Goal: Task Accomplishment & Management: Manage account settings

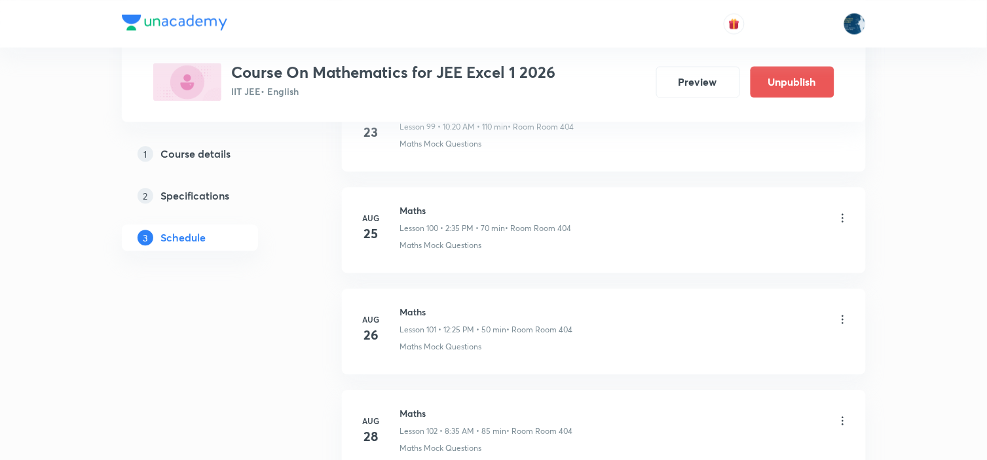
scroll to position [11445, 0]
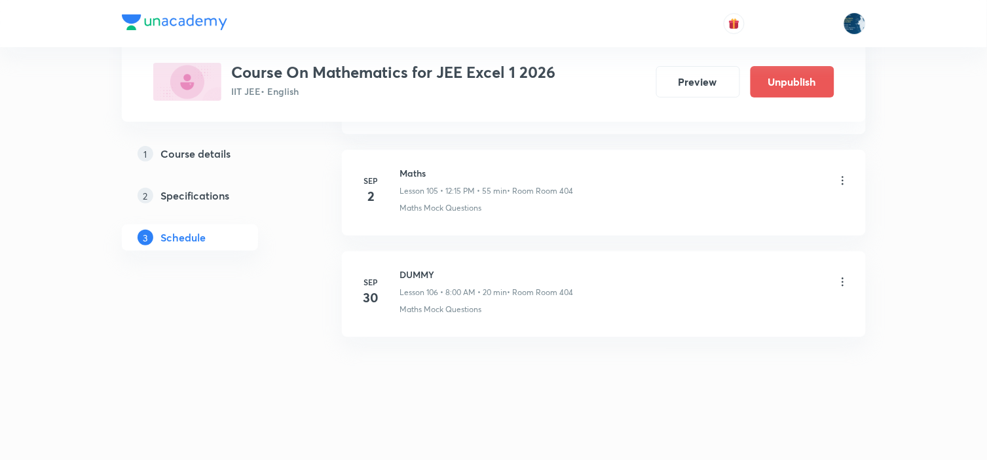
click at [413, 173] on h6 "Maths" at bounding box center [487, 173] width 174 height 14
copy h6 "Maths"
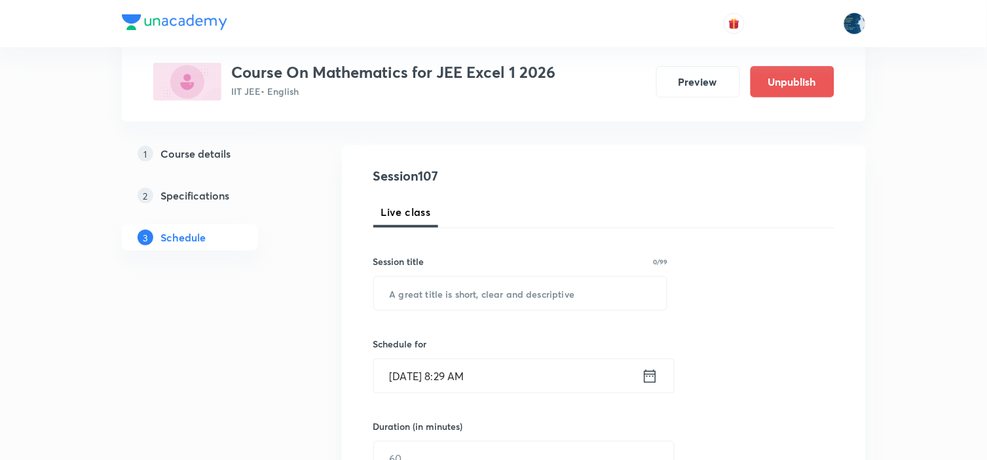
scroll to position [145, 0]
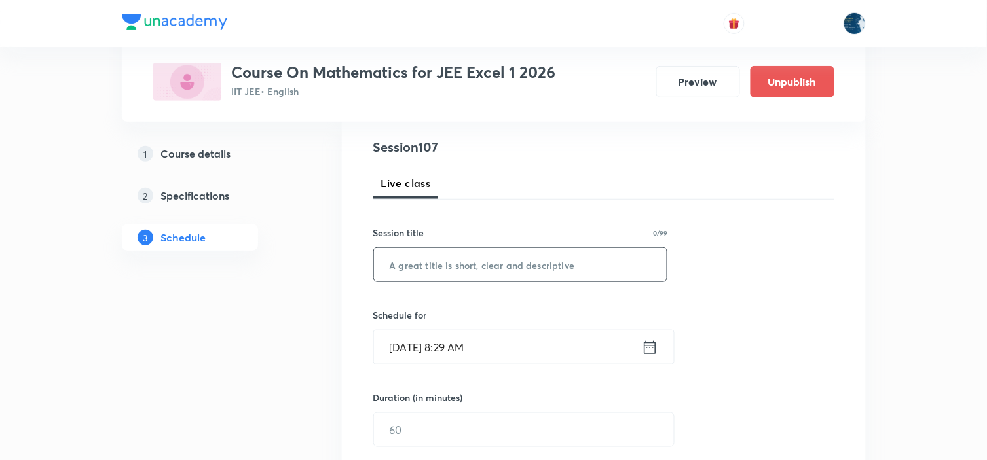
click at [465, 265] on input "text" at bounding box center [520, 264] width 293 height 33
paste input "Maths"
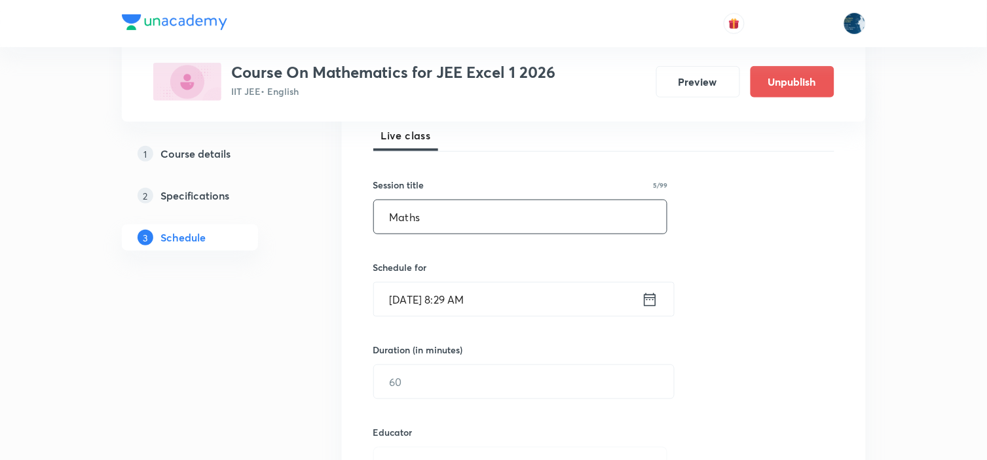
scroll to position [218, 0]
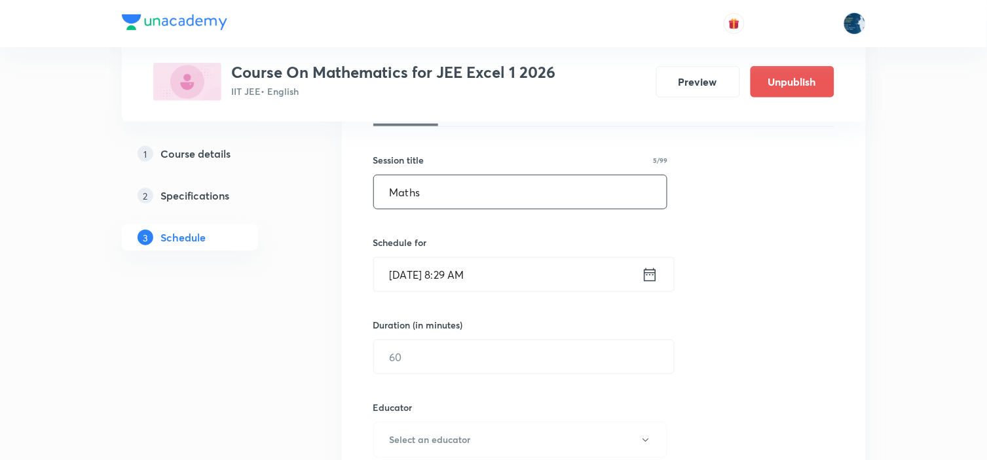
type input "Maths"
click at [643, 273] on icon at bounding box center [650, 275] width 16 height 18
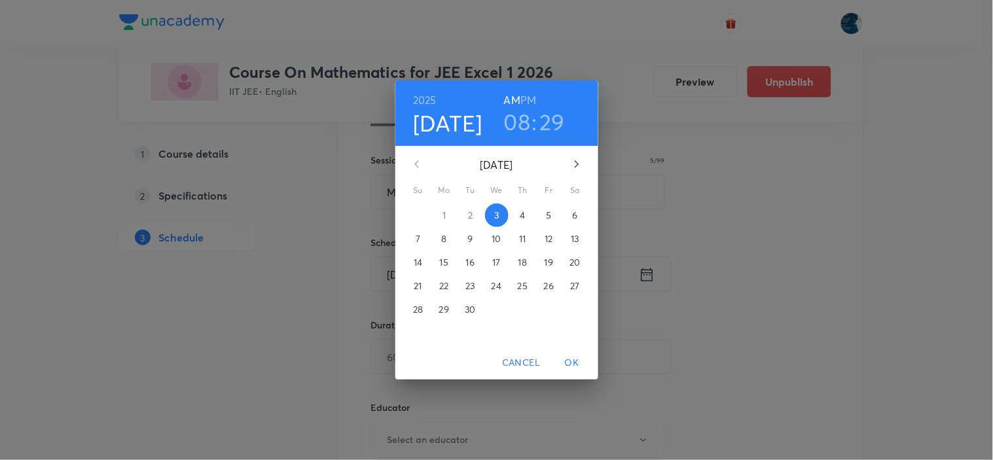
click at [561, 119] on h3 "29" at bounding box center [553, 122] width 26 height 28
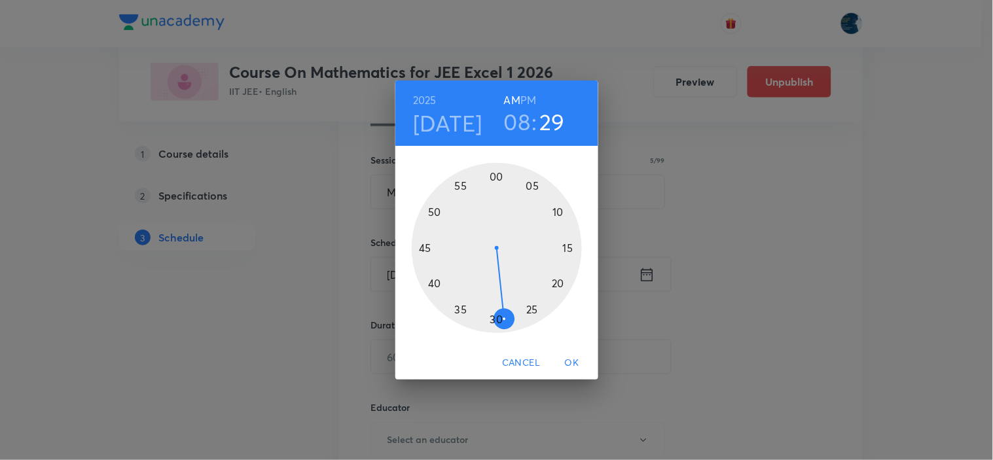
click at [463, 309] on div at bounding box center [497, 248] width 170 height 170
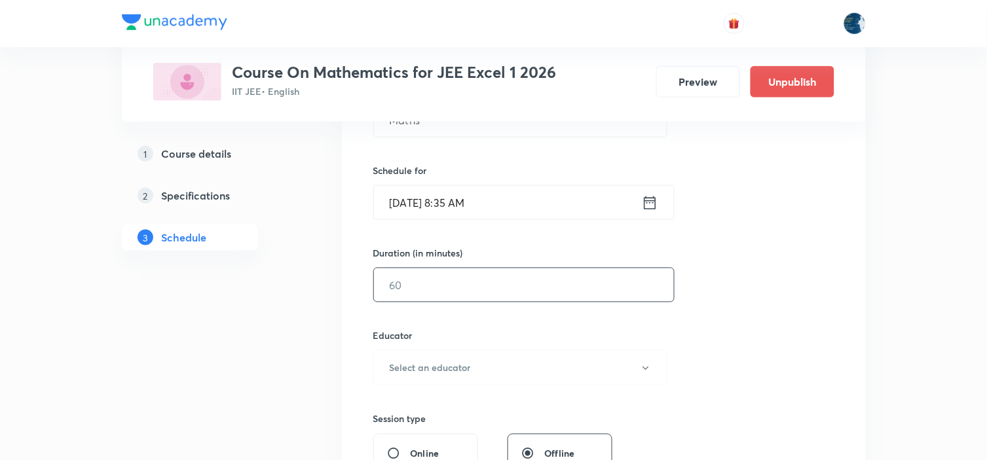
scroll to position [291, 0]
click at [487, 268] on input "text" at bounding box center [524, 284] width 300 height 33
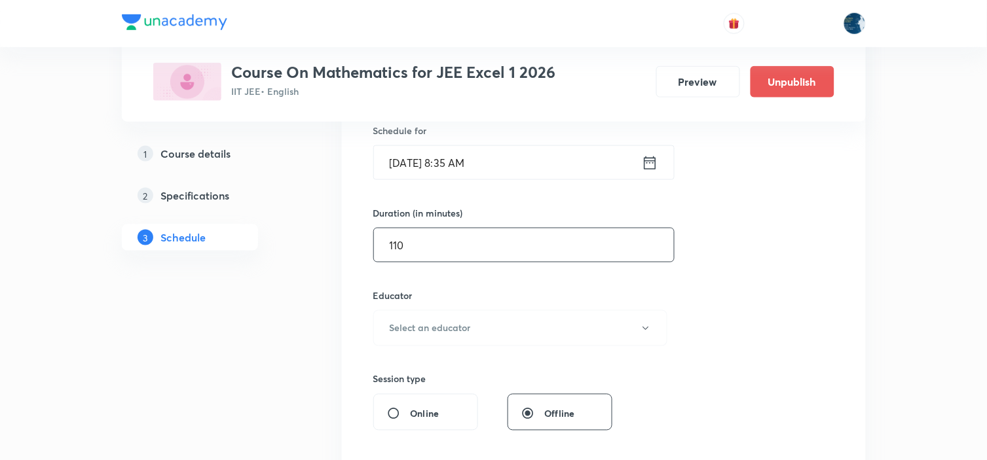
scroll to position [363, 0]
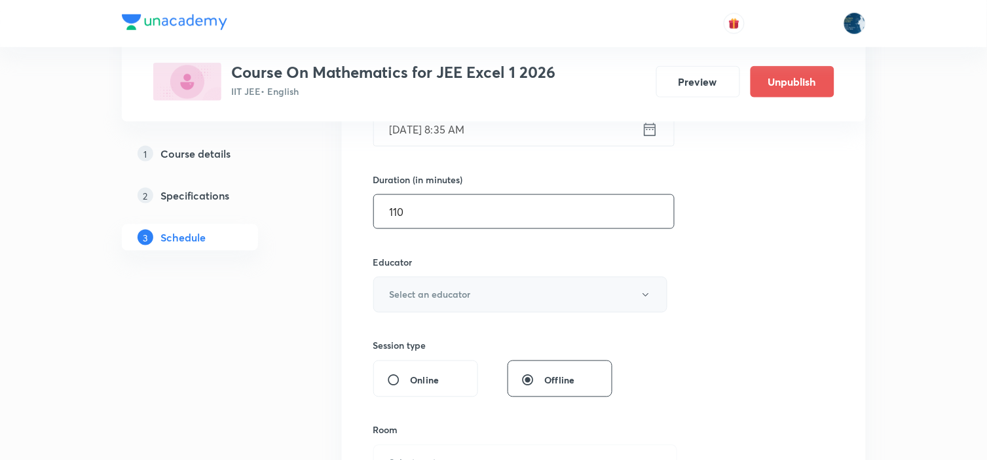
type input "110"
click at [498, 295] on button "Select an educator" at bounding box center [520, 295] width 295 height 36
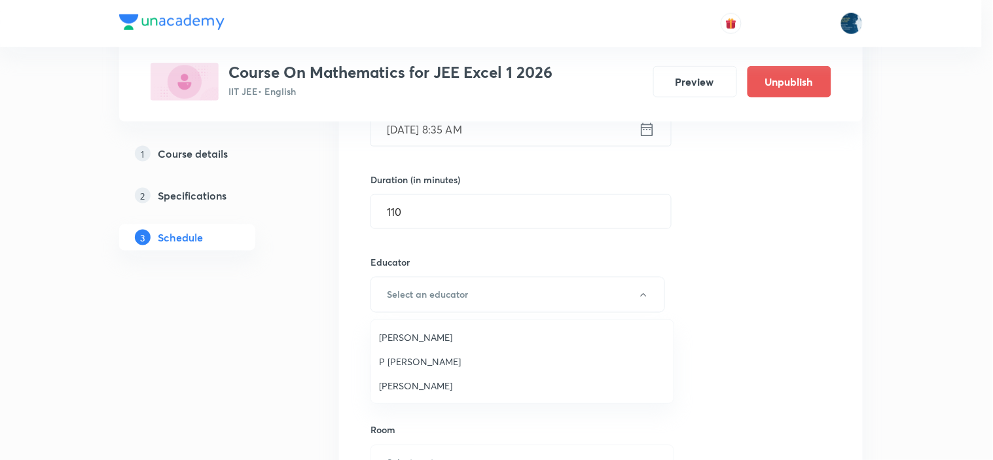
click at [456, 332] on span "Polampalli Rajesh" at bounding box center [522, 338] width 287 height 14
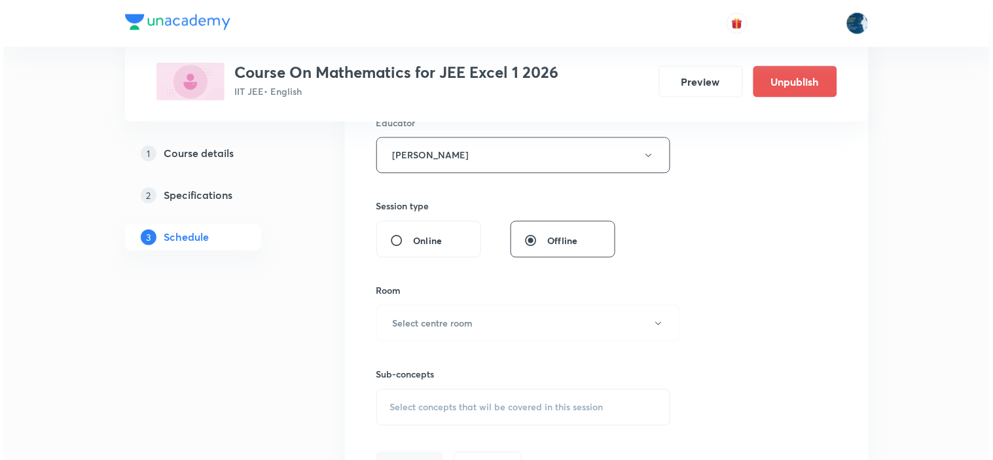
scroll to position [509, 0]
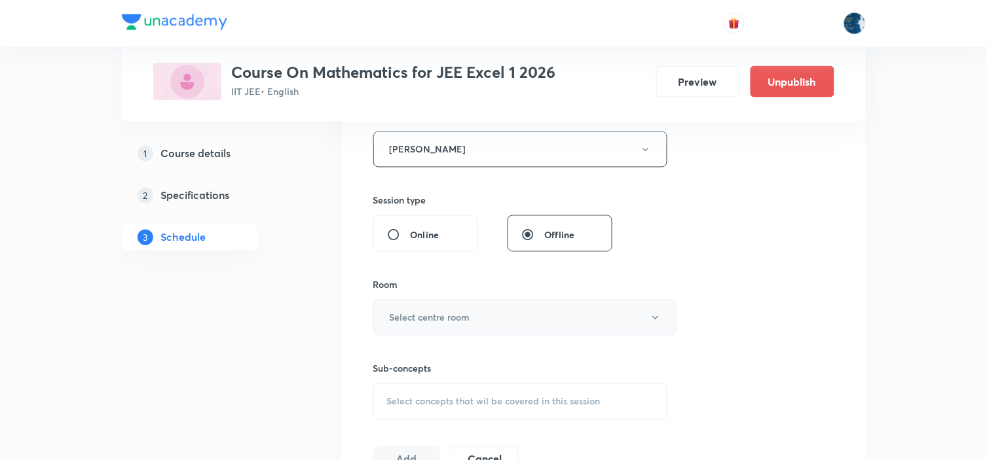
click at [496, 315] on button "Select centre room" at bounding box center [525, 318] width 304 height 36
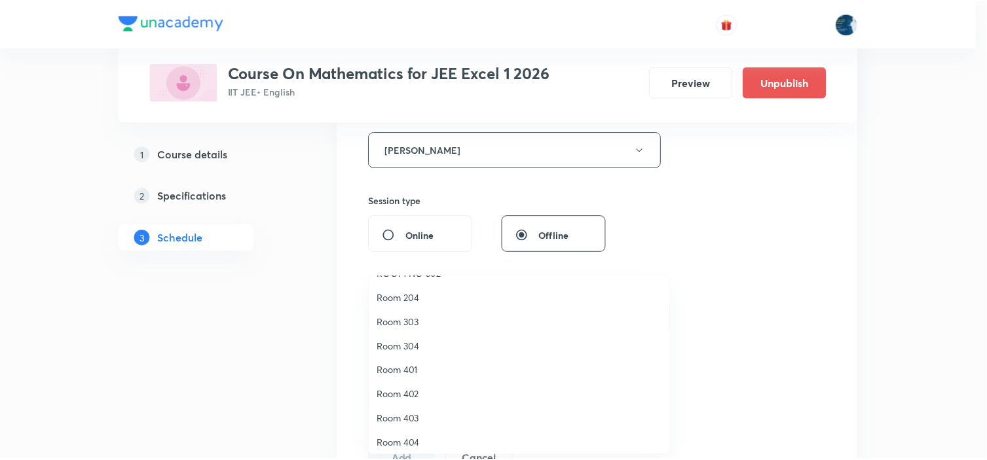
scroll to position [243, 0]
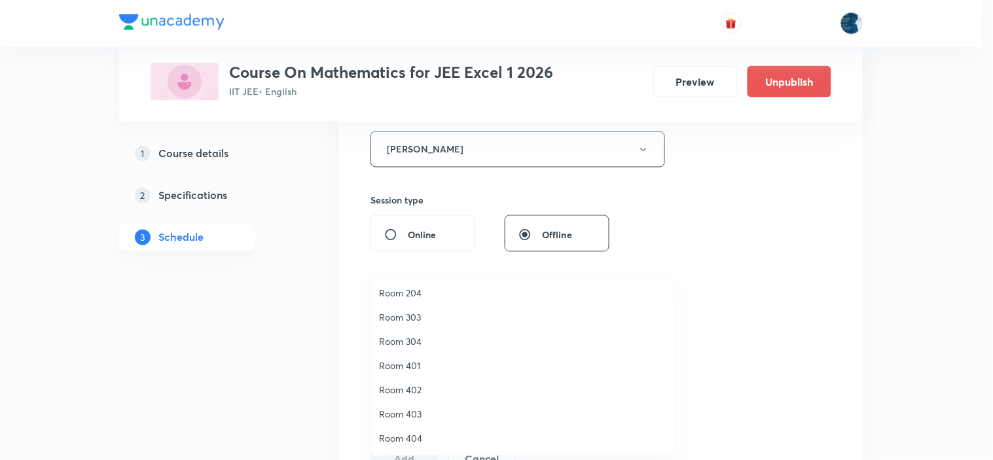
click at [422, 432] on span "Room 404" at bounding box center [522, 439] width 287 height 14
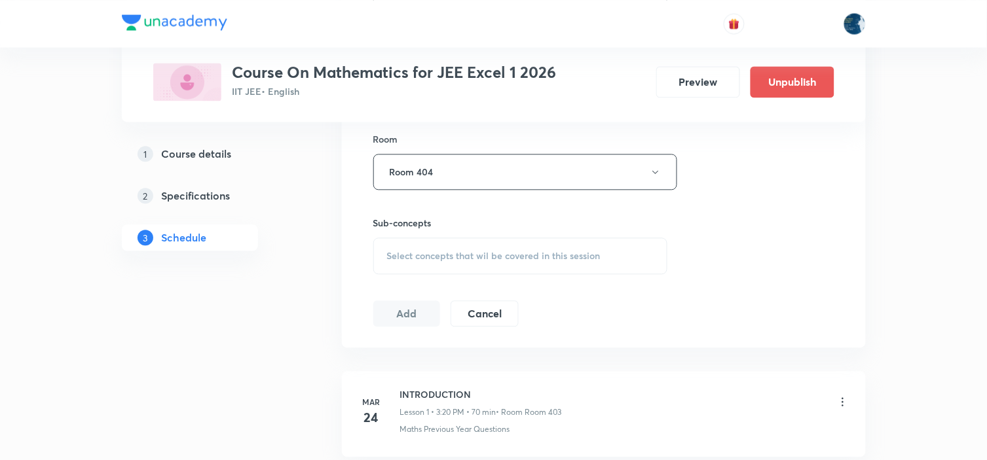
click at [482, 250] on div "Select concepts that wil be covered in this session" at bounding box center [520, 256] width 295 height 37
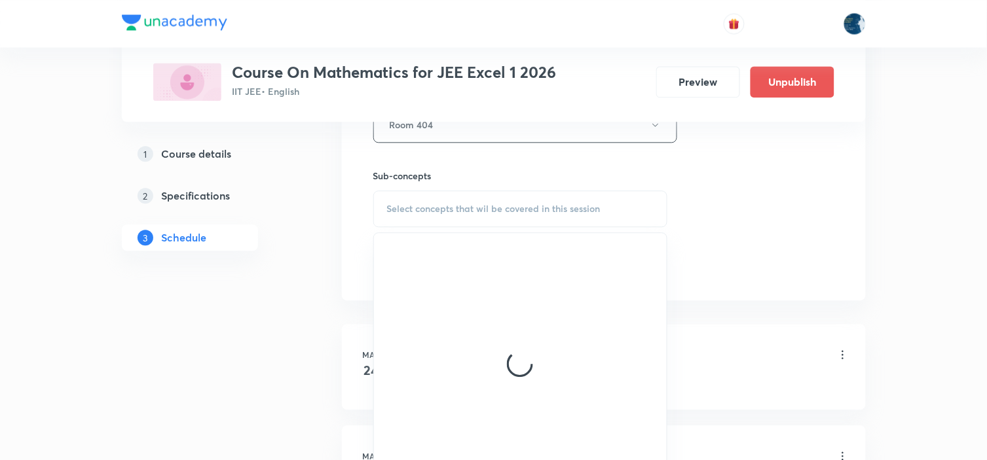
scroll to position [728, 0]
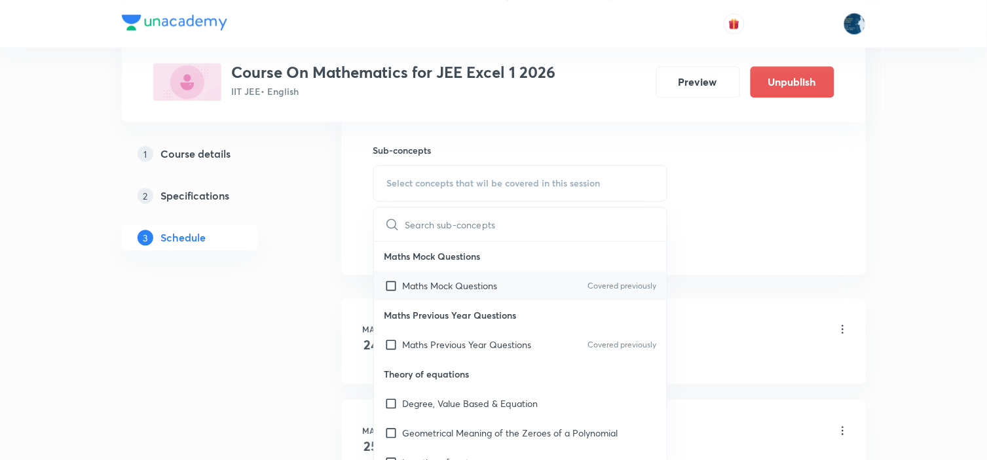
click at [617, 284] on p "Covered previously" at bounding box center [621, 286] width 69 height 12
checkbox input "true"
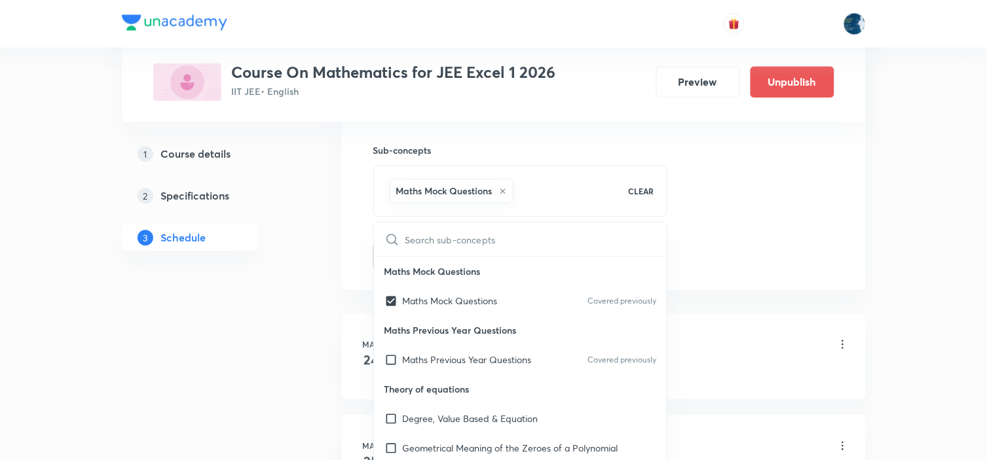
drag, startPoint x: 728, startPoint y: 200, endPoint x: 711, endPoint y: 193, distance: 17.9
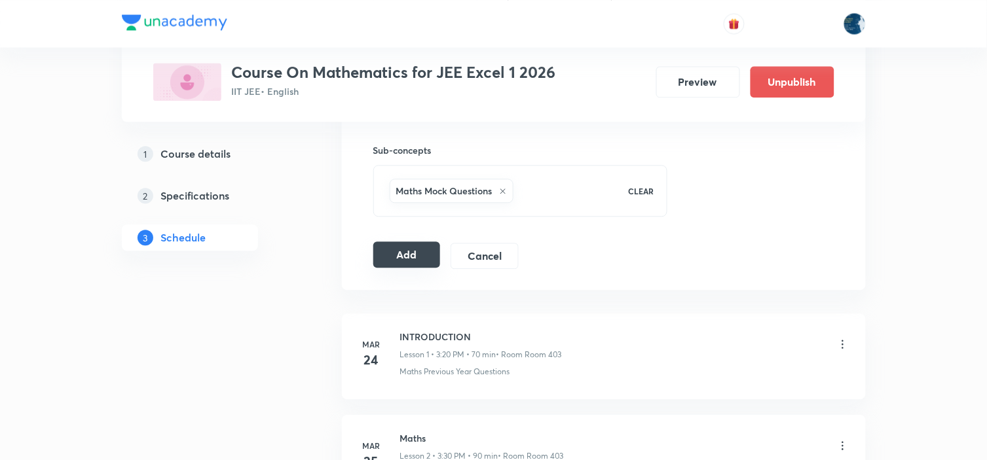
click at [391, 261] on button "Add" at bounding box center [406, 255] width 67 height 26
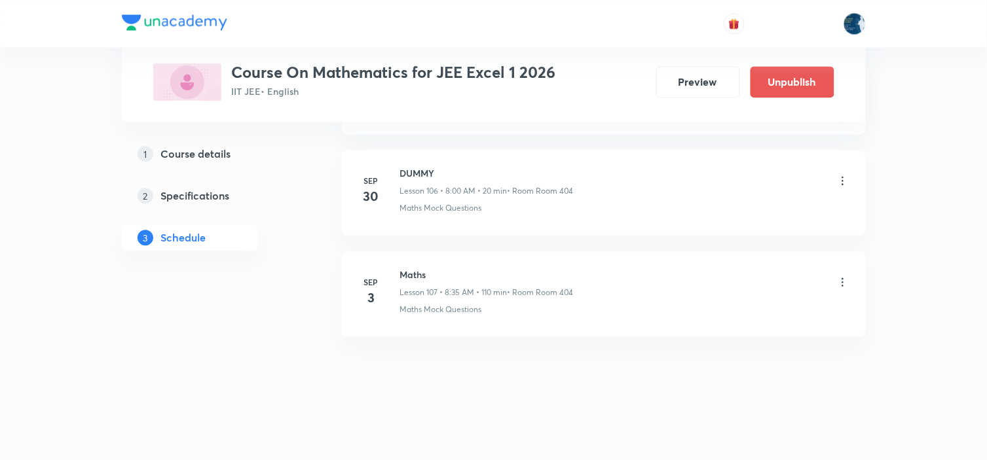
scroll to position [10860, 0]
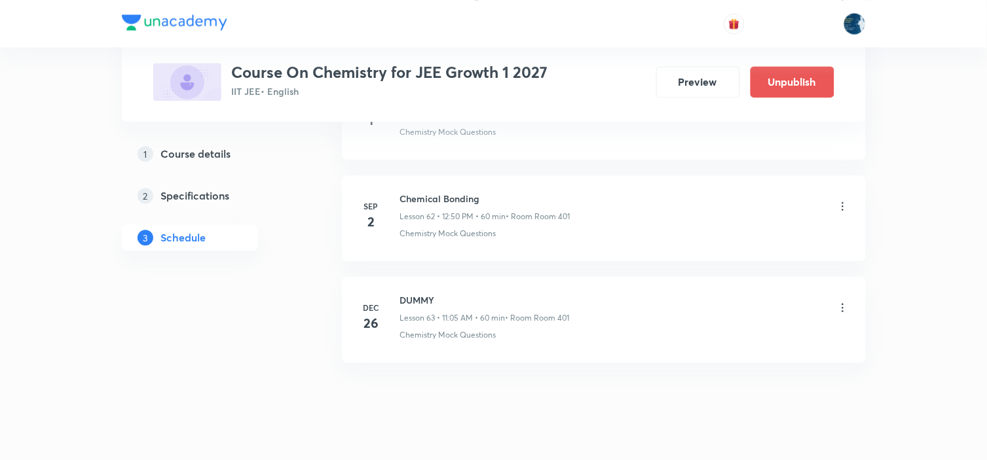
scroll to position [7075, 0]
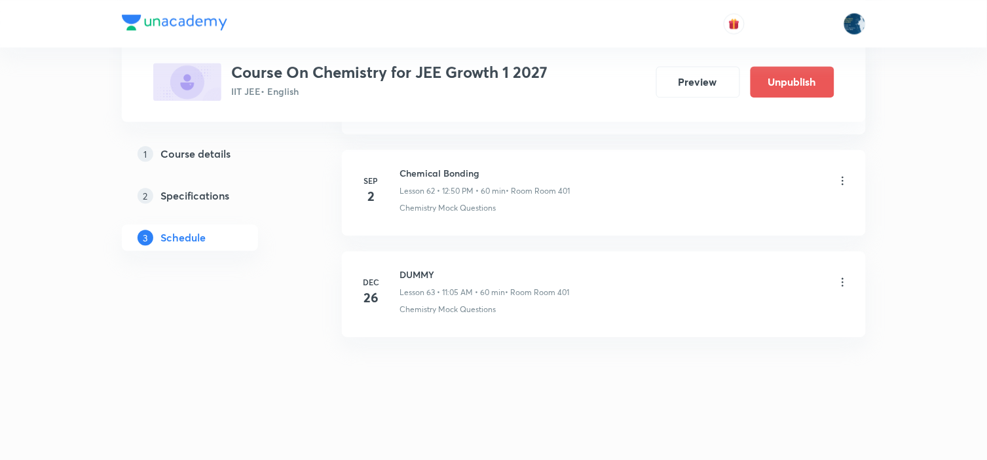
click at [424, 166] on h6 "Chemical Bonding" at bounding box center [485, 173] width 170 height 14
copy h6 "Chemical Bonding"
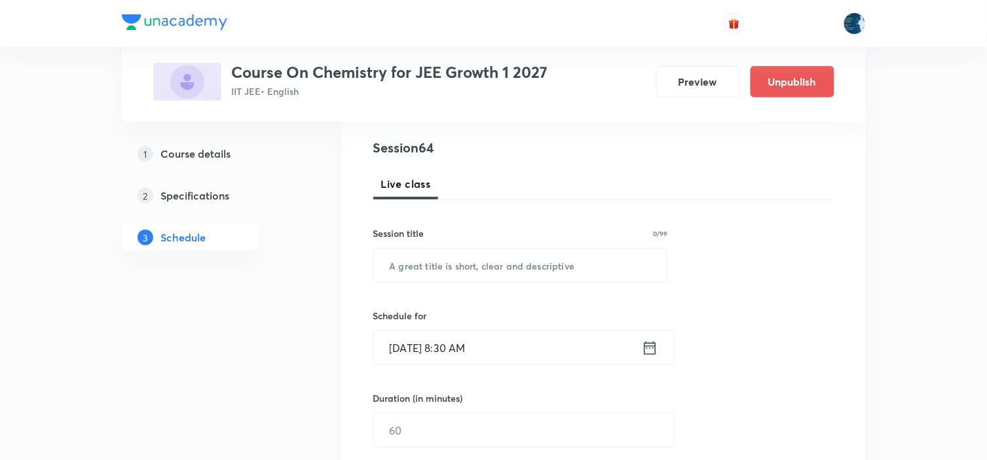
scroll to position [145, 0]
click at [473, 259] on input "text" at bounding box center [520, 264] width 293 height 33
paste input "Chemical Bonding"
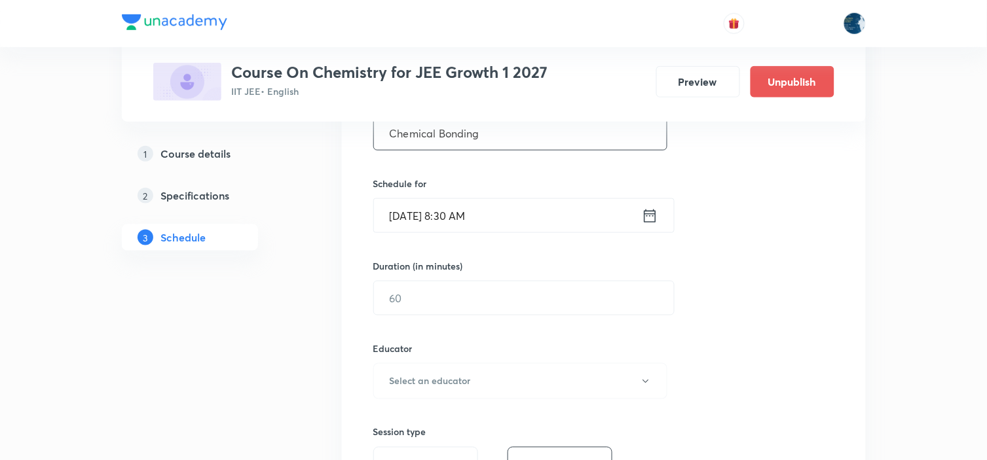
scroll to position [291, 0]
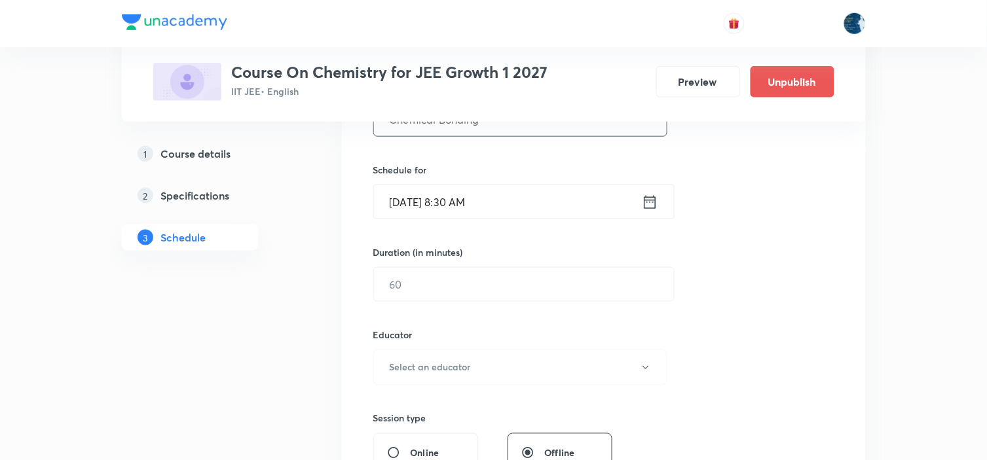
type input "Chemical Bonding"
click at [653, 195] on icon at bounding box center [650, 201] width 12 height 13
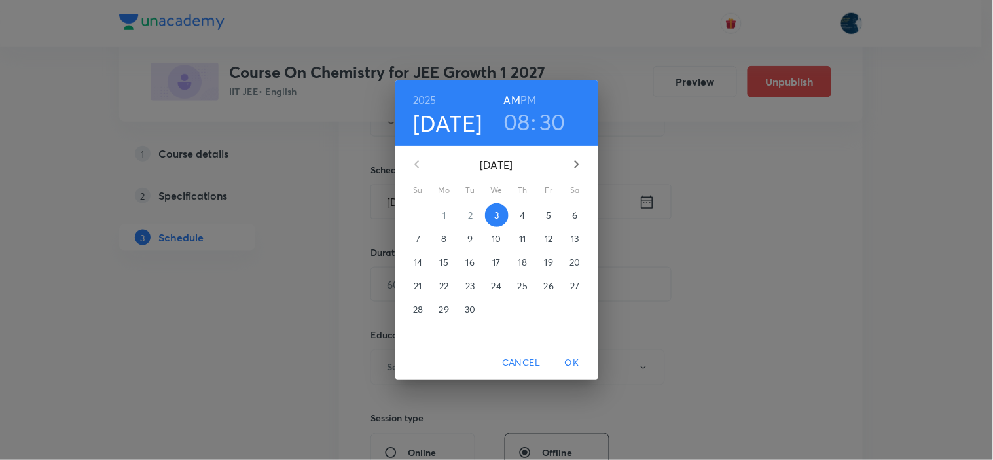
drag, startPoint x: 550, startPoint y: 119, endPoint x: 524, endPoint y: 145, distance: 37.5
click at [550, 120] on h3 "30" at bounding box center [553, 122] width 26 height 28
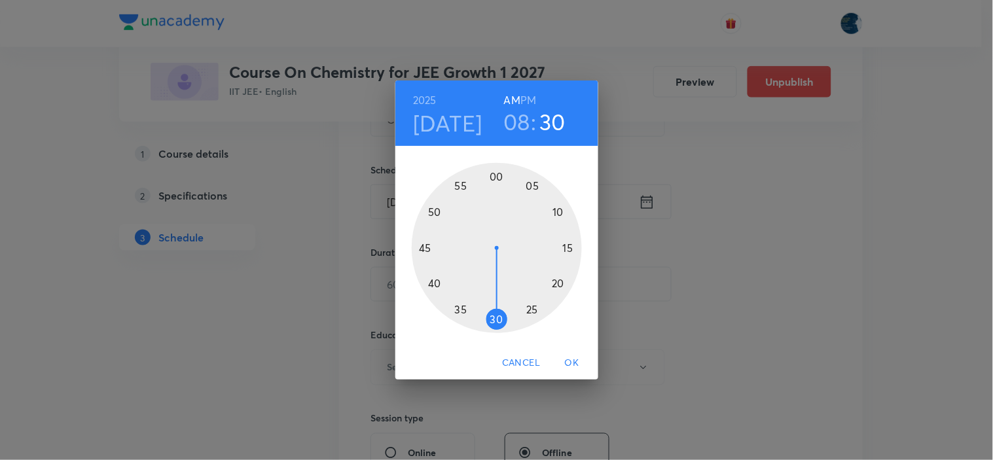
click at [460, 310] on div at bounding box center [497, 248] width 170 height 170
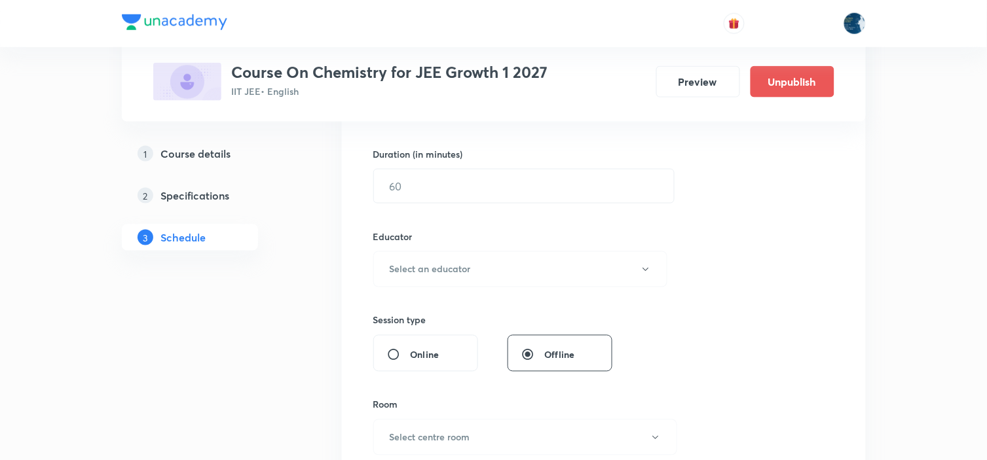
scroll to position [363, 0]
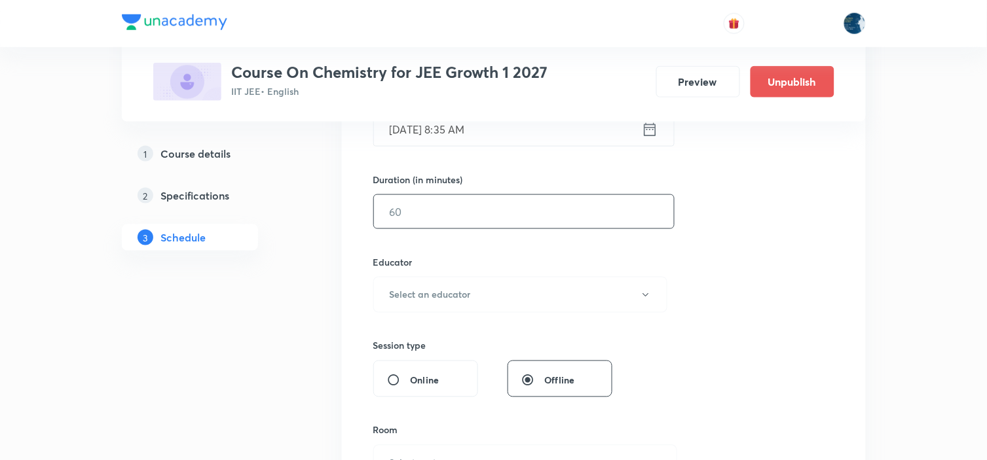
click at [458, 213] on input "text" at bounding box center [524, 211] width 300 height 33
click at [454, 211] on input "text" at bounding box center [524, 211] width 300 height 33
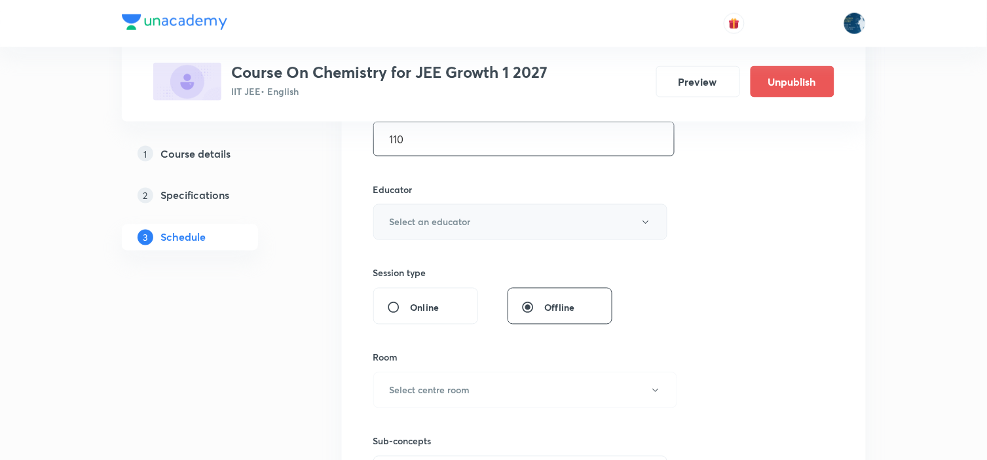
type input "110"
click at [454, 216] on h6 "Select an educator" at bounding box center [430, 222] width 81 height 14
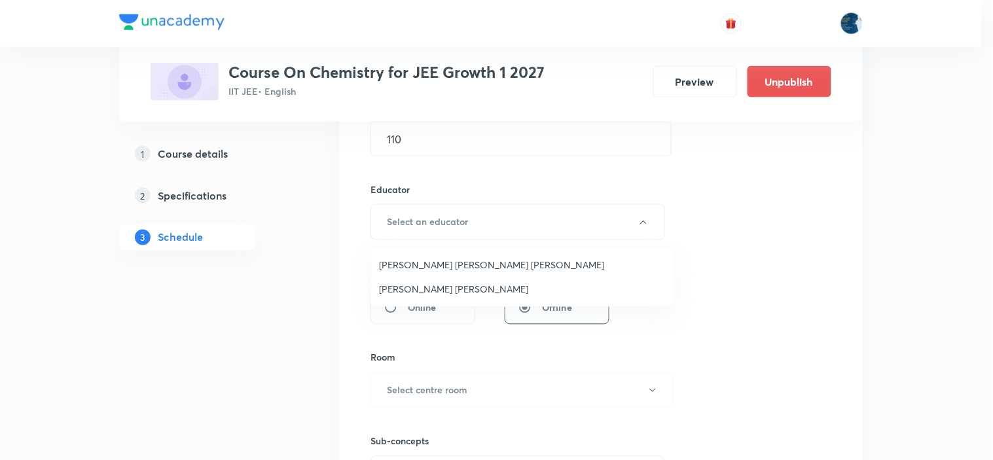
click at [454, 286] on span "Sripati Surya Dilip" at bounding box center [522, 289] width 287 height 14
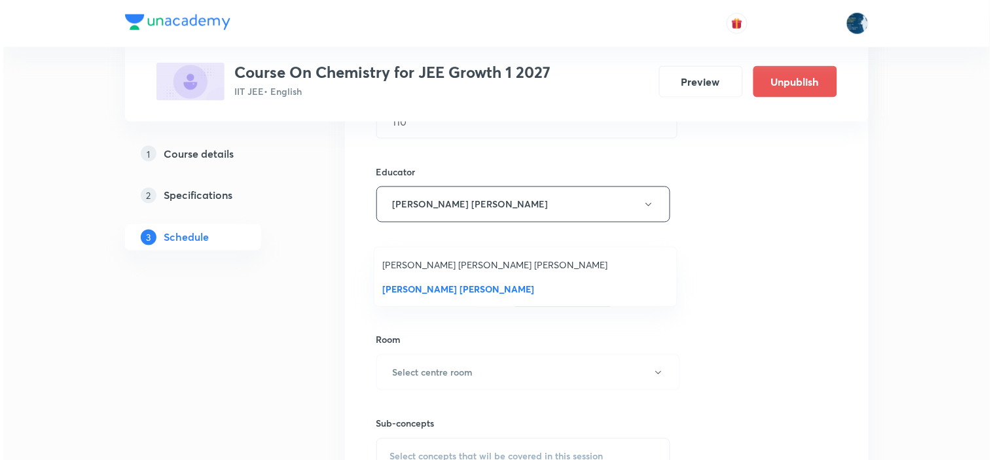
scroll to position [582, 0]
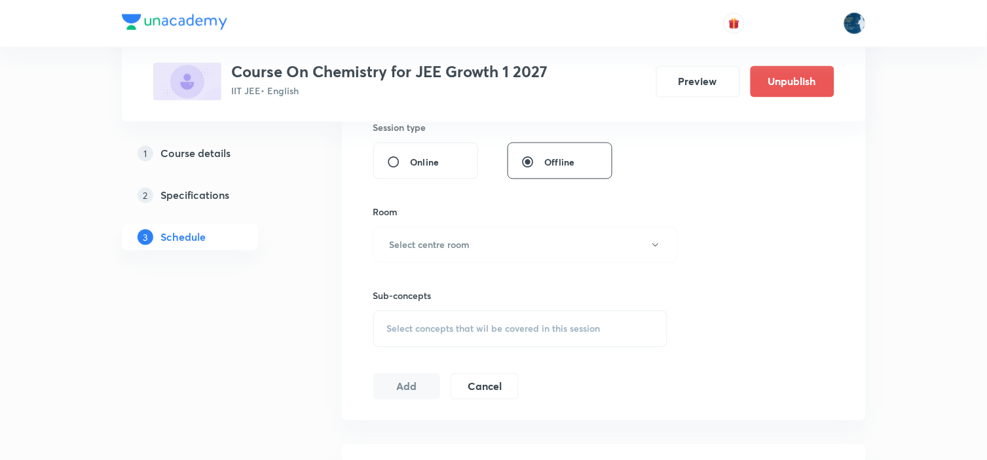
click at [466, 221] on div "Room Select centre room" at bounding box center [520, 235] width 295 height 58
click at [460, 236] on button "Select centre room" at bounding box center [525, 245] width 304 height 36
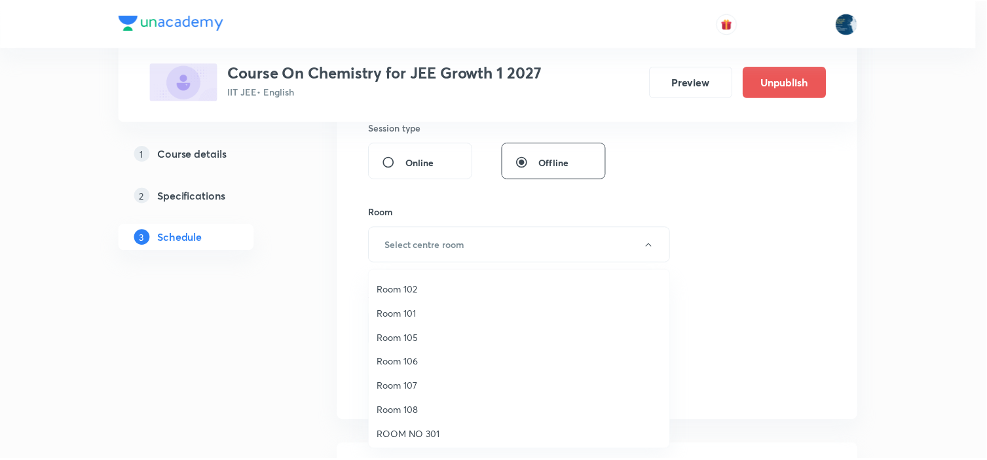
scroll to position [243, 0]
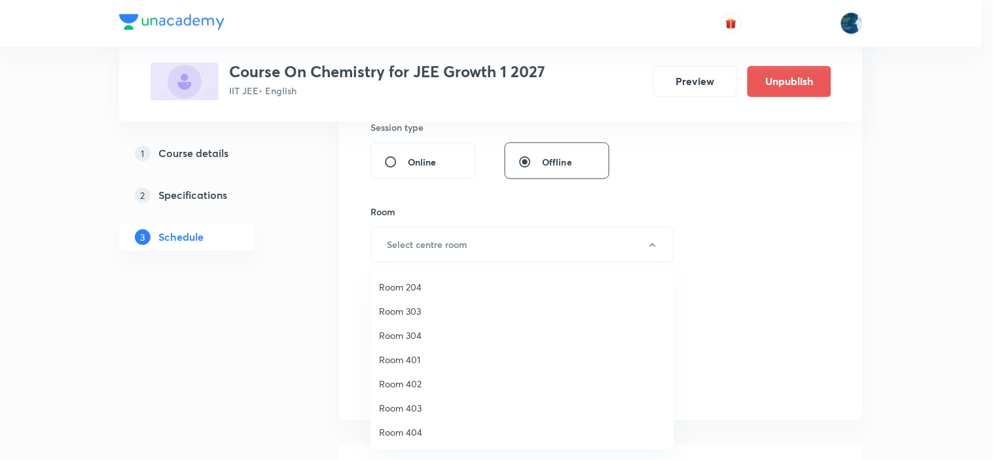
click at [440, 430] on span "Room 404" at bounding box center [522, 433] width 287 height 14
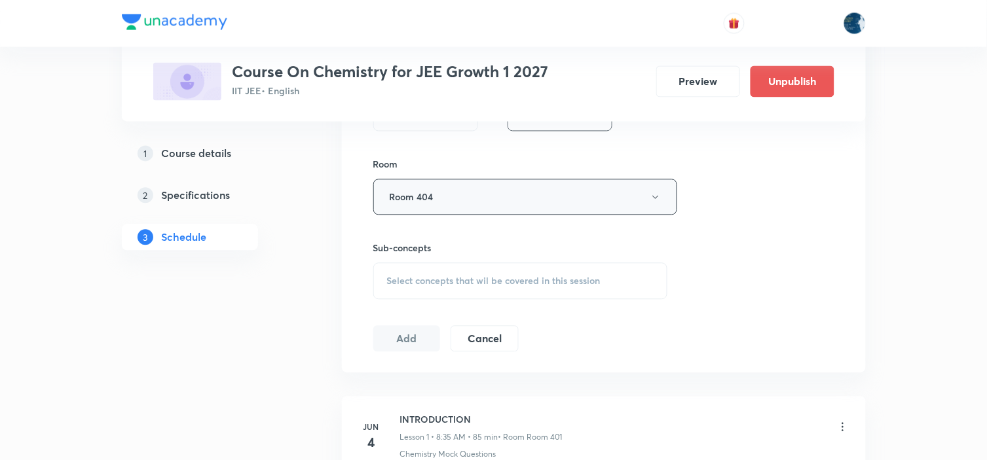
scroll to position [655, 0]
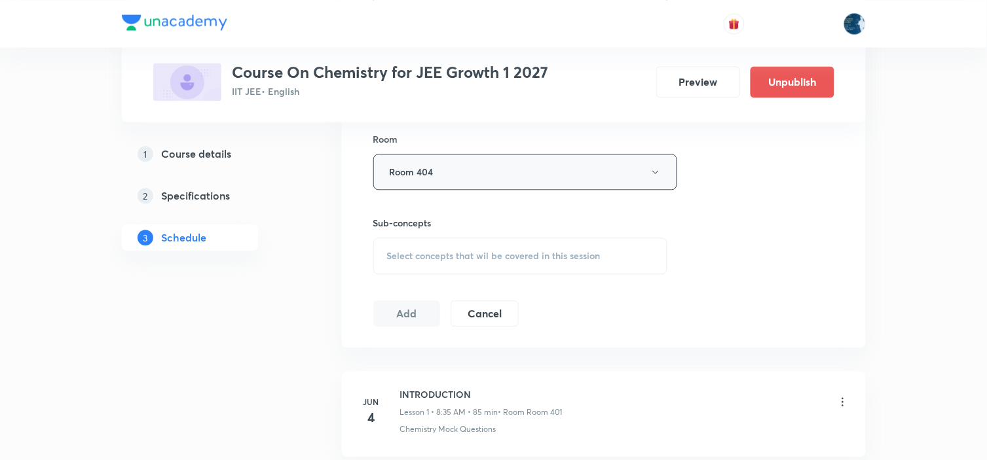
click at [565, 236] on div "Sub-concepts Select concepts that wil be covered in this session" at bounding box center [520, 245] width 295 height 58
click at [570, 244] on div "Select concepts that wil be covered in this session" at bounding box center [520, 256] width 295 height 37
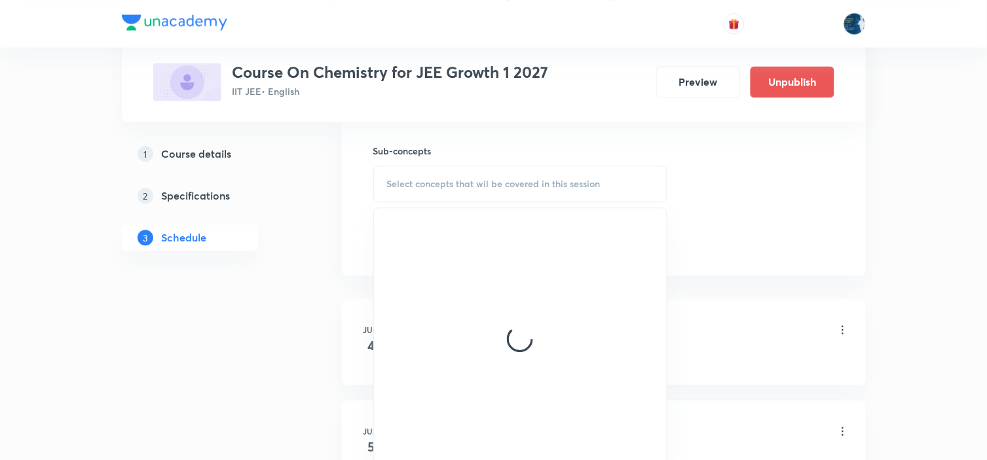
scroll to position [728, 0]
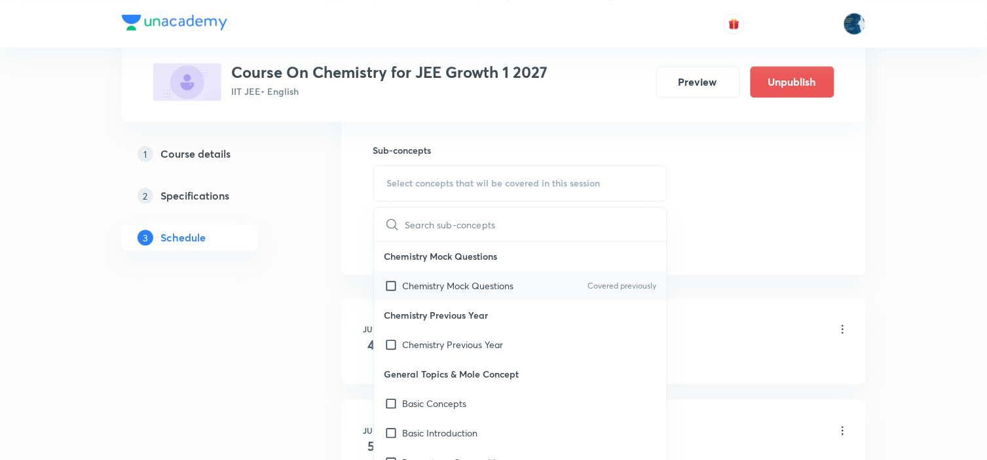
click at [643, 275] on div "Chemistry Mock Questions Covered previously" at bounding box center [520, 285] width 293 height 29
checkbox input "true"
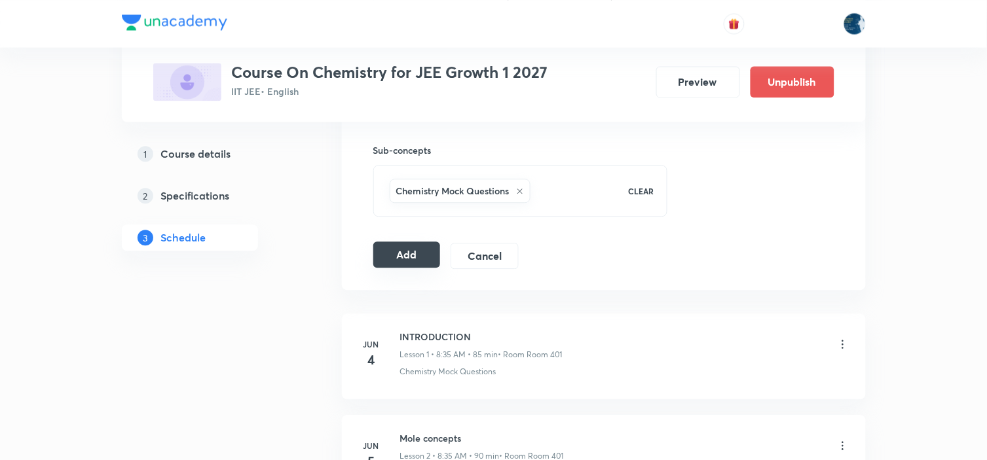
click at [428, 248] on button "Add" at bounding box center [406, 255] width 67 height 26
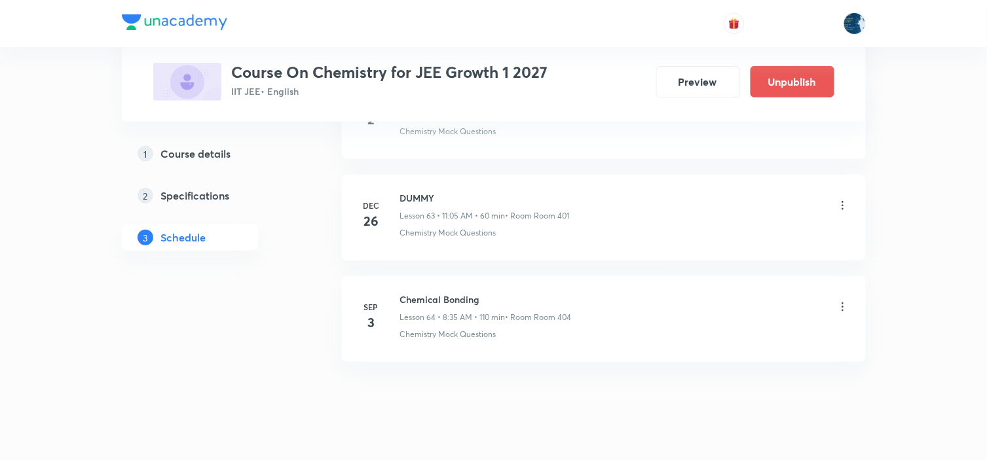
scroll to position [6491, 0]
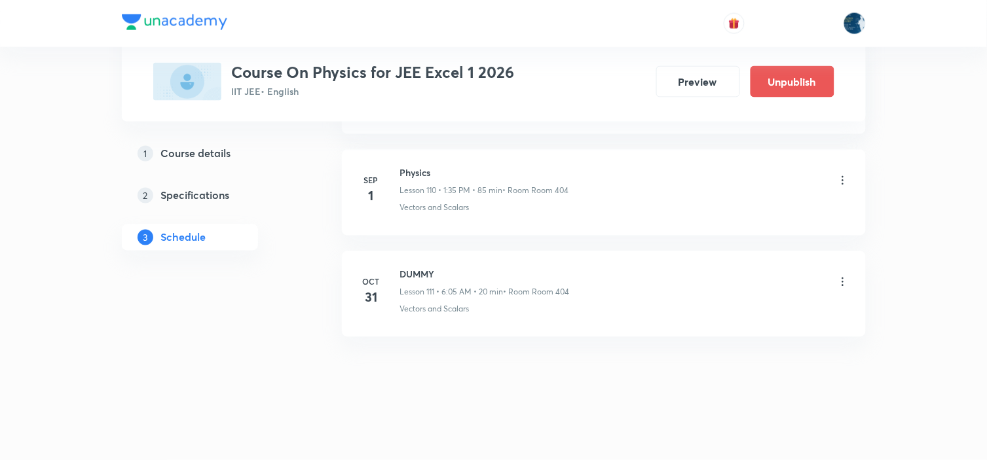
scroll to position [11953, 0]
click at [426, 175] on h6 "Physics" at bounding box center [484, 173] width 169 height 14
copy h6 "Physics"
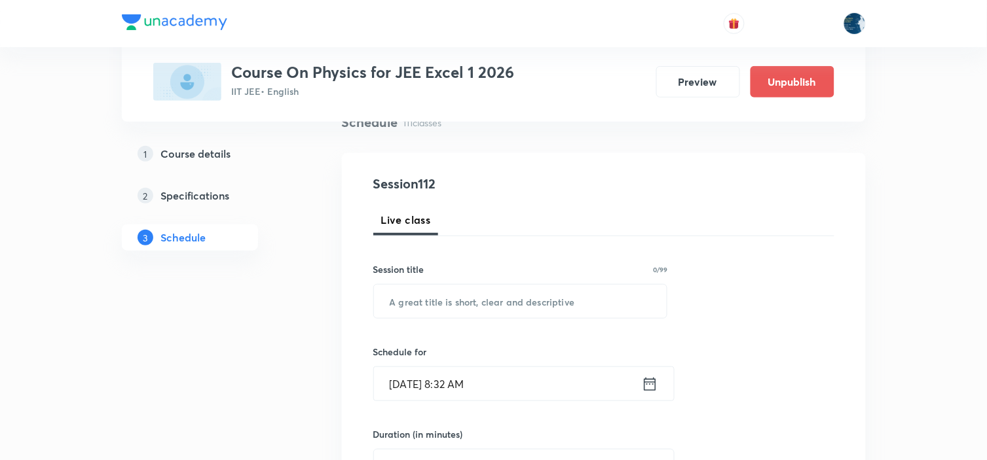
scroll to position [145, 0]
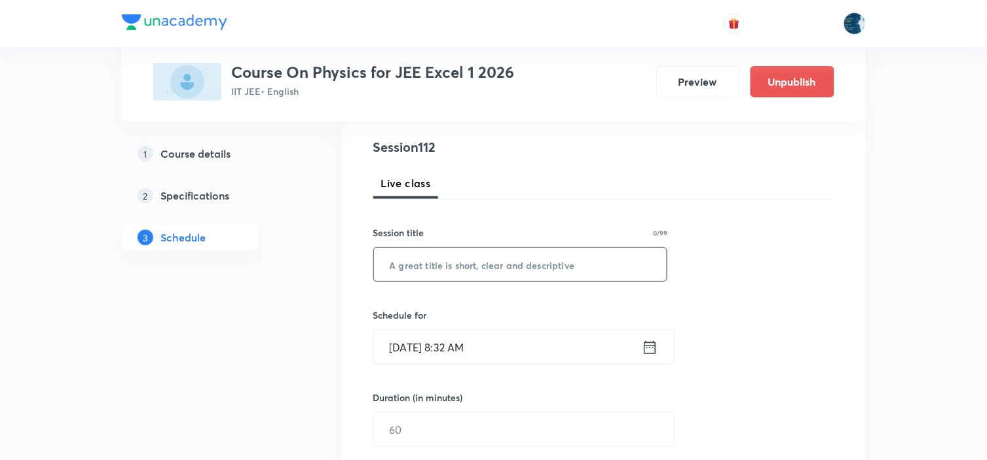
click at [466, 261] on input "text" at bounding box center [520, 264] width 293 height 33
paste input "Physics"
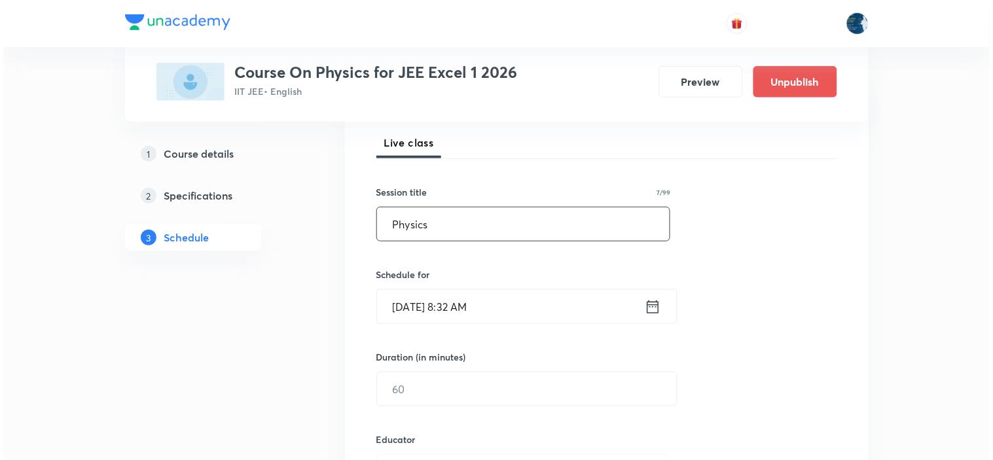
scroll to position [218, 0]
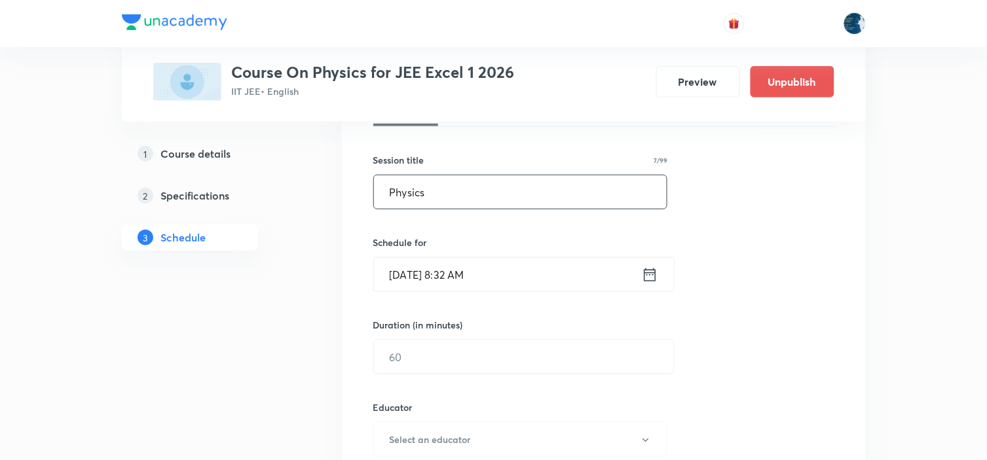
type input "Physics"
click at [645, 276] on icon at bounding box center [650, 275] width 16 height 18
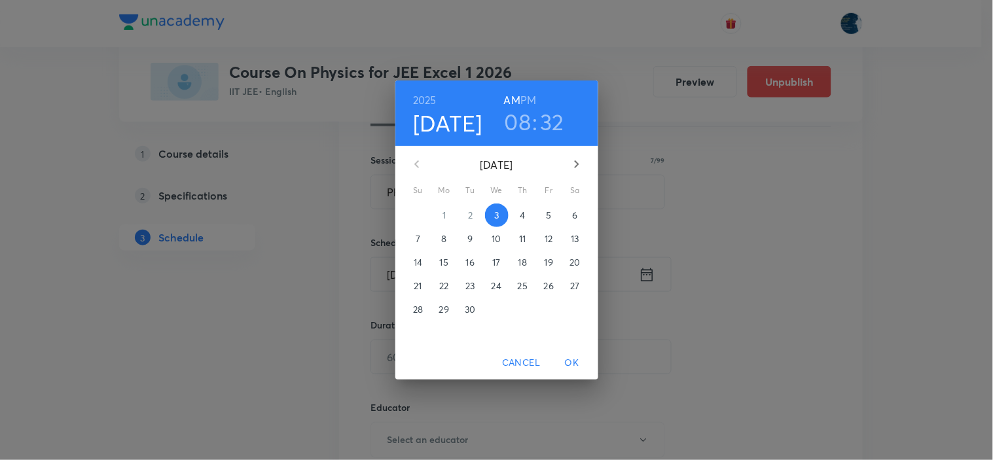
click at [515, 121] on h3 "08" at bounding box center [518, 122] width 27 height 28
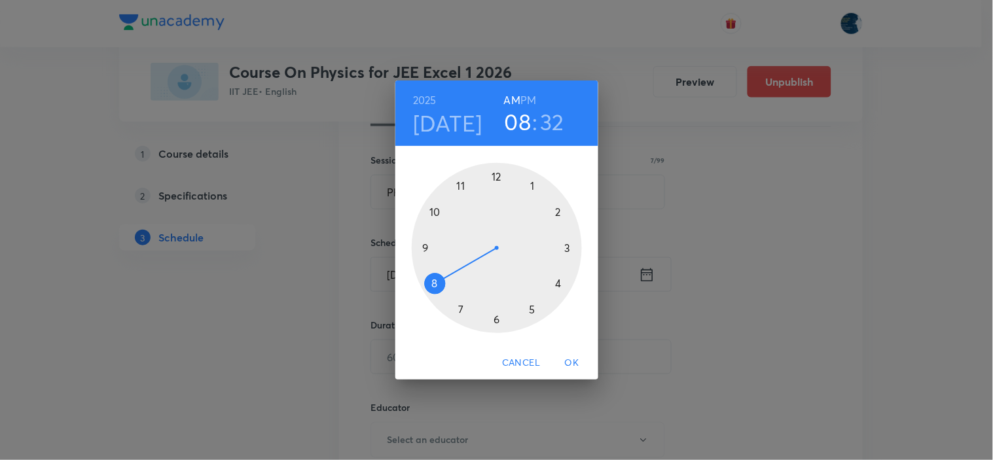
click at [437, 212] on div at bounding box center [497, 248] width 170 height 170
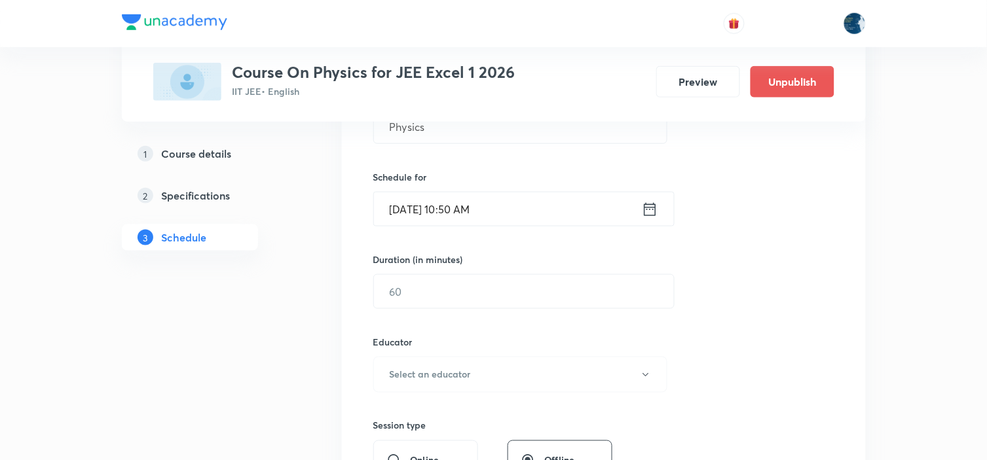
scroll to position [363, 0]
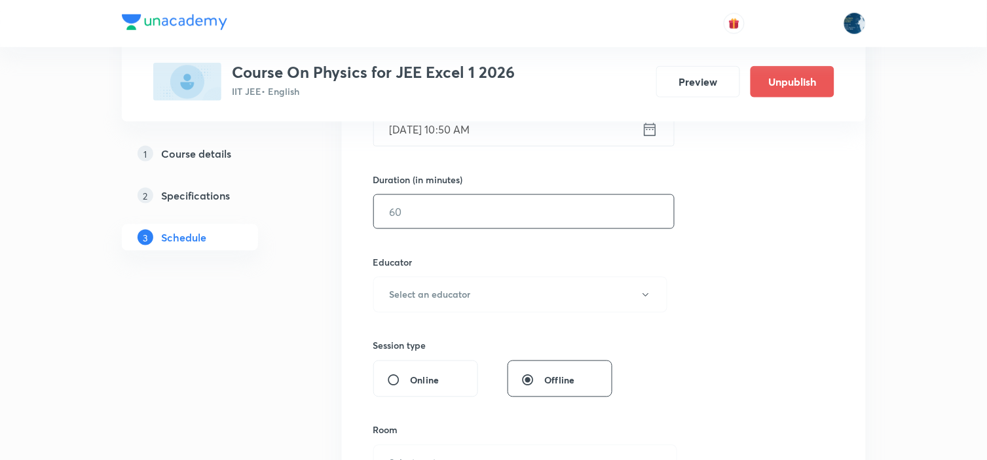
click at [506, 220] on input "text" at bounding box center [524, 211] width 300 height 33
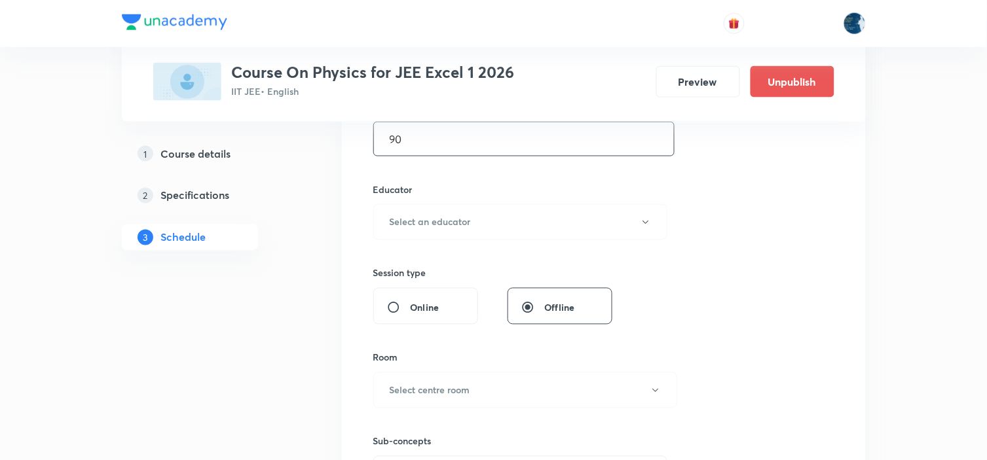
type input "90"
click at [506, 220] on button "Select an educator" at bounding box center [520, 222] width 295 height 36
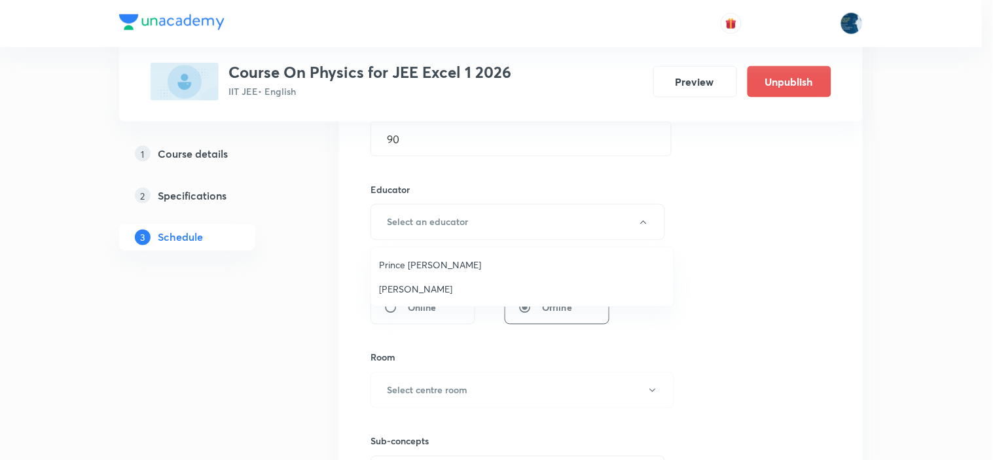
click at [462, 265] on span "Prince Dubey" at bounding box center [522, 265] width 287 height 14
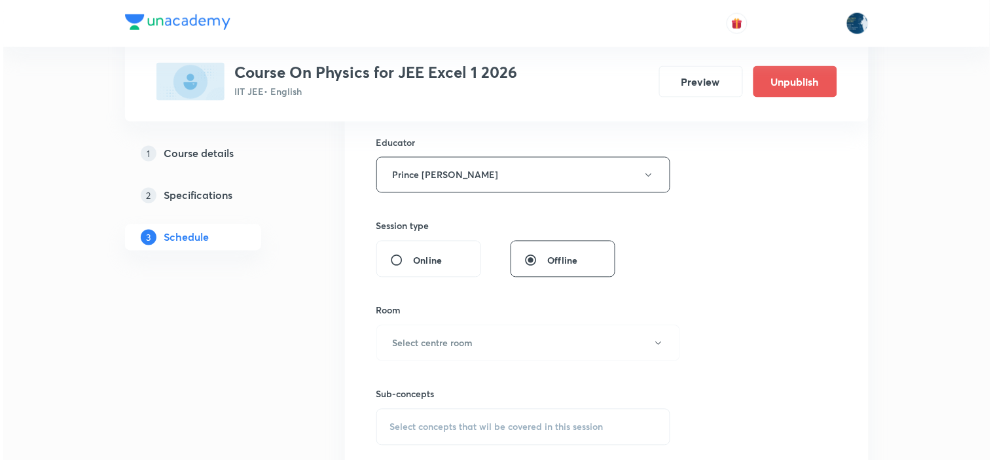
scroll to position [509, 0]
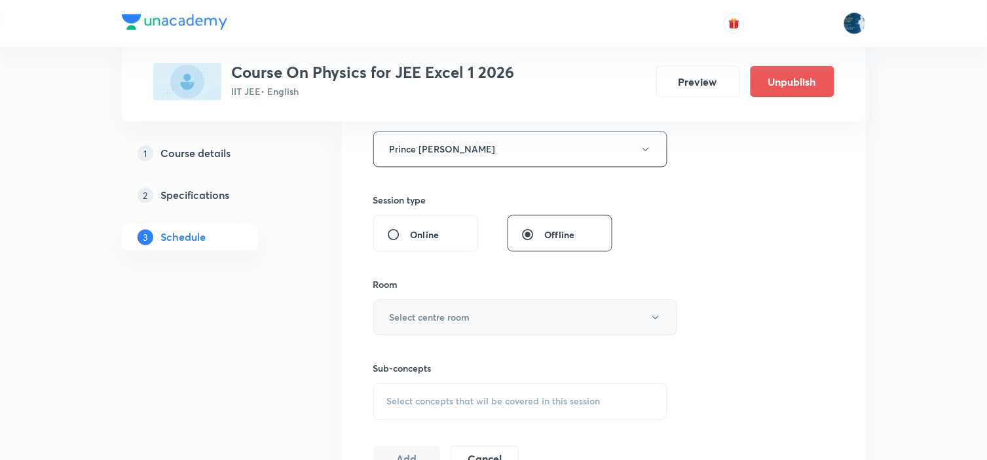
click at [460, 312] on h6 "Select centre room" at bounding box center [430, 318] width 81 height 14
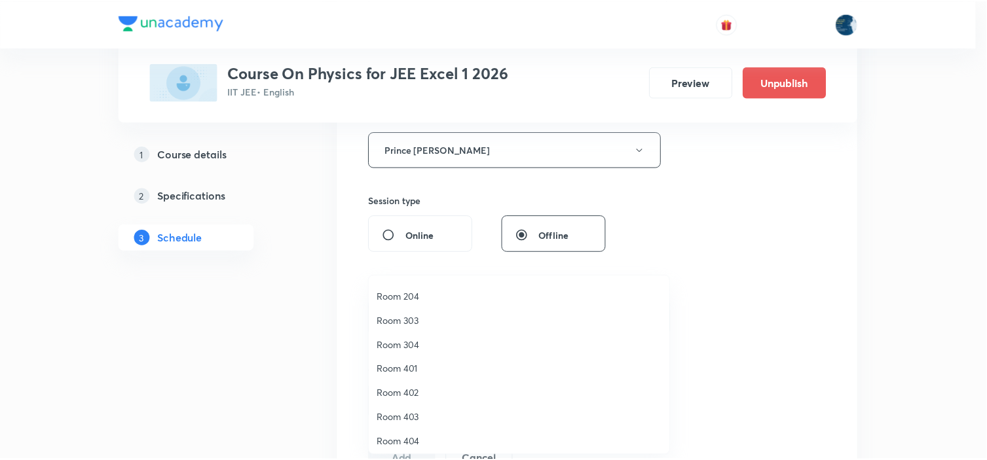
scroll to position [243, 0]
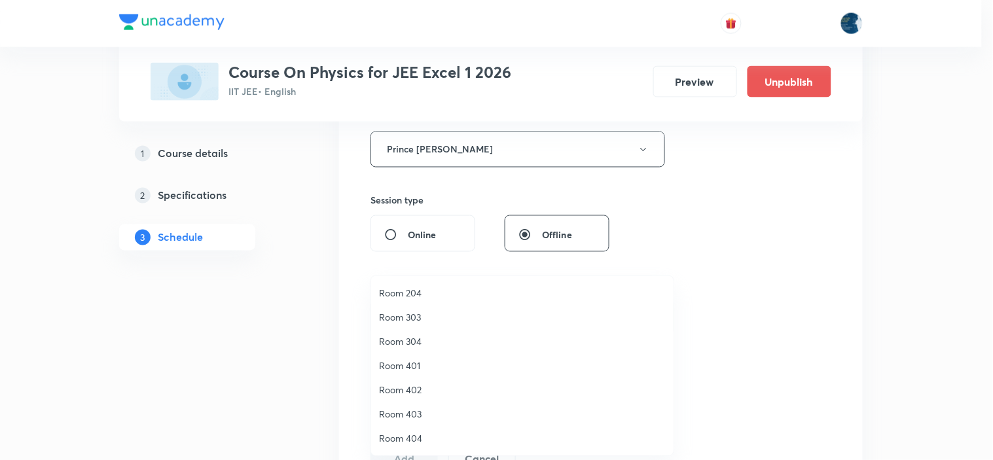
click at [414, 427] on li "Room 404" at bounding box center [522, 438] width 303 height 24
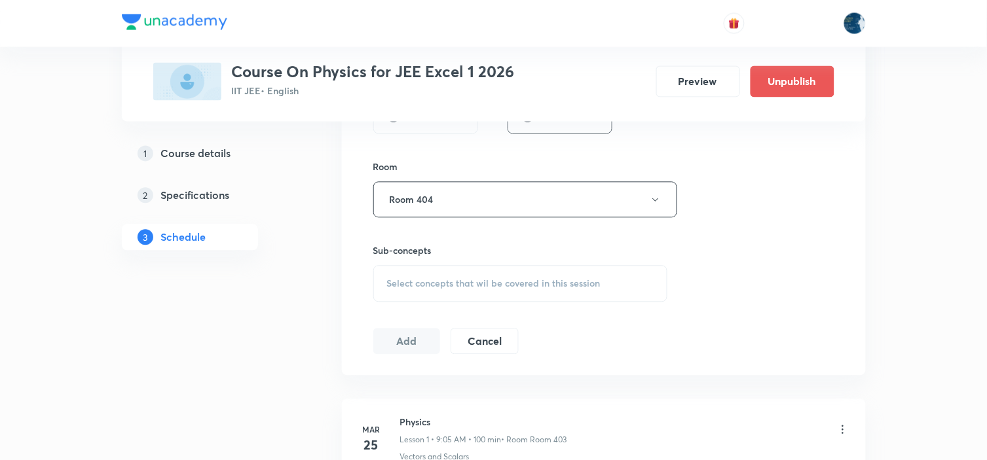
scroll to position [655, 0]
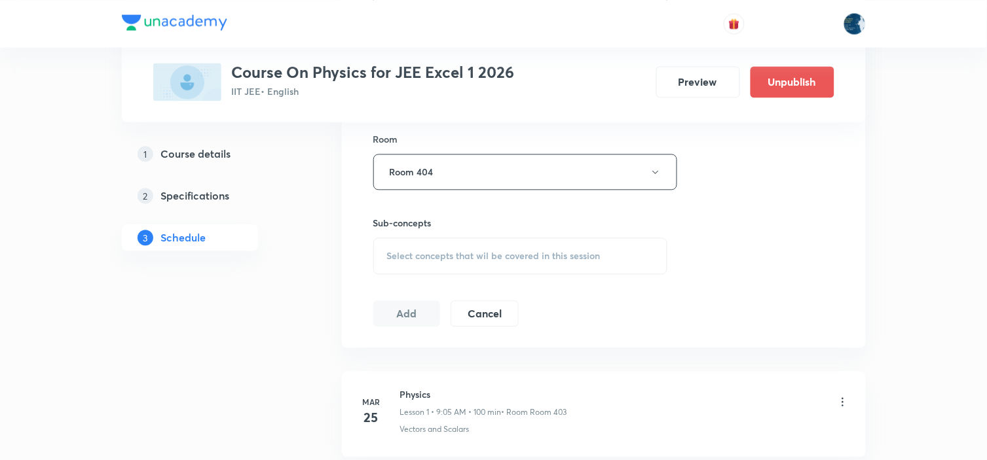
click at [542, 247] on div "Select concepts that wil be covered in this session" at bounding box center [520, 256] width 295 height 37
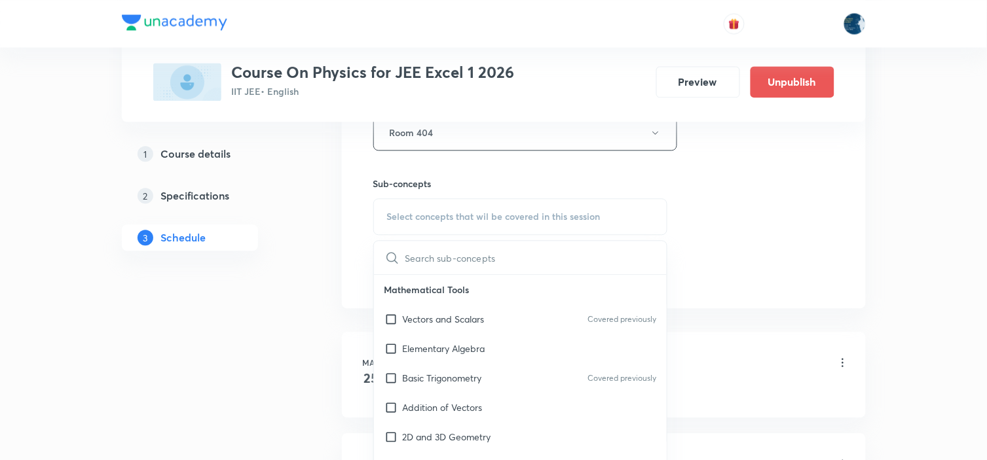
scroll to position [728, 0]
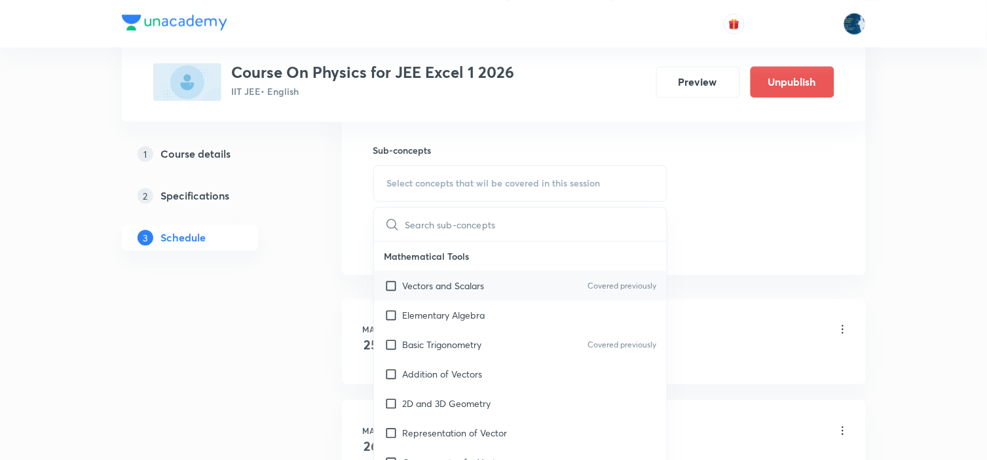
click at [624, 277] on div "Vectors and Scalars Covered previously" at bounding box center [520, 285] width 293 height 29
checkbox input "true"
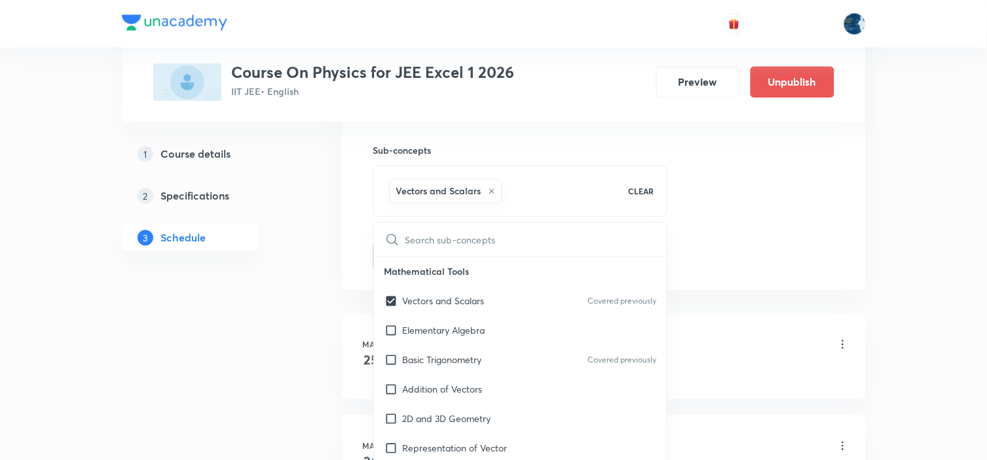
click at [657, 253] on input "text" at bounding box center [536, 239] width 262 height 33
drag, startPoint x: 741, startPoint y: 195, endPoint x: 722, endPoint y: 192, distance: 19.3
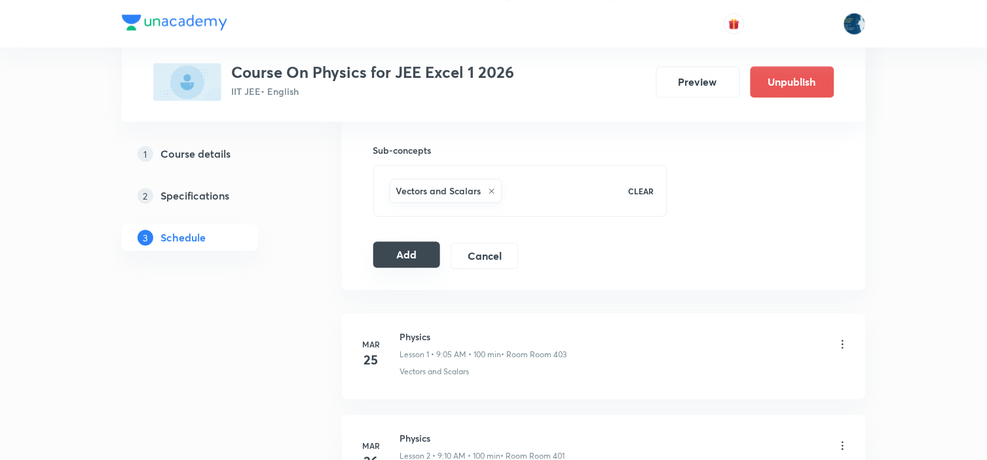
click at [397, 263] on button "Add" at bounding box center [406, 255] width 67 height 26
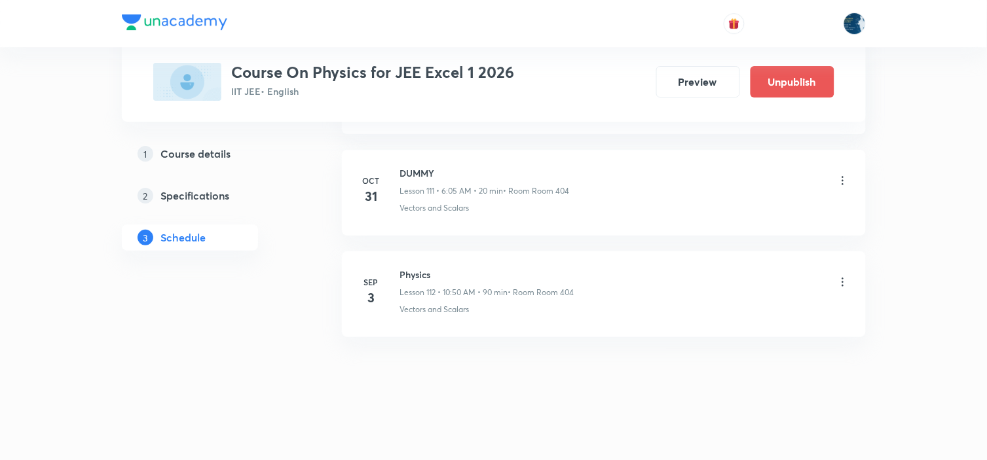
scroll to position [11369, 0]
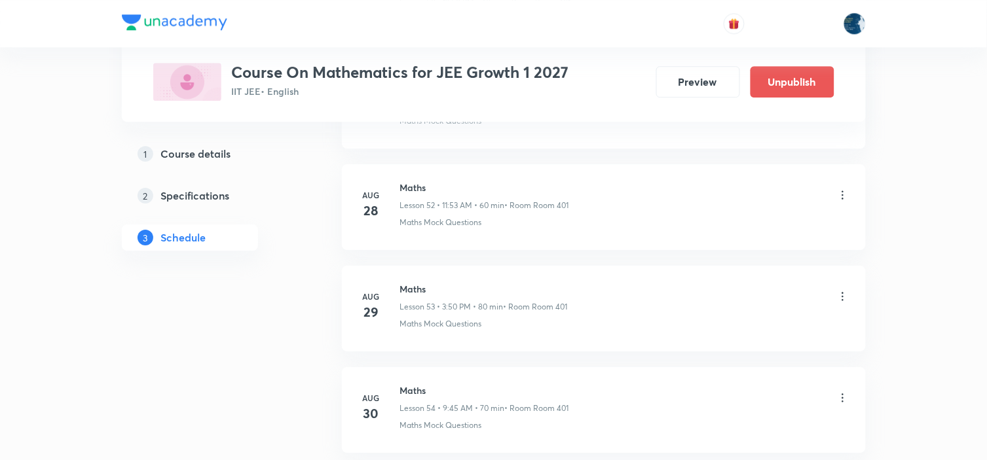
scroll to position [6466, 0]
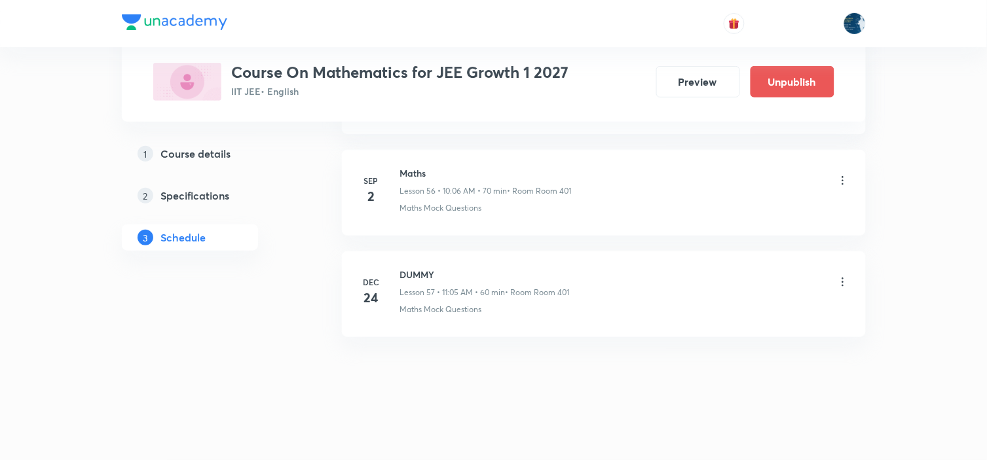
click at [411, 169] on h6 "Maths" at bounding box center [486, 173] width 172 height 14
copy h6 "Maths"
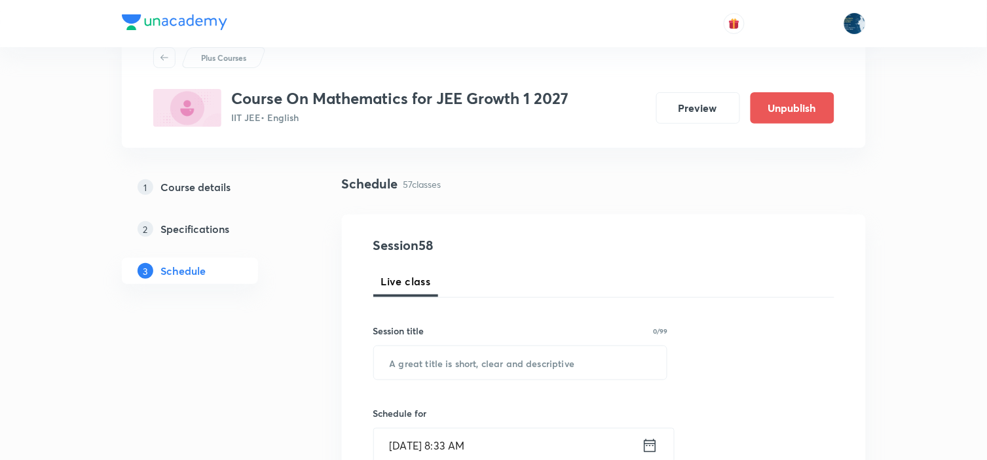
scroll to position [73, 0]
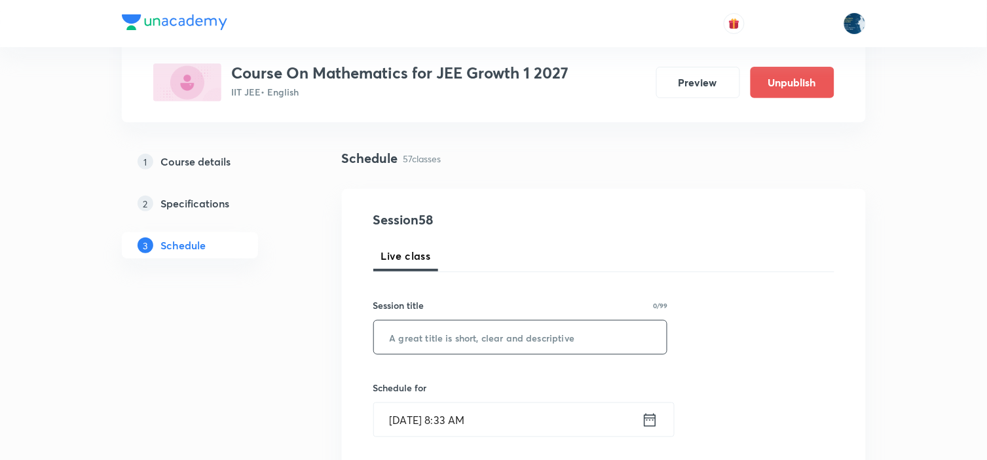
click at [466, 337] on input "text" at bounding box center [520, 337] width 293 height 33
paste input "Maths"
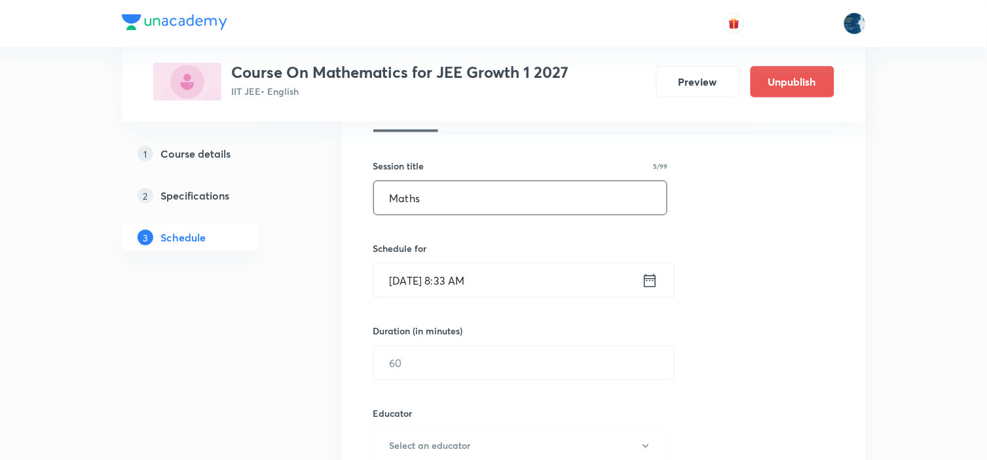
scroll to position [218, 0]
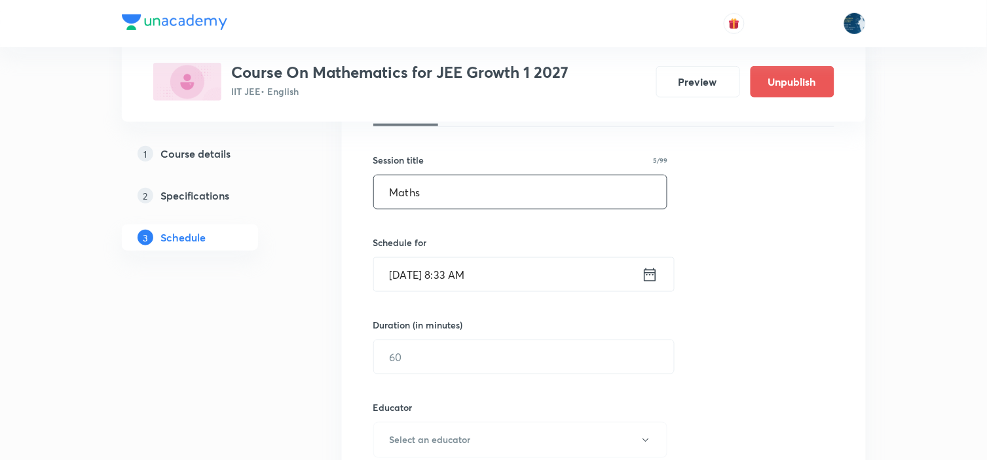
type input "Maths"
click at [642, 272] on icon at bounding box center [650, 275] width 16 height 18
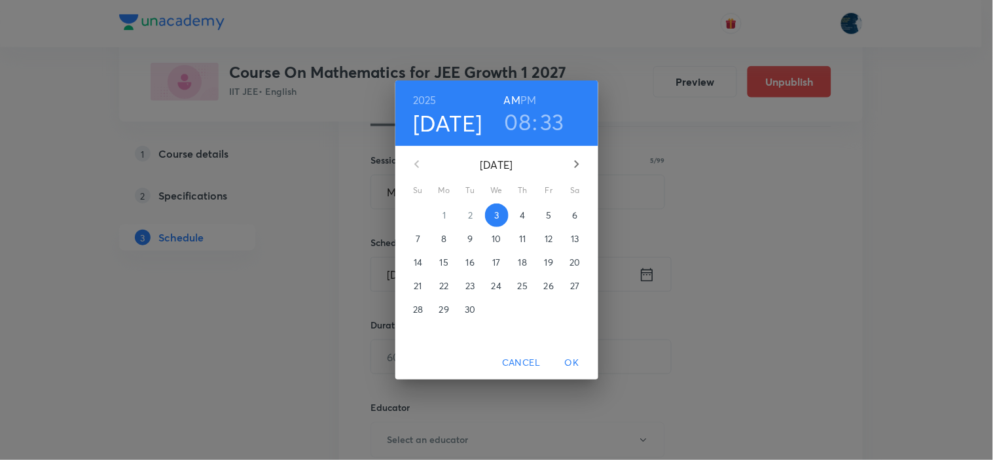
click at [527, 115] on h3 "08" at bounding box center [518, 122] width 27 height 28
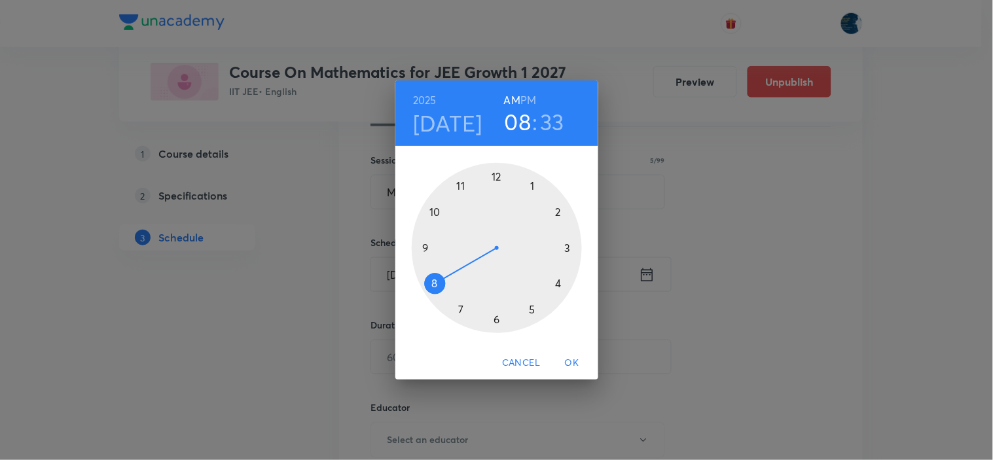
click at [436, 210] on div at bounding box center [497, 248] width 170 height 170
click at [439, 212] on div at bounding box center [497, 248] width 170 height 170
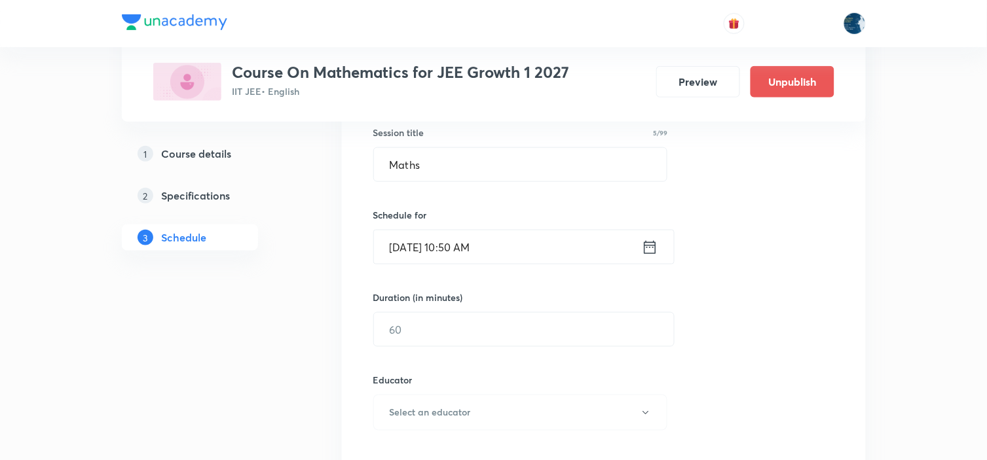
scroll to position [291, 0]
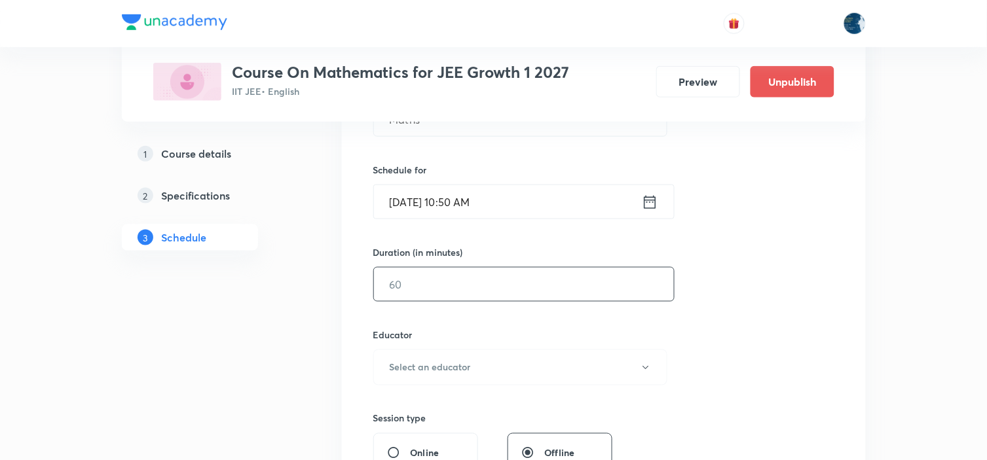
click at [502, 291] on input "text" at bounding box center [524, 284] width 300 height 33
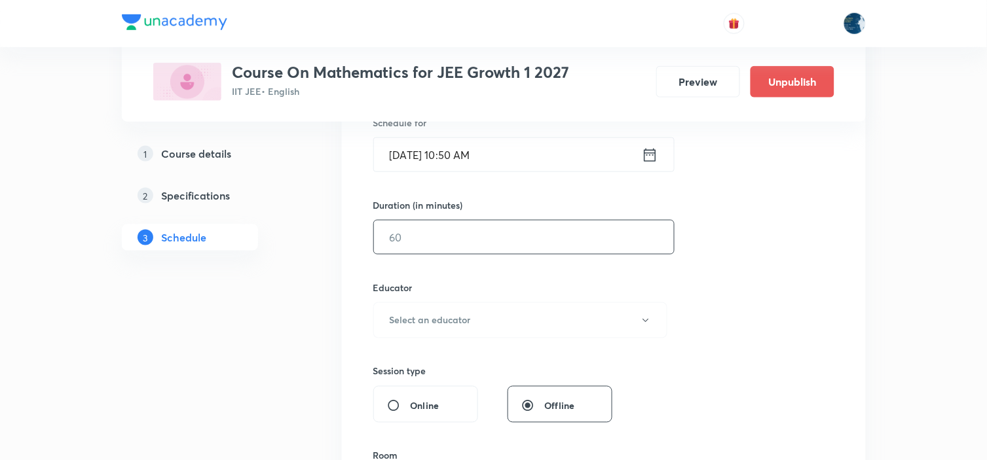
scroll to position [363, 0]
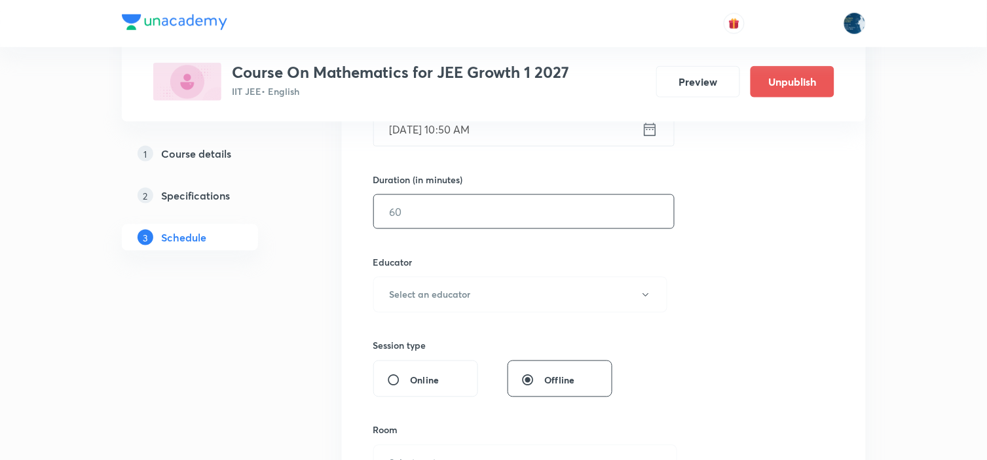
click at [517, 206] on input "text" at bounding box center [524, 211] width 300 height 33
type input "70"
click at [511, 287] on button "Select an educator" at bounding box center [520, 295] width 295 height 36
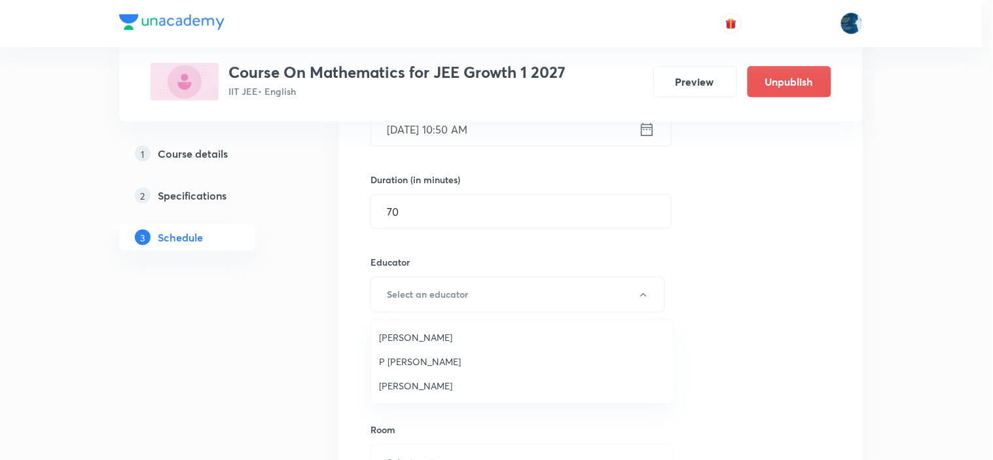
click at [460, 328] on li "Polampalli Rajesh" at bounding box center [522, 337] width 303 height 24
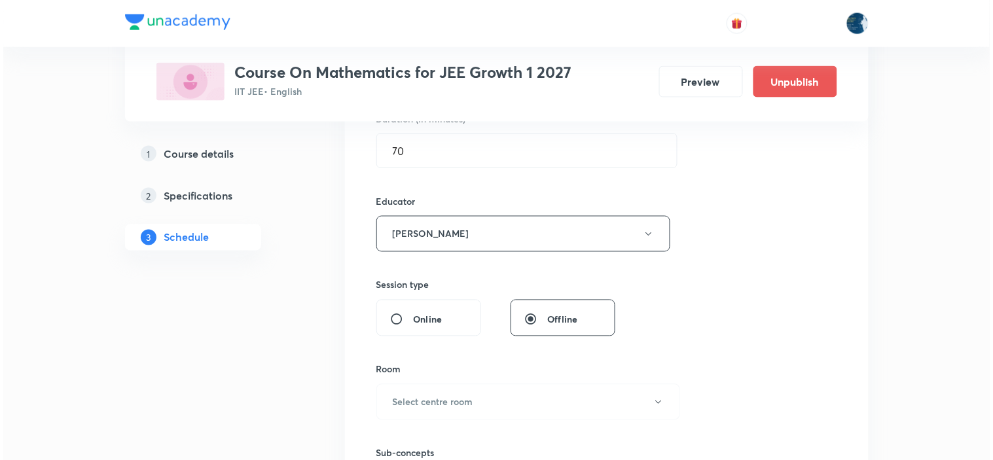
scroll to position [509, 0]
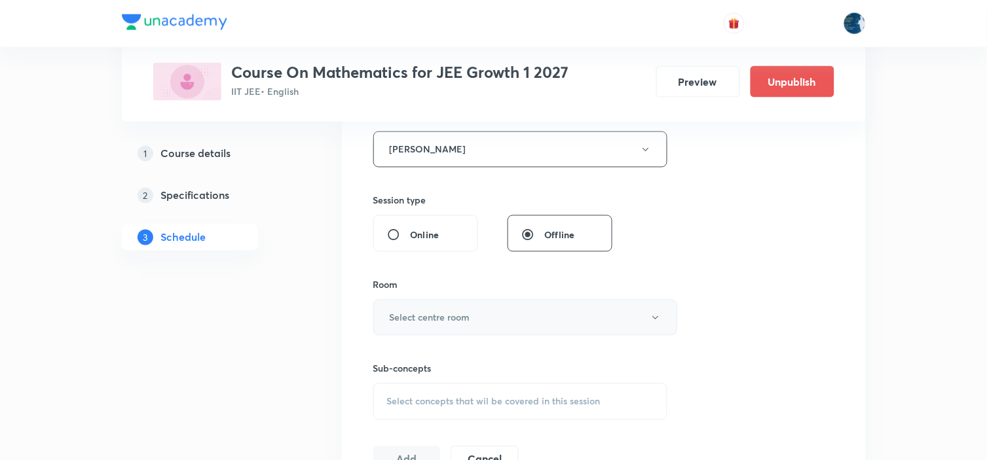
click at [473, 316] on button "Select centre room" at bounding box center [525, 318] width 304 height 36
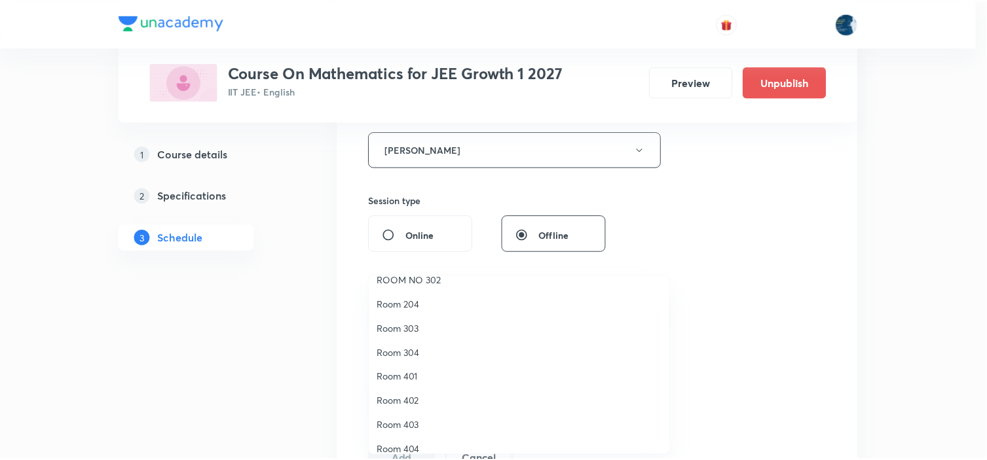
scroll to position [243, 0]
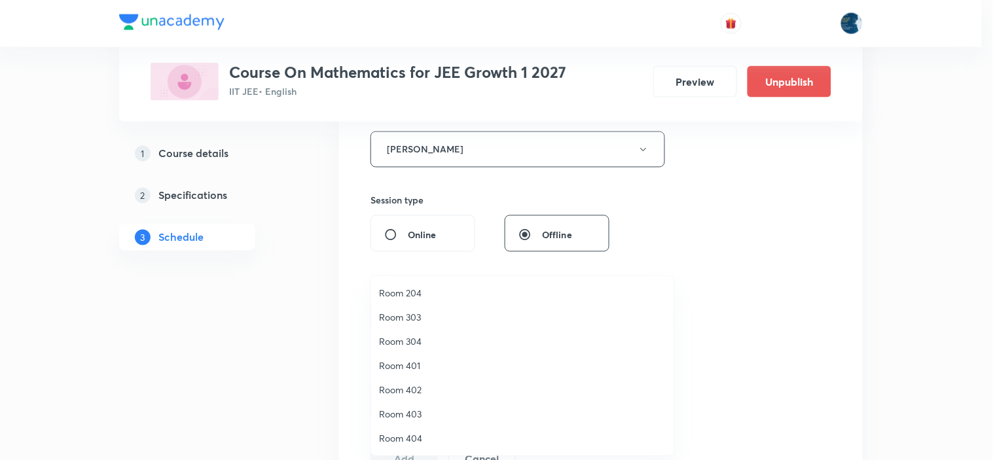
click at [431, 362] on span "Room 401" at bounding box center [522, 366] width 287 height 14
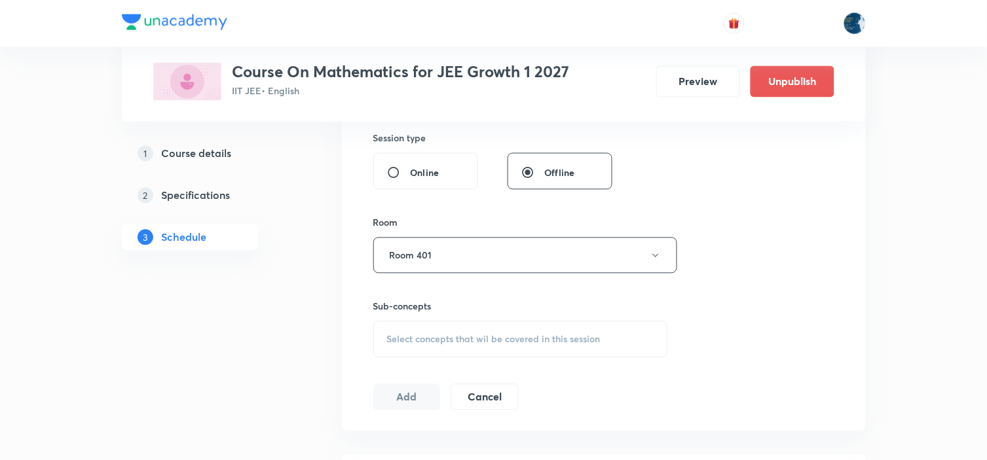
scroll to position [655, 0]
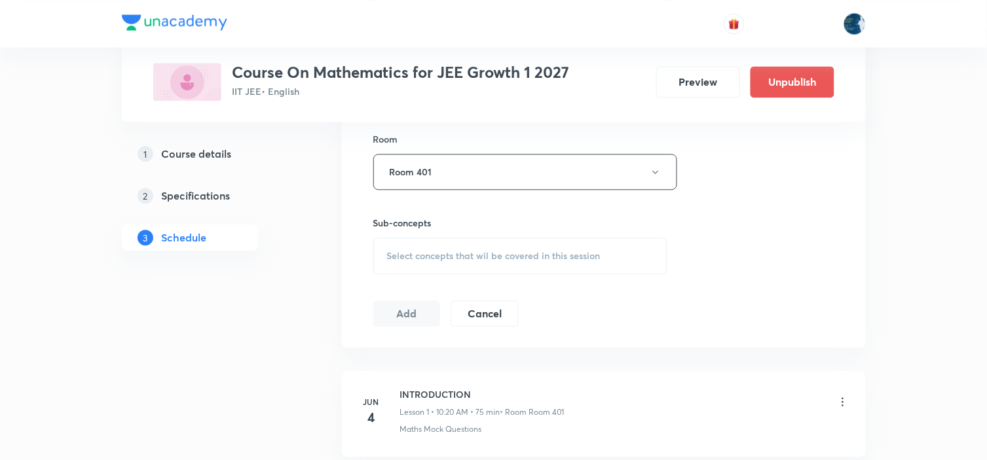
click at [572, 259] on span "Select concepts that wil be covered in this session" at bounding box center [493, 256] width 213 height 10
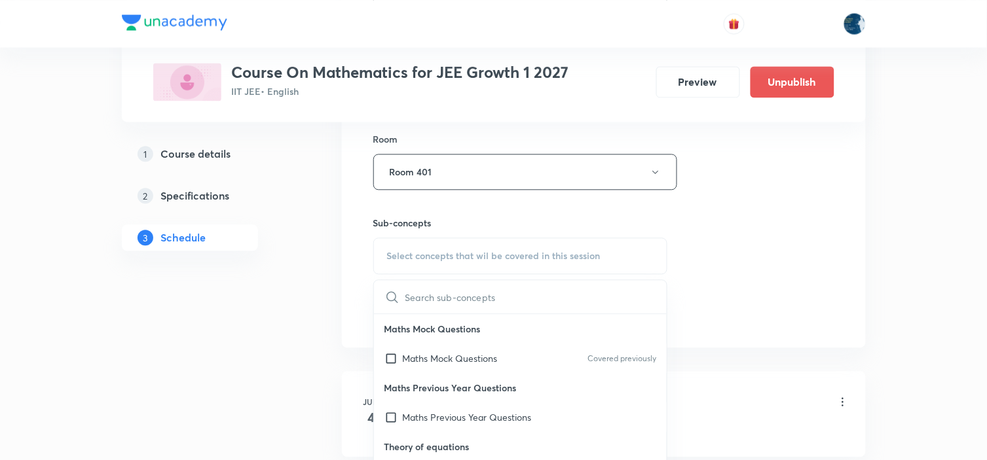
scroll to position [728, 0]
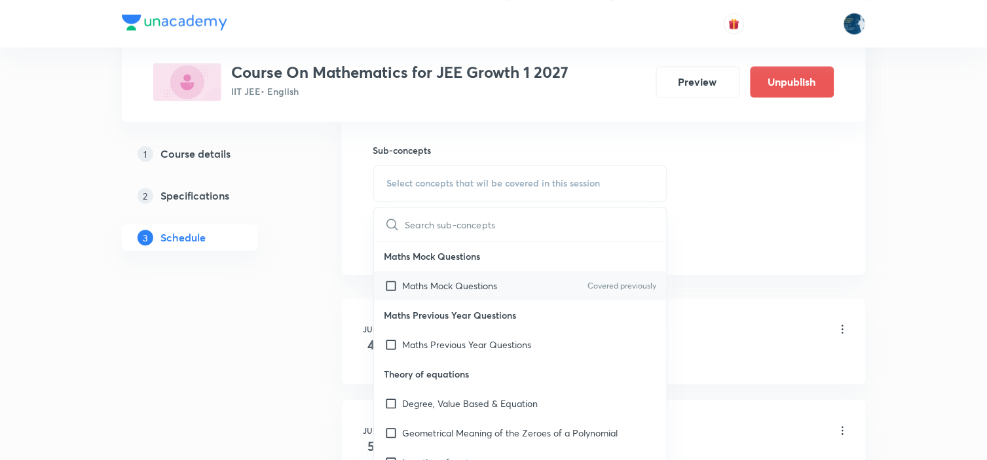
click at [587, 283] on p "Covered previously" at bounding box center [621, 286] width 69 height 12
checkbox input "true"
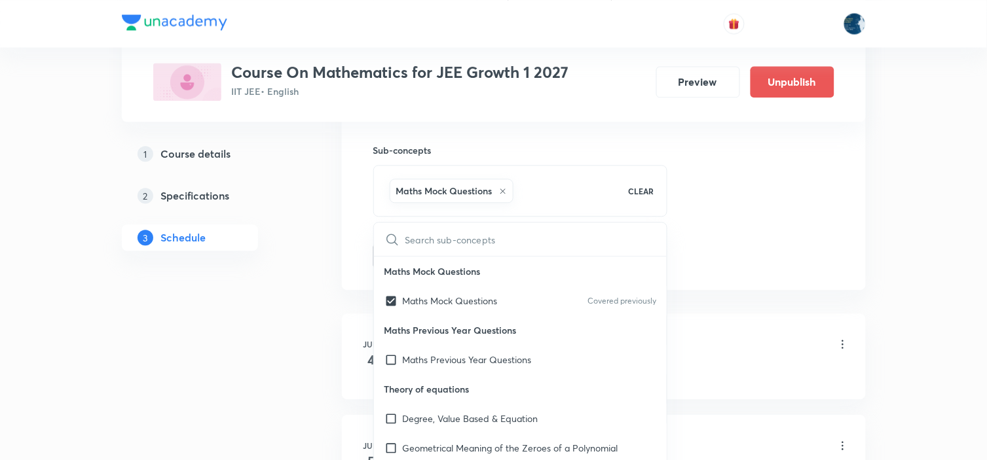
drag, startPoint x: 731, startPoint y: 265, endPoint x: 676, endPoint y: 251, distance: 56.7
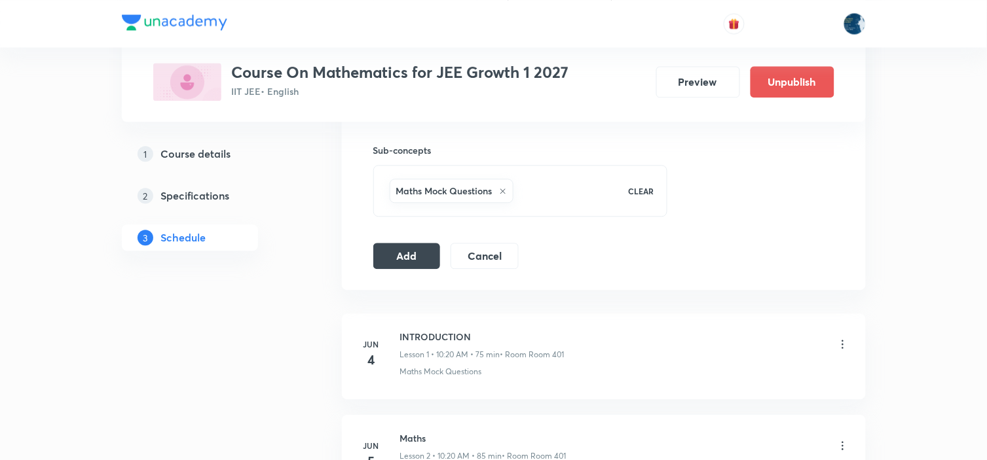
click at [411, 255] on button "Add" at bounding box center [406, 255] width 67 height 26
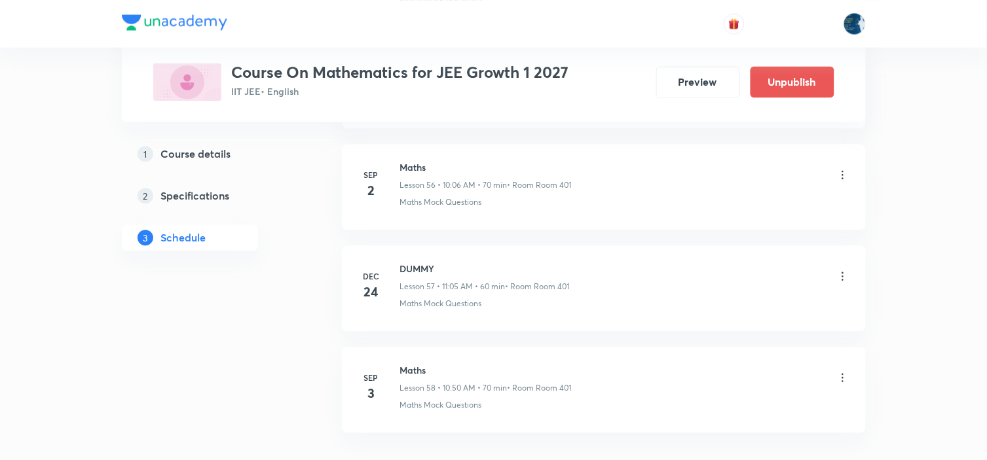
scroll to position [5881, 0]
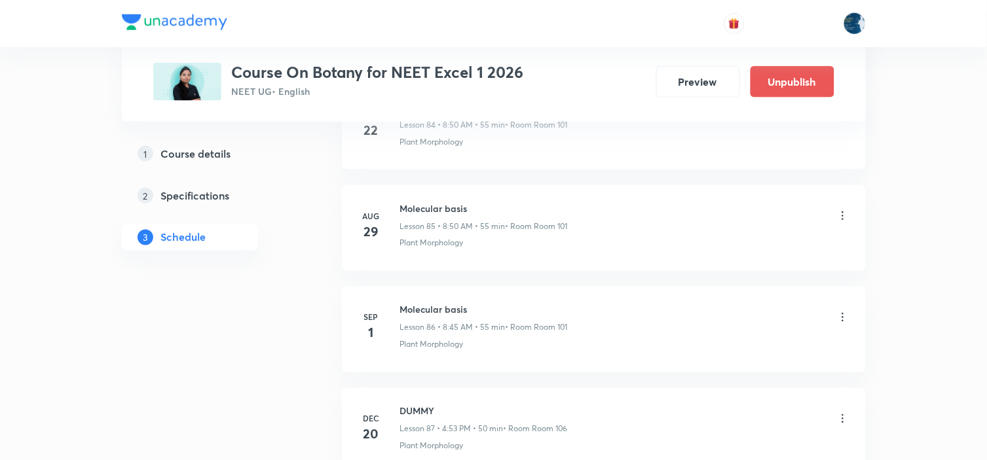
scroll to position [9431, 0]
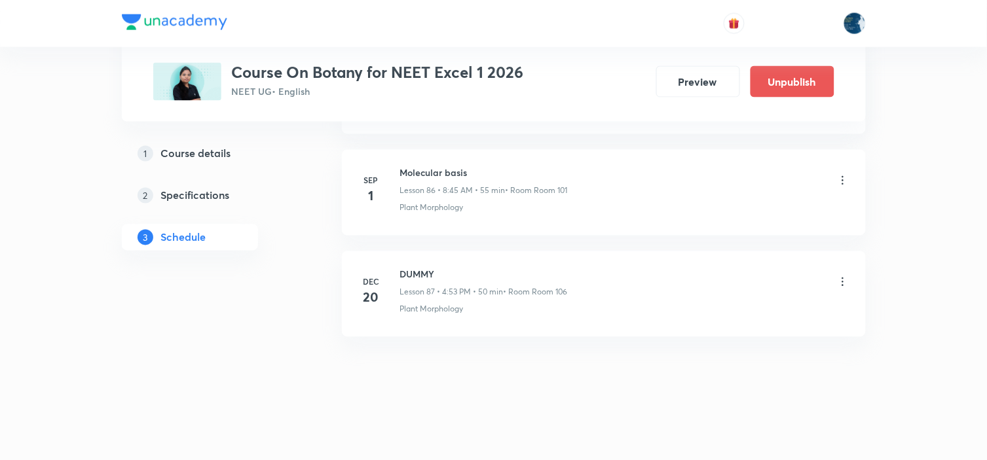
click at [414, 175] on h6 "Molecular basis" at bounding box center [484, 173] width 168 height 14
copy h6 "Molecular basis"
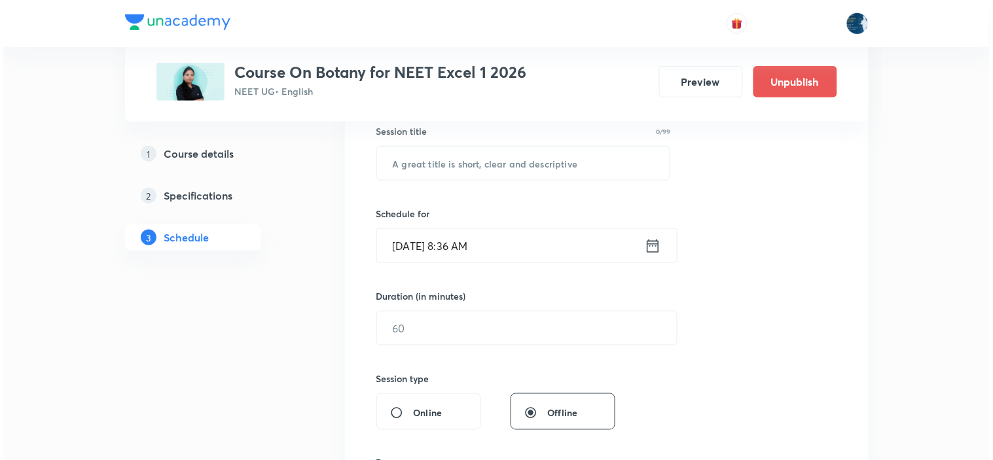
scroll to position [221, 0]
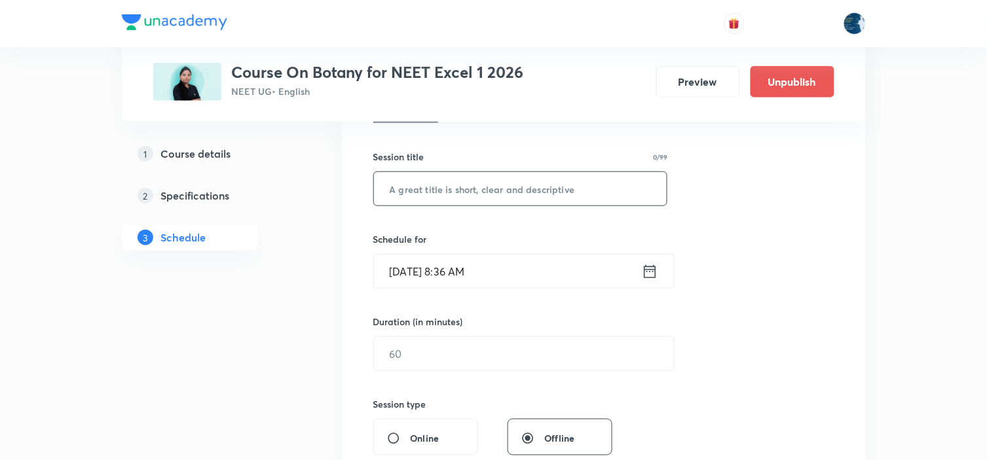
click at [454, 190] on input "text" at bounding box center [520, 188] width 293 height 33
paste input "Molecular basis"
type input "Molecular basis"
click at [651, 265] on icon at bounding box center [650, 272] width 16 height 18
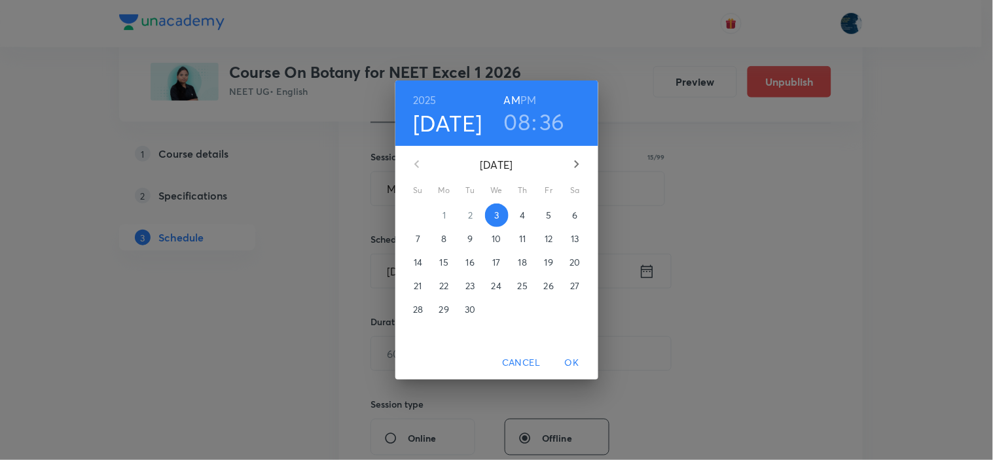
click at [553, 116] on h3 "36" at bounding box center [553, 122] width 26 height 28
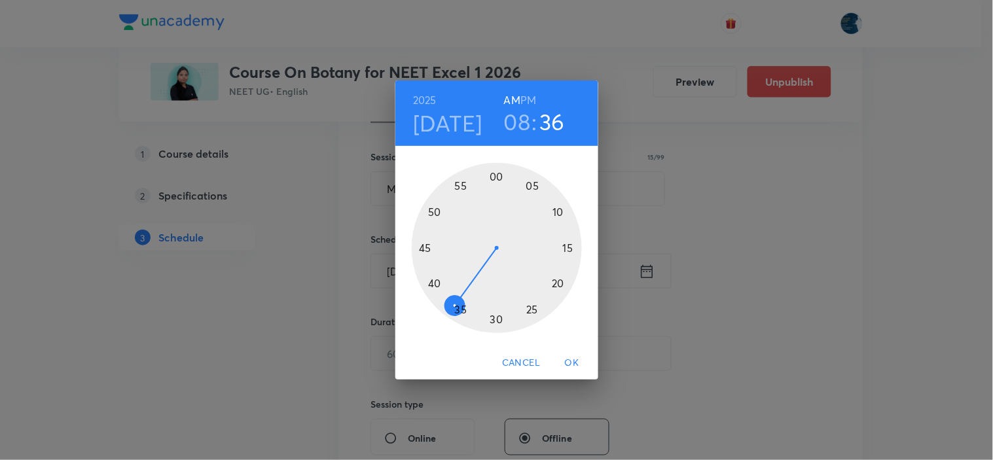
click at [427, 246] on div at bounding box center [497, 248] width 170 height 170
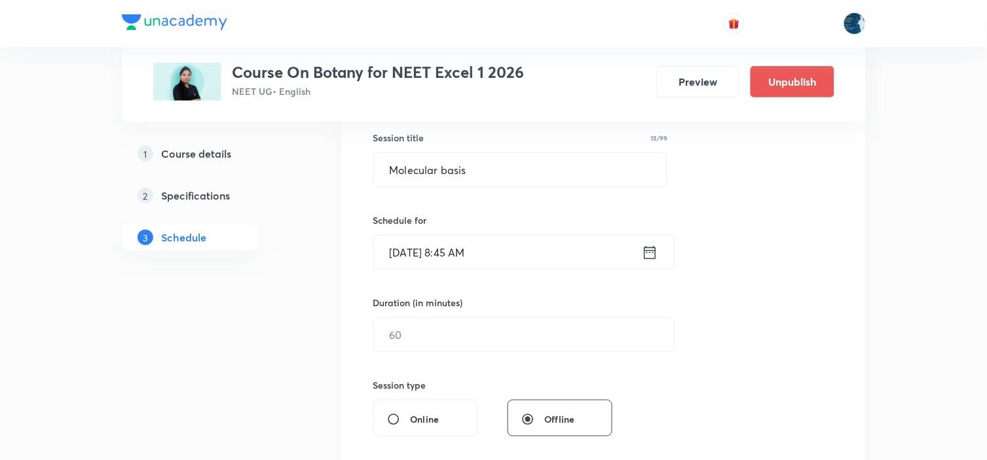
scroll to position [295, 0]
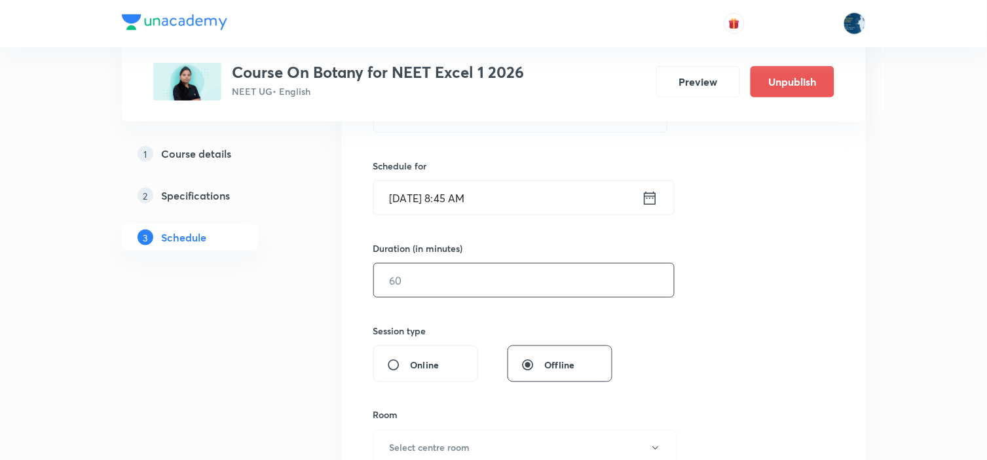
click at [451, 280] on input "text" at bounding box center [524, 280] width 300 height 33
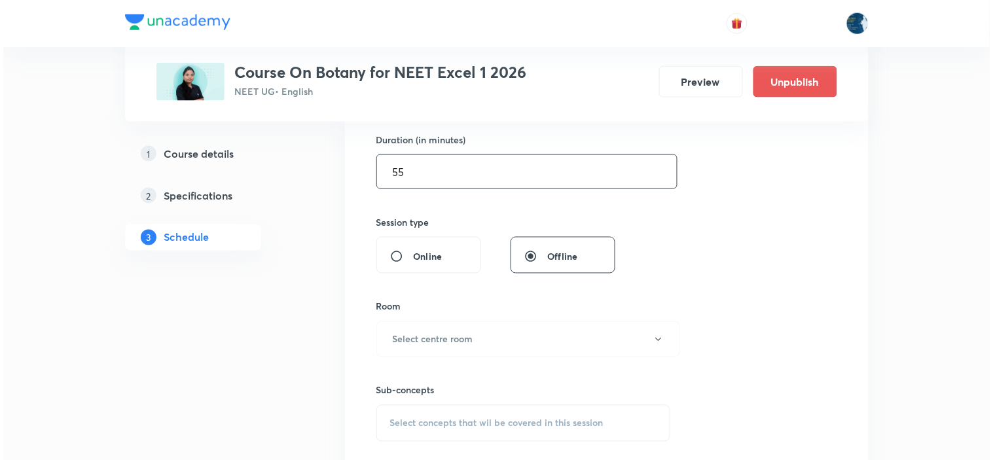
scroll to position [513, 0]
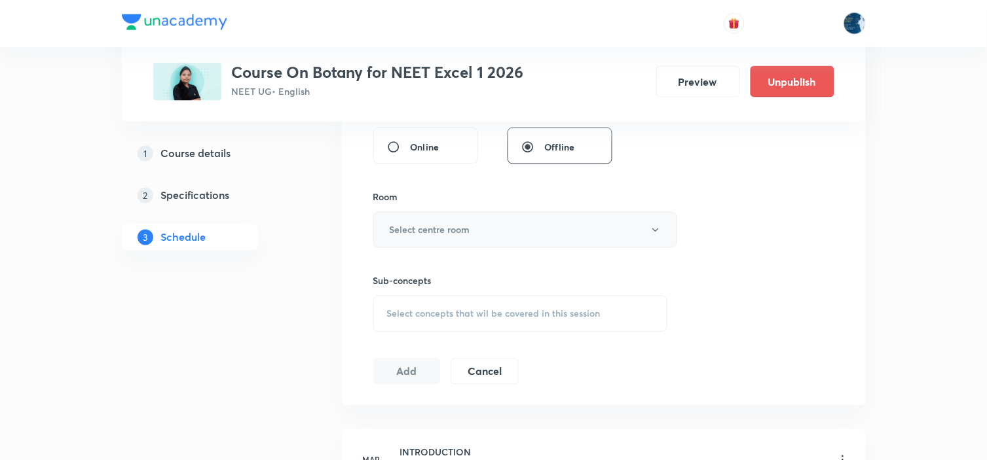
type input "55"
click at [475, 227] on button "Select centre room" at bounding box center [525, 230] width 304 height 36
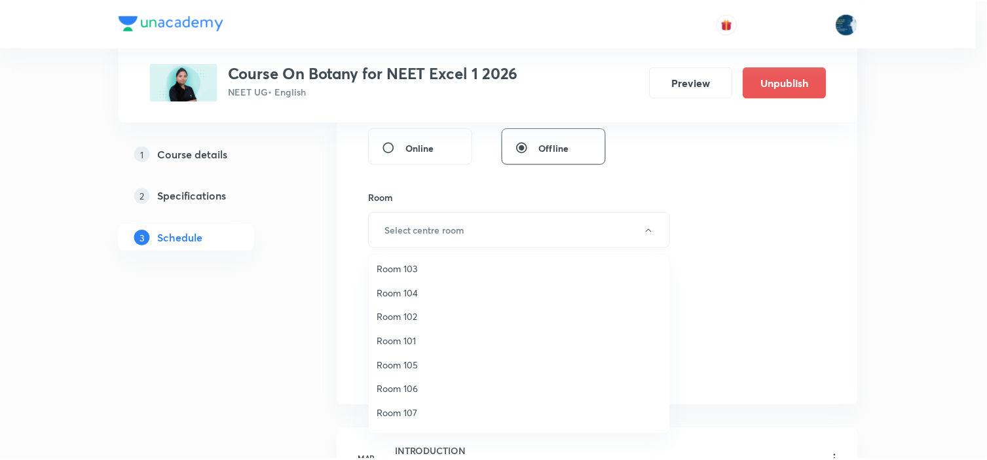
scroll to position [0, 0]
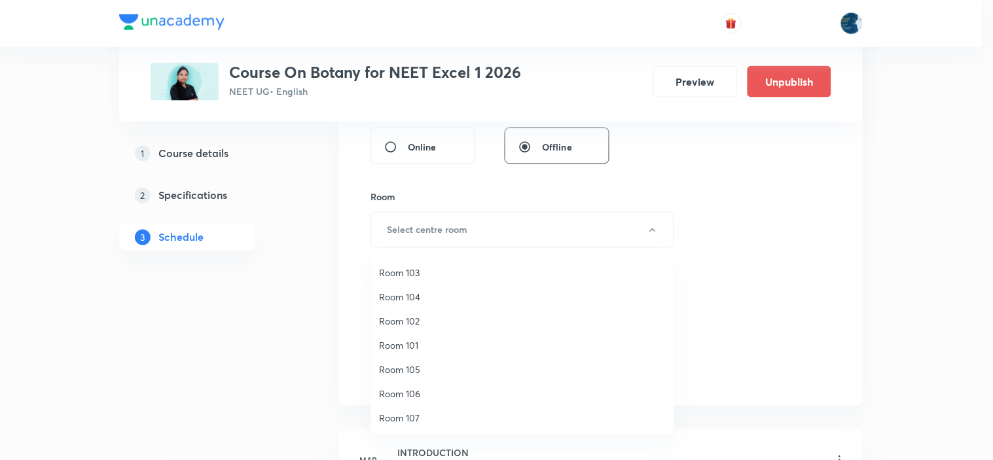
click at [428, 341] on span "Room 101" at bounding box center [522, 346] width 287 height 14
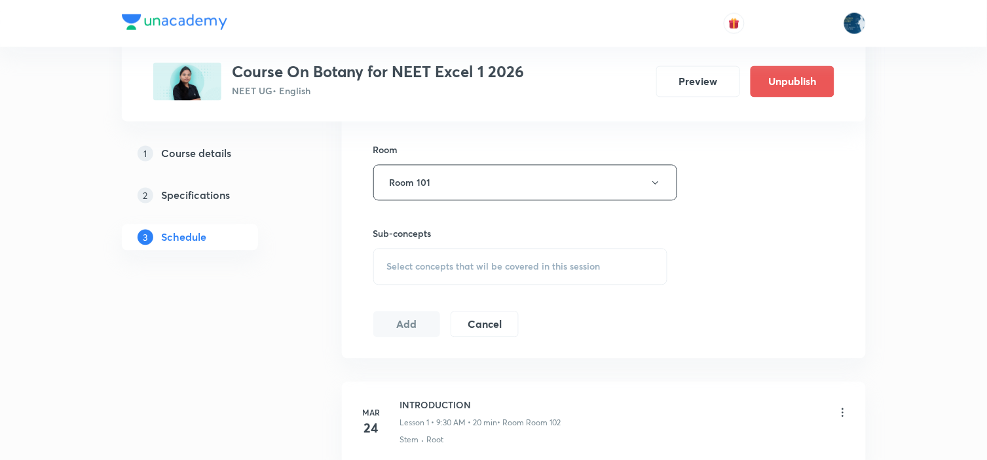
scroll to position [585, 0]
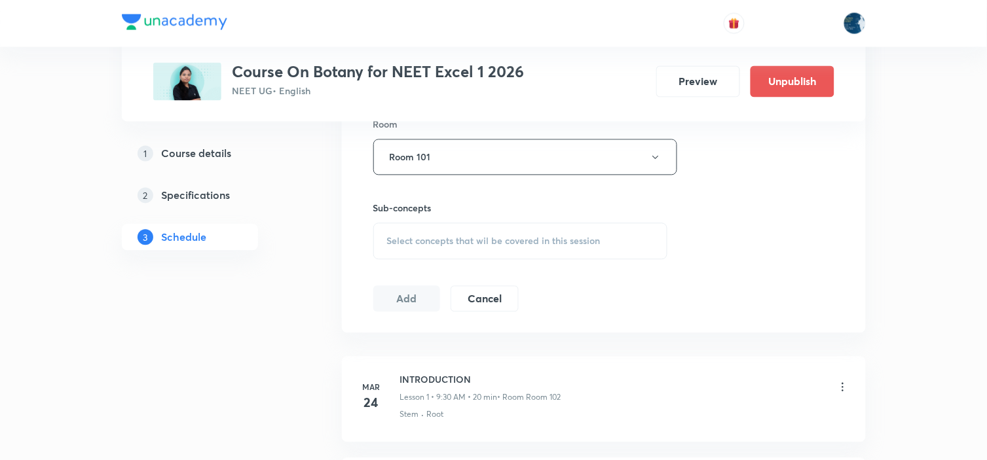
click at [557, 236] on span "Select concepts that wil be covered in this session" at bounding box center [493, 241] width 213 height 10
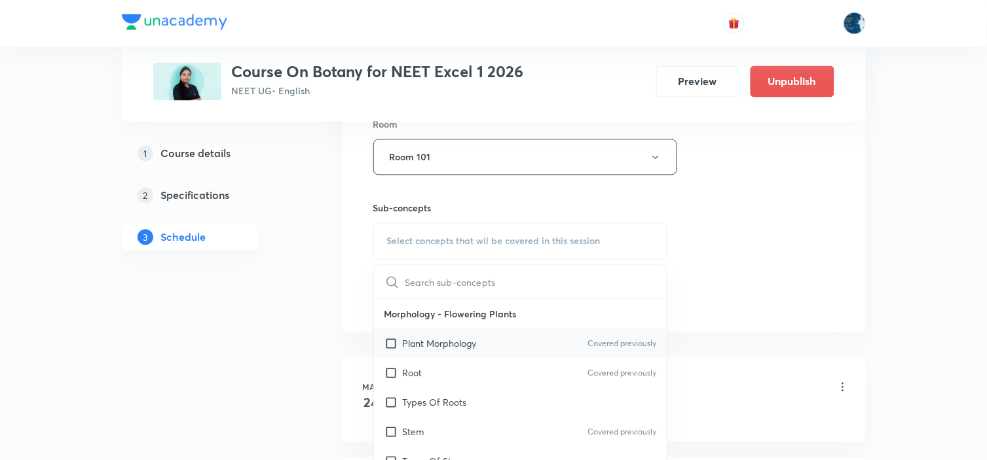
click at [640, 336] on div "Plant Morphology Covered previously" at bounding box center [520, 343] width 293 height 29
checkbox input "true"
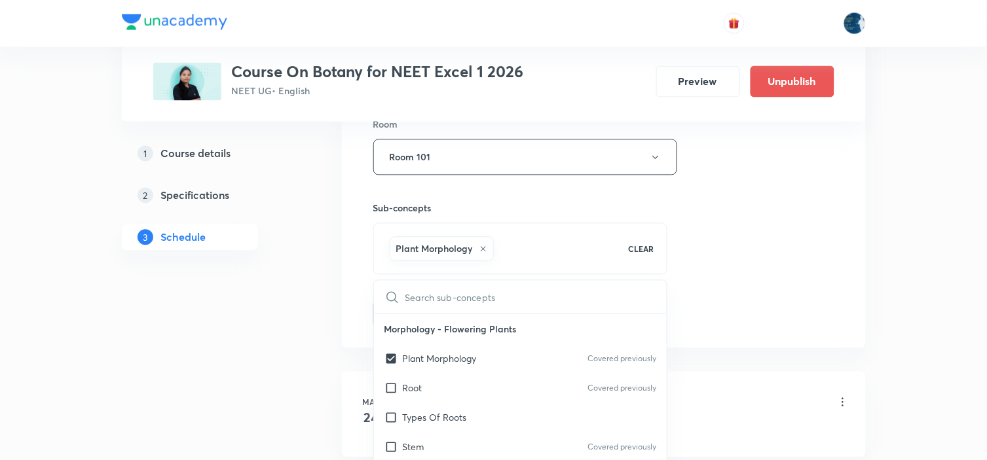
click at [713, 277] on div "Session 88 Live class Session title 15/99 Molecular basis ​ Schedule for Sep 3,…" at bounding box center [603, 12] width 461 height 630
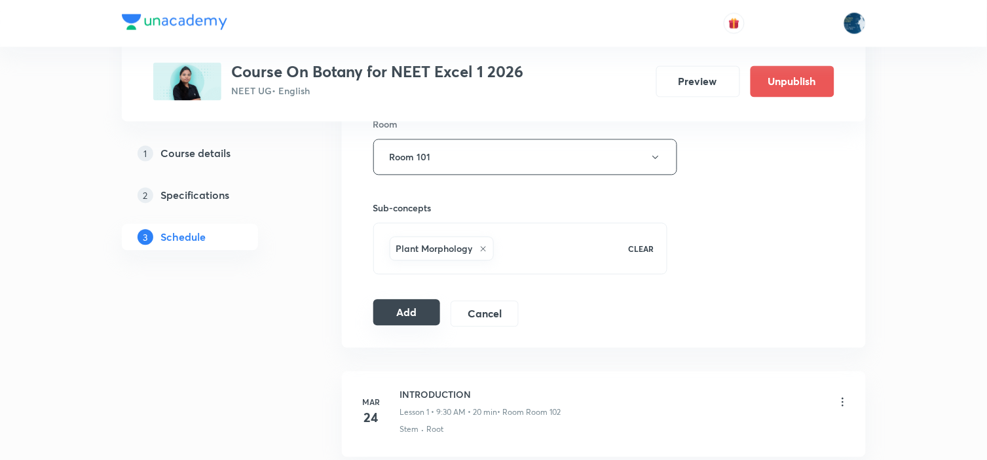
click at [401, 322] on button "Add" at bounding box center [406, 313] width 67 height 26
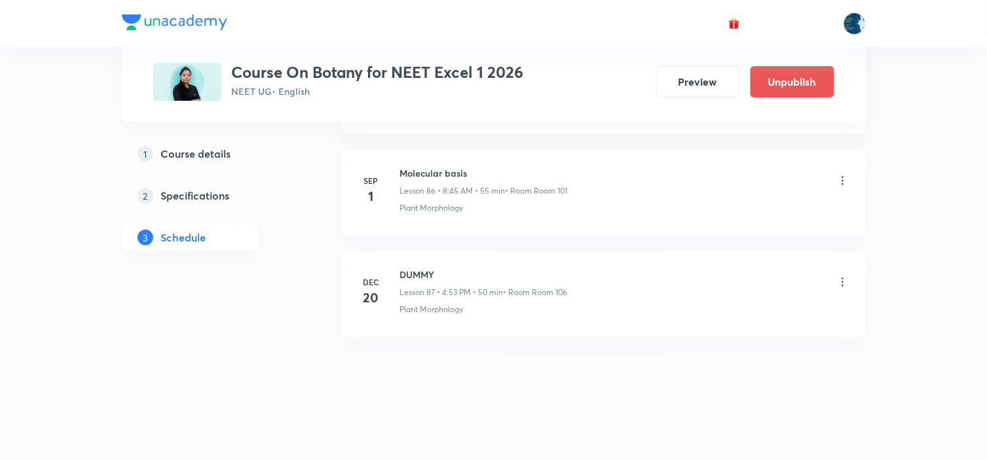
scroll to position [8828, 0]
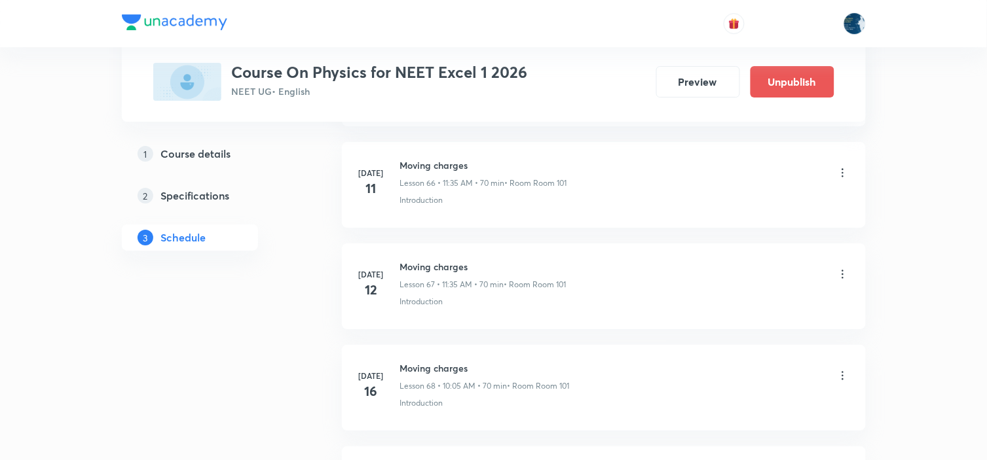
scroll to position [9210, 0]
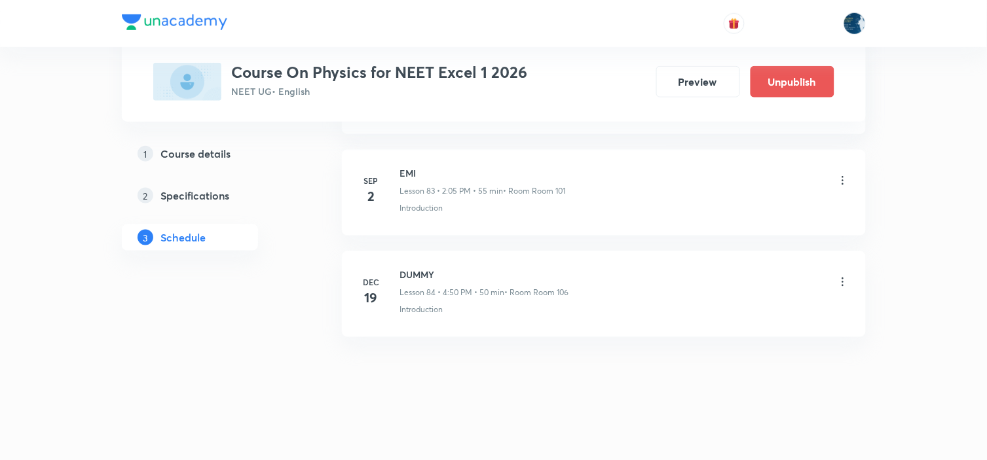
click at [415, 177] on h6 "EMI" at bounding box center [483, 173] width 166 height 14
copy h6 "EMI"
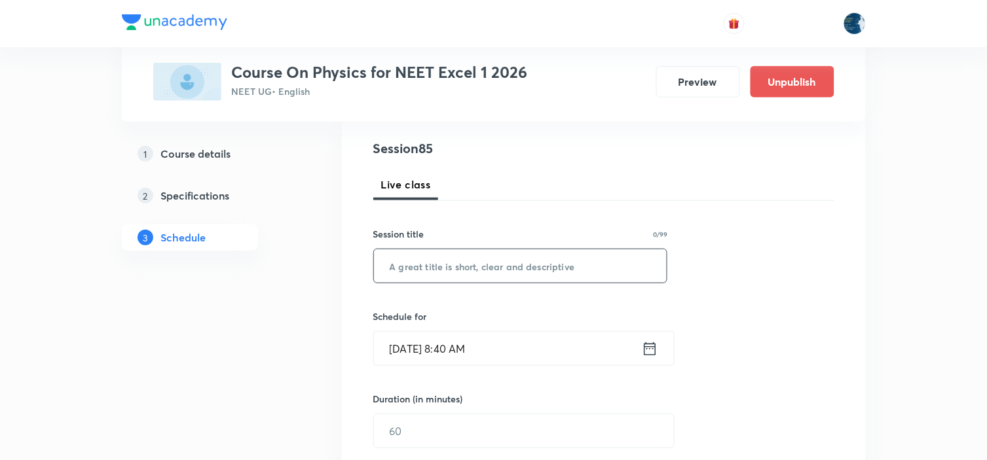
scroll to position [145, 0]
click at [445, 249] on input "text" at bounding box center [520, 264] width 293 height 33
paste input "EMI"
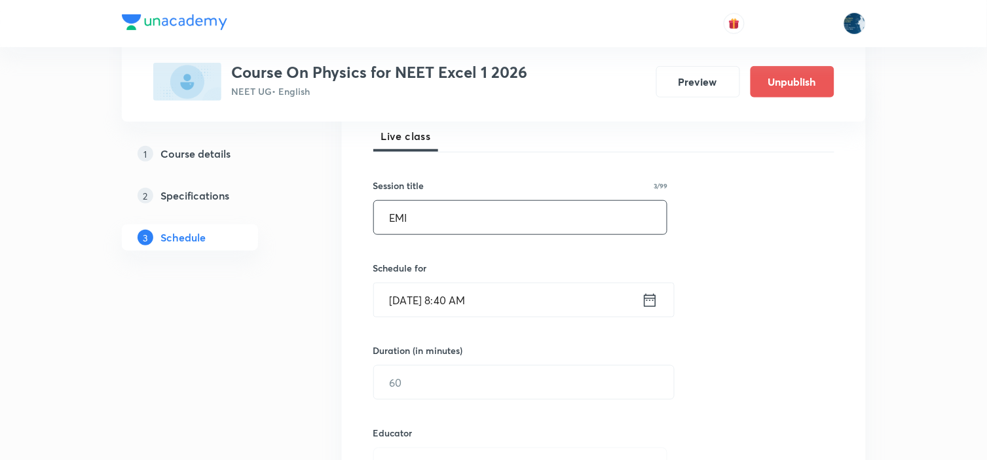
scroll to position [218, 0]
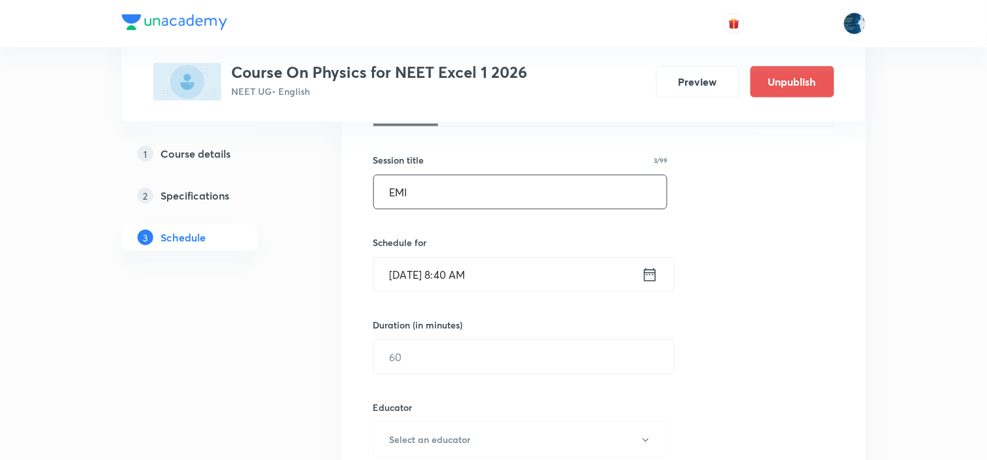
type input "EMI"
click at [648, 271] on icon at bounding box center [650, 275] width 16 height 18
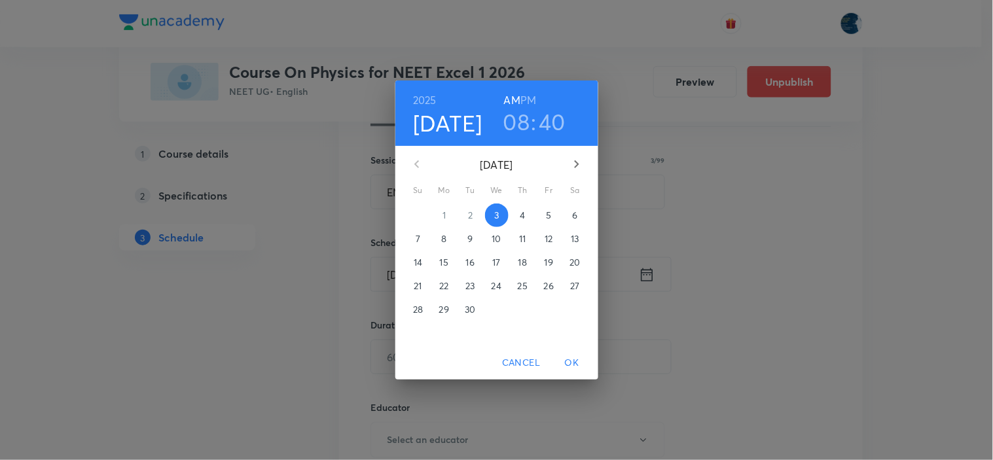
click at [526, 91] on h6 "PM" at bounding box center [529, 100] width 16 height 18
click at [514, 114] on h3 "08" at bounding box center [517, 122] width 27 height 28
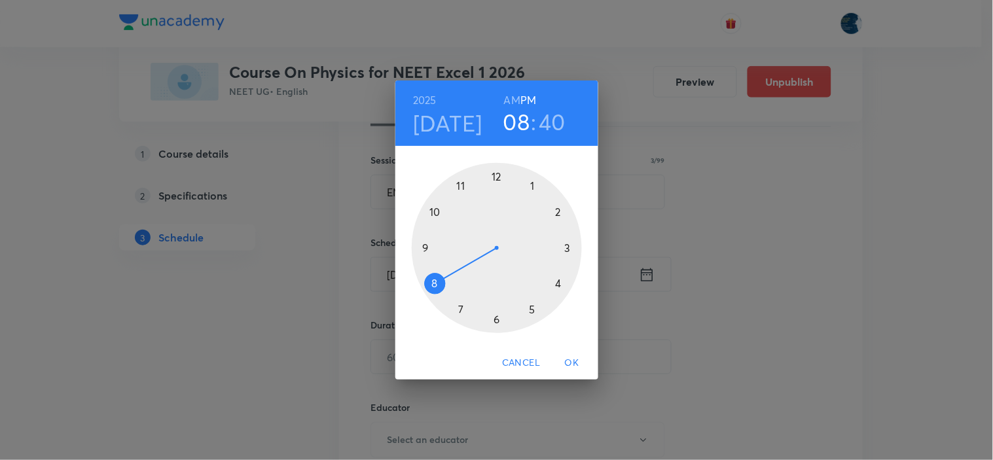
click at [559, 212] on div at bounding box center [497, 248] width 170 height 170
click at [532, 185] on div at bounding box center [497, 248] width 170 height 170
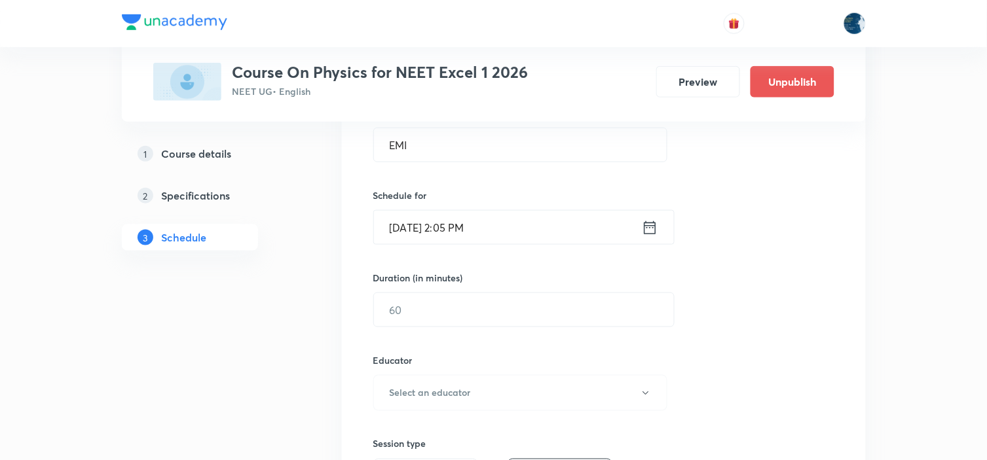
scroll to position [291, 0]
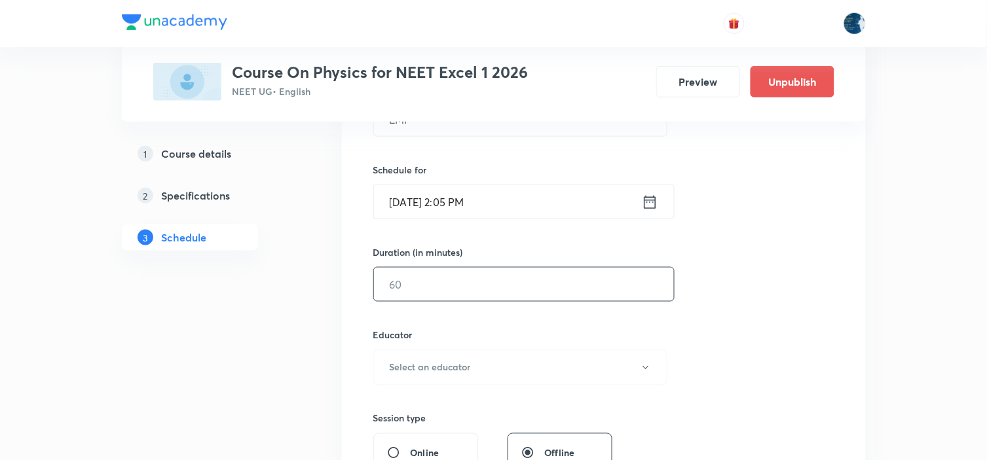
click at [422, 270] on input "text" at bounding box center [524, 284] width 300 height 33
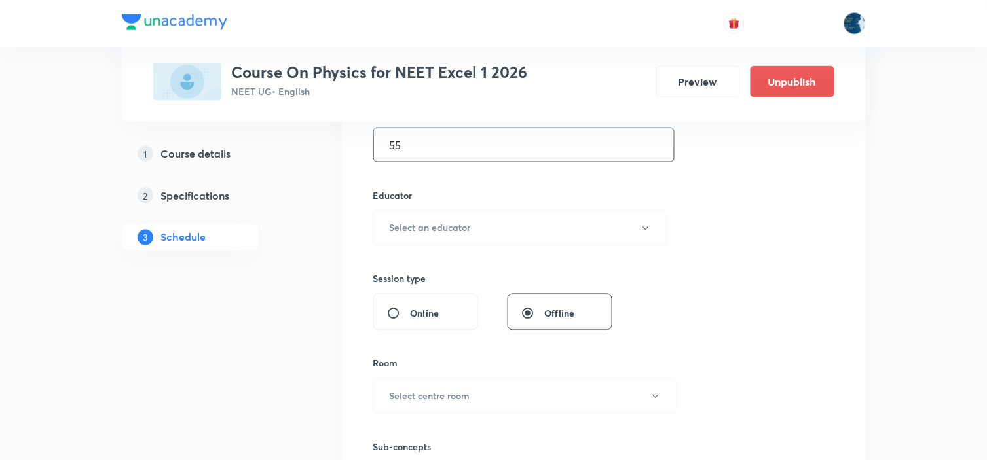
scroll to position [436, 0]
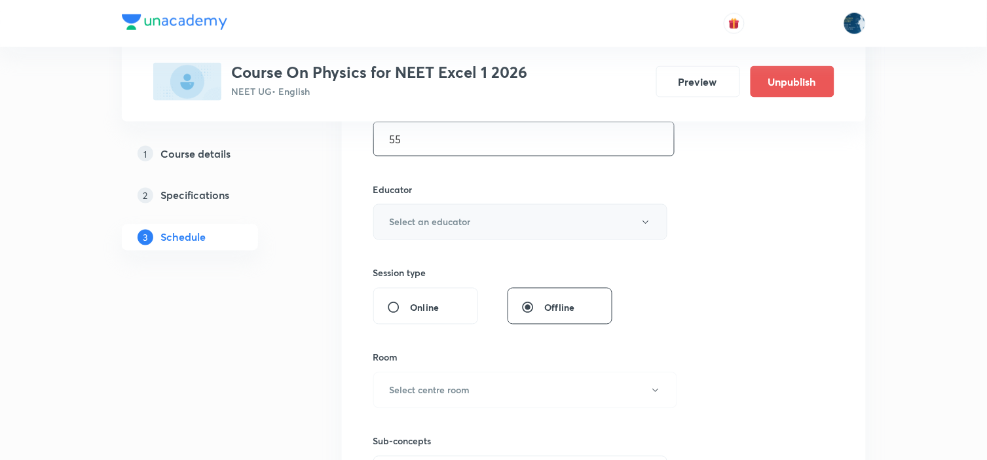
type input "55"
click at [534, 220] on button "Select an educator" at bounding box center [520, 222] width 295 height 36
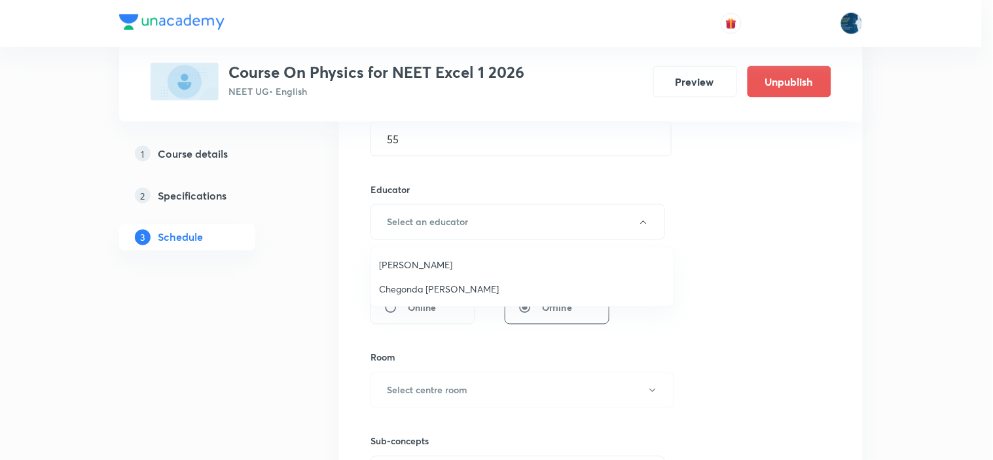
click at [476, 264] on span "Piyush Baranwal" at bounding box center [522, 265] width 287 height 14
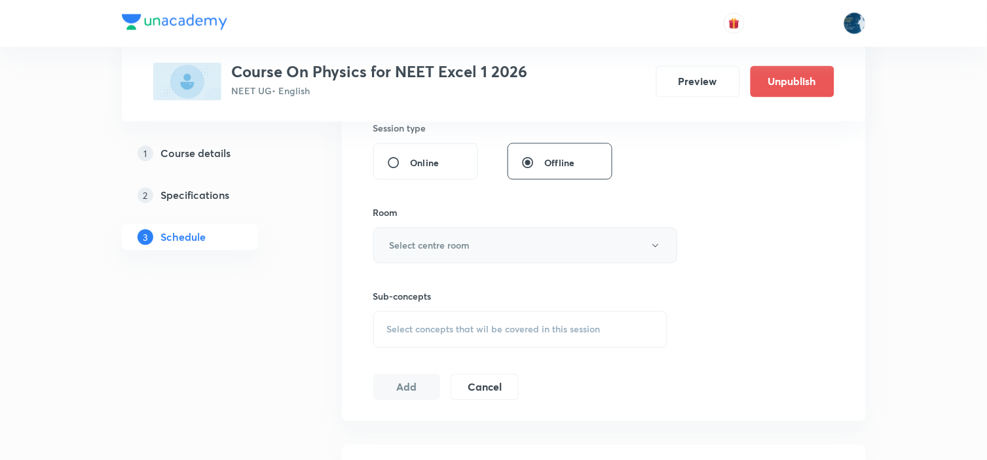
scroll to position [582, 0]
click at [536, 241] on button "Select centre room" at bounding box center [525, 245] width 304 height 36
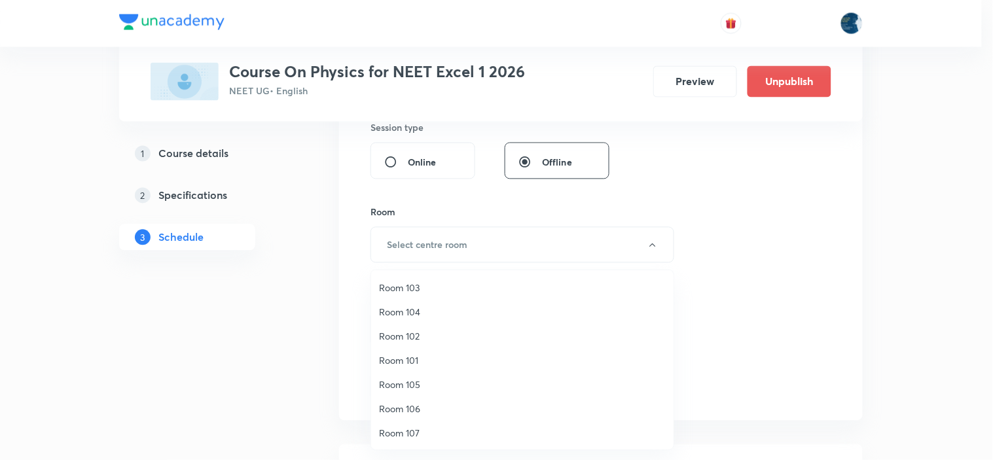
click at [422, 357] on span "Room 101" at bounding box center [522, 361] width 287 height 14
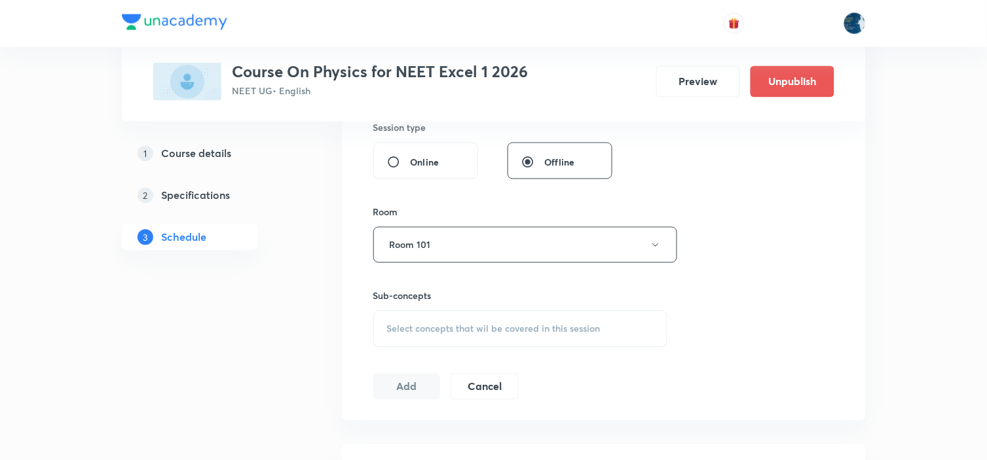
scroll to position [655, 0]
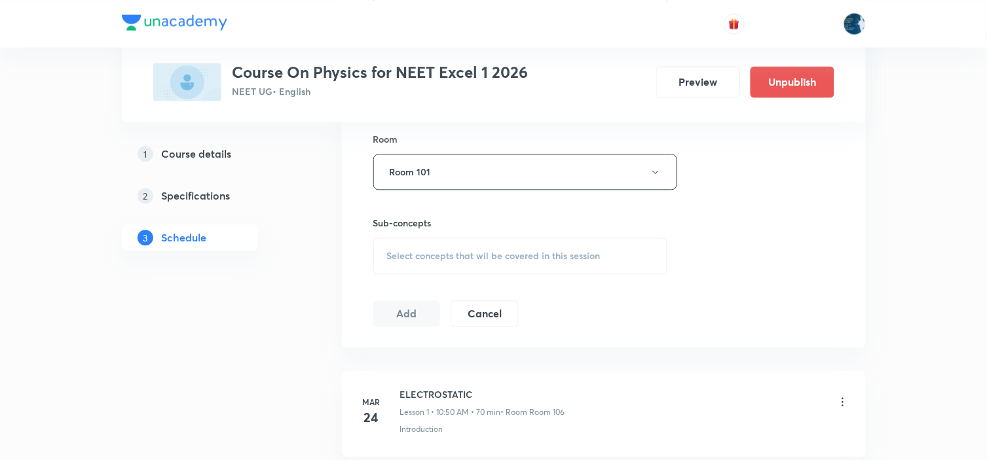
click at [568, 257] on span "Select concepts that wil be covered in this session" at bounding box center [493, 256] width 213 height 10
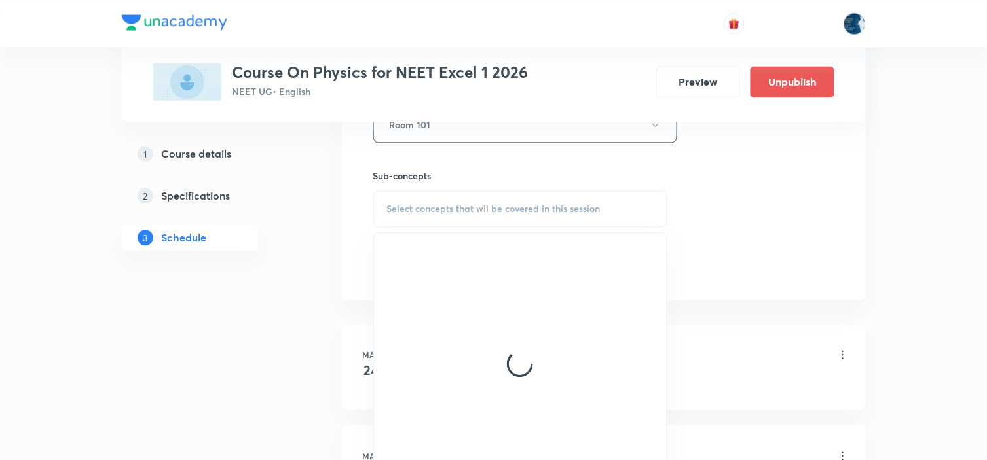
scroll to position [728, 0]
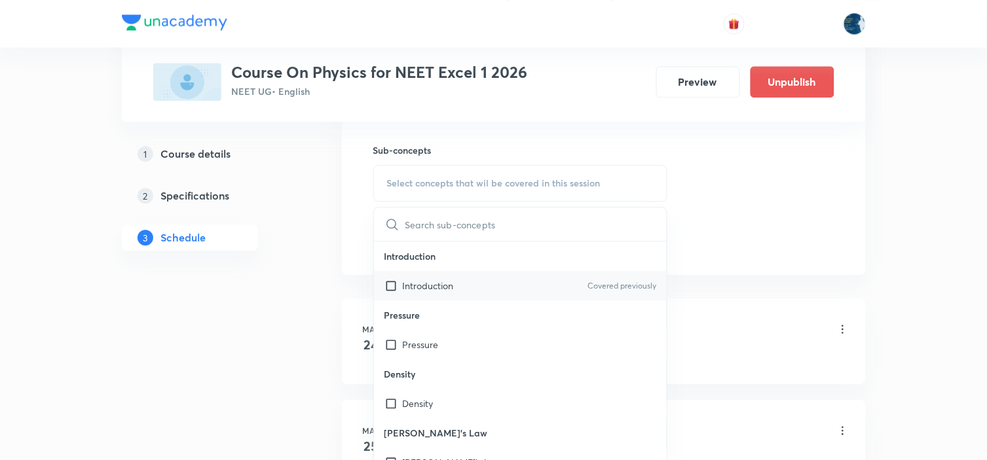
click at [621, 282] on p "Covered previously" at bounding box center [621, 286] width 69 height 12
checkbox input "true"
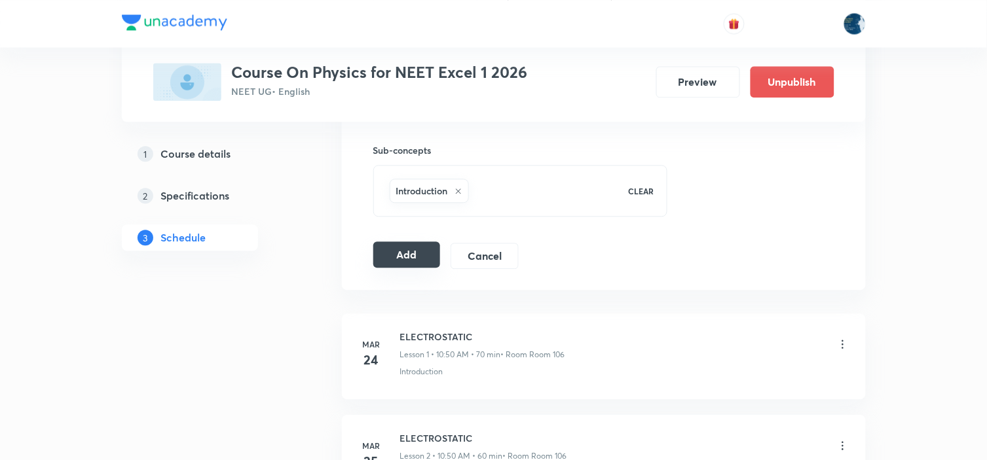
click at [428, 263] on button "Add" at bounding box center [406, 255] width 67 height 26
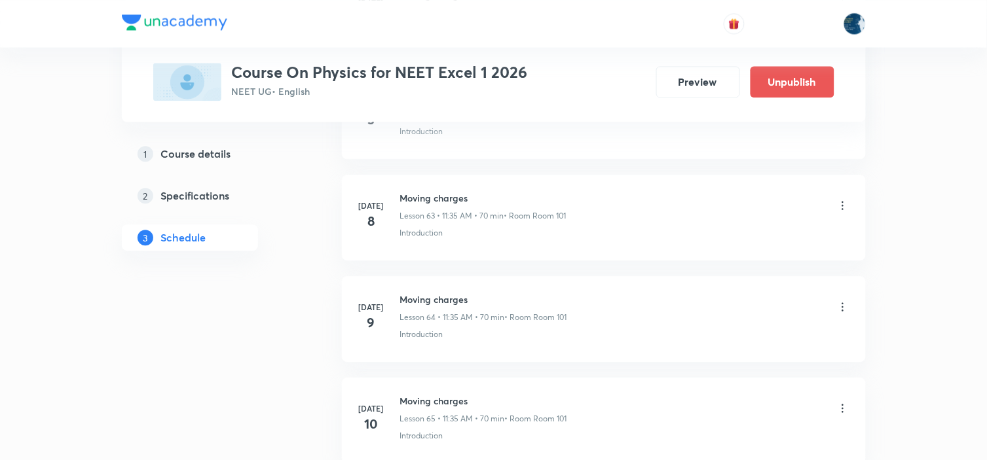
scroll to position [9225, 0]
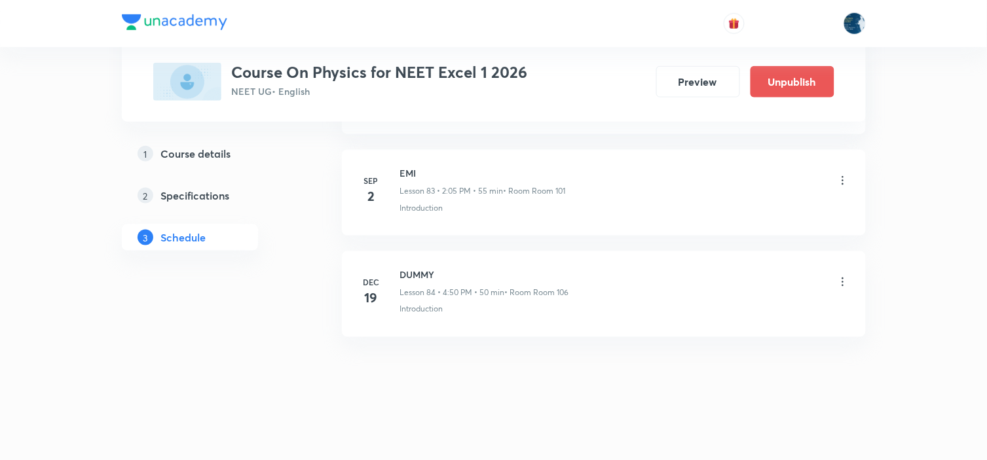
drag, startPoint x: 15, startPoint y: 415, endPoint x: 128, endPoint y: 418, distance: 112.7
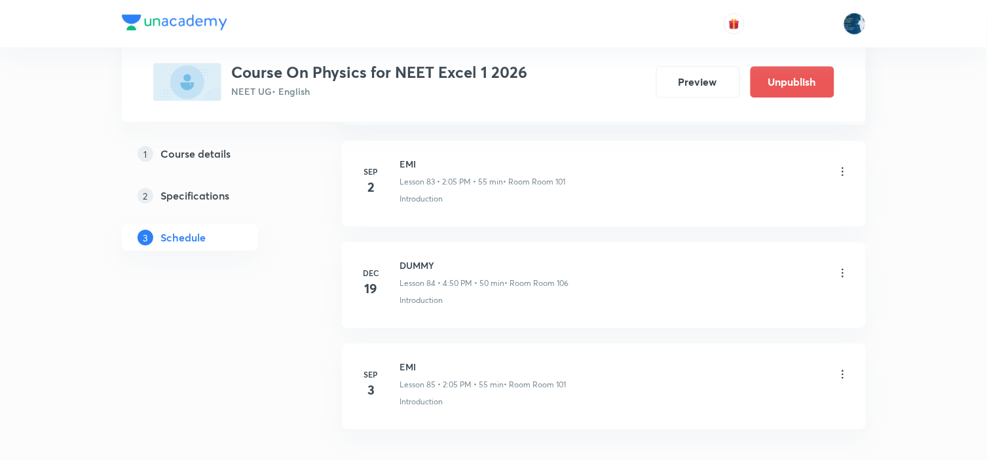
scroll to position [8625, 0]
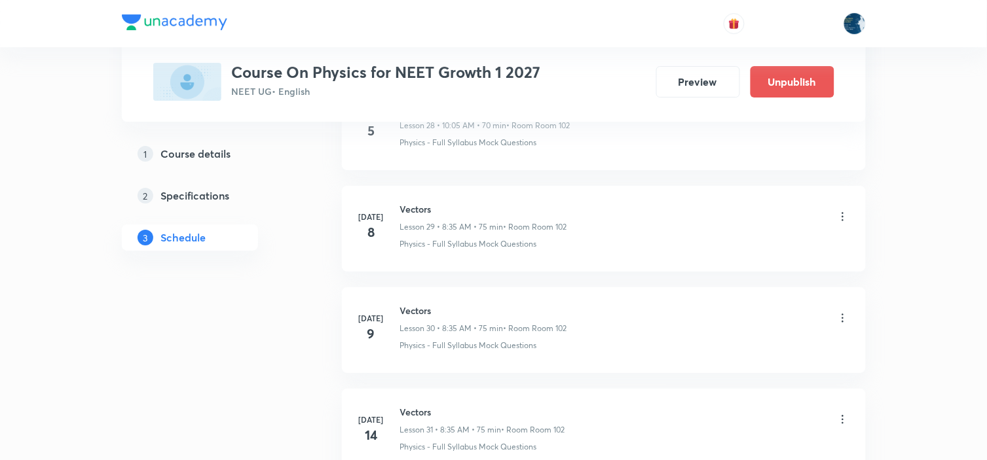
scroll to position [5754, 0]
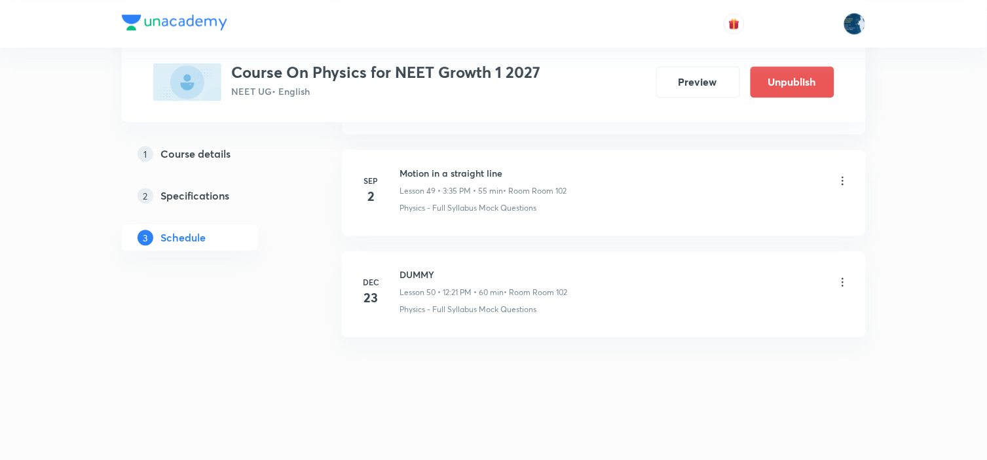
click at [418, 166] on h6 "Motion in a straight line" at bounding box center [483, 173] width 167 height 14
copy h6 "Motion in a straight line"
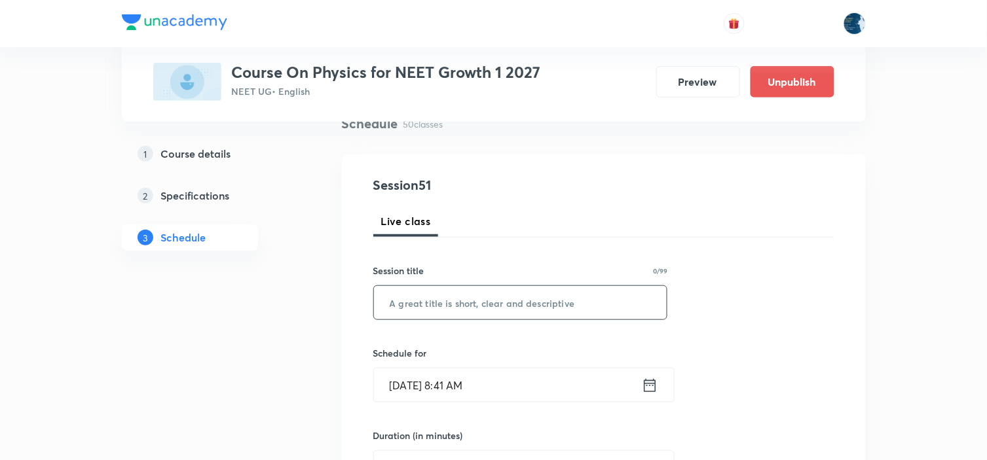
scroll to position [145, 0]
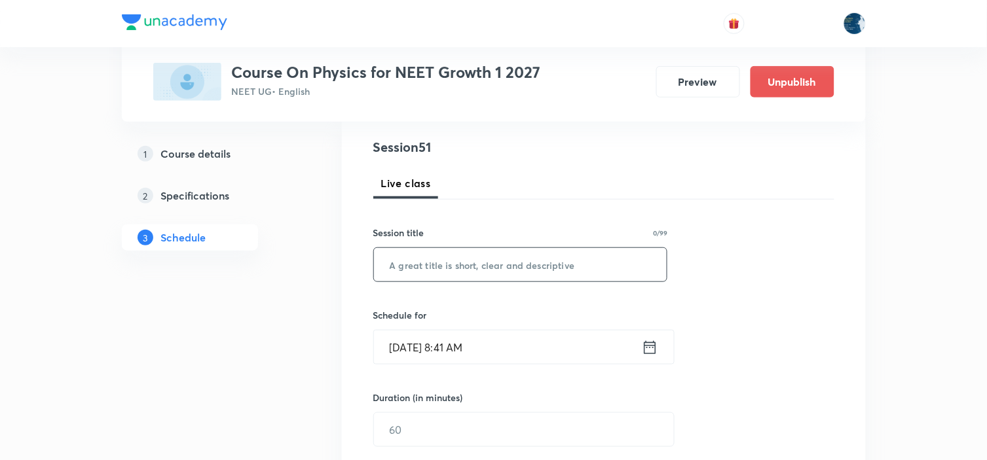
click at [491, 270] on input "text" at bounding box center [520, 264] width 293 height 33
paste input "Motion in a straight line"
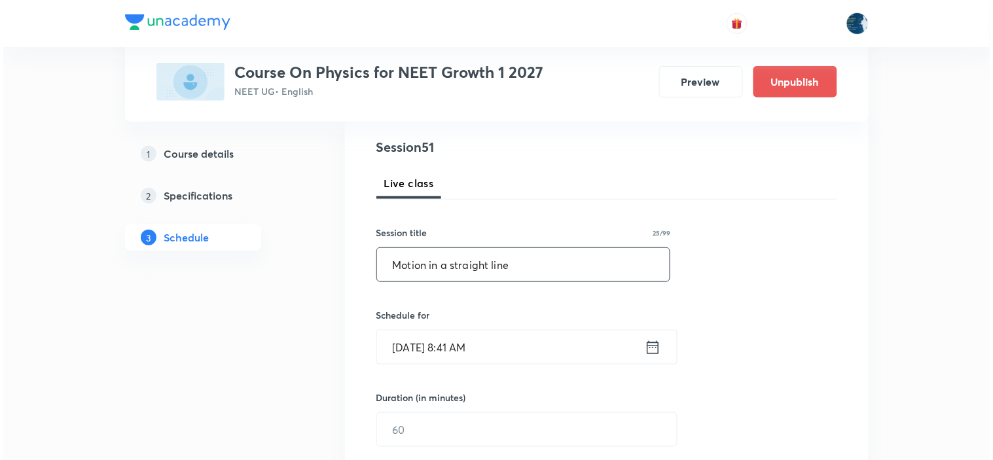
scroll to position [218, 0]
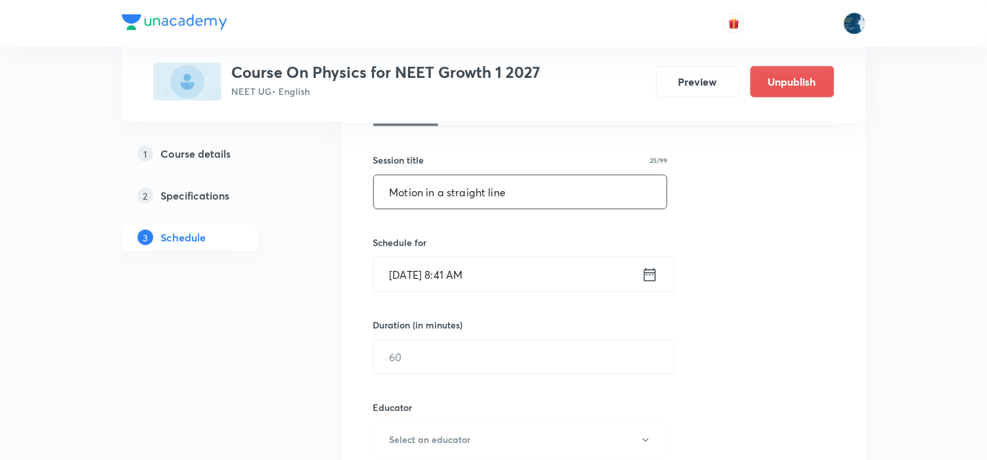
type input "Motion in a straight line"
click at [653, 278] on icon at bounding box center [650, 275] width 16 height 18
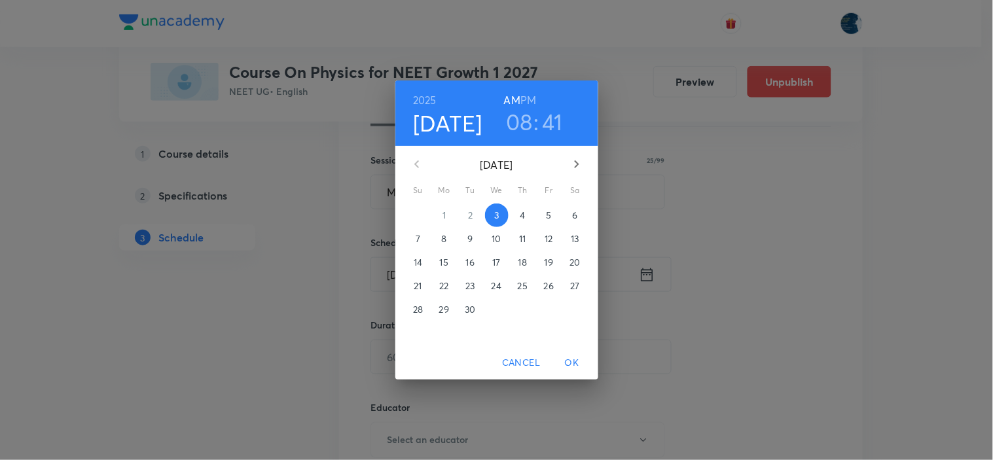
click at [535, 95] on h6 "PM" at bounding box center [529, 100] width 16 height 18
drag, startPoint x: 521, startPoint y: 119, endPoint x: 521, endPoint y: 152, distance: 32.7
click at [521, 128] on h3 "08" at bounding box center [519, 122] width 27 height 28
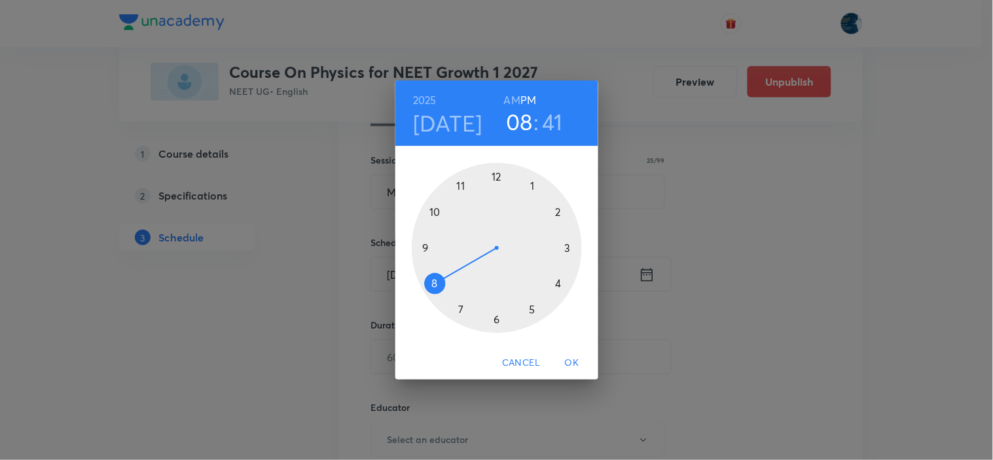
click at [568, 244] on div at bounding box center [497, 248] width 170 height 170
click at [462, 308] on div at bounding box center [497, 248] width 170 height 170
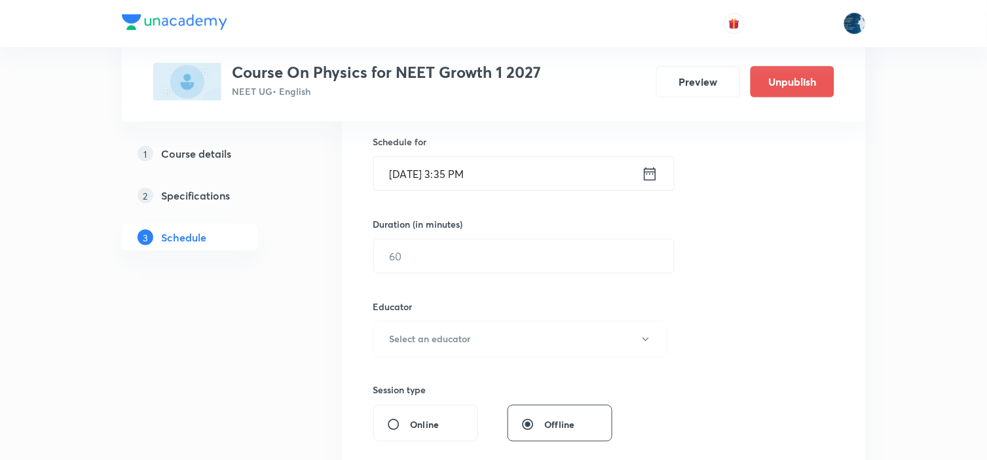
scroll to position [363, 0]
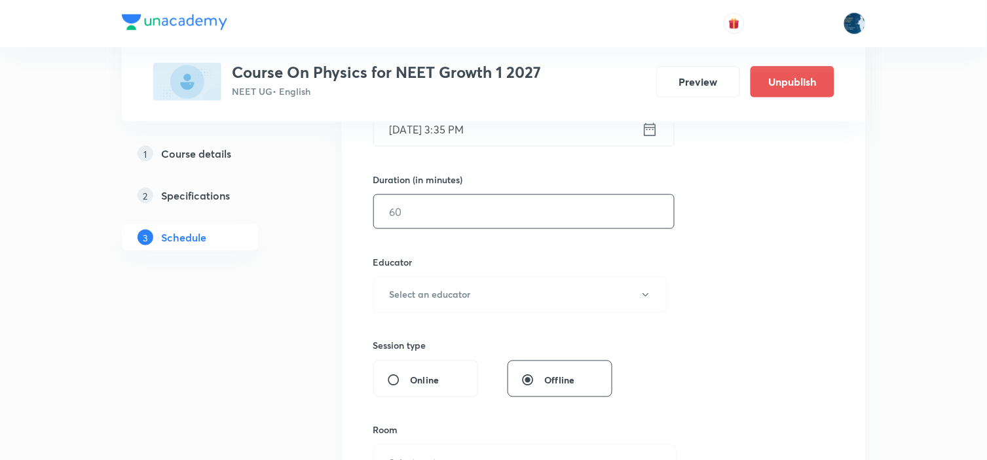
click at [520, 206] on input "text" at bounding box center [524, 211] width 300 height 33
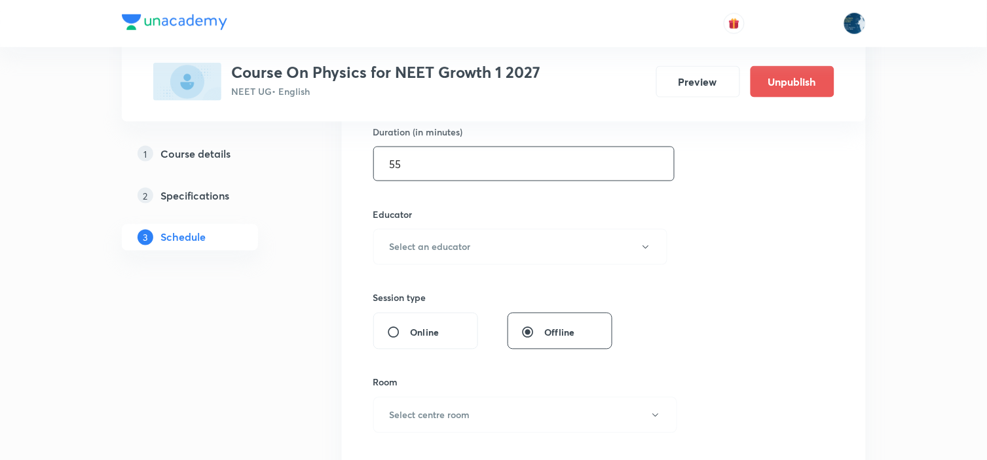
scroll to position [436, 0]
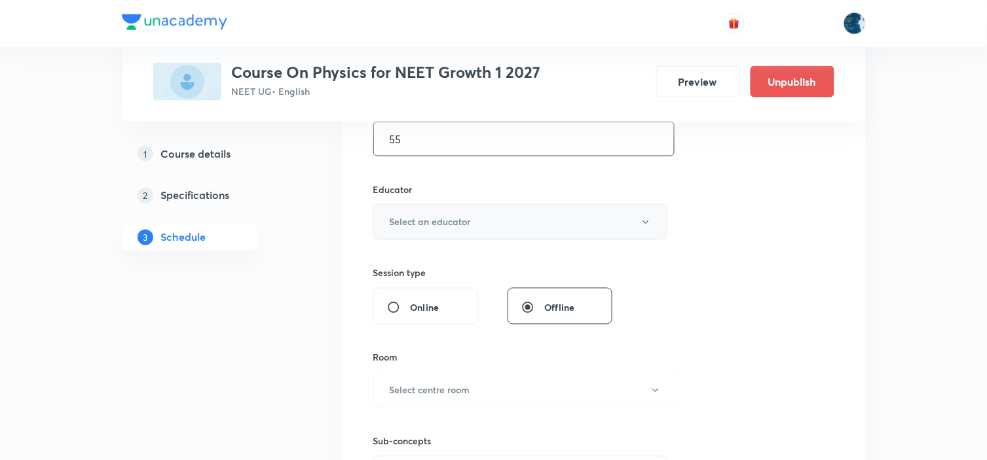
type input "55"
click at [518, 205] on button "Select an educator" at bounding box center [520, 222] width 295 height 36
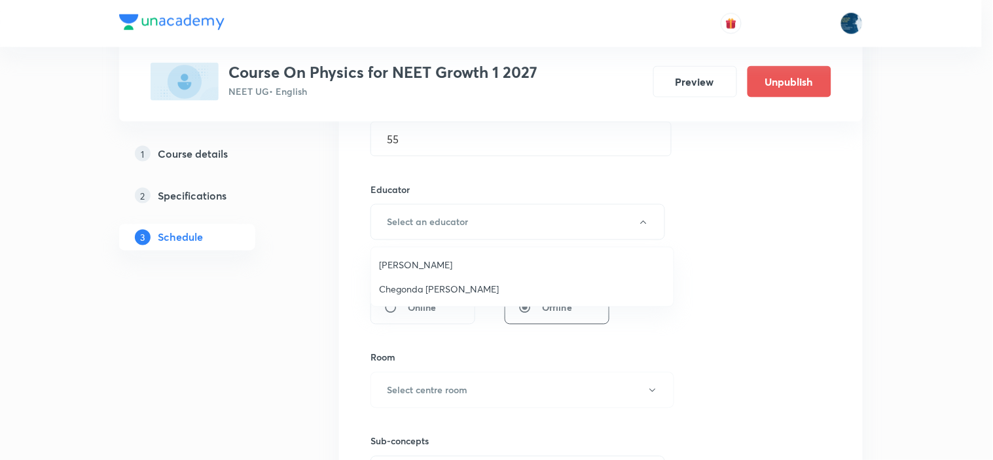
click at [454, 260] on span "[PERSON_NAME]" at bounding box center [522, 265] width 287 height 14
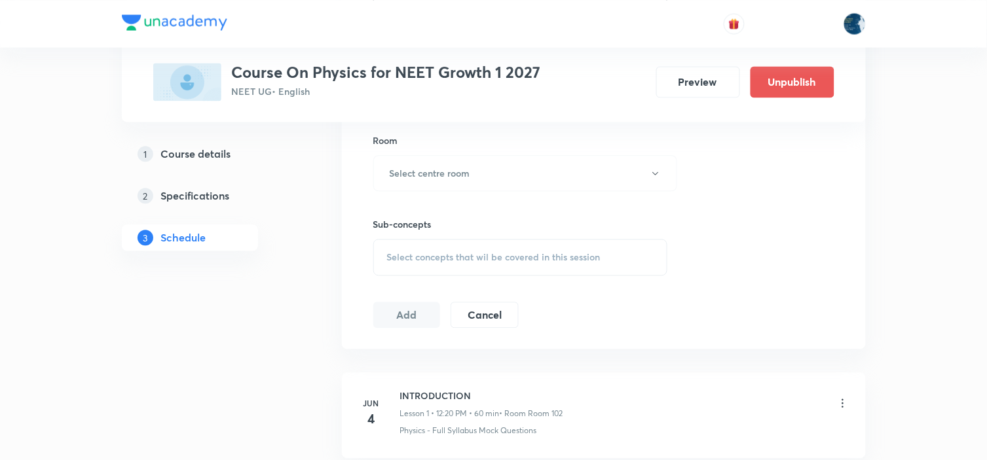
scroll to position [655, 0]
click at [481, 168] on button "Select centre room" at bounding box center [525, 172] width 304 height 36
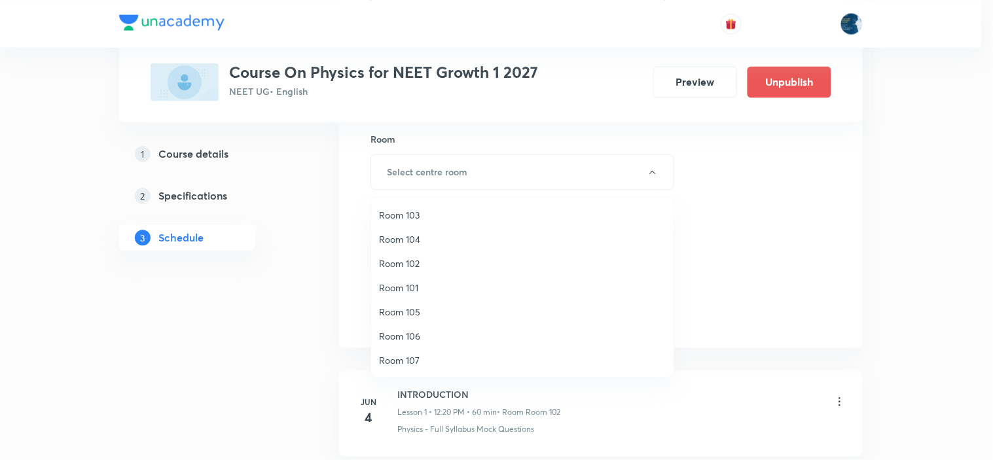
click at [414, 261] on span "Room 102" at bounding box center [522, 264] width 287 height 14
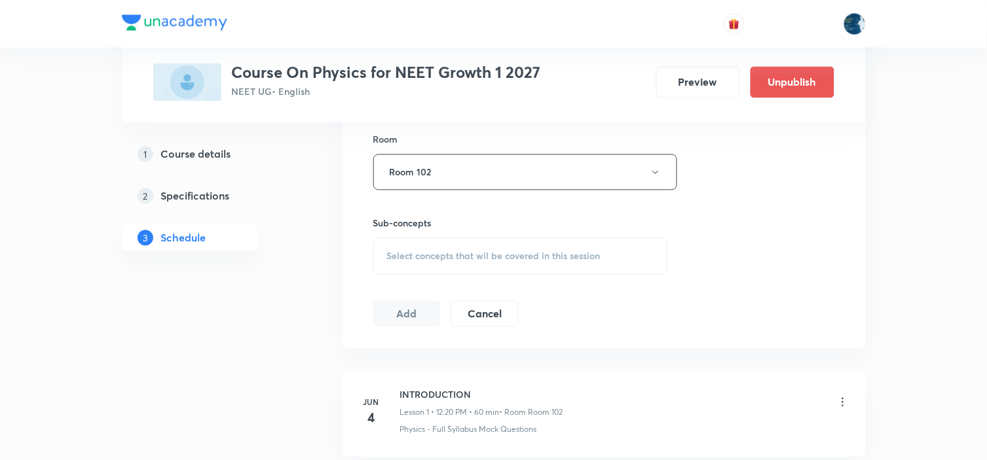
click at [455, 257] on span "Select concepts that wil be covered in this session" at bounding box center [493, 256] width 213 height 10
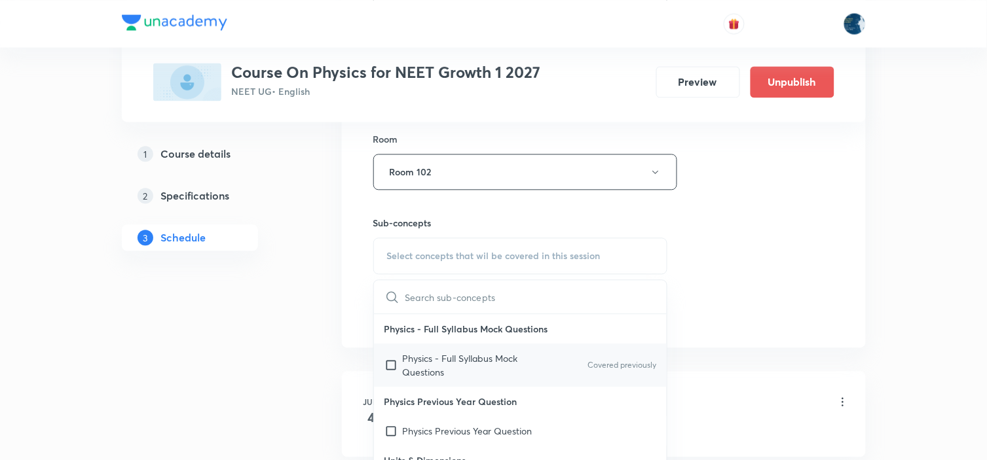
click at [579, 359] on div "Physics - Full Syllabus Mock Questions Covered previously" at bounding box center [520, 365] width 293 height 43
checkbox input "true"
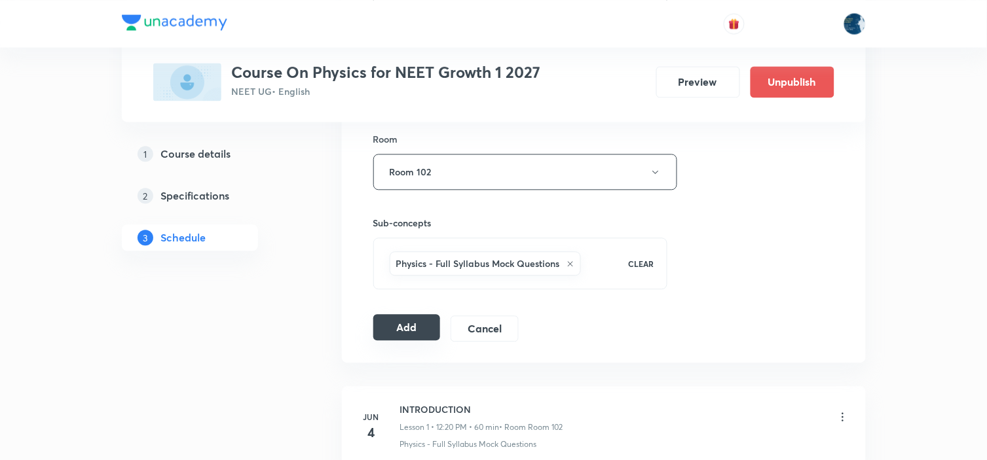
click at [414, 321] on button "Add" at bounding box center [406, 327] width 67 height 26
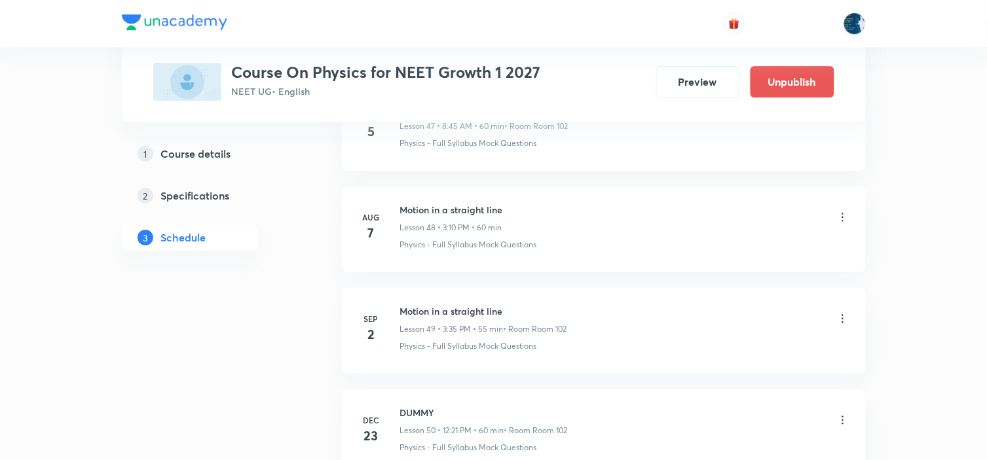
scroll to position [5170, 0]
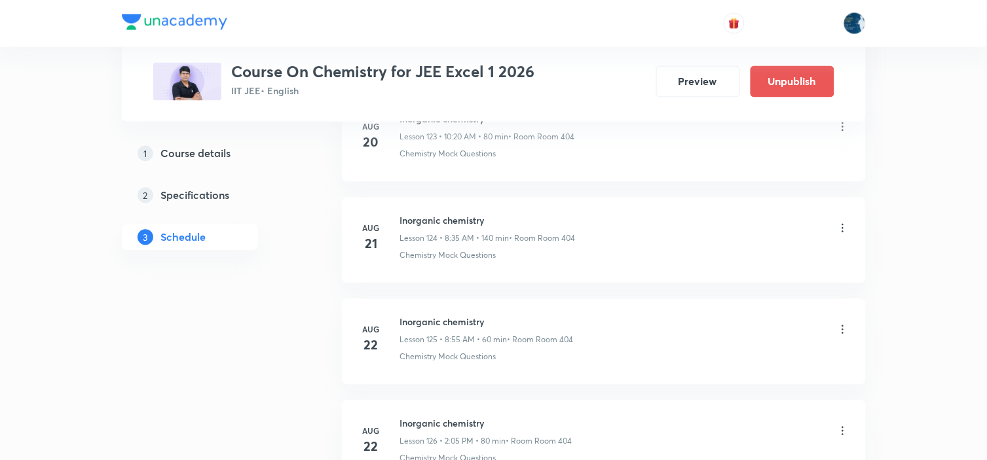
scroll to position [14494, 0]
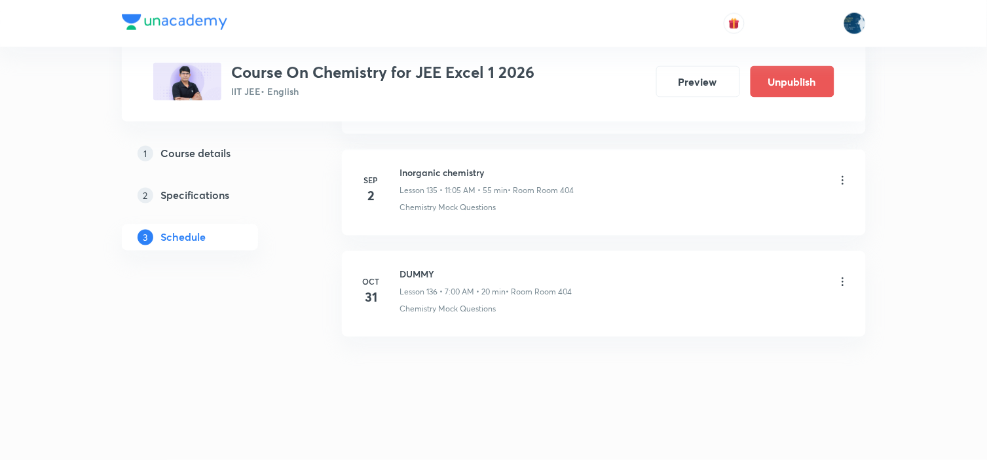
click at [415, 174] on h6 "Inorganic chemistry" at bounding box center [487, 173] width 174 height 14
copy h6 "Inorganic chemistry"
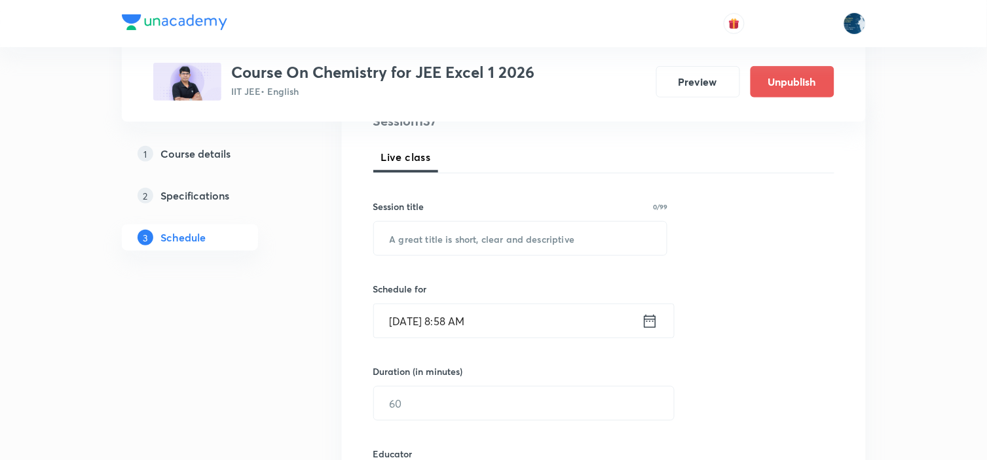
scroll to position [145, 0]
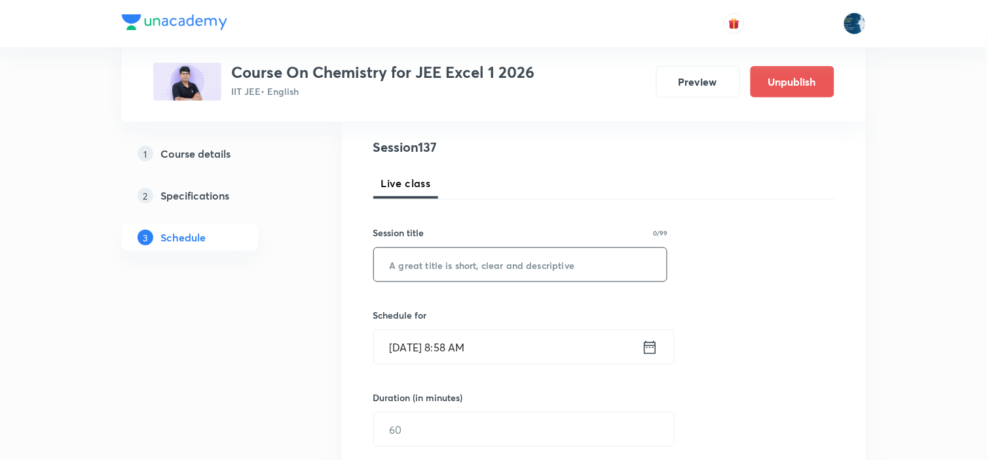
click at [455, 270] on input "text" at bounding box center [520, 264] width 293 height 33
paste input "Inorganic chemistry"
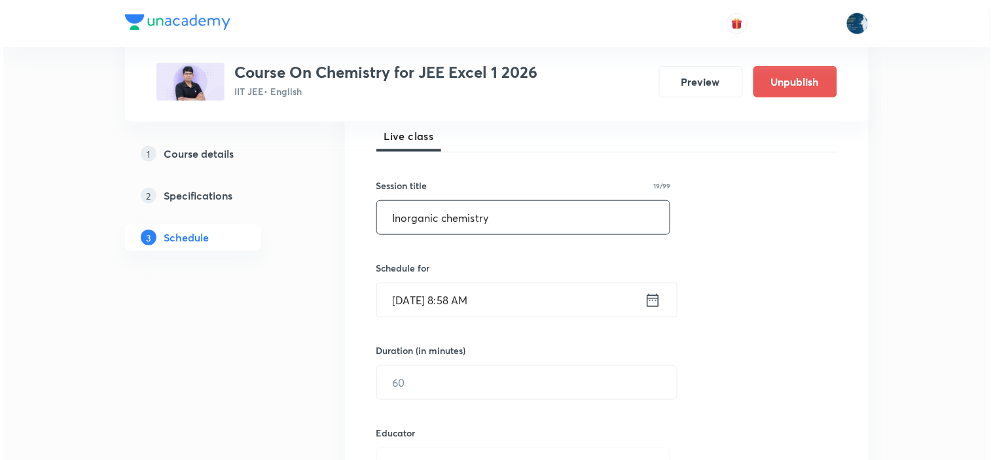
scroll to position [218, 0]
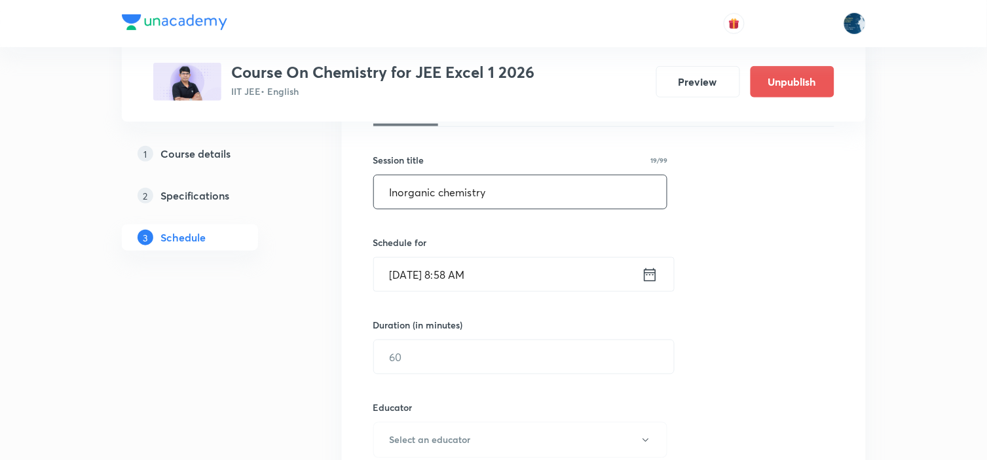
type input "Inorganic chemistry"
click at [646, 278] on icon at bounding box center [650, 275] width 16 height 18
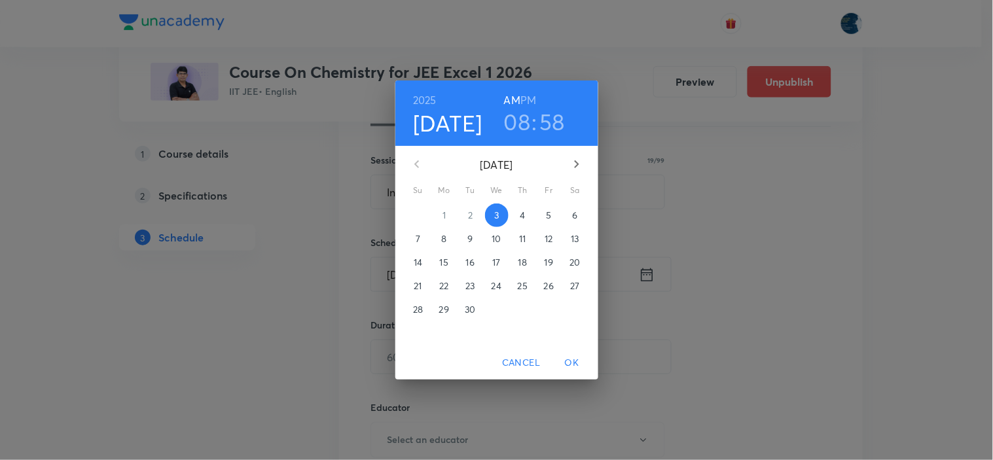
click at [526, 97] on h6 "PM" at bounding box center [529, 100] width 16 height 18
click at [516, 110] on h3 "08" at bounding box center [517, 122] width 27 height 28
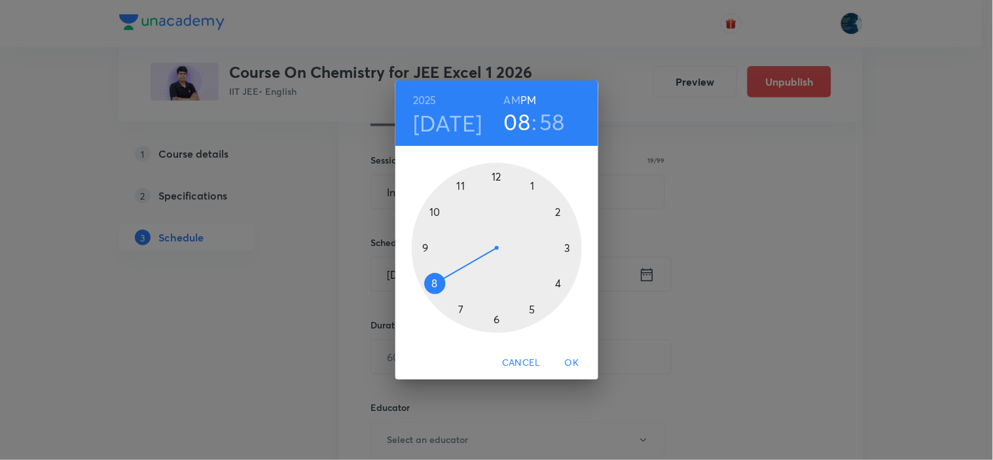
click at [534, 185] on div at bounding box center [497, 248] width 170 height 170
click at [561, 282] on div at bounding box center [497, 248] width 170 height 170
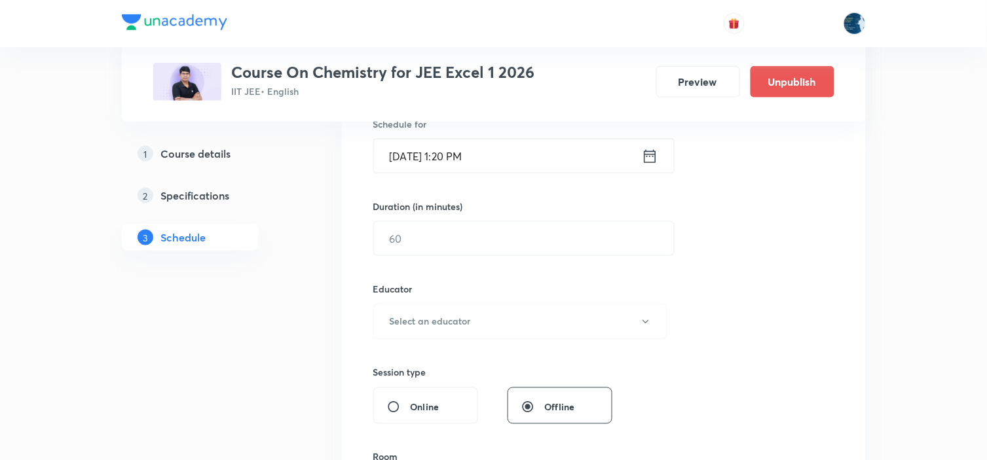
scroll to position [291, 0]
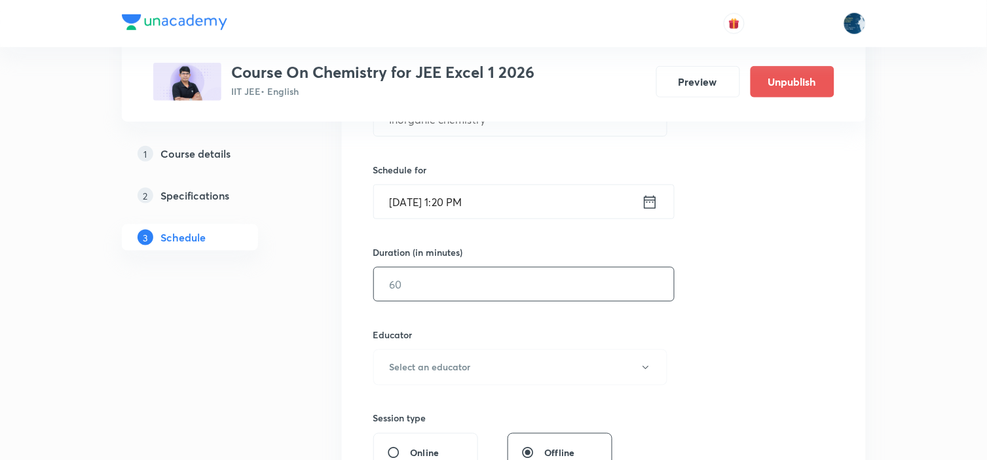
click at [523, 279] on input "text" at bounding box center [524, 284] width 300 height 33
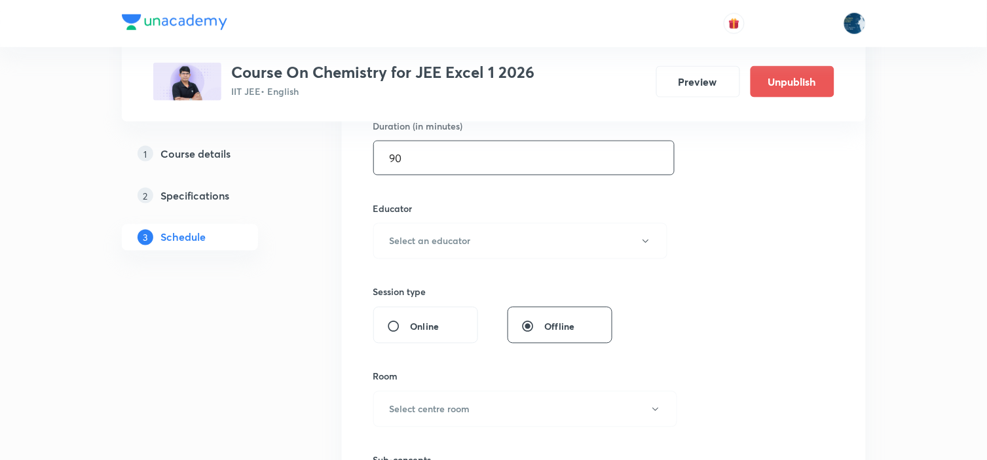
scroll to position [436, 0]
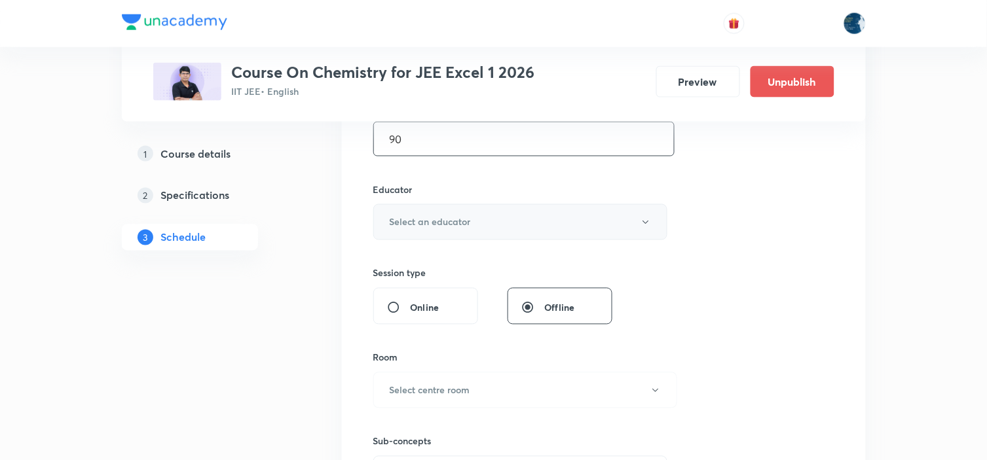
type input "90"
click at [538, 212] on button "Select an educator" at bounding box center [520, 222] width 295 height 36
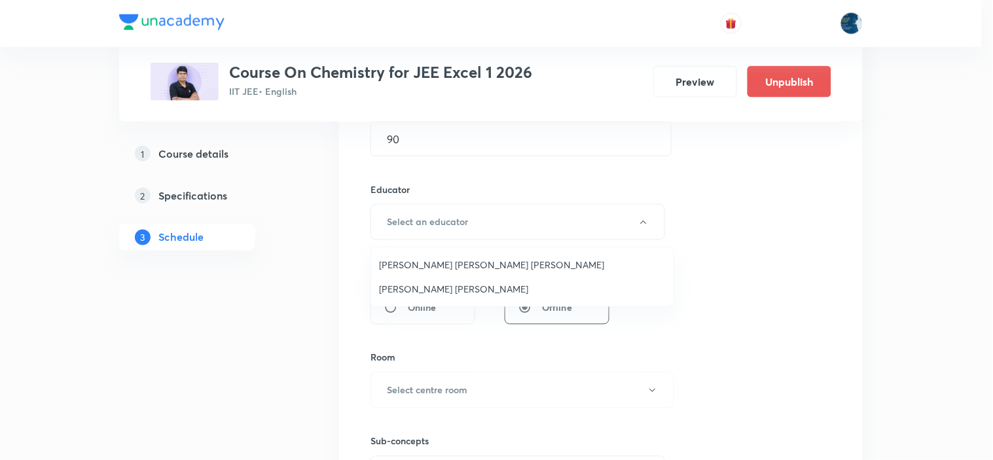
click at [440, 287] on span "[PERSON_NAME] [PERSON_NAME]" at bounding box center [522, 289] width 287 height 14
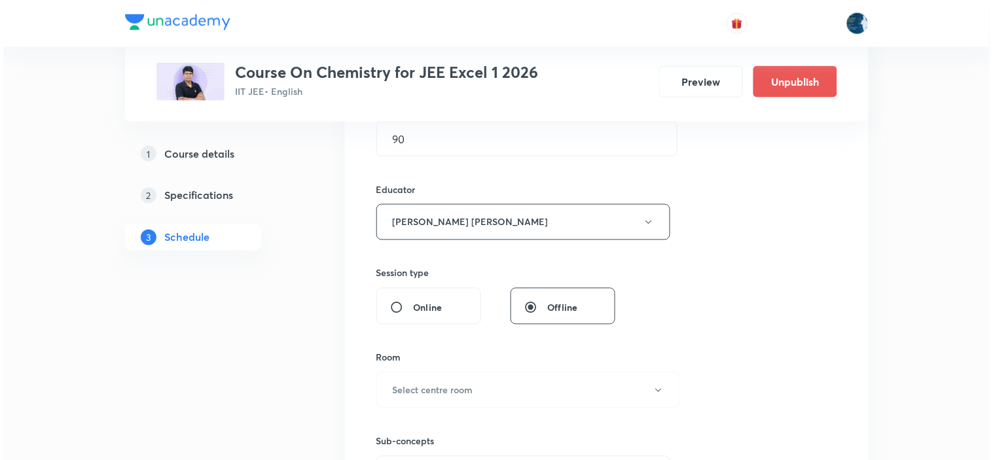
scroll to position [509, 0]
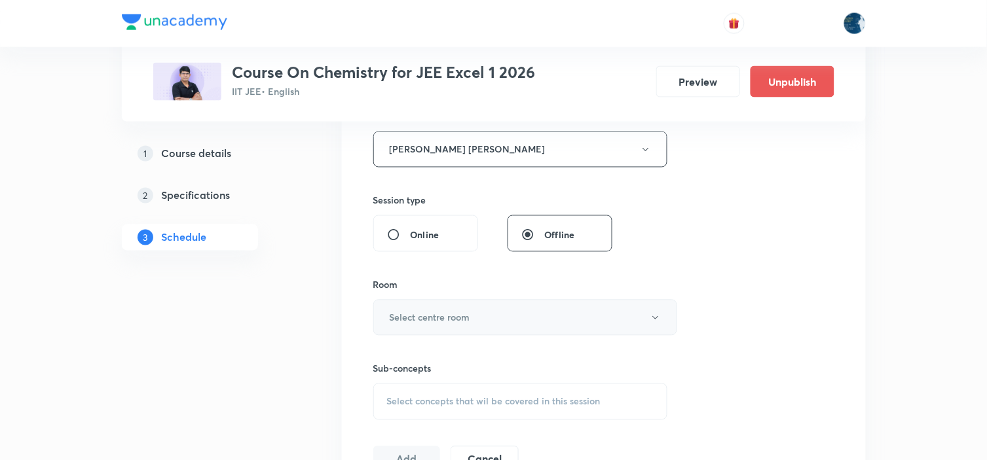
click at [433, 321] on h6 "Select centre room" at bounding box center [430, 318] width 81 height 14
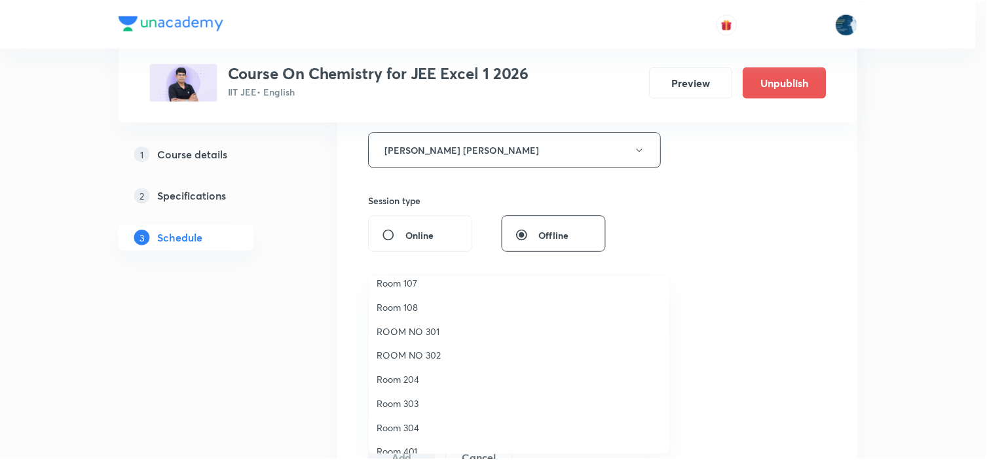
scroll to position [243, 0]
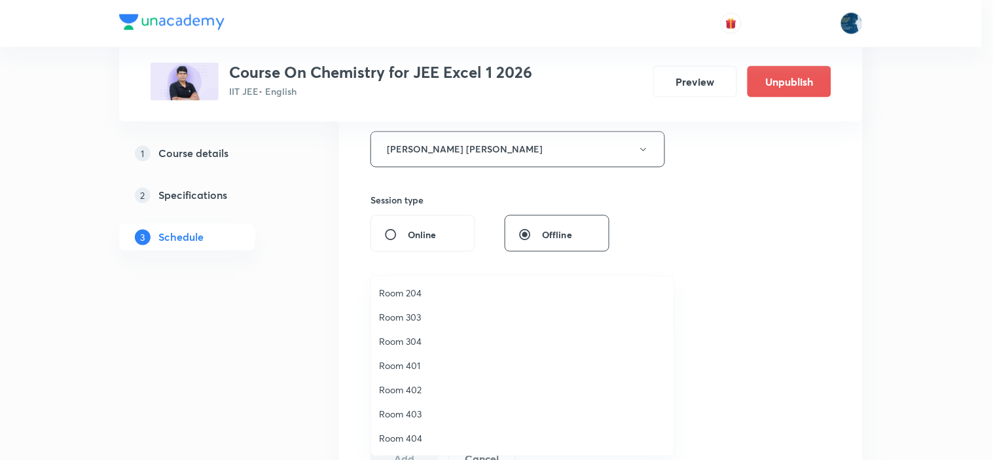
drag, startPoint x: 415, startPoint y: 437, endPoint x: 479, endPoint y: 346, distance: 111.5
click at [415, 437] on span "Room 404" at bounding box center [522, 439] width 287 height 14
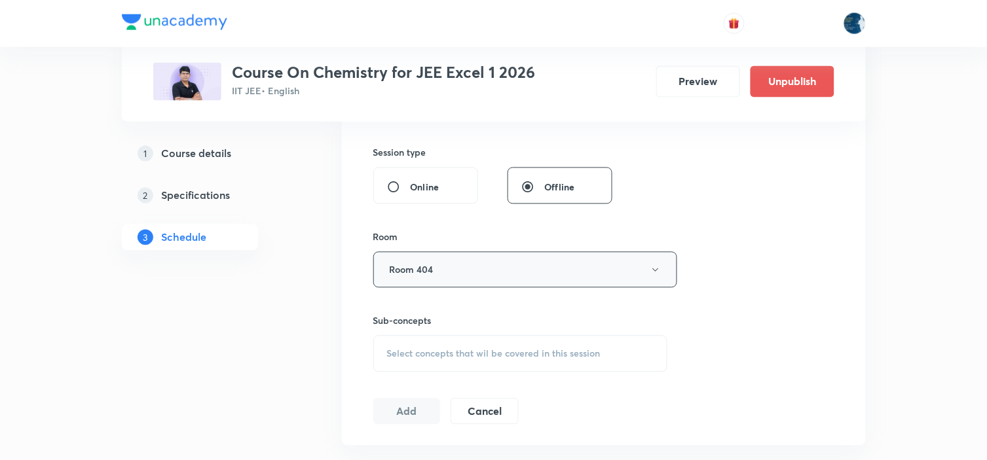
scroll to position [582, 0]
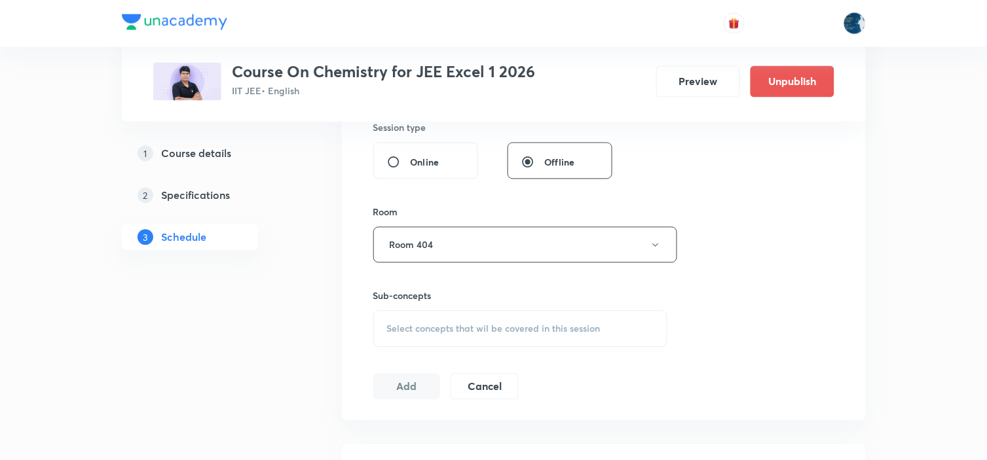
click at [548, 325] on span "Select concepts that wil be covered in this session" at bounding box center [493, 329] width 213 height 10
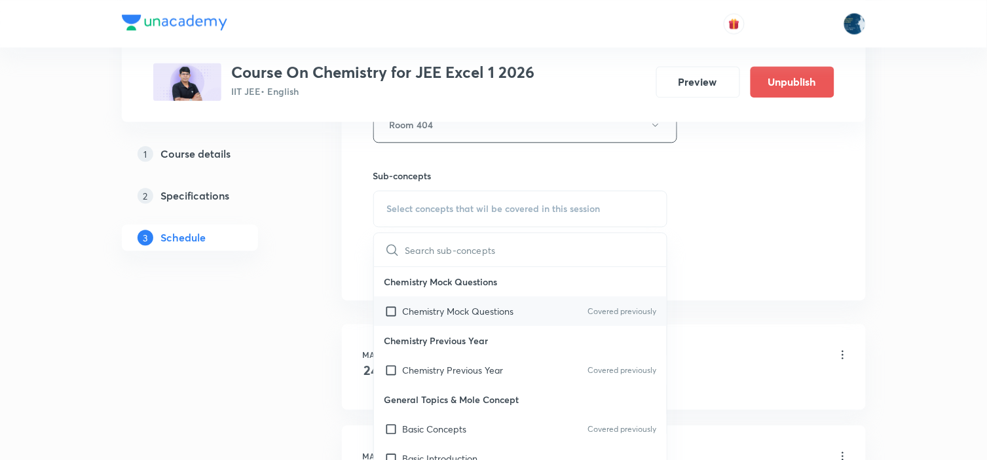
scroll to position [728, 0]
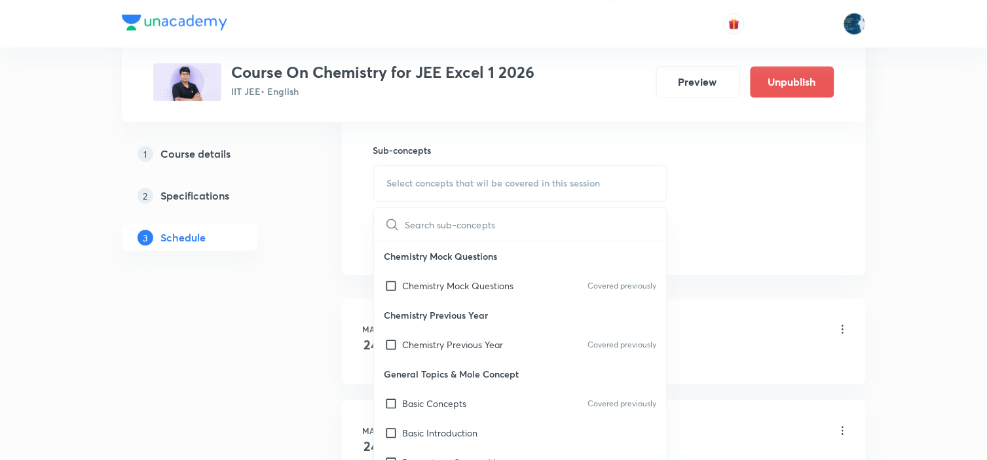
drag, startPoint x: 643, startPoint y: 285, endPoint x: 755, endPoint y: 231, distance: 124.5
click at [645, 285] on p "Covered previously" at bounding box center [621, 286] width 69 height 12
checkbox input "true"
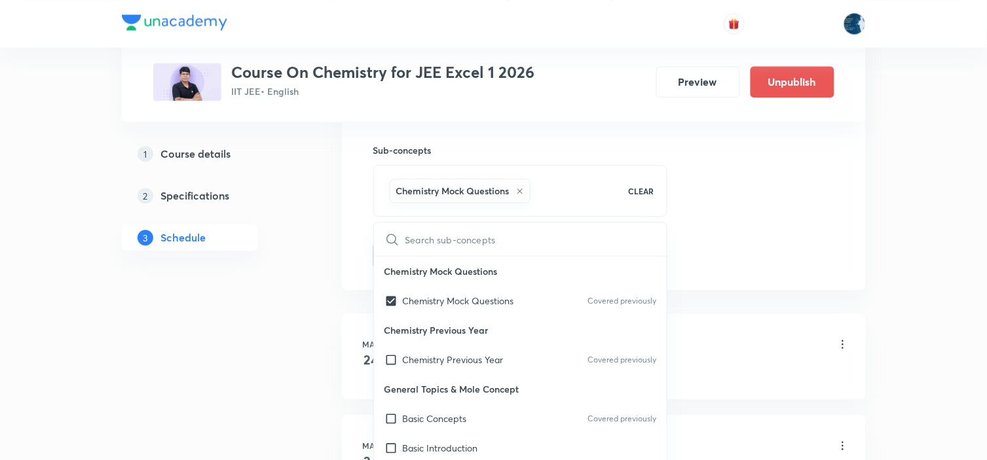
drag, startPoint x: 755, startPoint y: 231, endPoint x: 473, endPoint y: 192, distance: 284.9
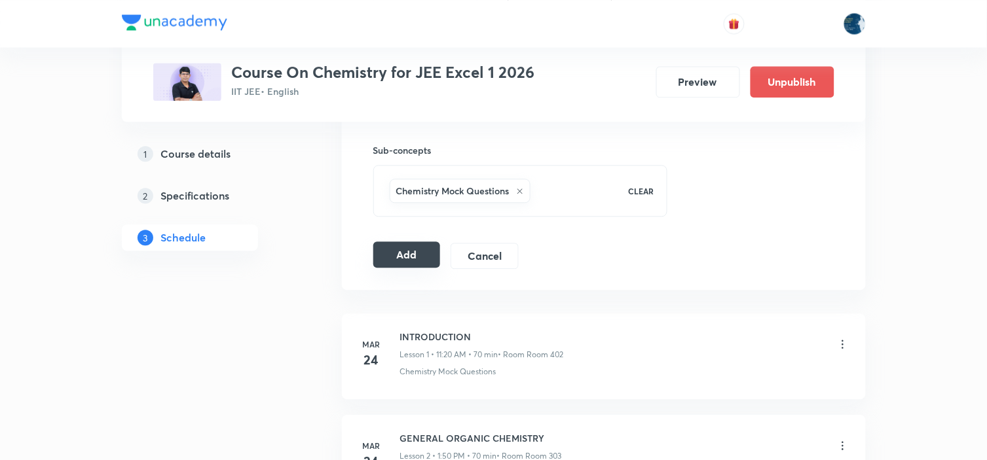
click at [431, 253] on button "Add" at bounding box center [406, 255] width 67 height 26
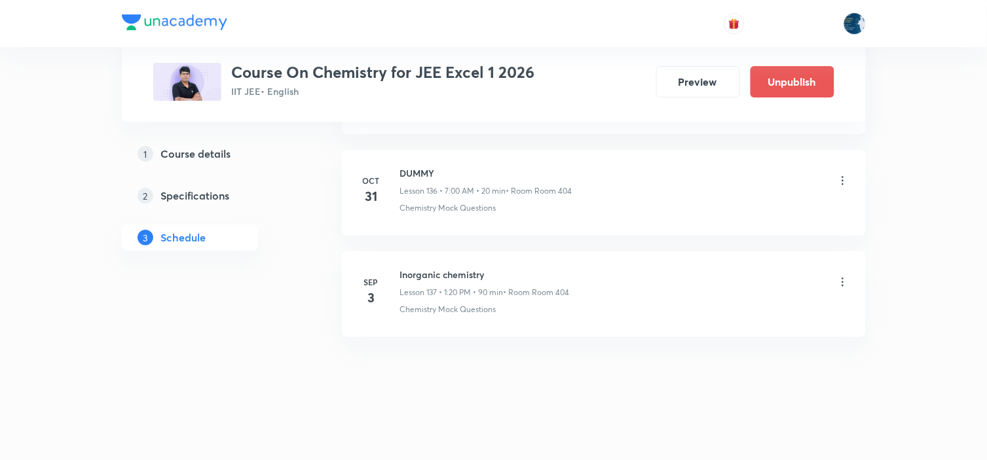
scroll to position [13908, 0]
click at [417, 268] on h6 "Inorganic chemistry" at bounding box center [485, 275] width 170 height 14
copy h6 "Inorganic chemistry"
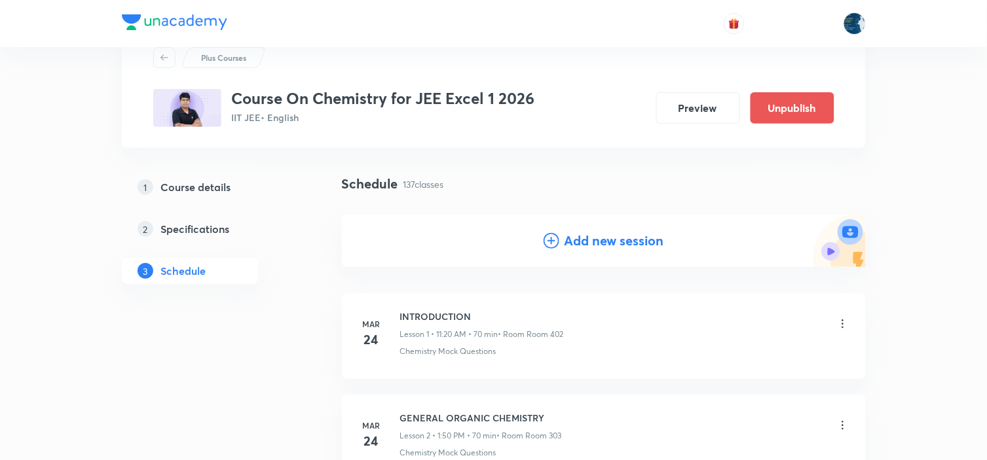
scroll to position [73, 0]
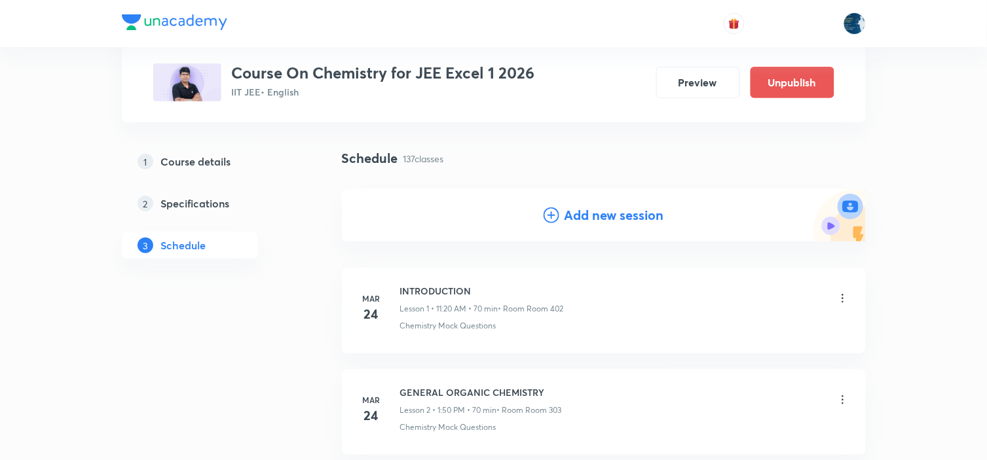
click at [578, 206] on h4 "Add new session" at bounding box center [615, 216] width 100 height 20
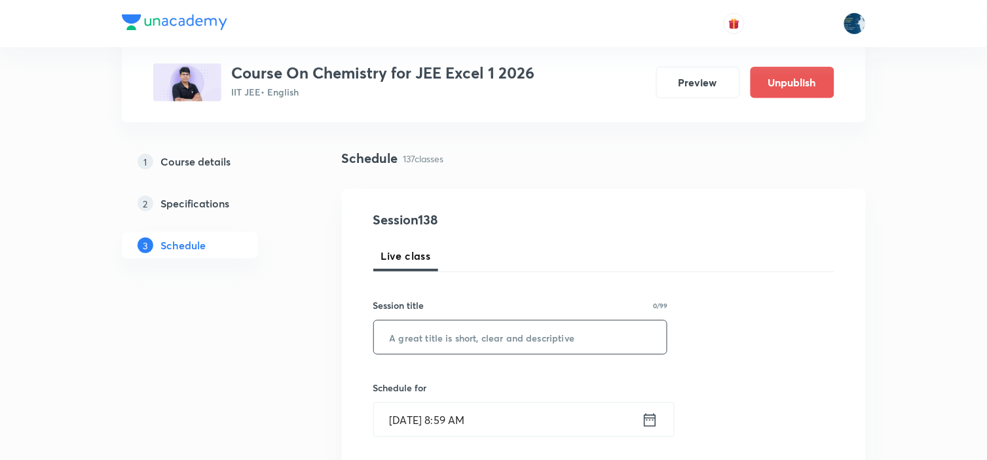
click at [426, 328] on input "text" at bounding box center [520, 337] width 293 height 33
paste input "Inorganic chemistry"
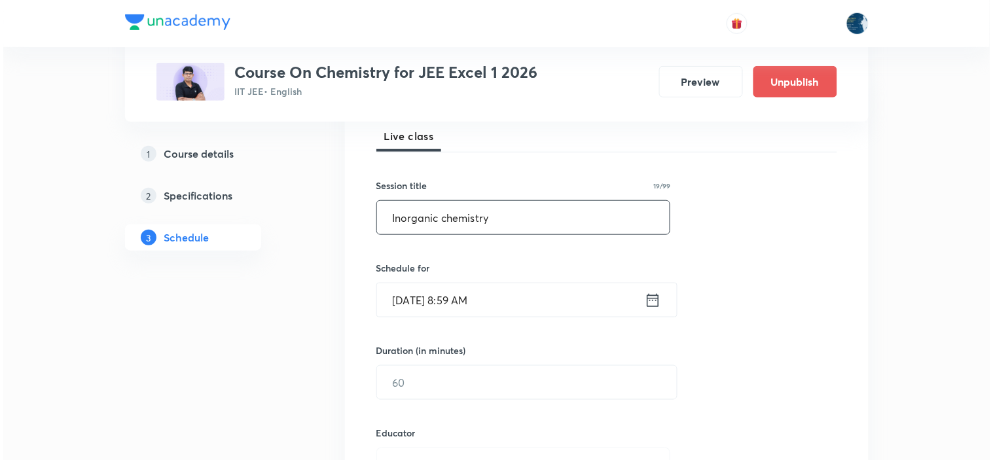
scroll to position [218, 0]
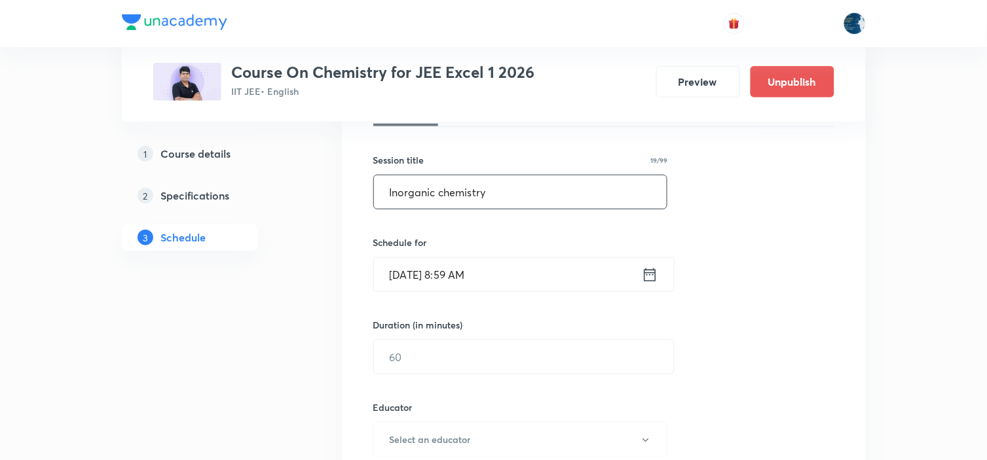
type input "Inorganic chemistry"
click at [650, 278] on icon at bounding box center [650, 275] width 16 height 18
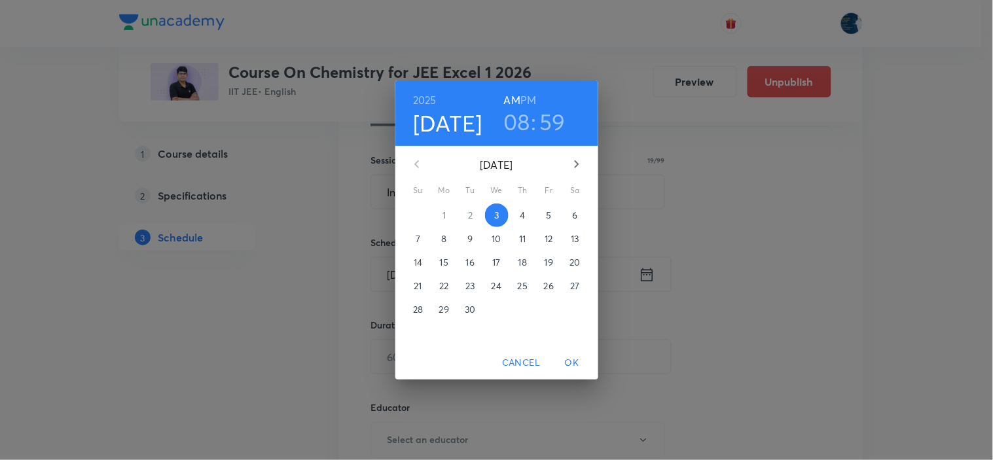
click at [528, 100] on h6 "PM" at bounding box center [529, 100] width 16 height 18
click at [519, 126] on h3 "08" at bounding box center [517, 122] width 27 height 28
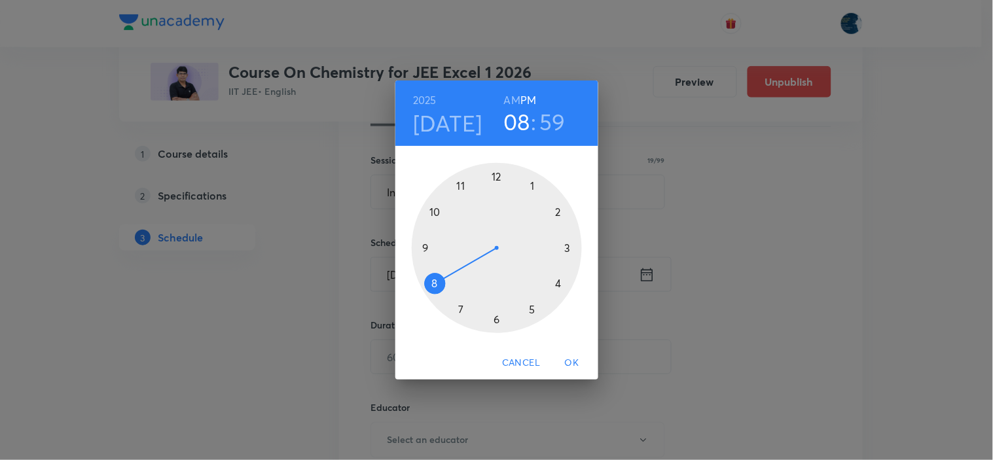
click at [566, 246] on div at bounding box center [497, 248] width 170 height 170
click at [559, 283] on div at bounding box center [497, 248] width 170 height 170
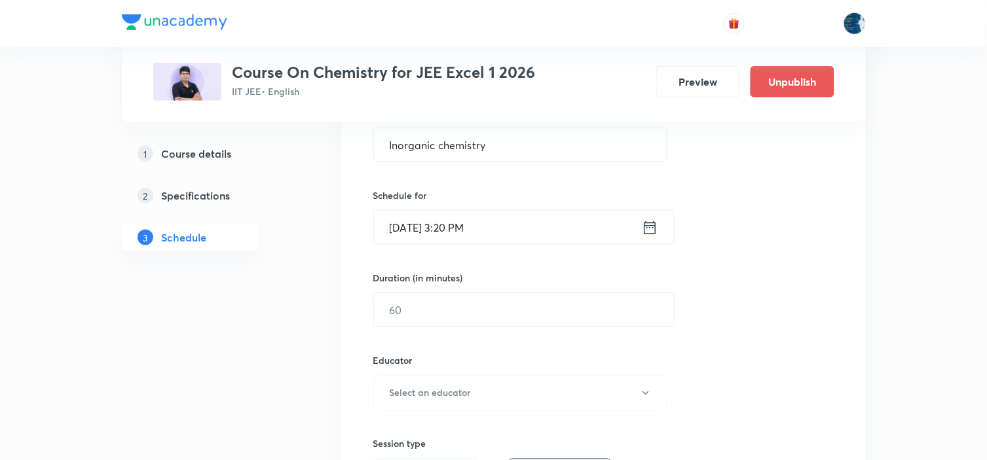
scroll to position [291, 0]
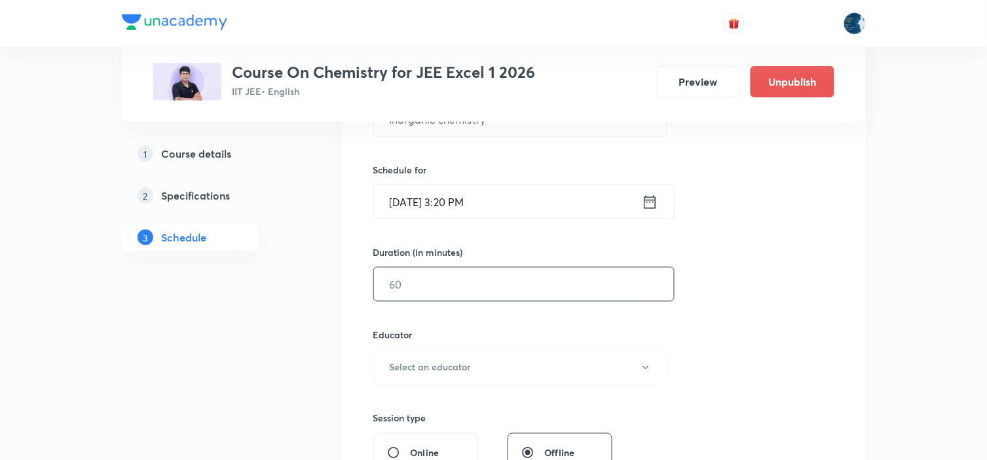
click at [564, 285] on input "text" at bounding box center [524, 284] width 300 height 33
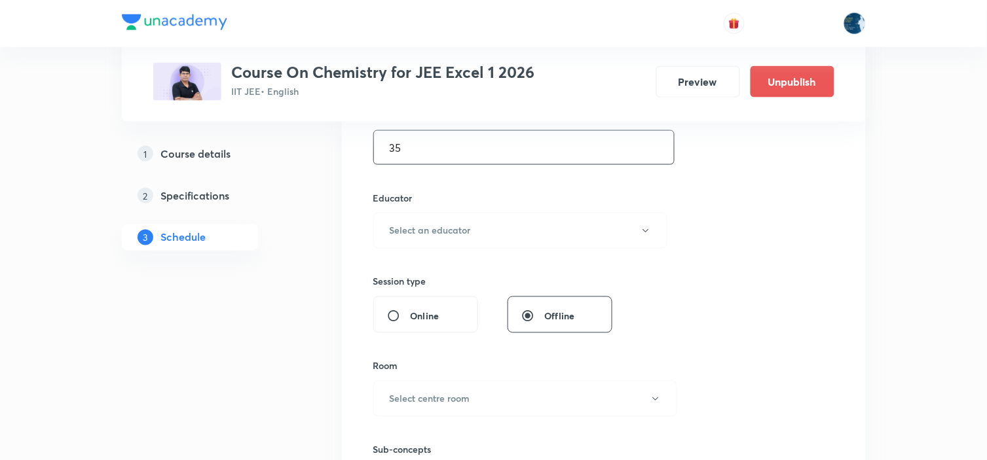
scroll to position [436, 0]
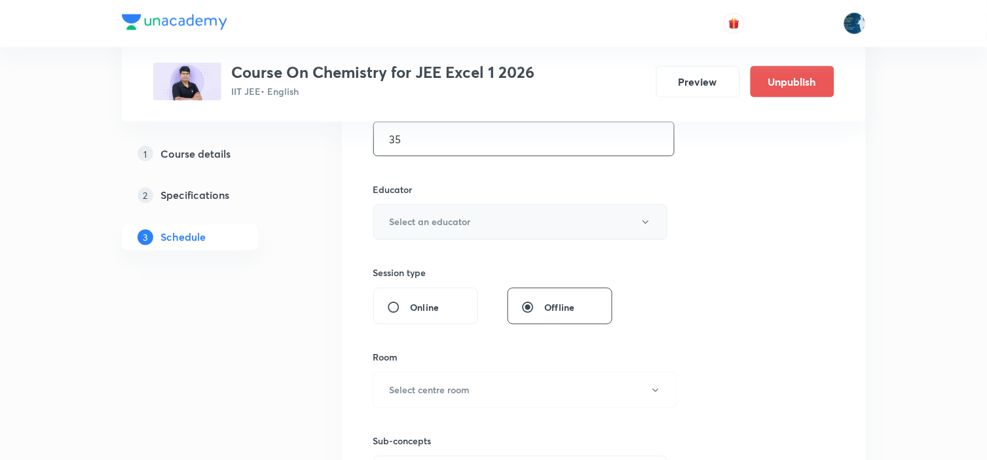
type input "35"
click at [557, 218] on button "Select an educator" at bounding box center [520, 222] width 295 height 36
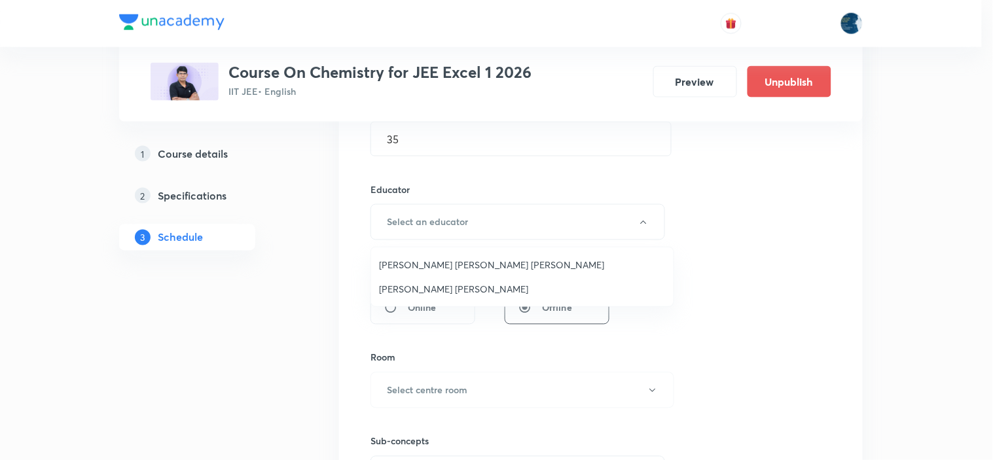
click at [476, 286] on span "Sripati Surya Dilip" at bounding box center [522, 289] width 287 height 14
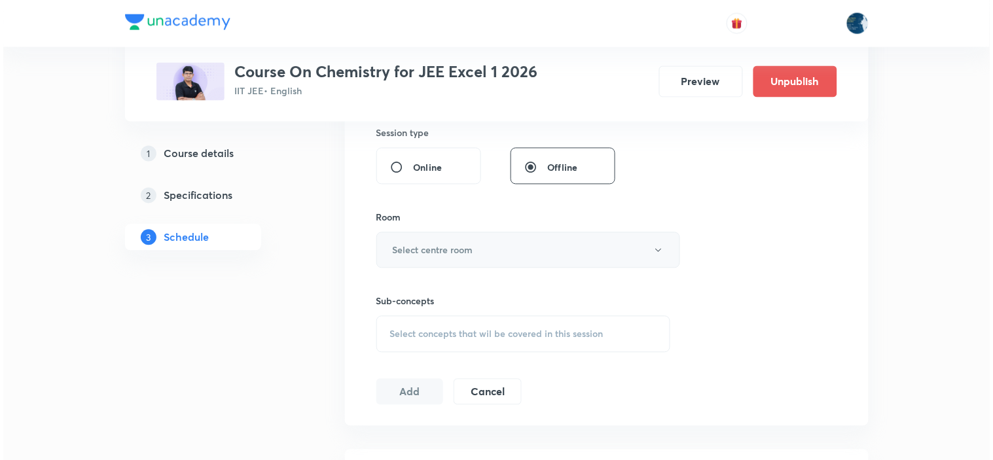
scroll to position [582, 0]
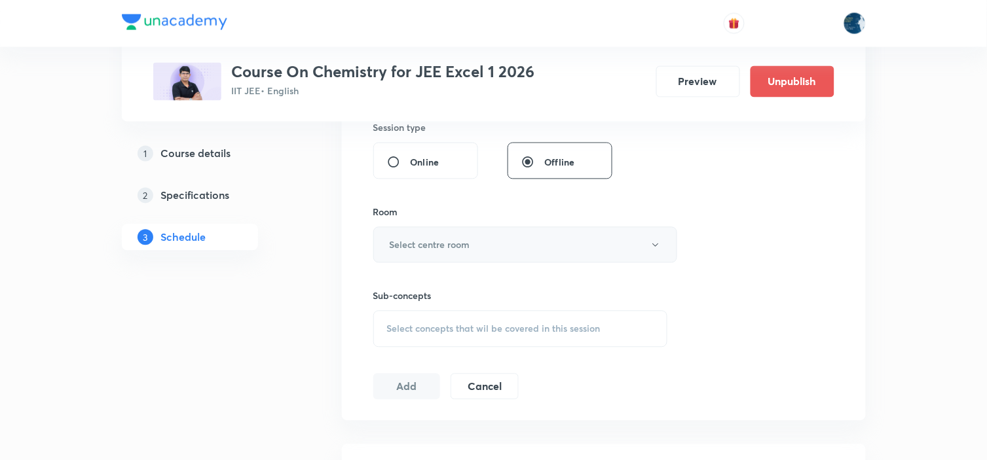
click at [486, 234] on button "Select centre room" at bounding box center [525, 245] width 304 height 36
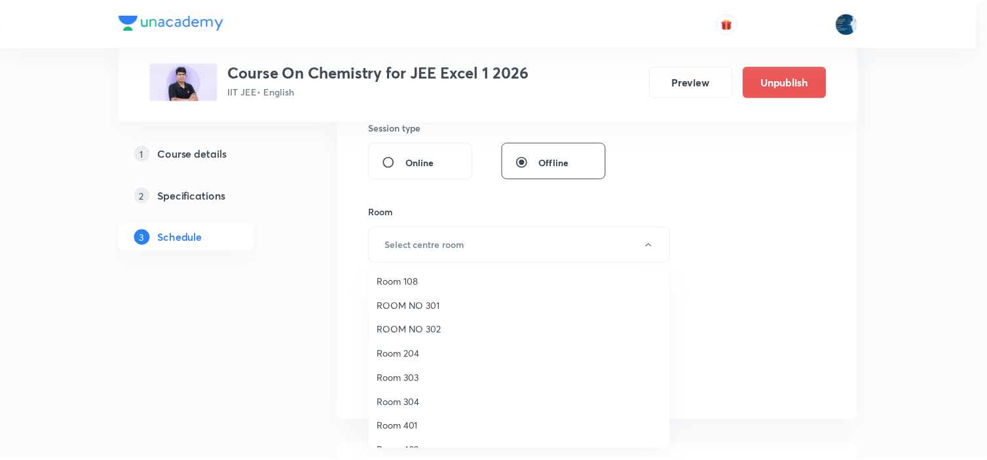
scroll to position [243, 0]
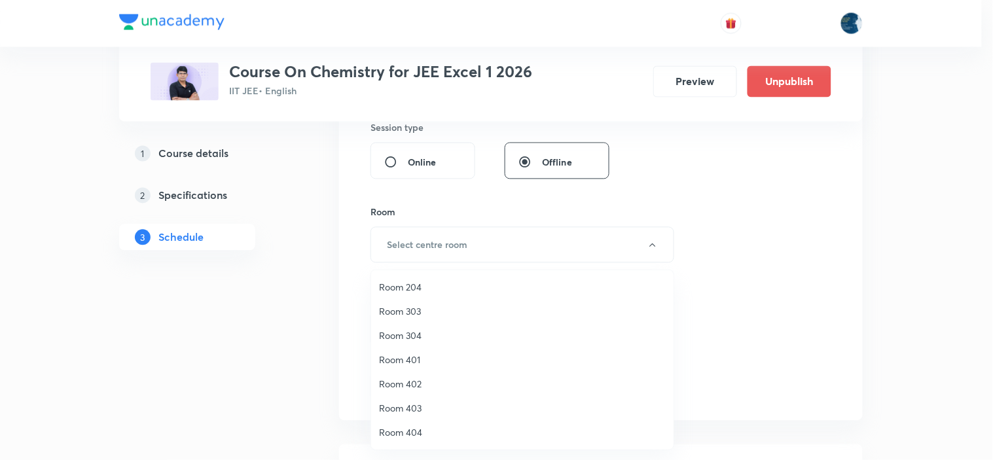
click at [423, 423] on li "Room 404" at bounding box center [522, 432] width 303 height 24
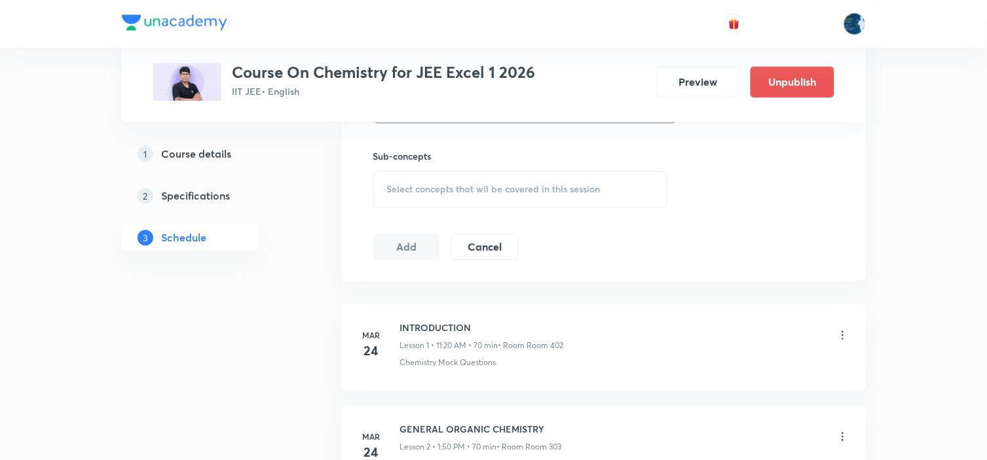
scroll to position [728, 0]
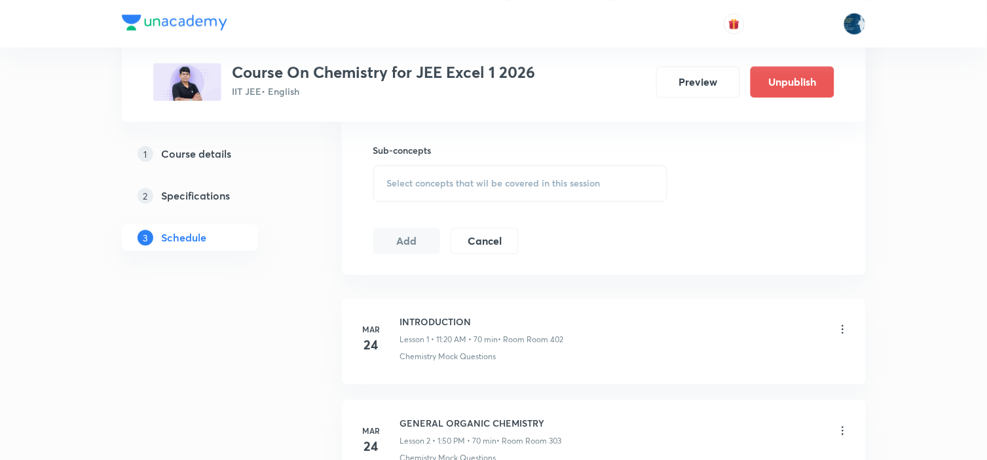
click at [592, 183] on span "Select concepts that wil be covered in this session" at bounding box center [493, 183] width 213 height 10
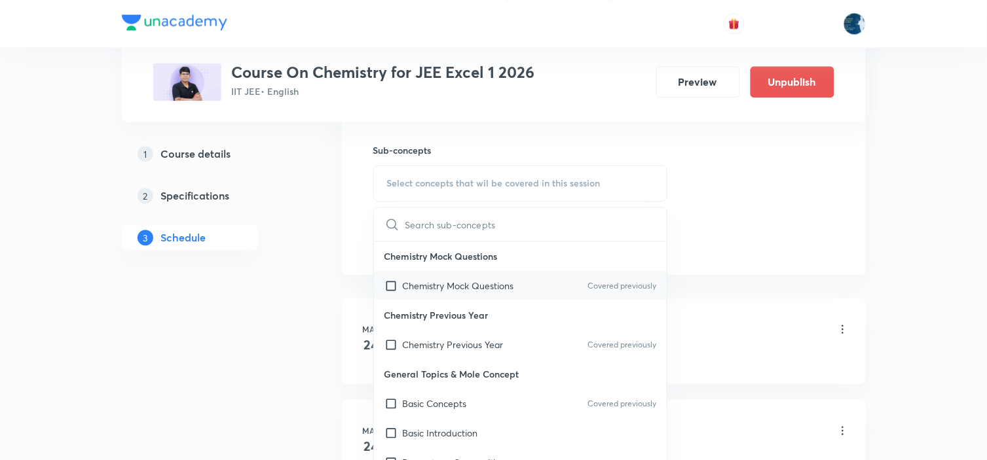
click at [580, 272] on div "Chemistry Mock Questions Covered previously" at bounding box center [520, 285] width 293 height 29
checkbox input "true"
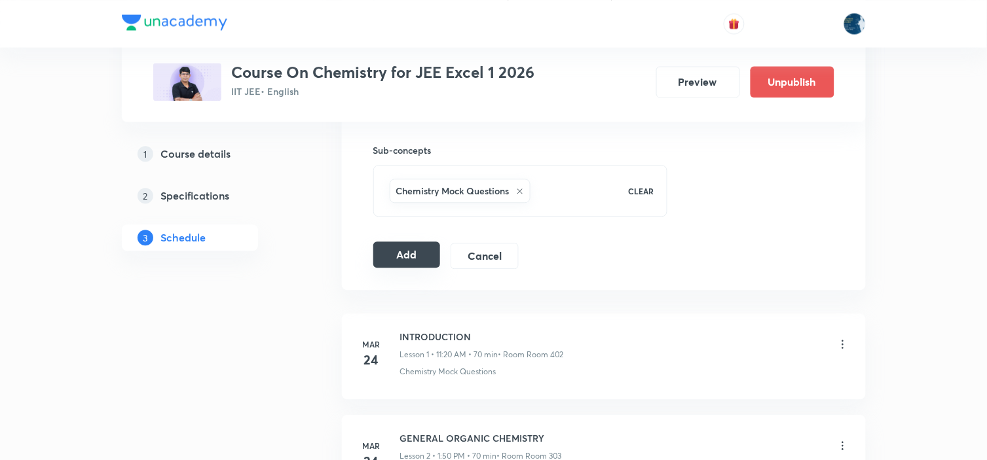
click at [407, 258] on button "Add" at bounding box center [406, 255] width 67 height 26
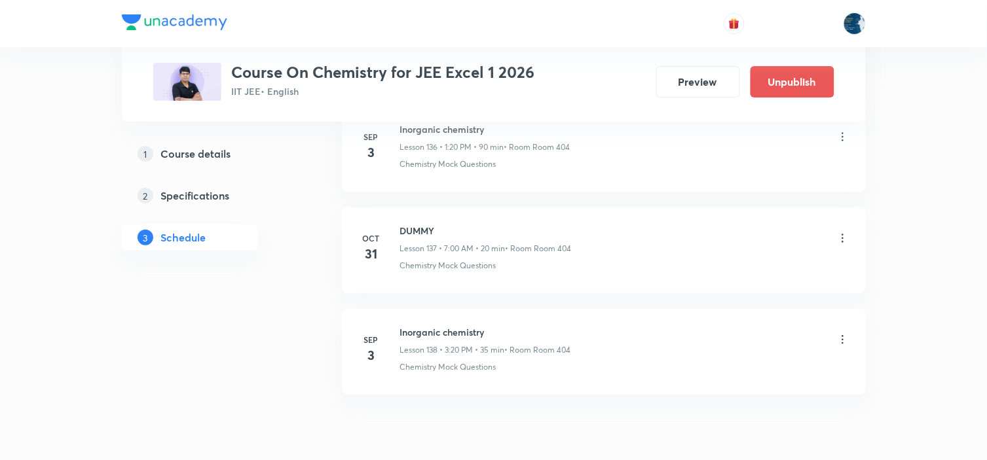
scroll to position [14010, 0]
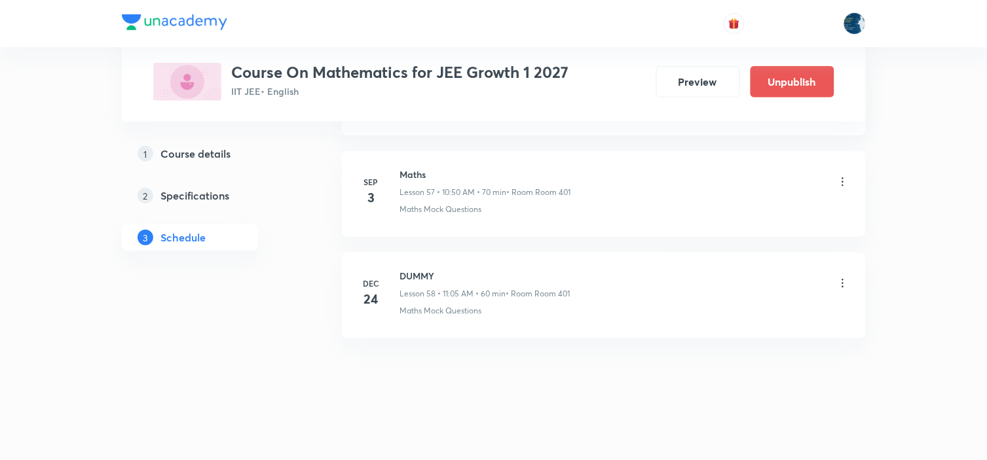
scroll to position [6567, 0]
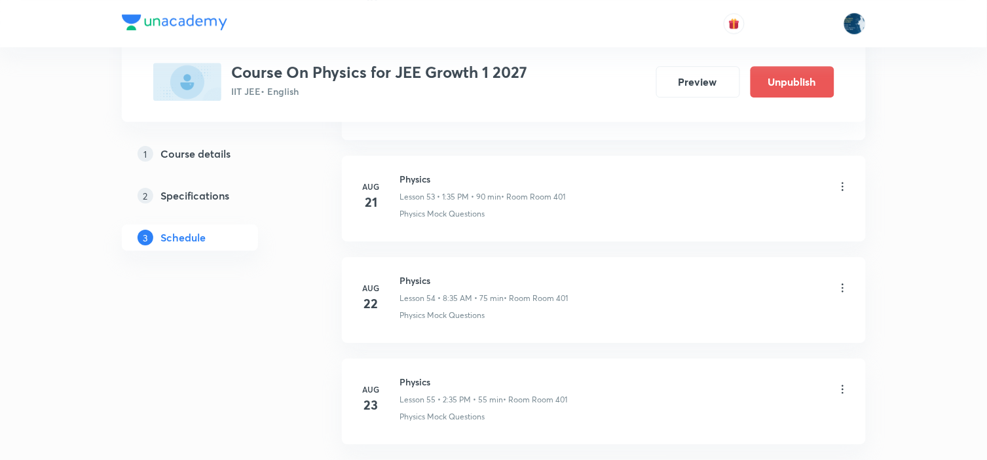
scroll to position [6890, 0]
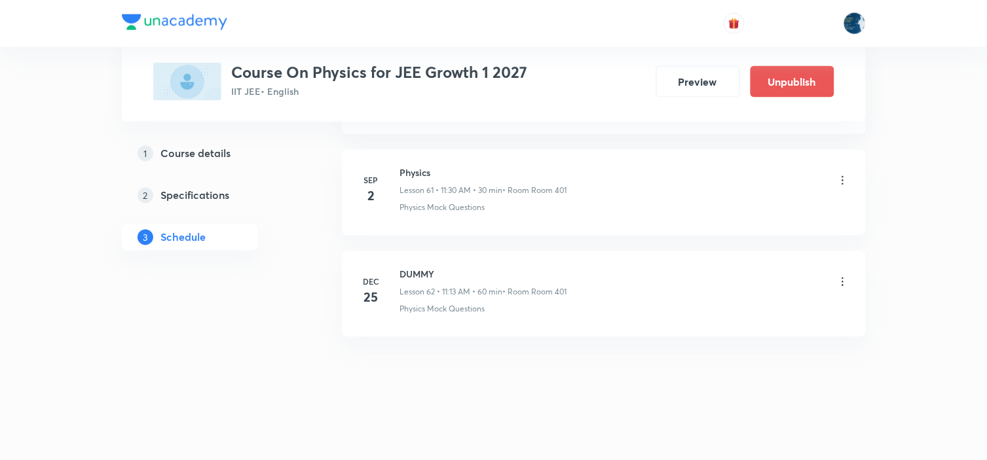
click at [410, 171] on h6 "Physics" at bounding box center [483, 173] width 167 height 14
copy h6 "Physics"
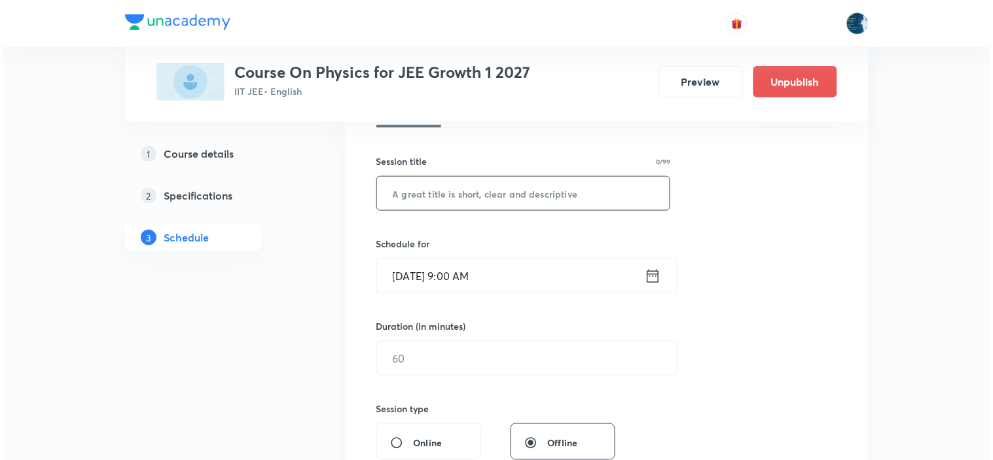
scroll to position [218, 0]
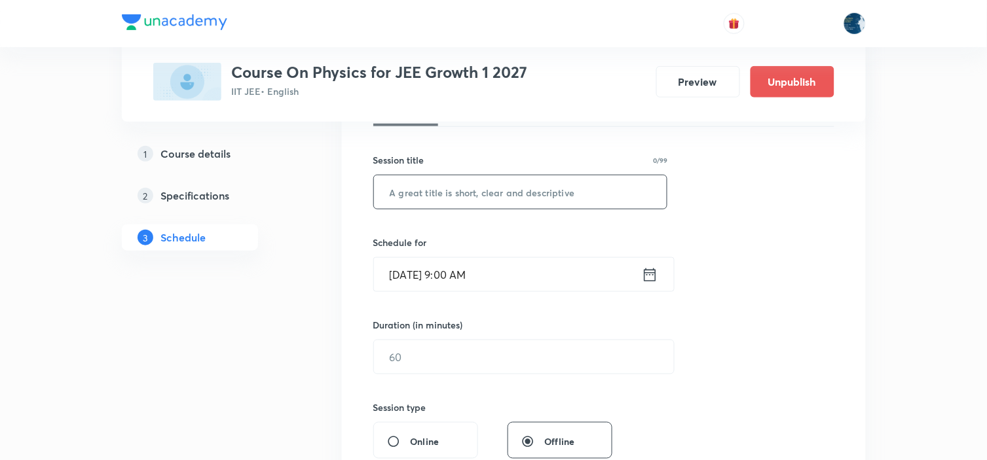
click at [457, 206] on input "text" at bounding box center [520, 192] width 293 height 33
paste input "Physics"
type input "Physics"
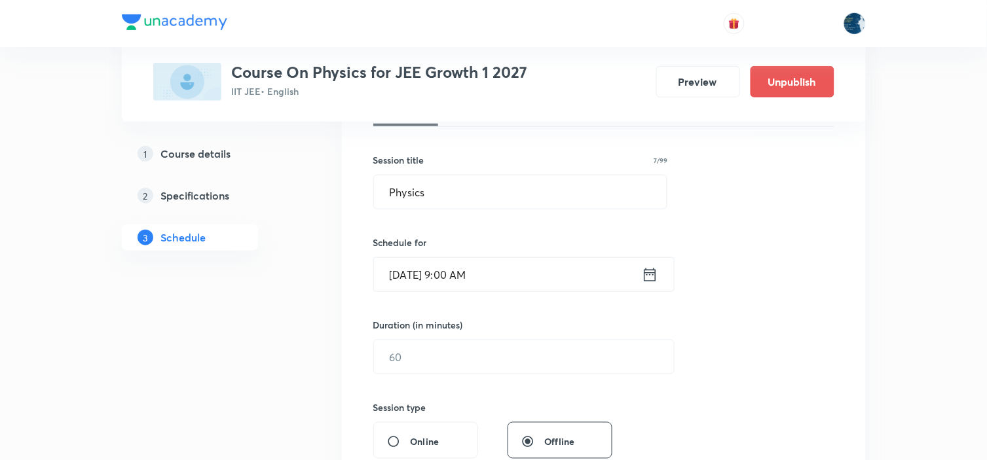
click at [649, 274] on icon at bounding box center [650, 275] width 16 height 18
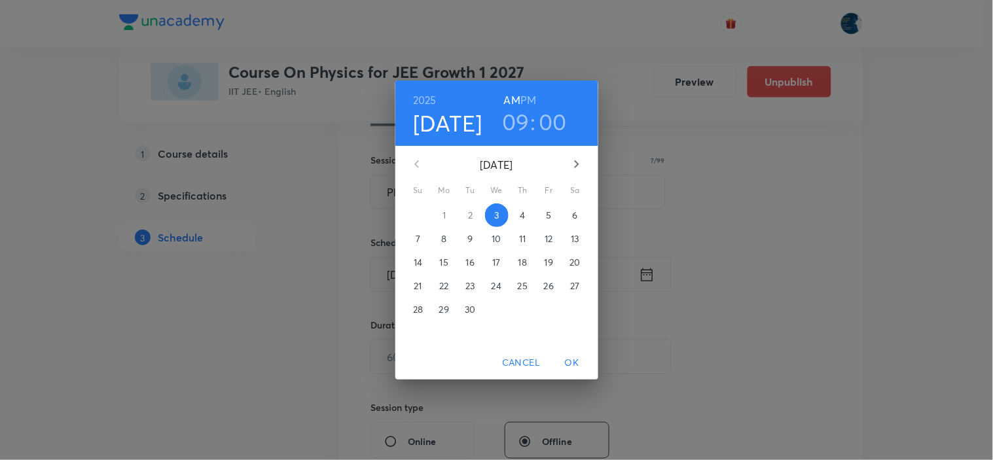
click at [523, 92] on h6 "PM" at bounding box center [529, 100] width 16 height 18
click at [514, 122] on h3 "09" at bounding box center [516, 122] width 28 height 28
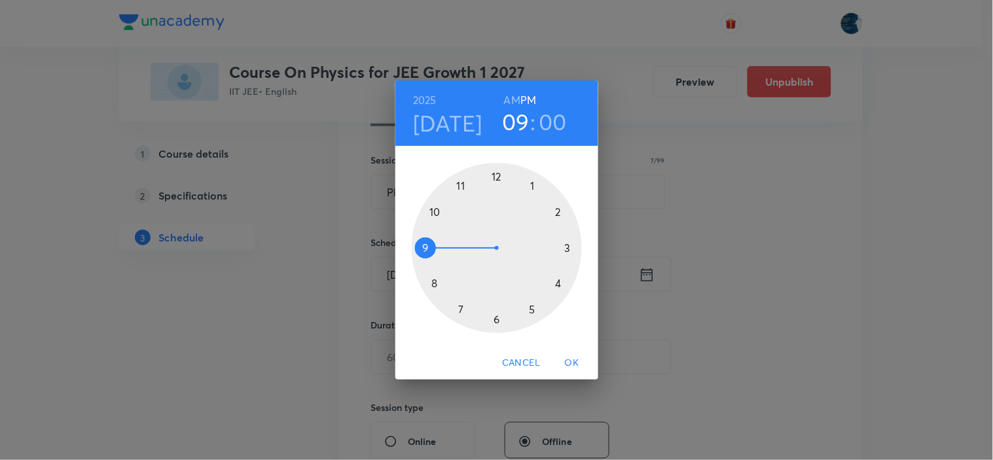
click at [496, 177] on div at bounding box center [497, 248] width 170 height 170
click at [437, 212] on div at bounding box center [497, 248] width 170 height 170
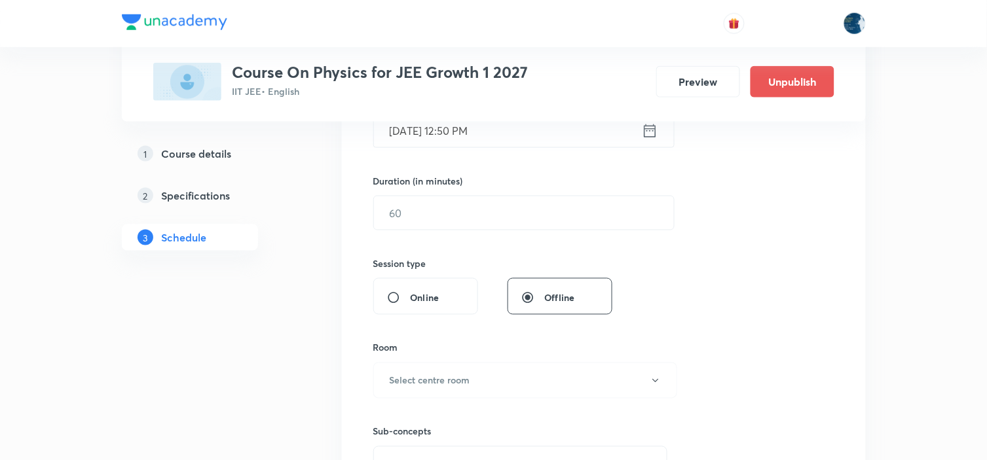
scroll to position [363, 0]
click at [464, 220] on input "text" at bounding box center [524, 211] width 300 height 33
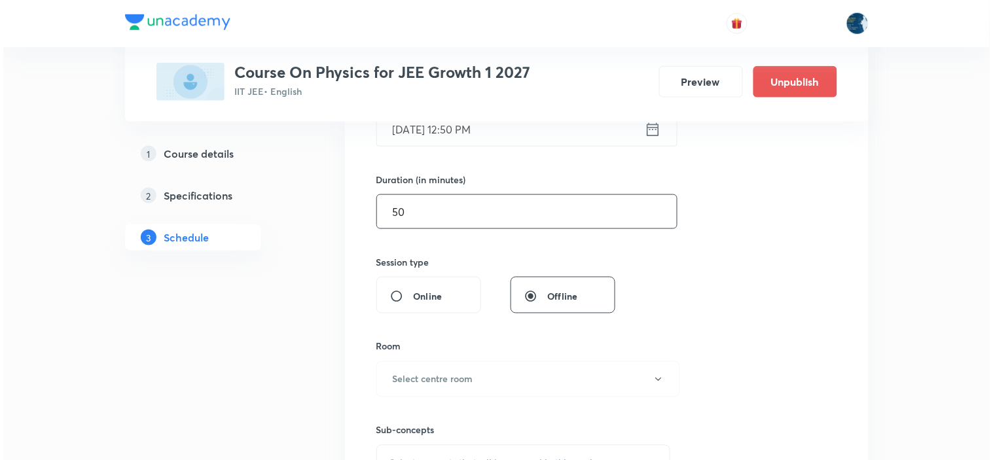
scroll to position [436, 0]
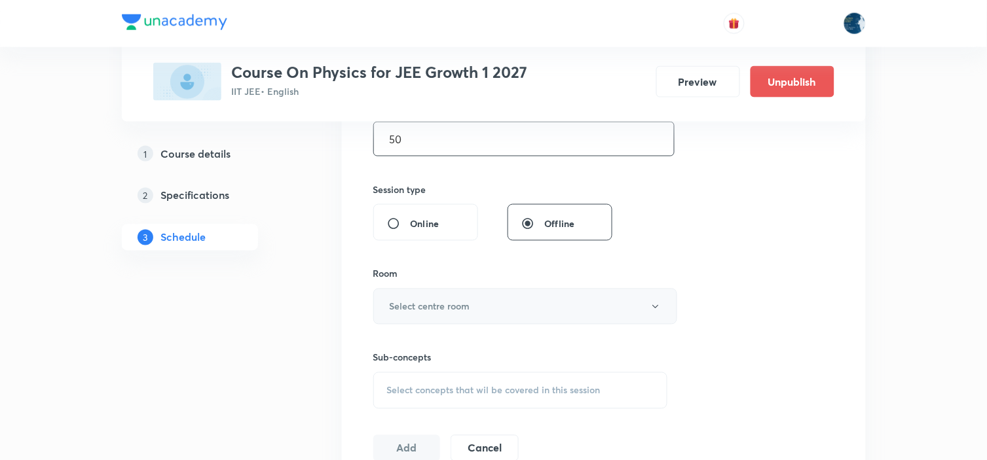
type input "50"
click at [450, 300] on h6 "Select centre room" at bounding box center [430, 307] width 81 height 14
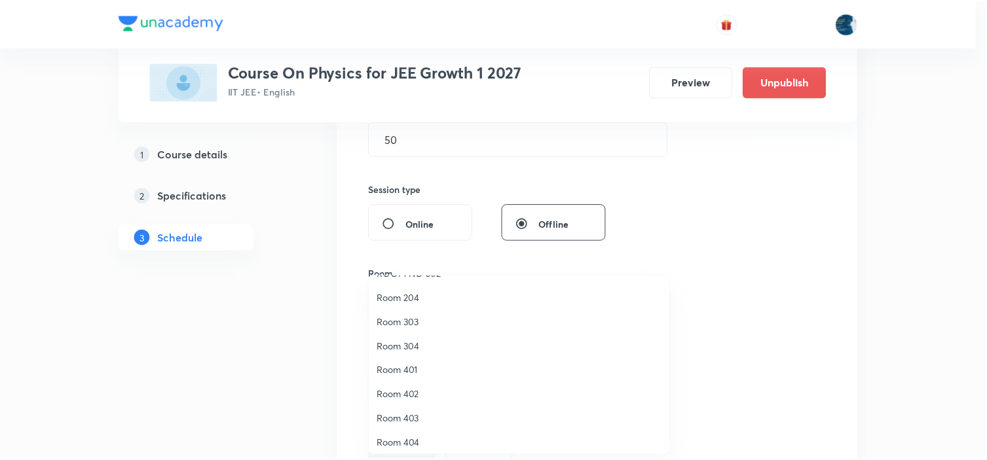
scroll to position [243, 0]
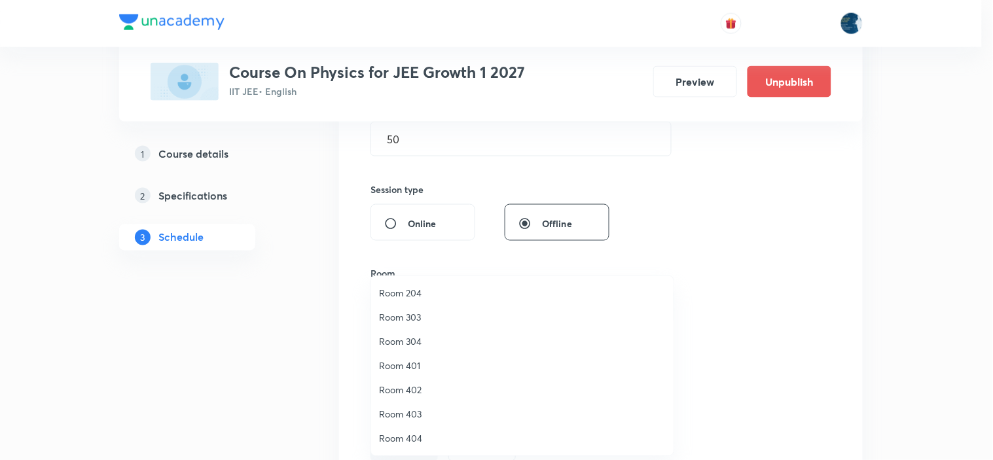
click at [433, 364] on span "Room 401" at bounding box center [522, 366] width 287 height 14
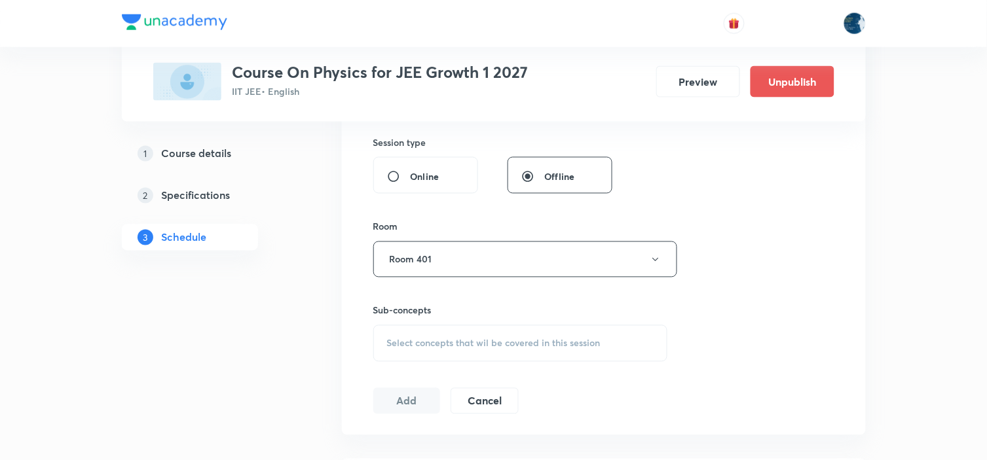
scroll to position [509, 0]
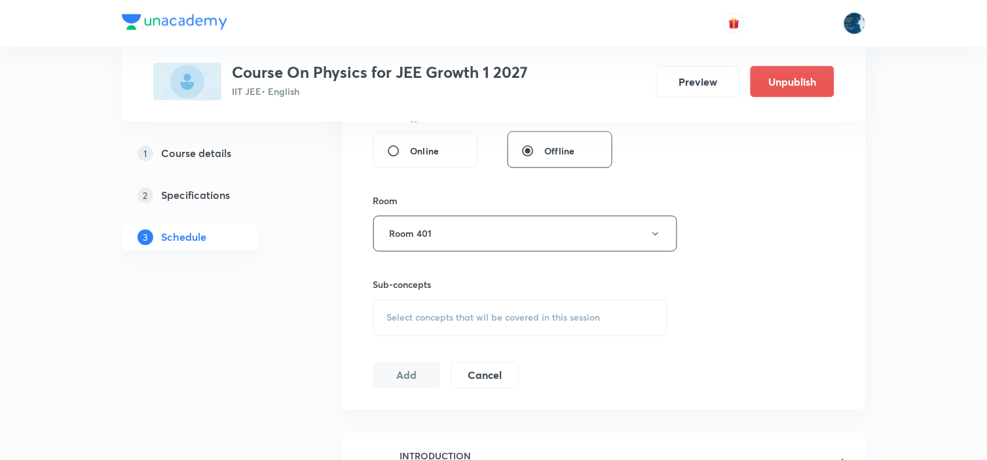
click at [537, 320] on span "Select concepts that wil be covered in this session" at bounding box center [493, 318] width 213 height 10
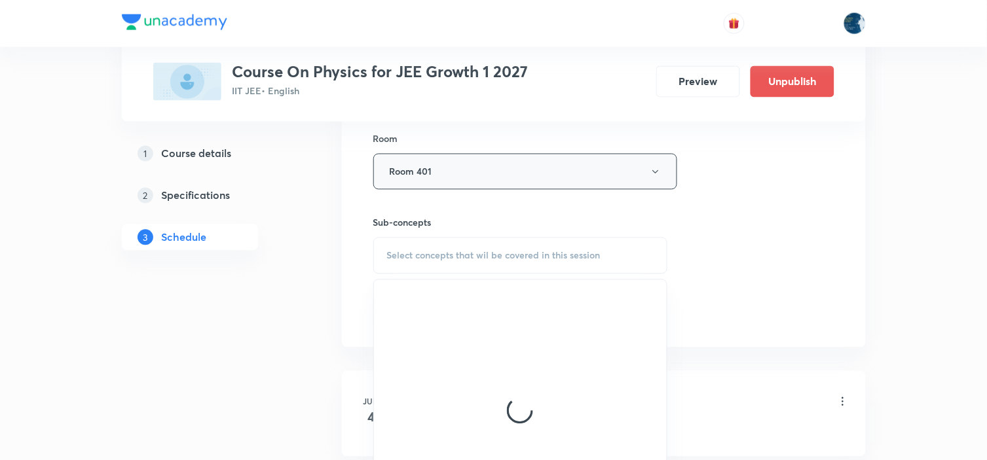
scroll to position [655, 0]
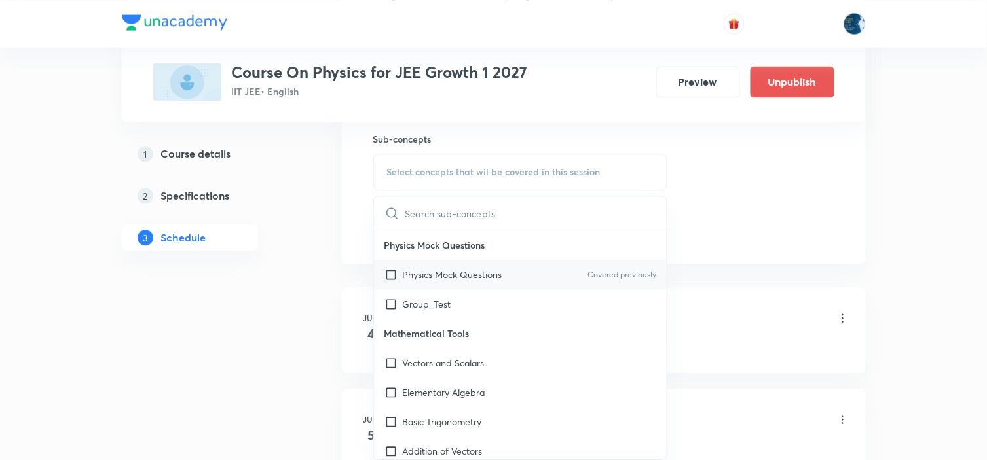
click at [625, 272] on p "Covered previously" at bounding box center [621, 275] width 69 height 12
checkbox input "true"
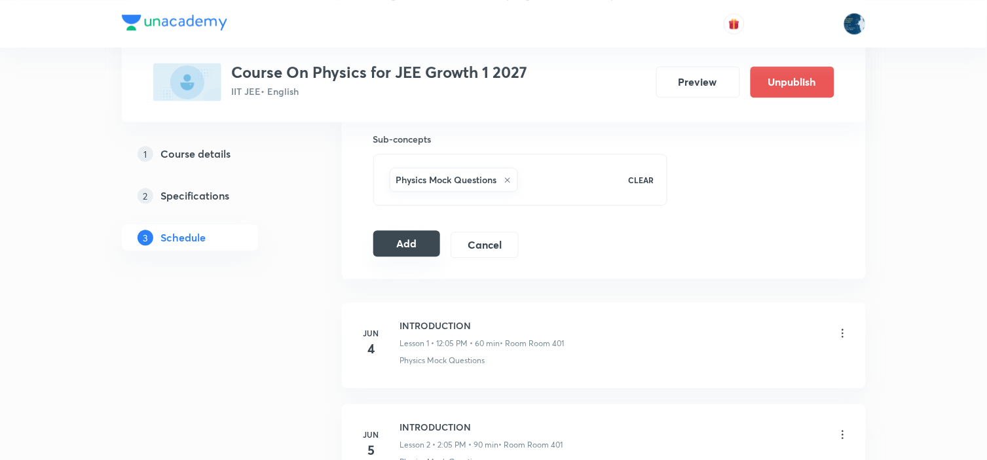
click at [410, 243] on button "Add" at bounding box center [406, 244] width 67 height 26
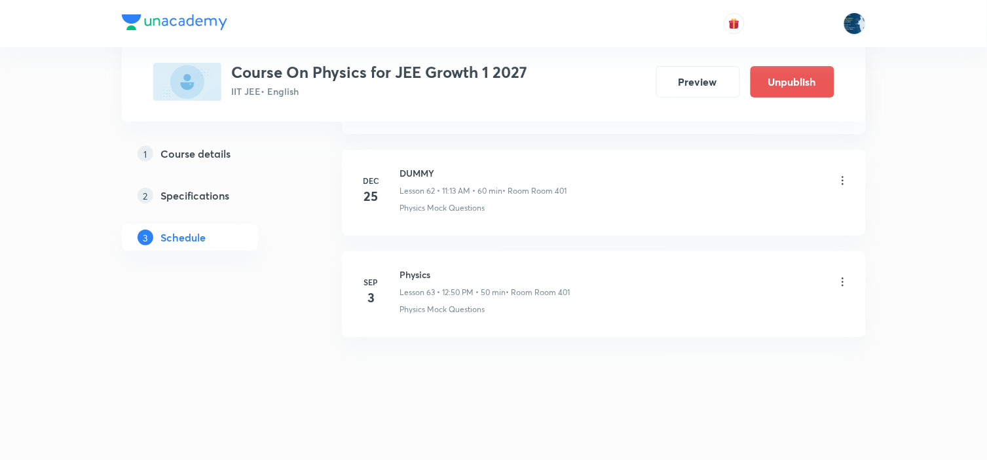
scroll to position [6389, 0]
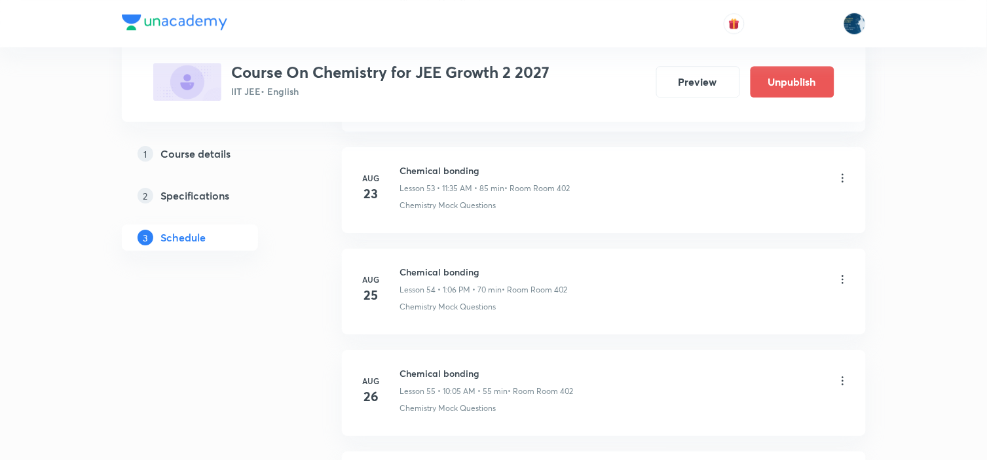
scroll to position [6788, 0]
click at [435, 167] on h6 "Chemical bonding" at bounding box center [487, 173] width 174 height 14
copy h6 "Chemical bonding"
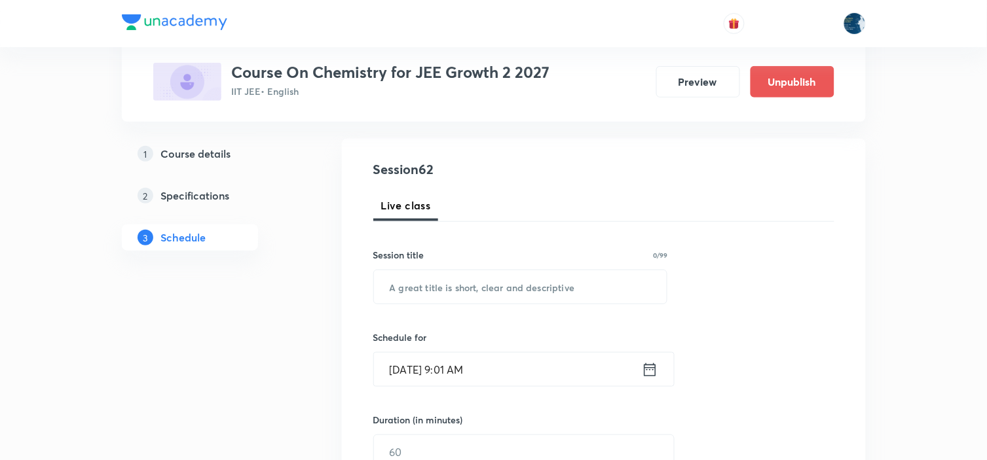
scroll to position [145, 0]
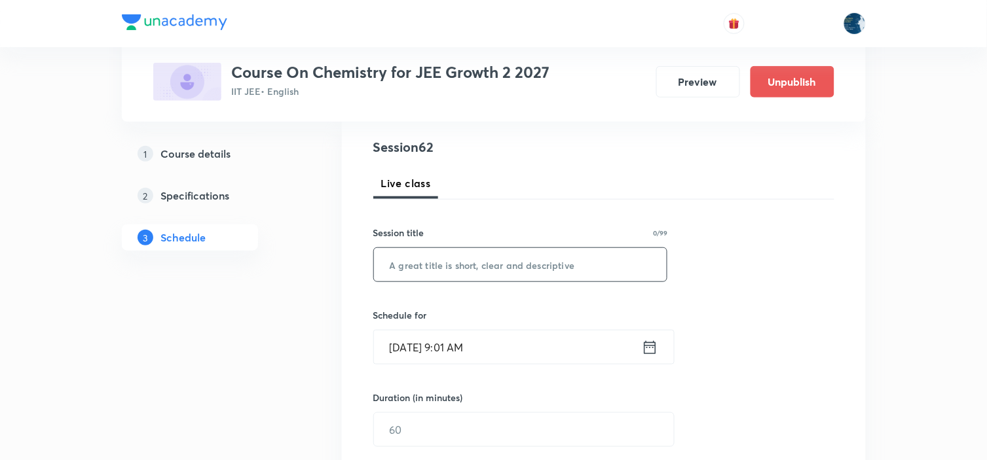
click at [483, 268] on input "text" at bounding box center [520, 264] width 293 height 33
paste input "Chemical bonding"
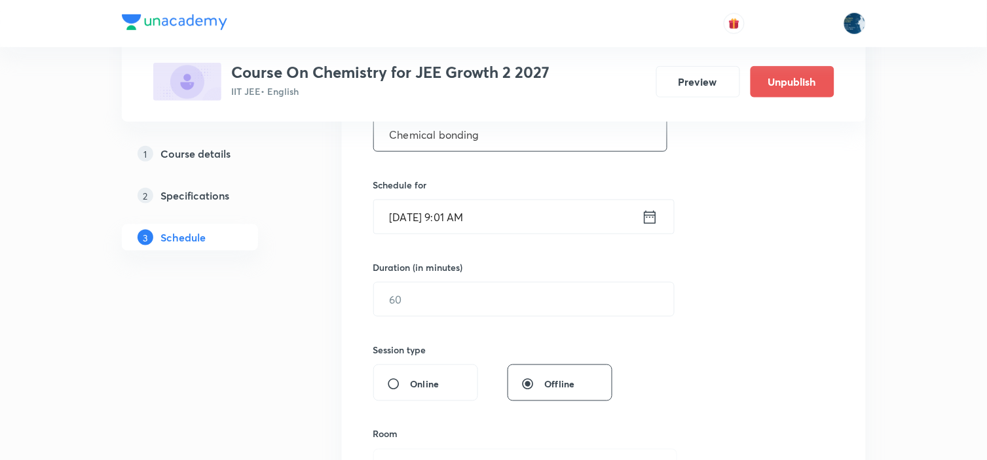
scroll to position [291, 0]
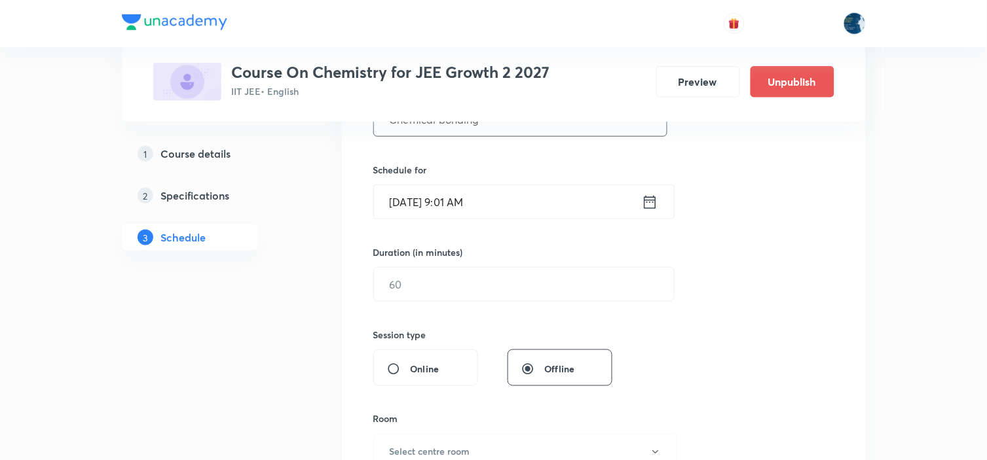
type input "Chemical bonding"
click at [656, 204] on icon at bounding box center [650, 202] width 16 height 18
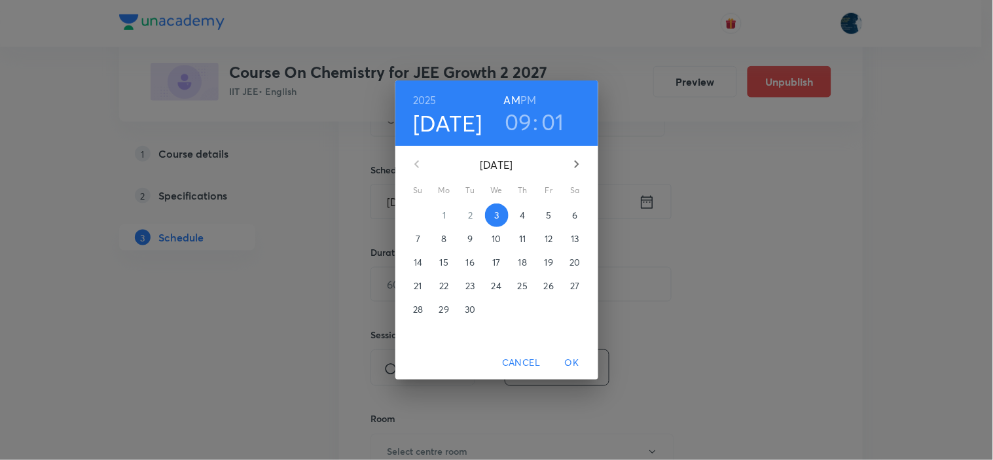
click at [519, 116] on h3 "09" at bounding box center [519, 122] width 28 height 28
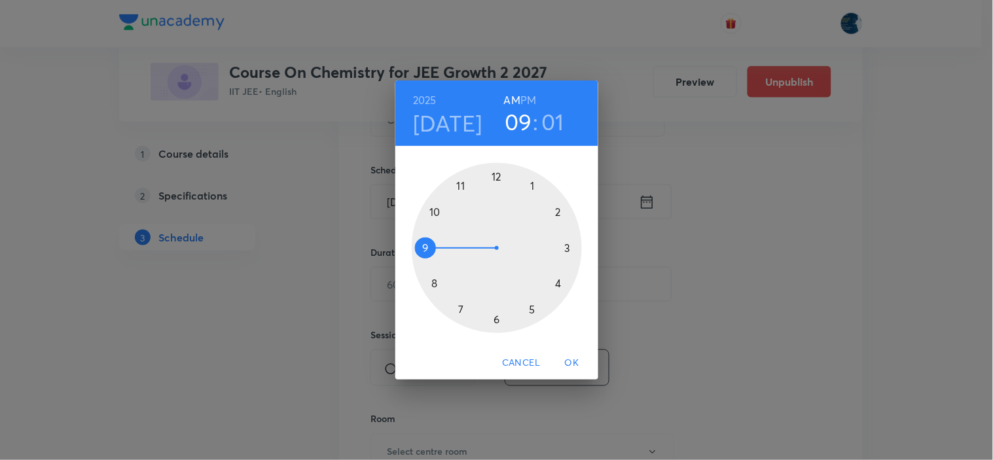
click at [460, 185] on div at bounding box center [497, 248] width 170 height 170
click at [436, 212] on div at bounding box center [497, 248] width 170 height 170
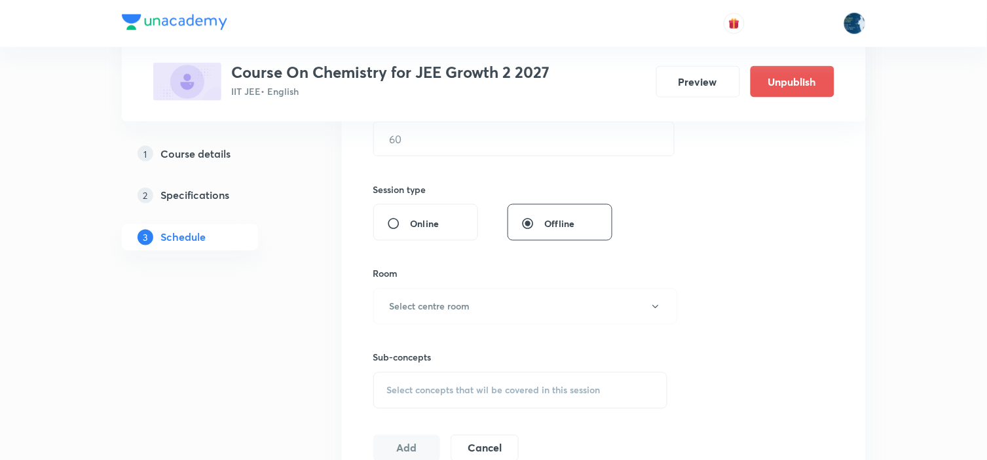
scroll to position [363, 0]
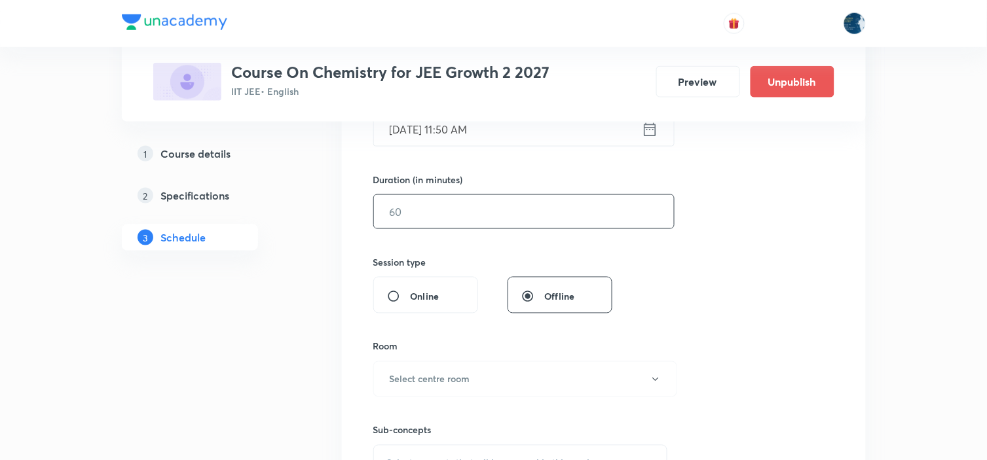
click at [481, 213] on input "text" at bounding box center [524, 211] width 300 height 33
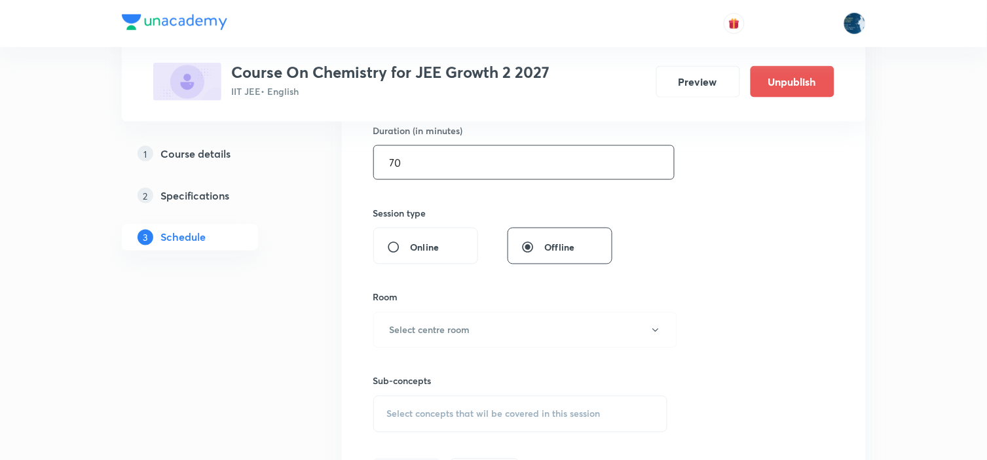
scroll to position [436, 0]
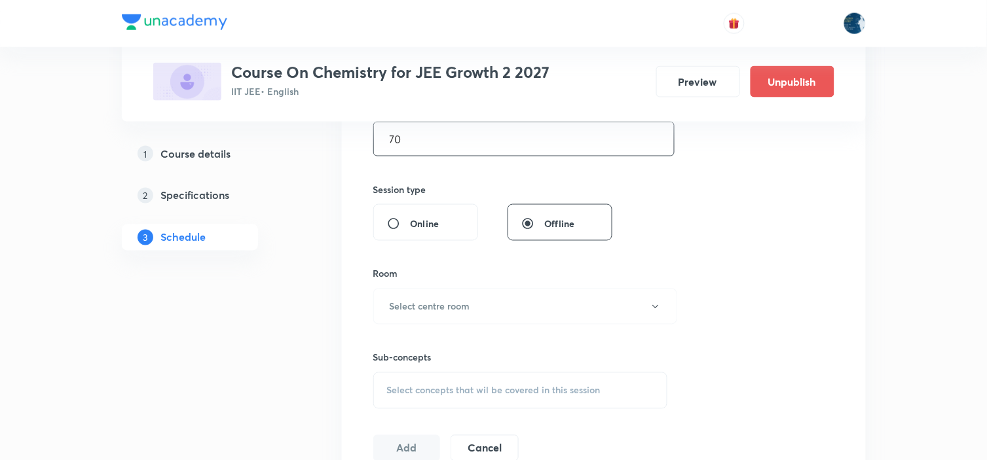
type input "7"
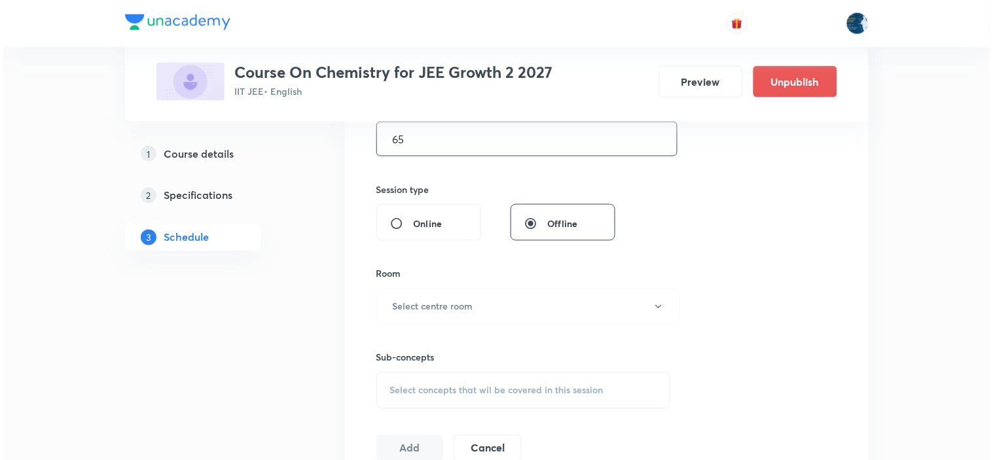
scroll to position [509, 0]
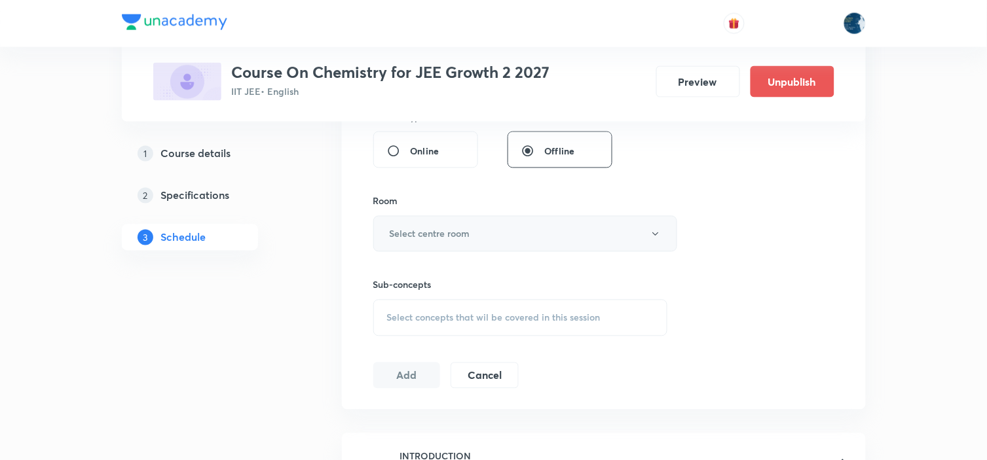
type input "65"
click at [472, 232] on button "Select centre room" at bounding box center [525, 234] width 304 height 36
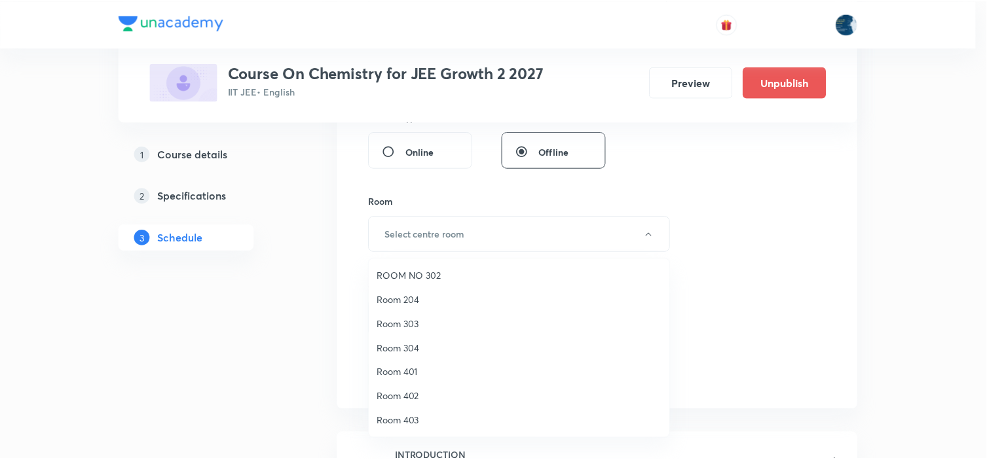
scroll to position [243, 0]
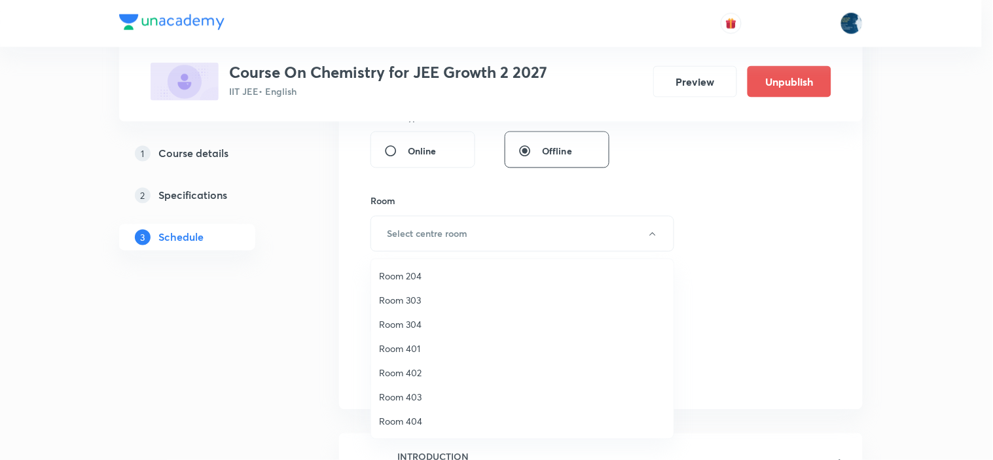
click at [413, 366] on span "Room 402" at bounding box center [522, 373] width 287 height 14
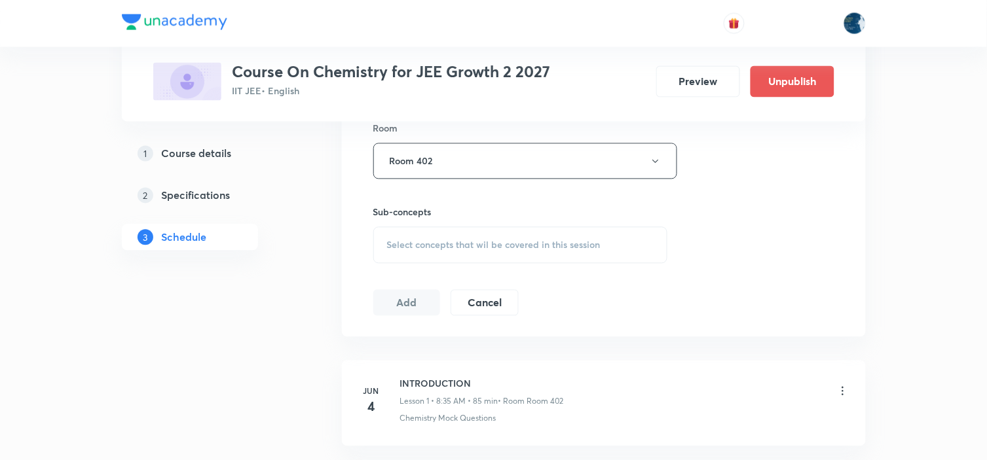
click at [591, 237] on div "Select concepts that wil be covered in this session" at bounding box center [520, 245] width 295 height 37
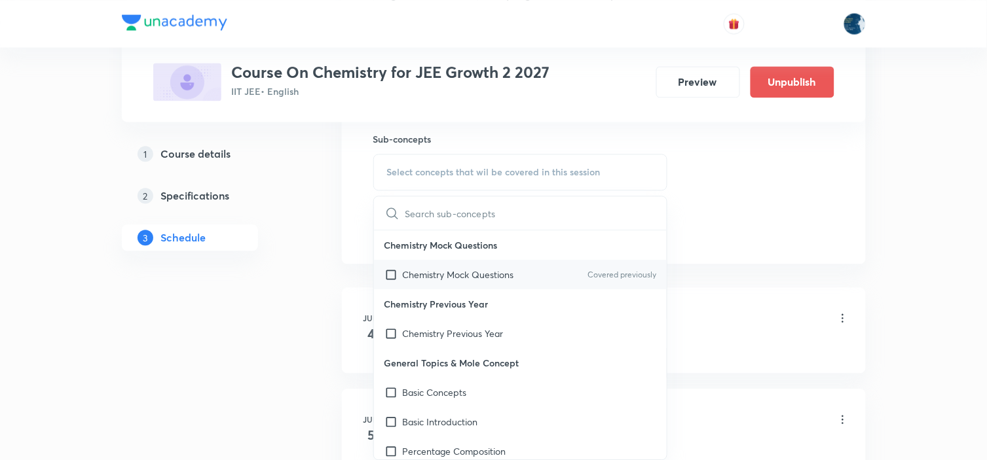
click at [546, 276] on div "Chemistry Mock Questions Covered previously" at bounding box center [520, 274] width 293 height 29
checkbox input "true"
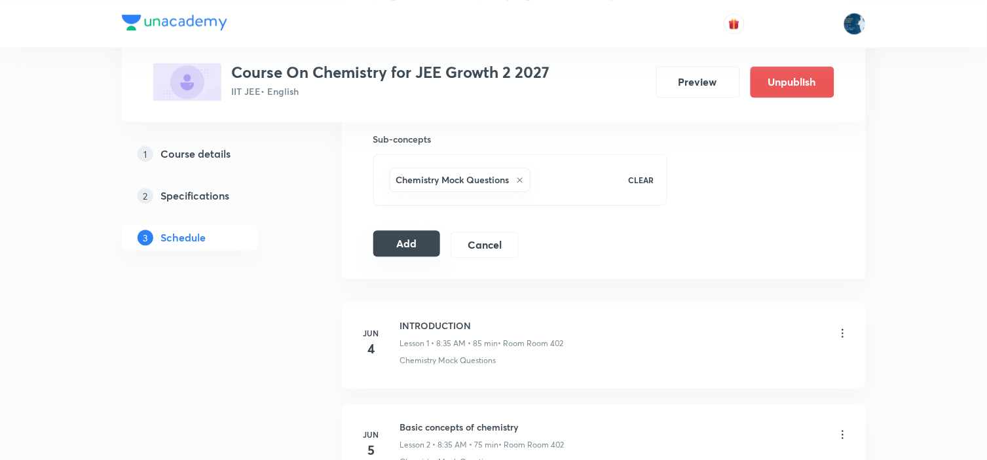
click at [403, 250] on button "Add" at bounding box center [406, 244] width 67 height 26
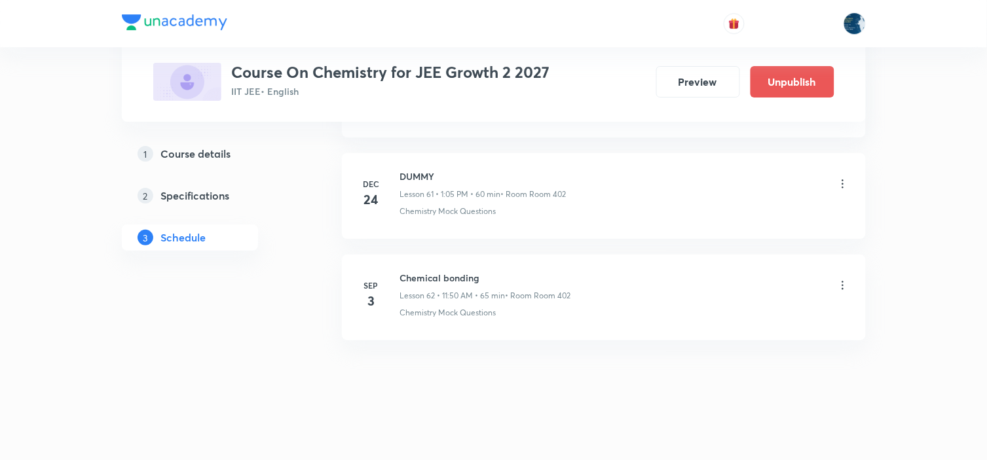
scroll to position [6287, 0]
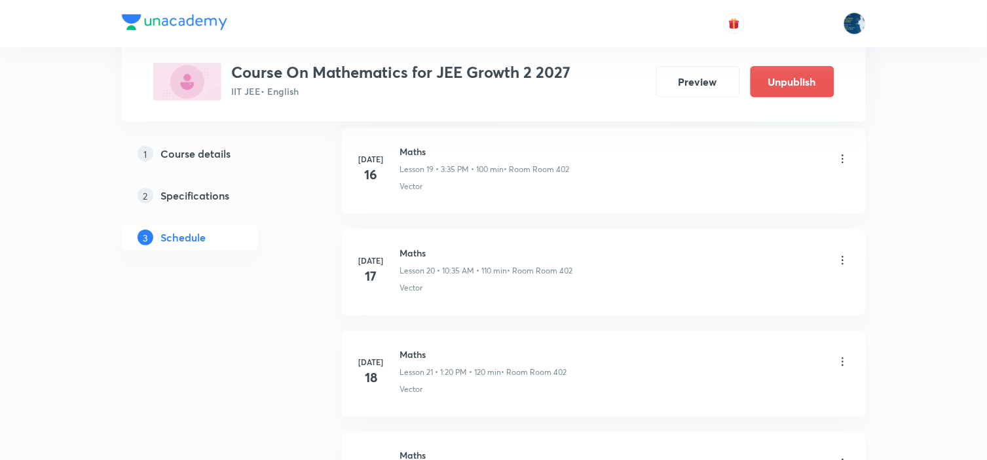
scroll to position [5653, 0]
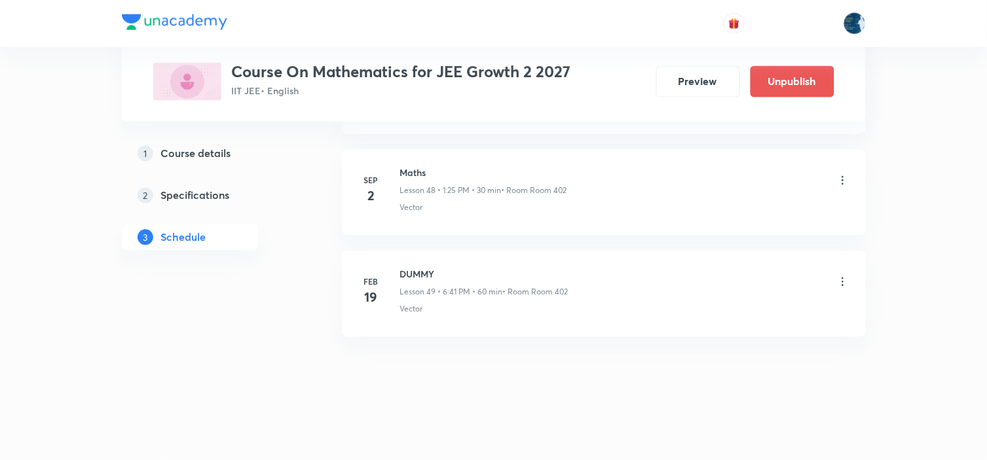
click at [403, 172] on h6 "Maths" at bounding box center [483, 173] width 167 height 14
copy h6 "Maths"
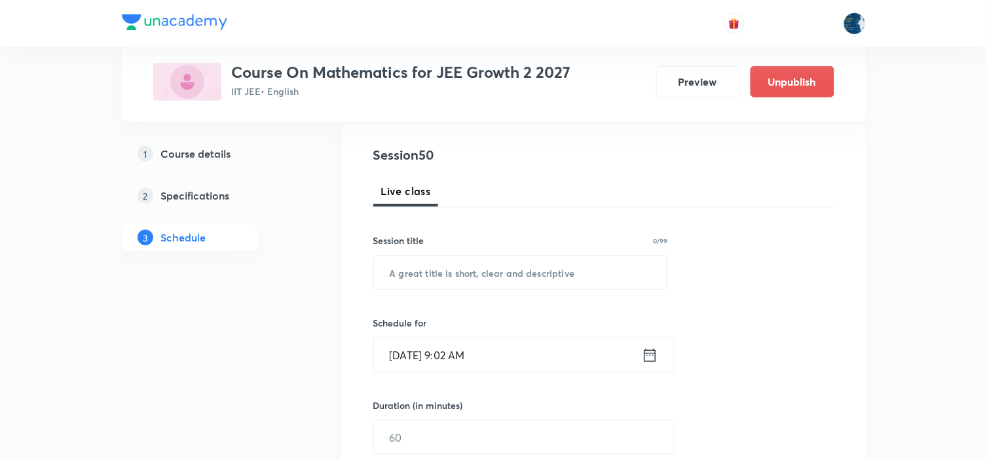
scroll to position [145, 0]
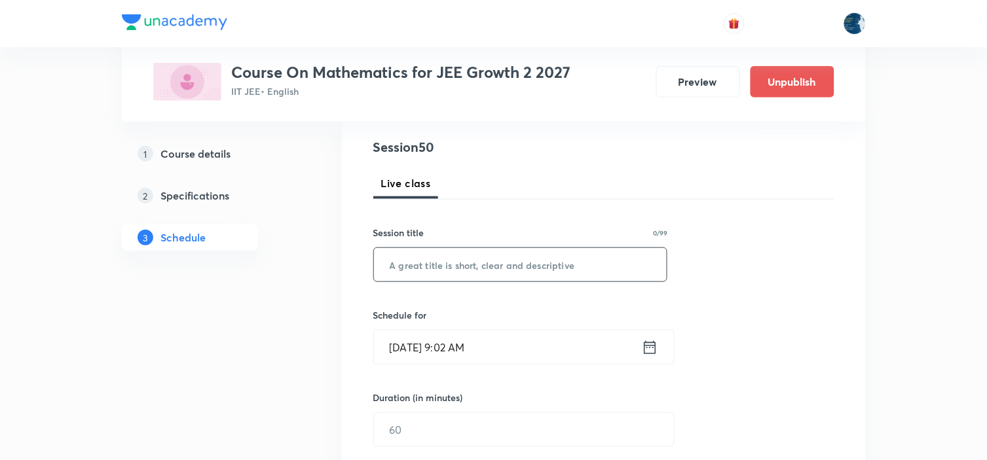
click at [462, 272] on input "text" at bounding box center [520, 264] width 293 height 33
paste input "Maths"
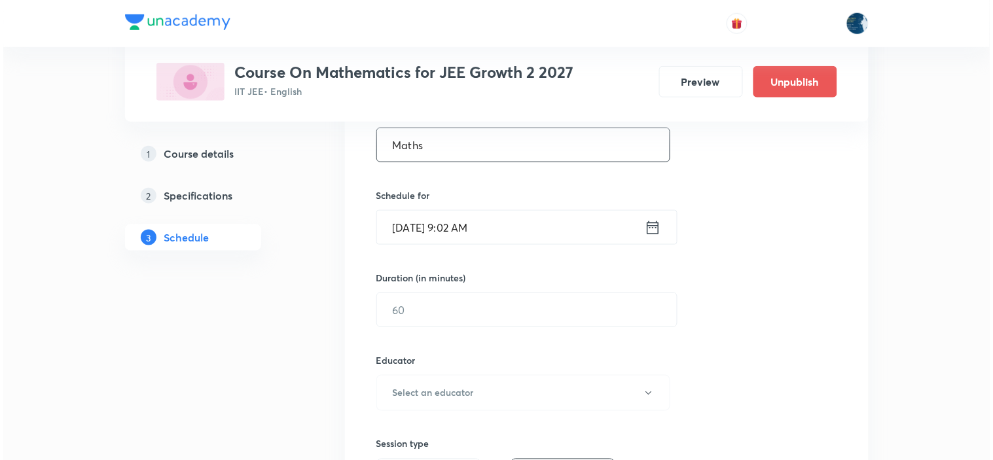
scroll to position [291, 0]
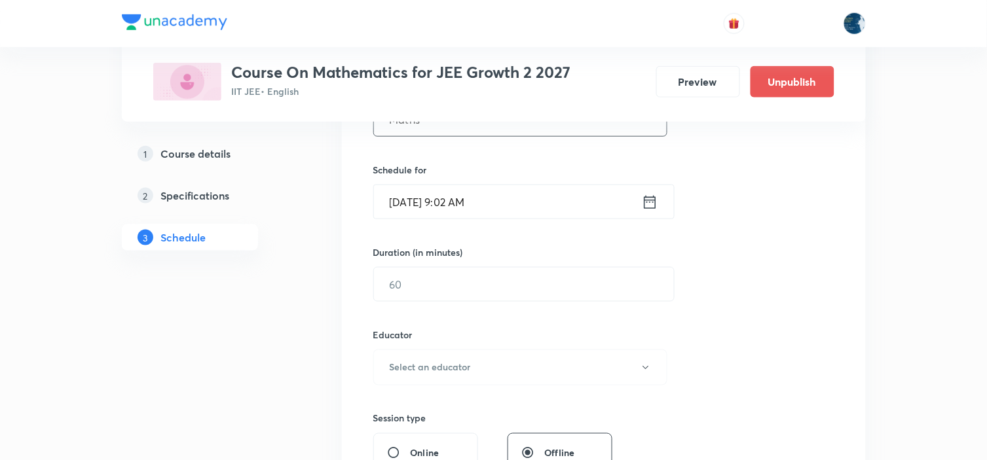
type input "Maths"
click at [654, 204] on icon at bounding box center [650, 202] width 16 height 18
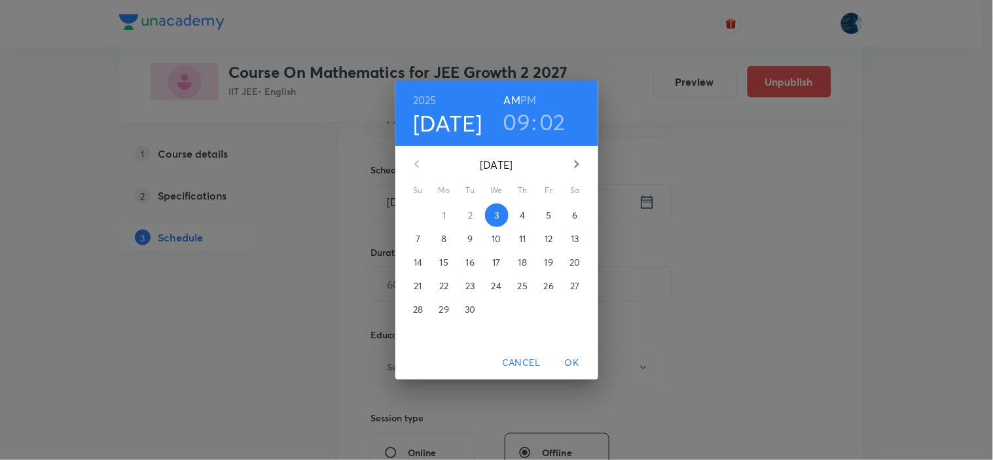
click at [527, 94] on h6 "PM" at bounding box center [529, 100] width 16 height 18
click at [528, 113] on h3 "09" at bounding box center [518, 122] width 28 height 28
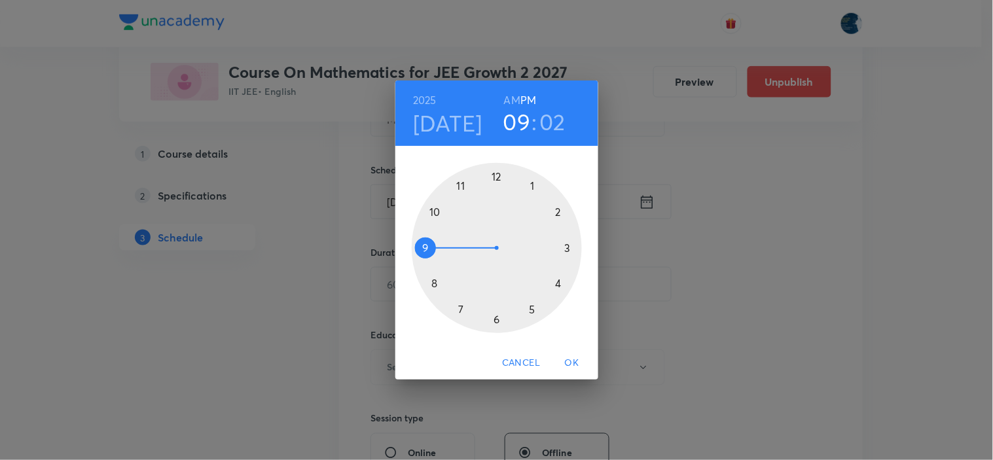
click at [533, 183] on div at bounding box center [497, 248] width 170 height 170
click at [436, 213] on div at bounding box center [497, 248] width 170 height 170
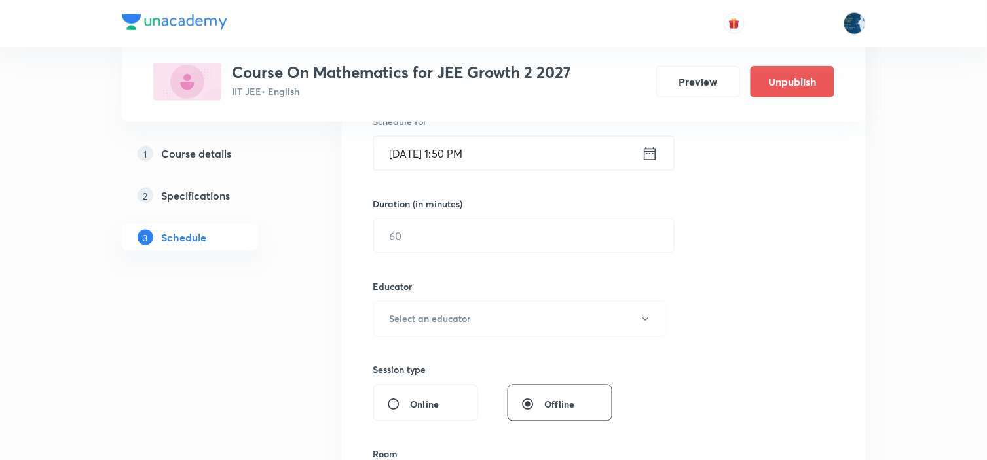
scroll to position [363, 0]
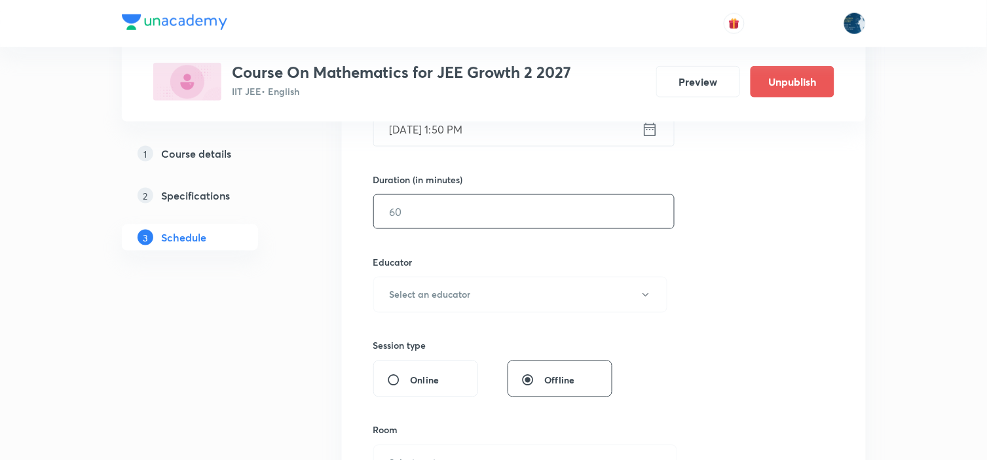
click at [461, 207] on input "text" at bounding box center [524, 211] width 300 height 33
type input "60"
click at [480, 290] on button "Select an educator" at bounding box center [520, 295] width 295 height 36
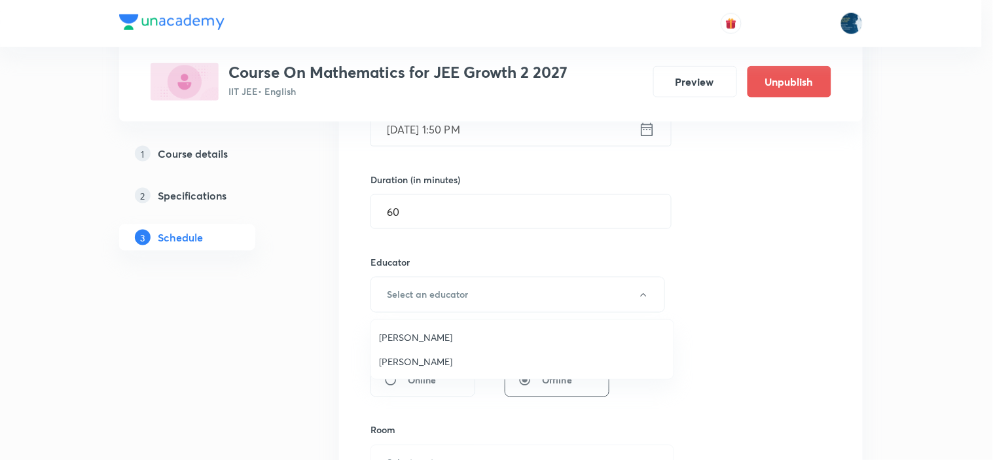
click at [441, 334] on span "Polampalli Rajesh" at bounding box center [522, 338] width 287 height 14
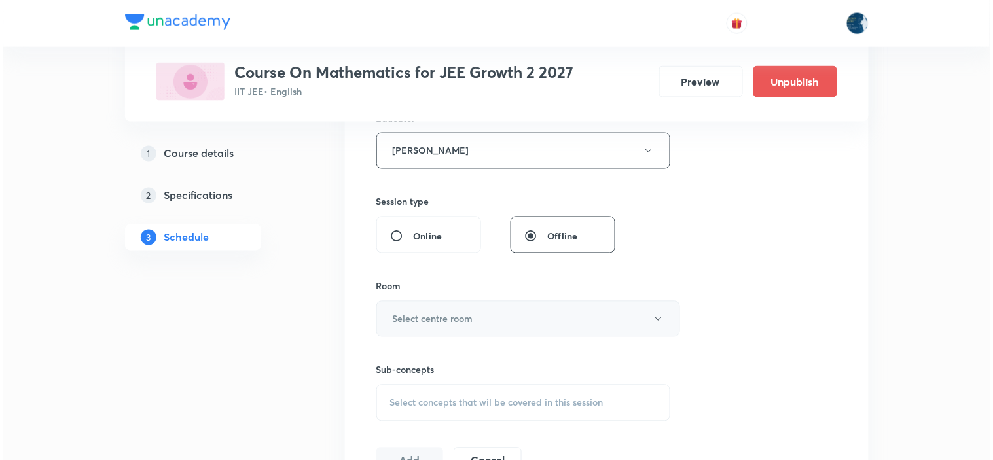
scroll to position [509, 0]
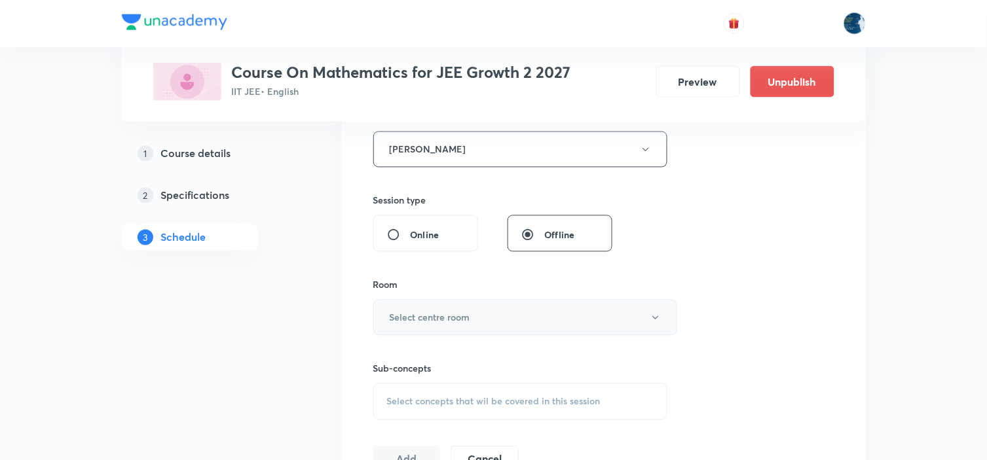
click at [481, 312] on button "Select centre room" at bounding box center [525, 318] width 304 height 36
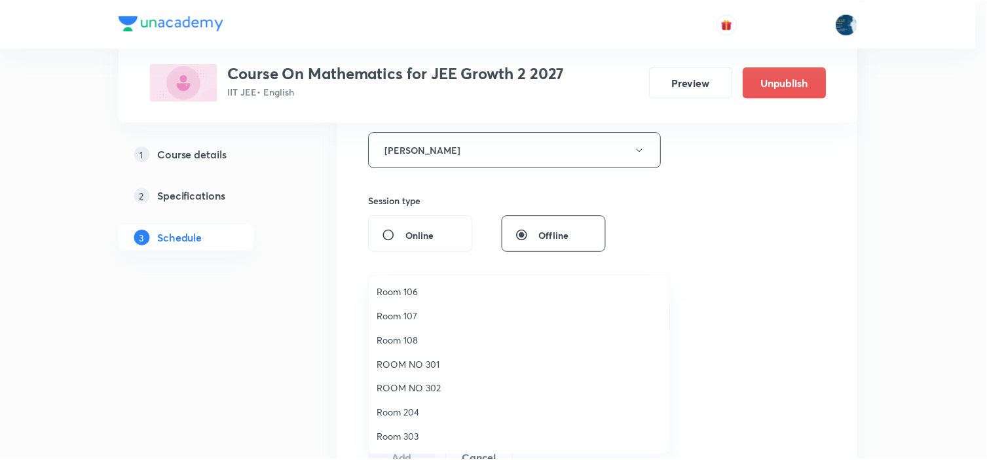
scroll to position [243, 0]
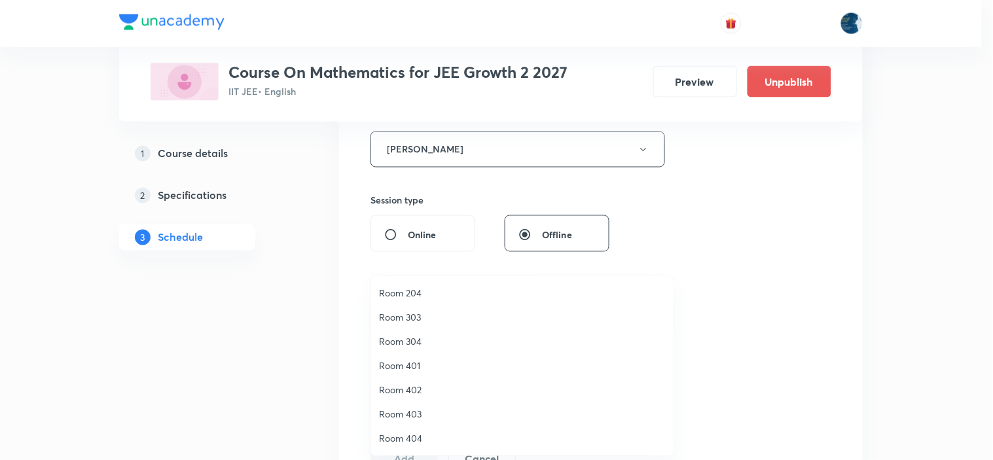
click at [417, 386] on span "Room 402" at bounding box center [522, 390] width 287 height 14
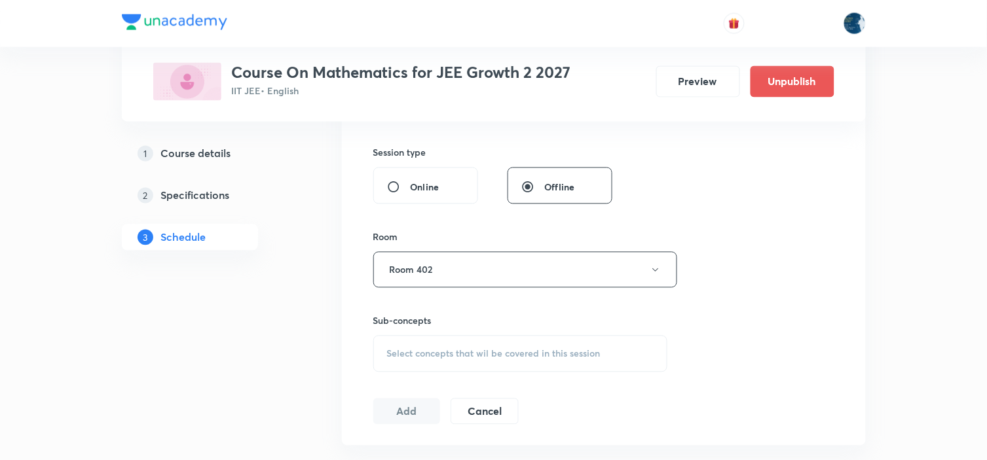
scroll to position [582, 0]
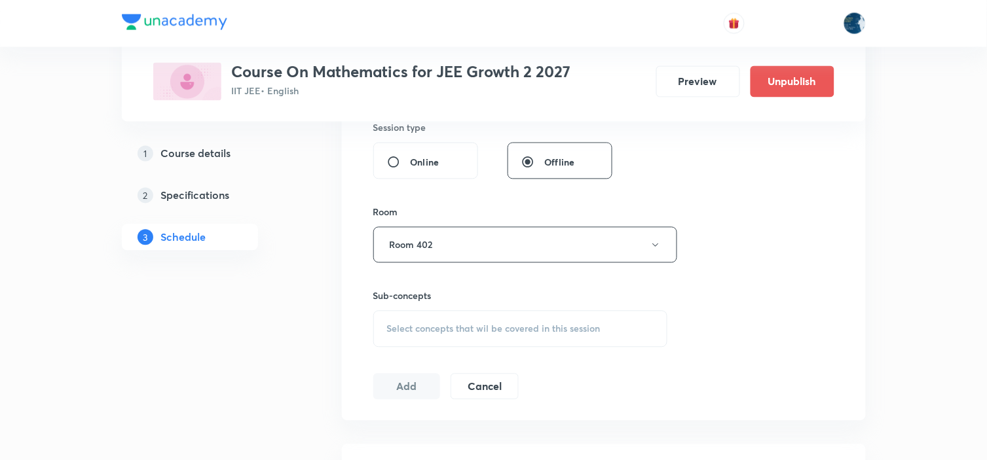
click at [487, 324] on span "Select concepts that wil be covered in this session" at bounding box center [493, 329] width 213 height 10
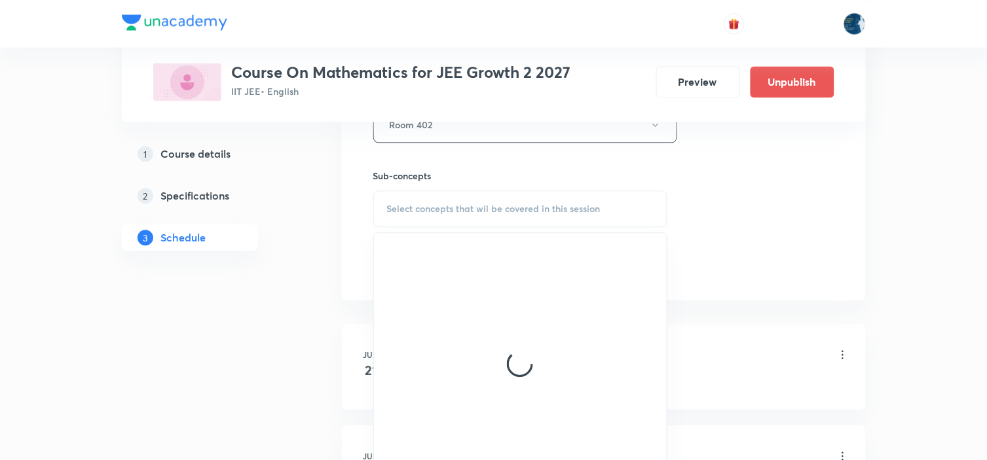
scroll to position [728, 0]
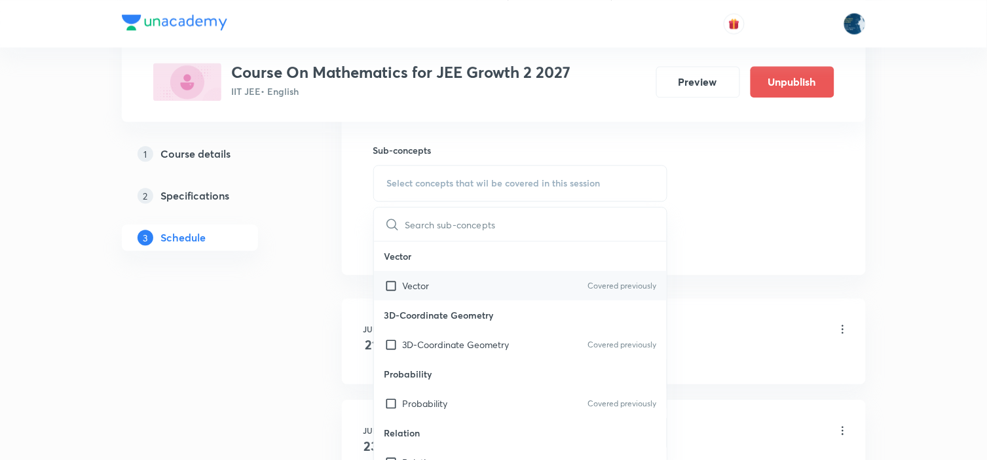
click at [602, 275] on div "Vector Covered previously" at bounding box center [520, 285] width 293 height 29
checkbox input "true"
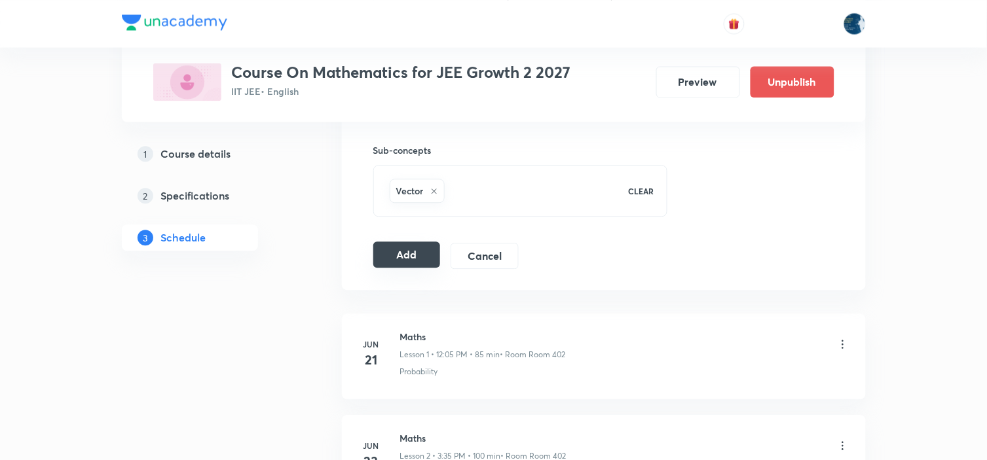
click at [423, 257] on button "Add" at bounding box center [406, 255] width 67 height 26
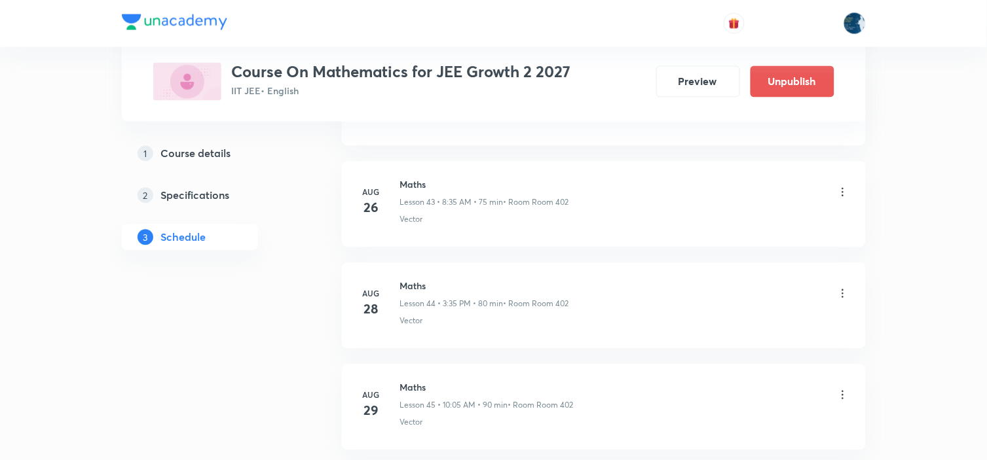
scroll to position [5067, 0]
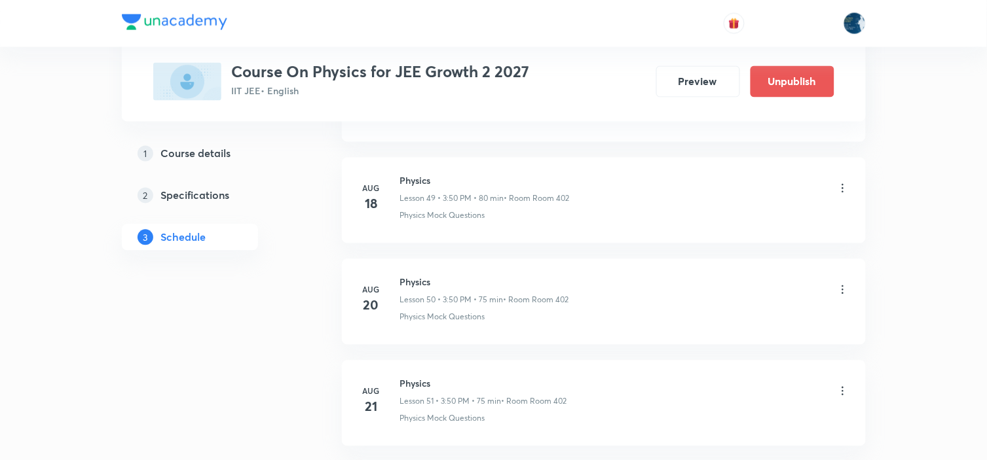
scroll to position [6585, 0]
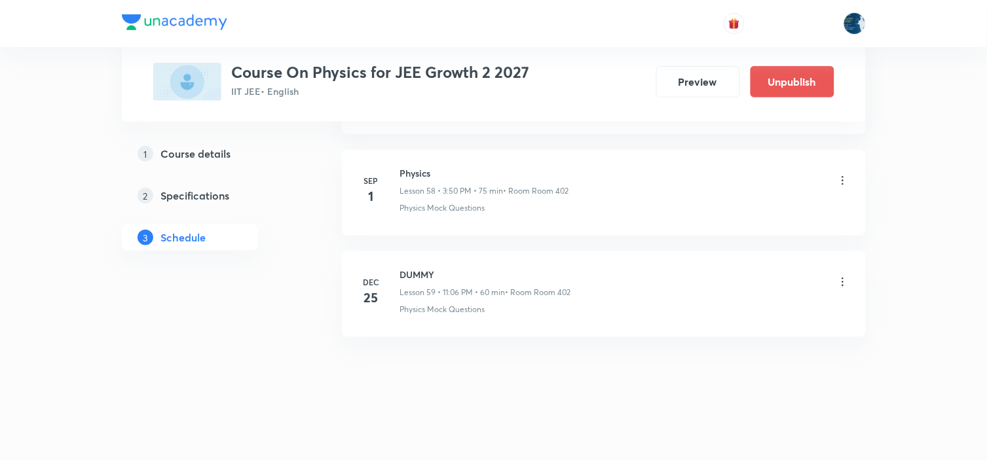
click at [411, 172] on h6 "Physics" at bounding box center [484, 173] width 169 height 14
copy h6 "Physics"
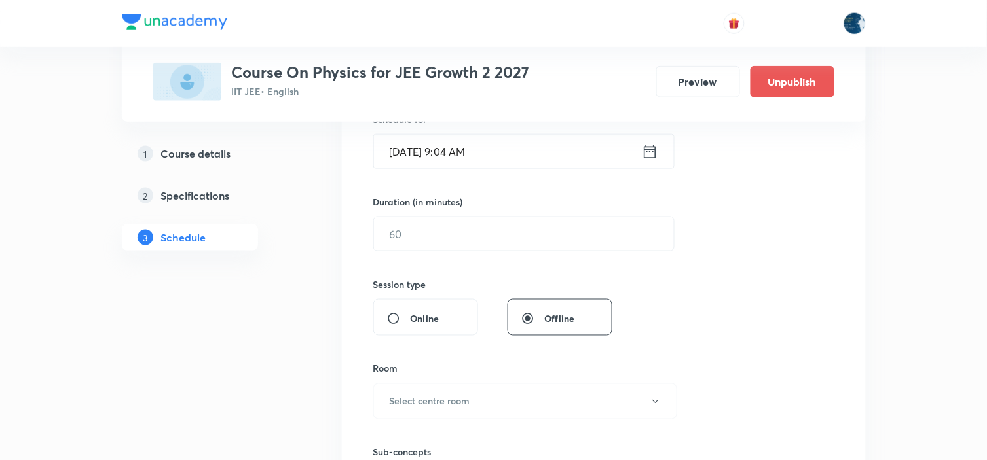
scroll to position [363, 0]
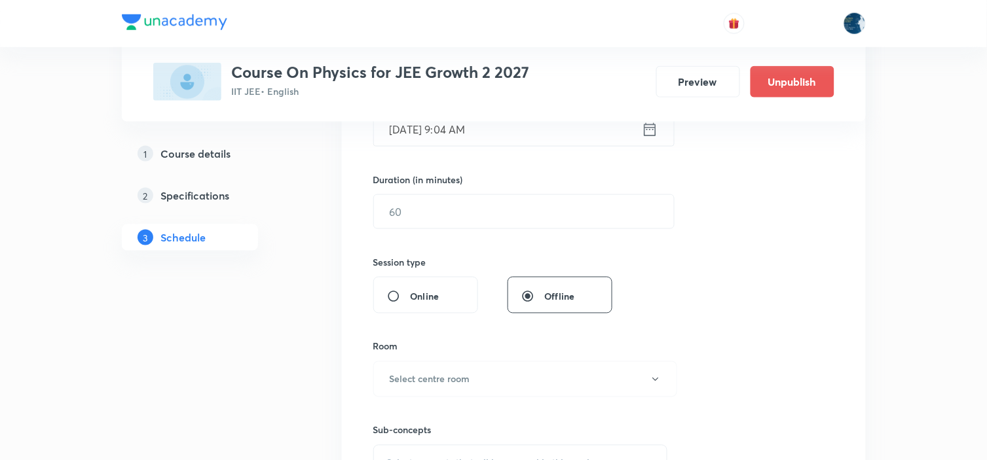
click at [218, 145] on link "1 Course details" at bounding box center [211, 154] width 178 height 26
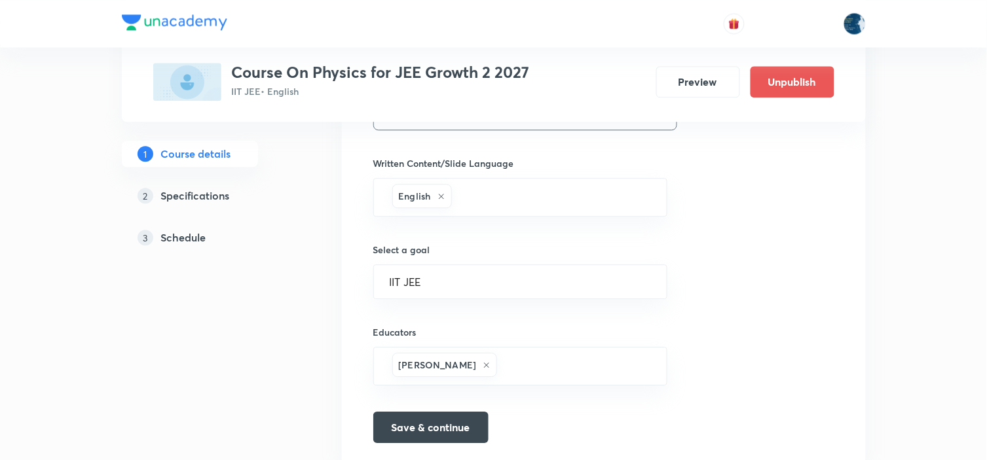
scroll to position [837, 0]
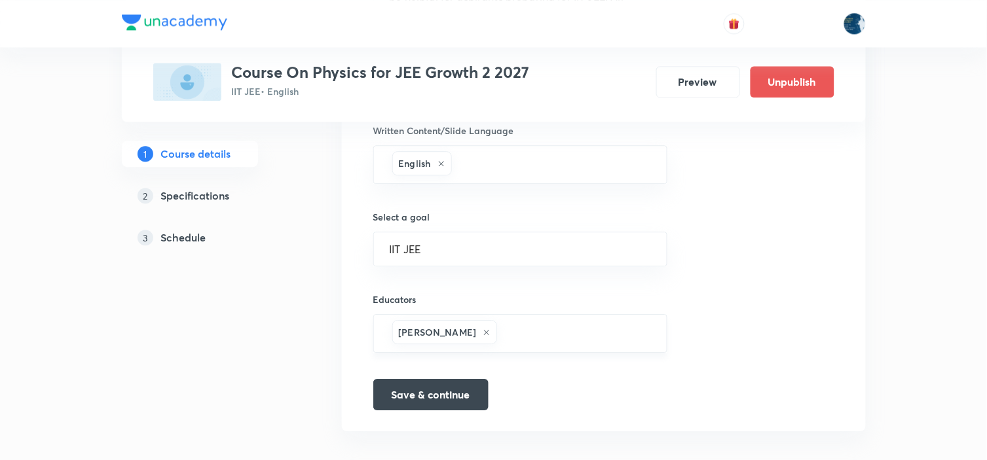
click at [534, 322] on input "text" at bounding box center [575, 334] width 151 height 24
paste input "@princedubey.in"
type input "@princedubey.in"
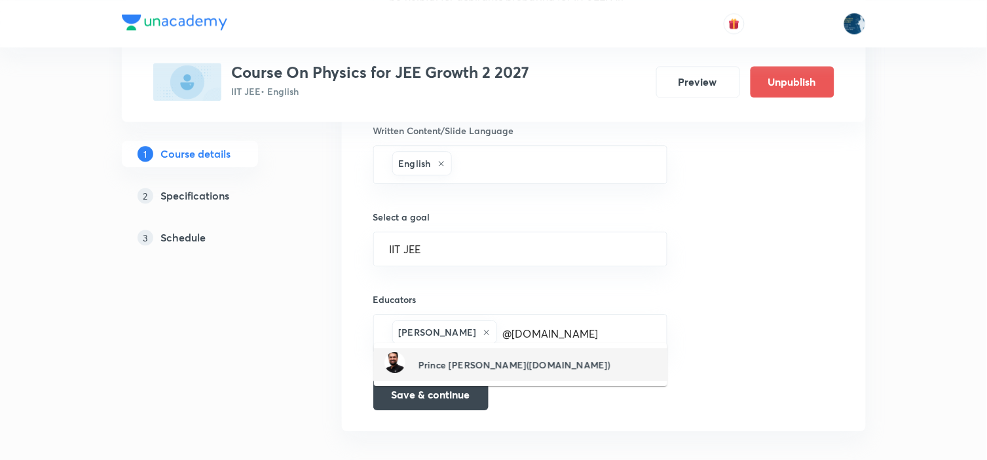
click at [580, 372] on li "Prince Dubey(princedubey.in)" at bounding box center [520, 364] width 293 height 33
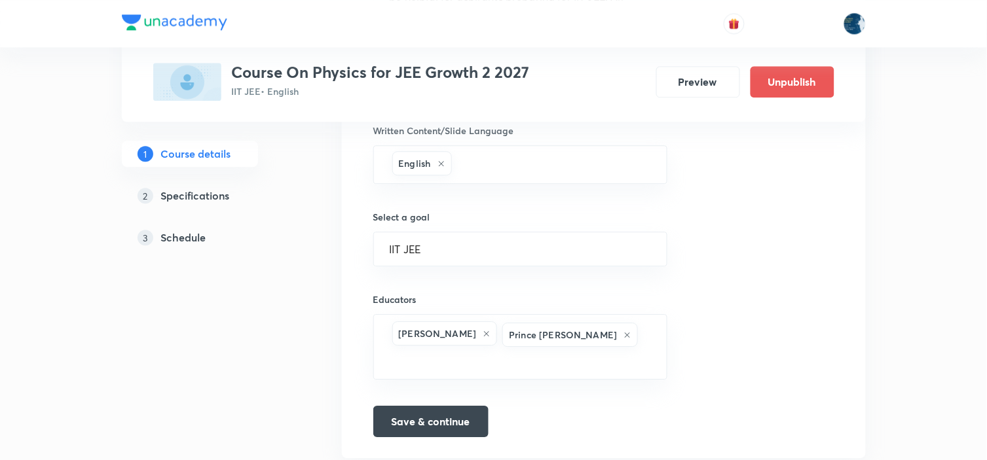
scroll to position [840, 0]
click at [434, 402] on button "Save & continue" at bounding box center [430, 417] width 115 height 31
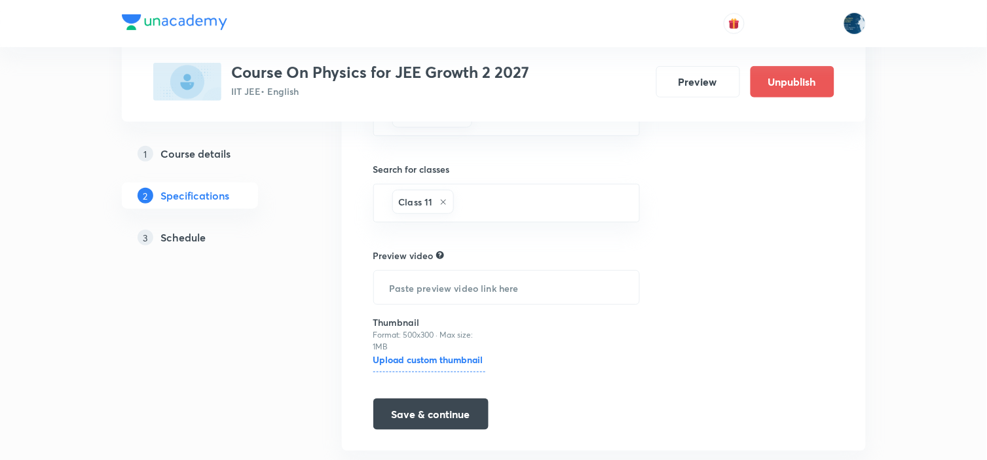
scroll to position [1474, 0]
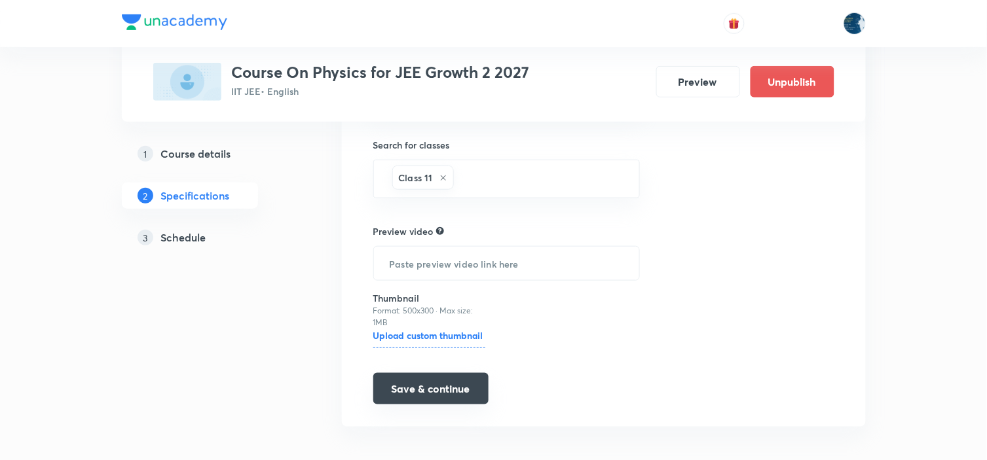
click at [435, 385] on button "Save & continue" at bounding box center [430, 388] width 115 height 31
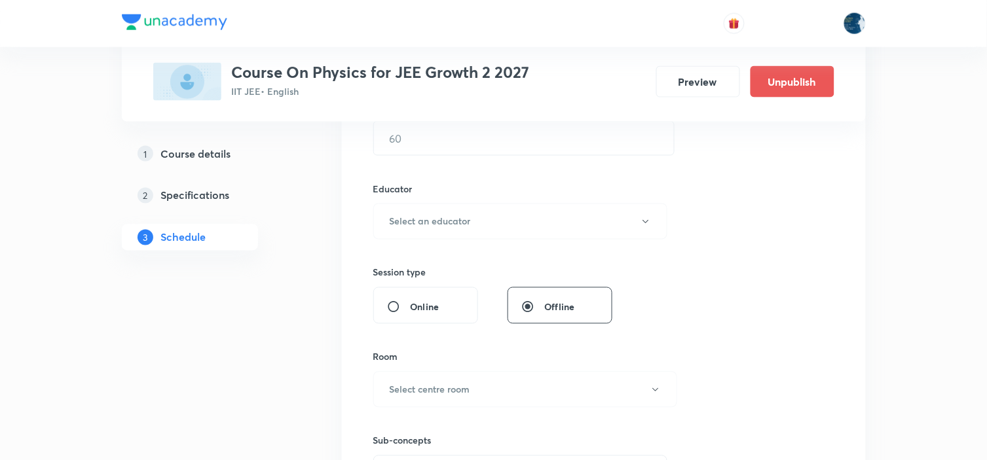
scroll to position [436, 0]
click at [587, 213] on button "Select an educator" at bounding box center [520, 222] width 295 height 36
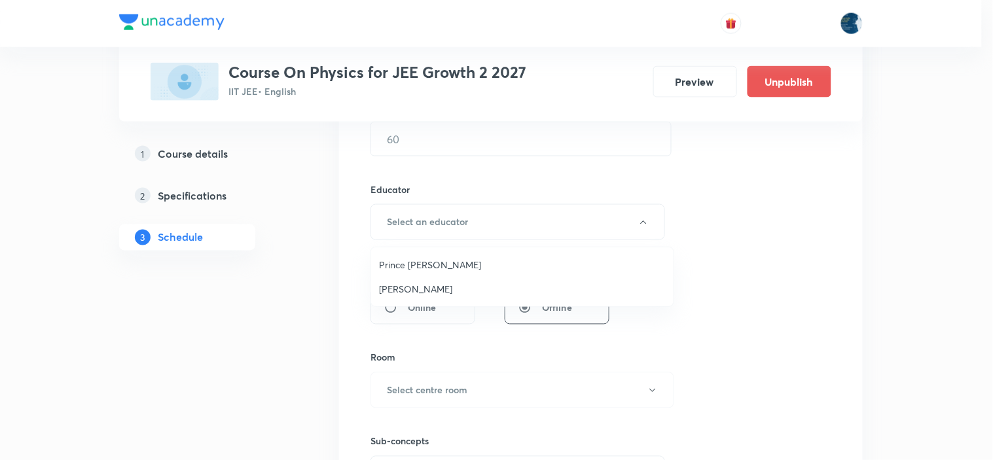
click at [815, 204] on div at bounding box center [496, 230] width 993 height 460
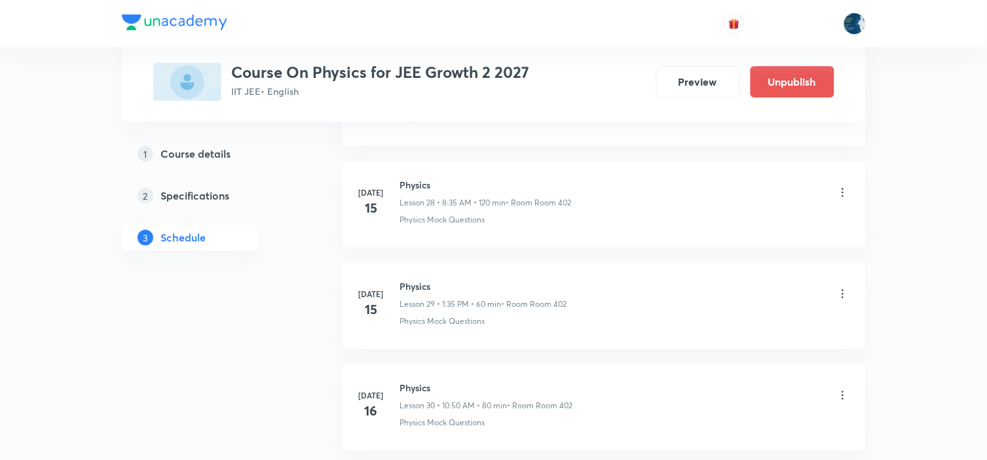
scroll to position [6669, 0]
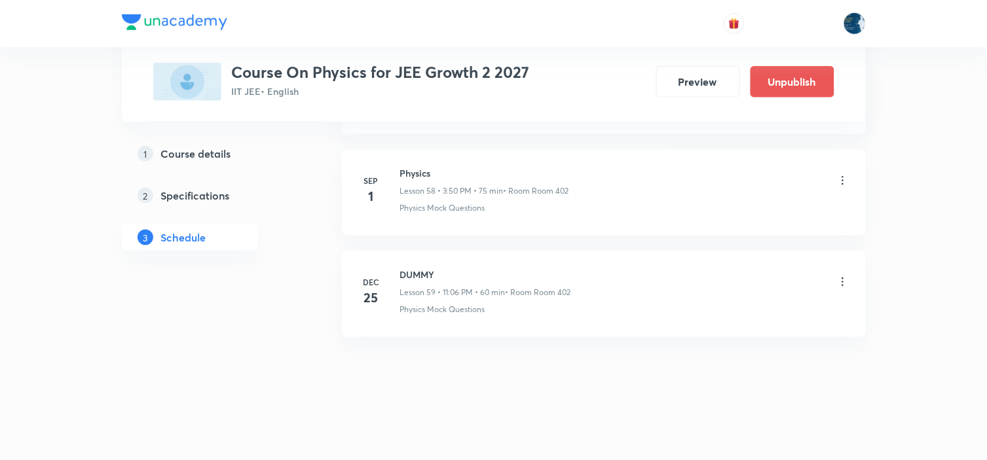
drag, startPoint x: 378, startPoint y: 164, endPoint x: 391, endPoint y: 168, distance: 13.7
click at [380, 164] on li "Sep 1 Physics Lesson 58 • 3:50 PM • 75 min • Room Room 402 Physics Mock Questio…" at bounding box center [604, 193] width 524 height 86
click at [406, 168] on h6 "Physics" at bounding box center [484, 173] width 169 height 14
click at [407, 168] on h6 "Physics" at bounding box center [484, 173] width 169 height 14
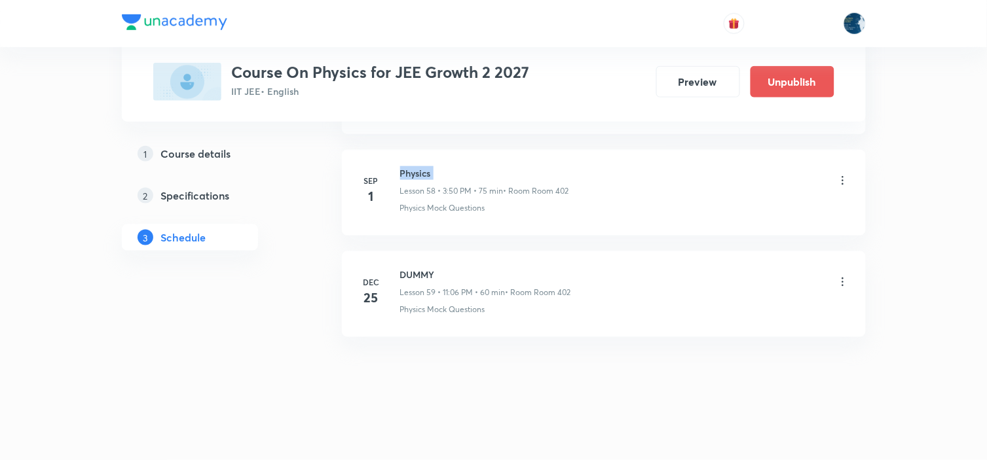
copy h6 "Physics"
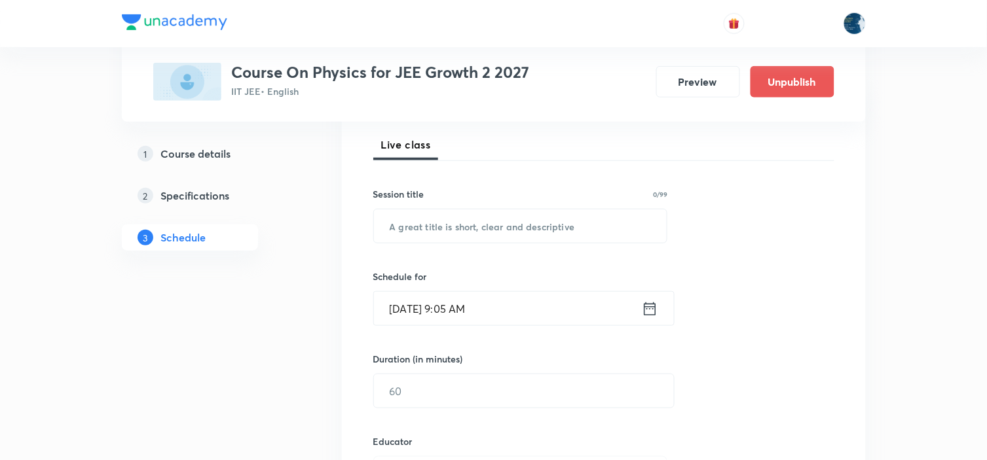
scroll to position [218, 0]
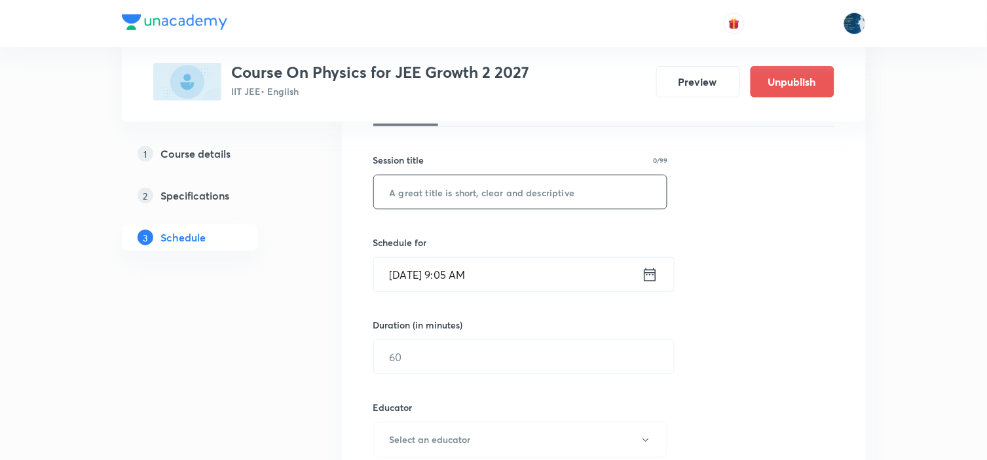
click at [515, 179] on input "text" at bounding box center [520, 192] width 293 height 33
paste input "Physics"
type input "Physics"
click at [648, 276] on icon at bounding box center [650, 275] width 16 height 18
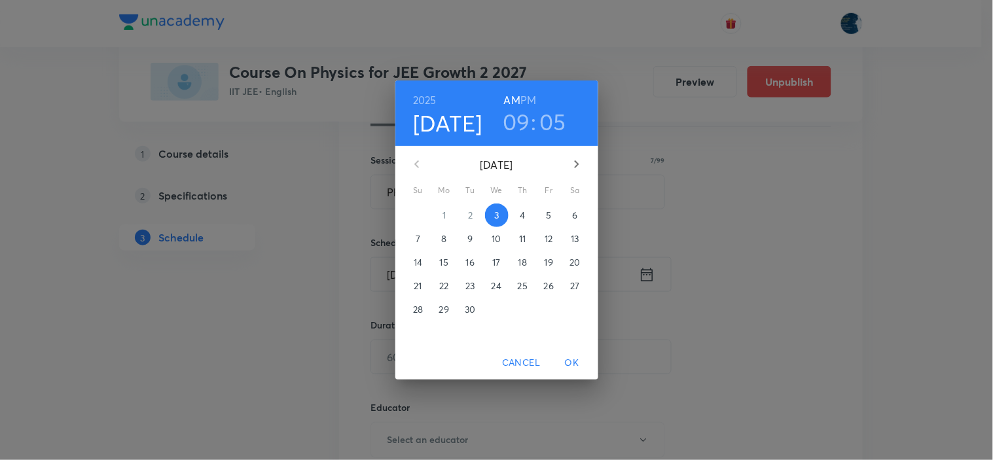
click at [528, 100] on h6 "PM" at bounding box center [529, 100] width 16 height 18
click at [528, 112] on h3 "09" at bounding box center [517, 122] width 28 height 28
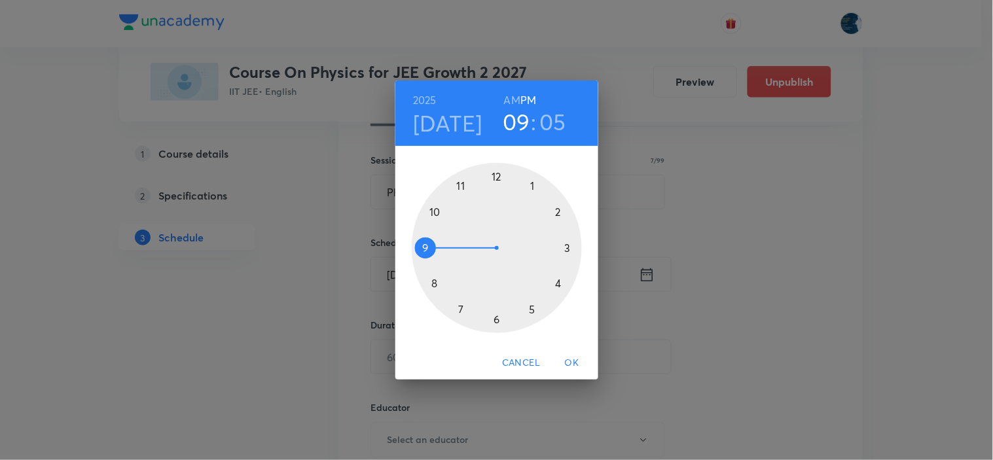
click at [568, 246] on div at bounding box center [497, 248] width 170 height 170
click at [557, 284] on div at bounding box center [497, 248] width 170 height 170
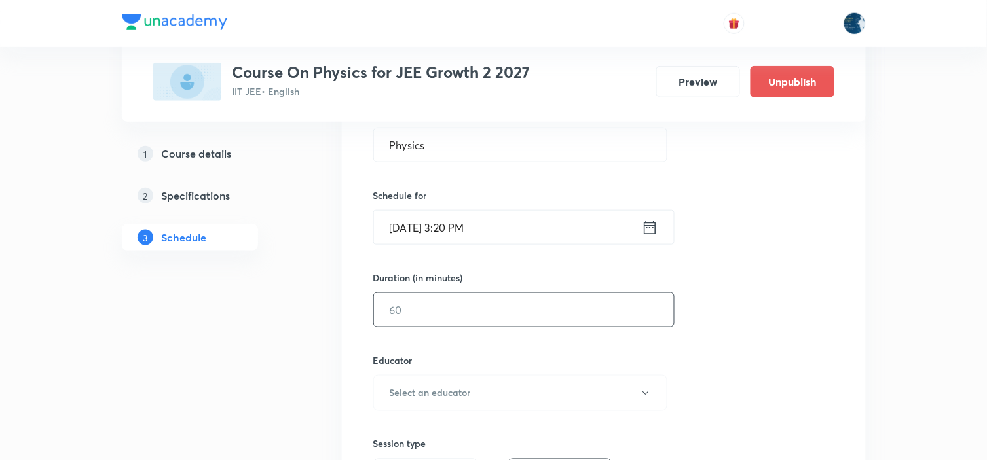
scroll to position [291, 0]
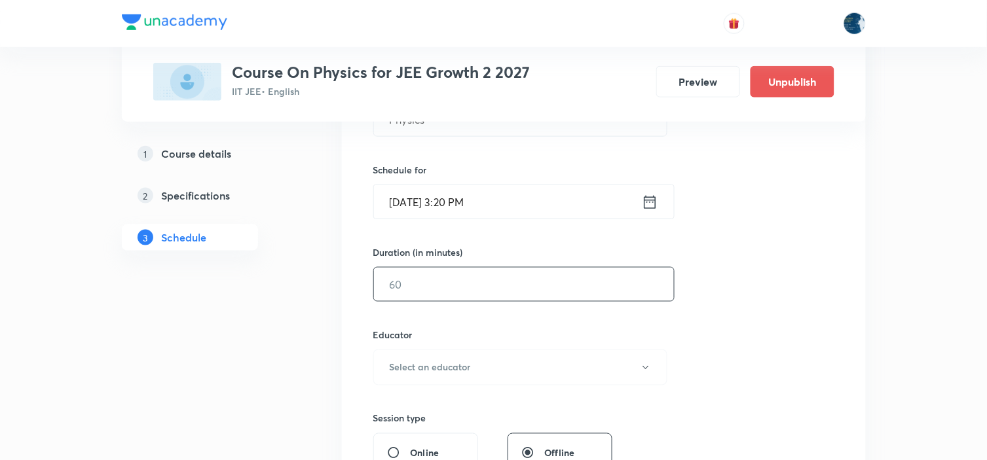
click at [542, 289] on input "text" at bounding box center [524, 284] width 300 height 33
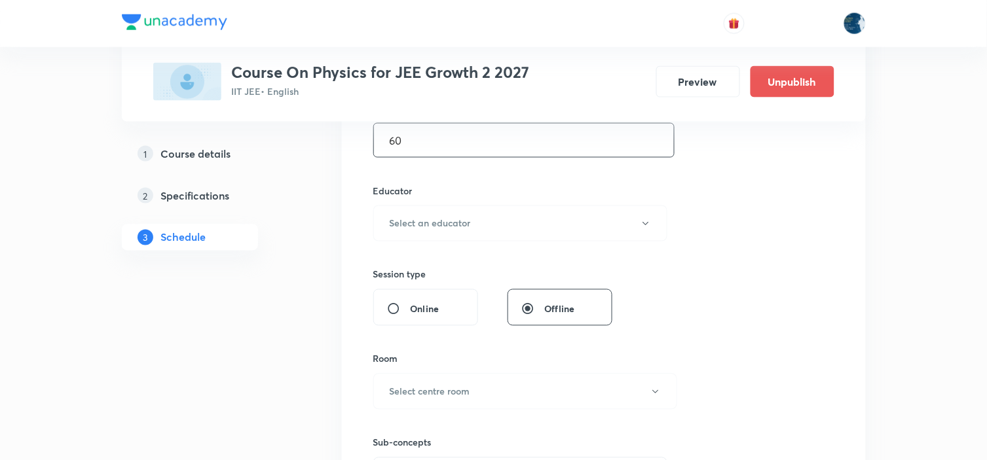
scroll to position [436, 0]
type input "60"
click at [525, 212] on button "Select an educator" at bounding box center [520, 222] width 295 height 36
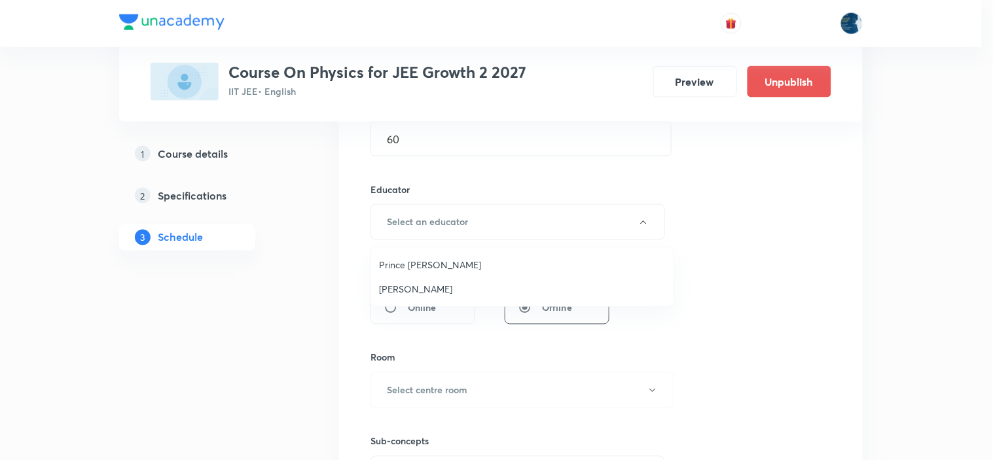
click at [462, 261] on span "Prince Dubey" at bounding box center [522, 265] width 287 height 14
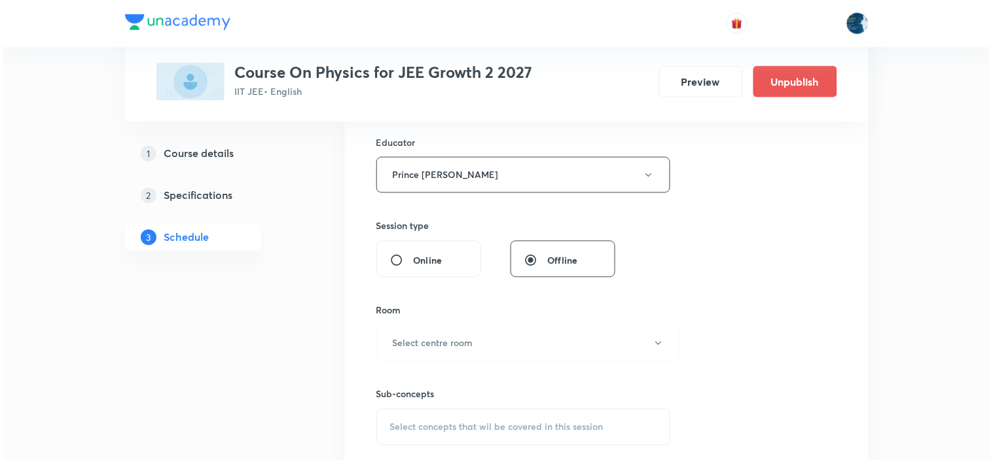
scroll to position [509, 0]
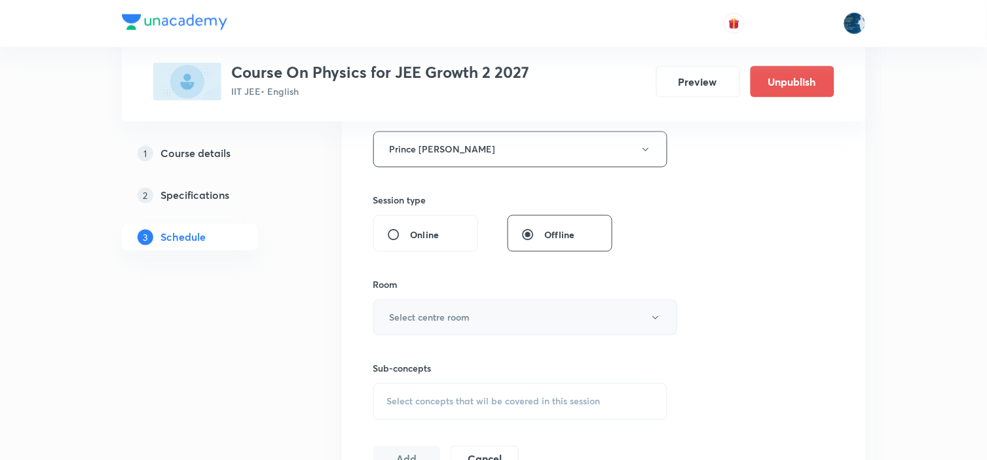
click at [477, 306] on button "Select centre room" at bounding box center [525, 318] width 304 height 36
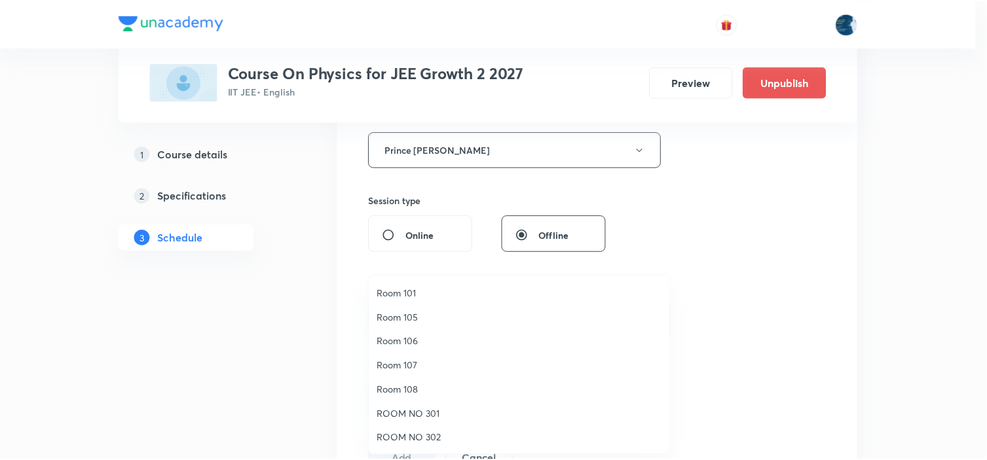
scroll to position [243, 0]
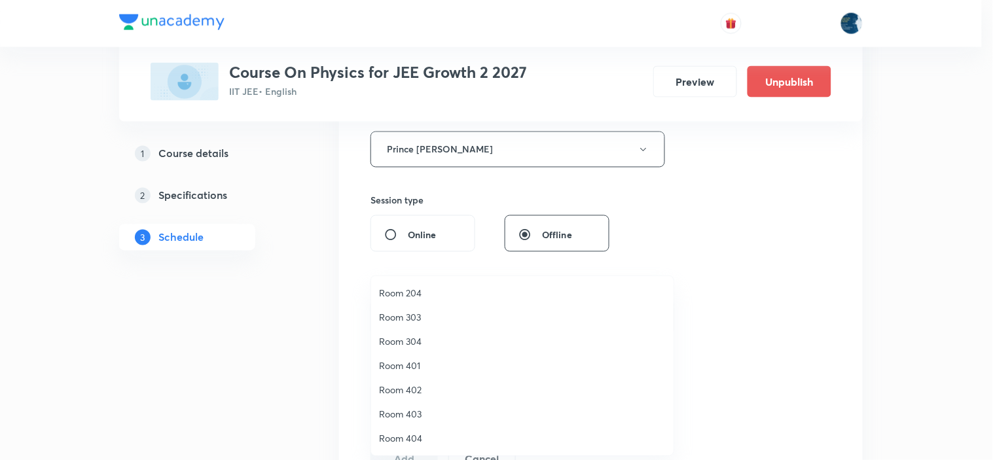
click at [415, 390] on span "Room 402" at bounding box center [522, 390] width 287 height 14
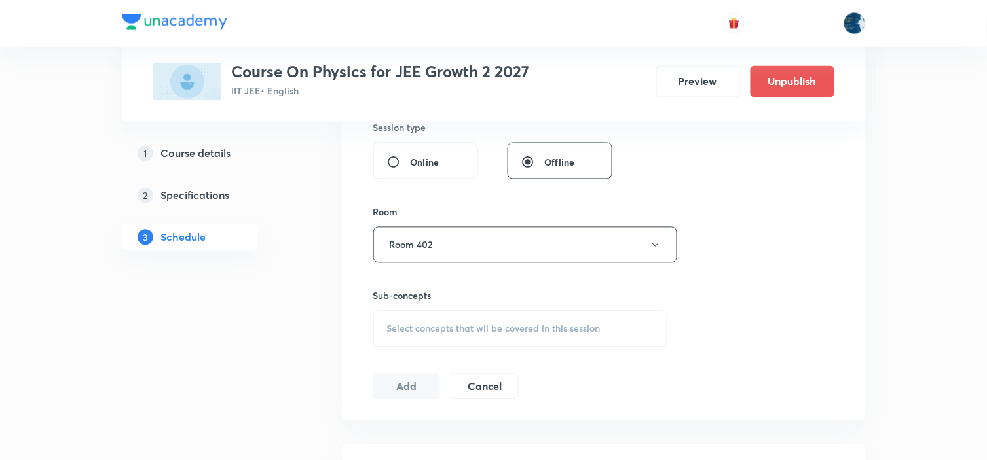
click at [528, 325] on span "Select concepts that wil be covered in this session" at bounding box center [493, 329] width 213 height 10
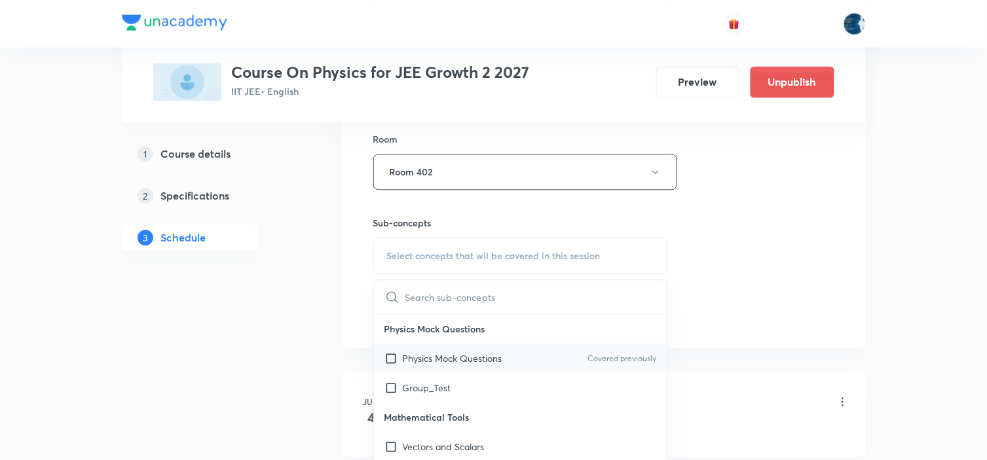
click at [629, 354] on p "Covered previously" at bounding box center [621, 359] width 69 height 12
checkbox input "true"
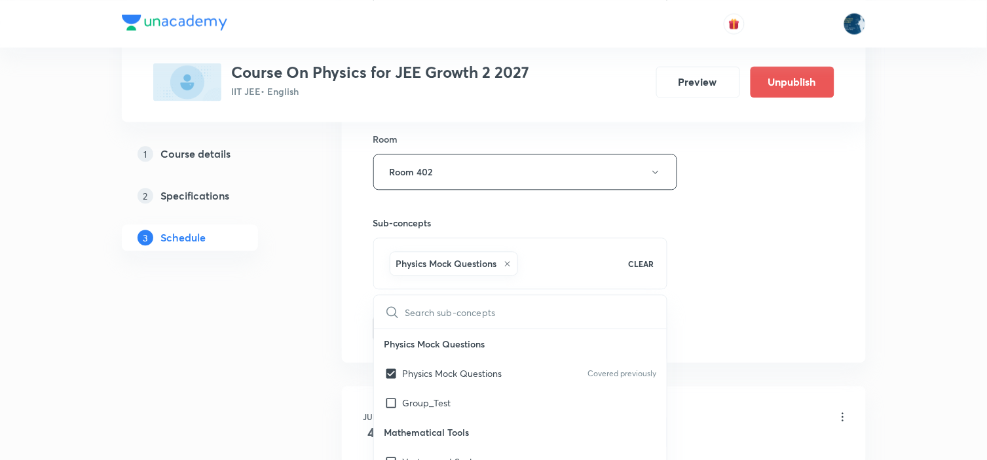
drag, startPoint x: 730, startPoint y: 303, endPoint x: 553, endPoint y: 284, distance: 177.1
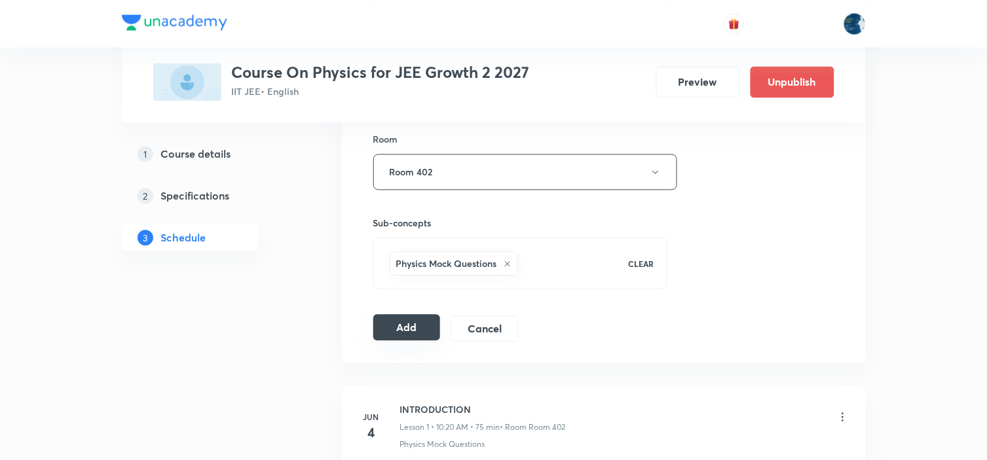
click at [427, 325] on button "Add" at bounding box center [406, 327] width 67 height 26
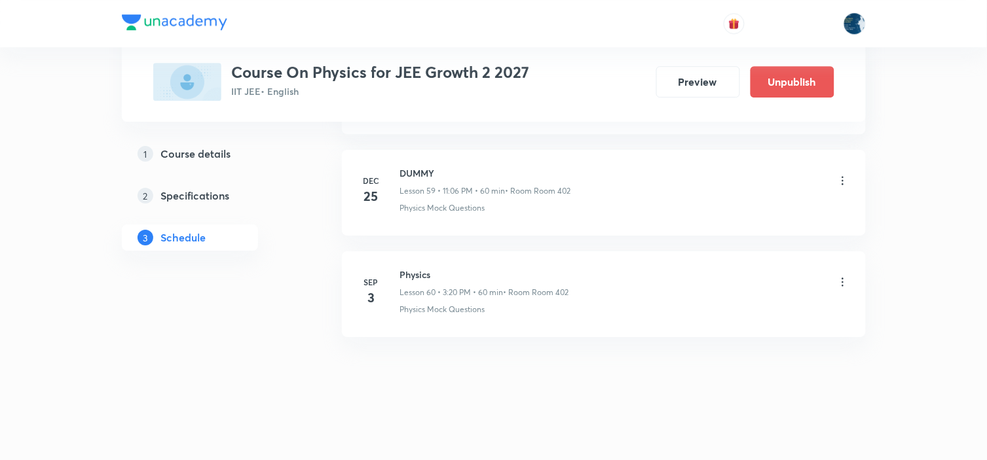
scroll to position [6084, 0]
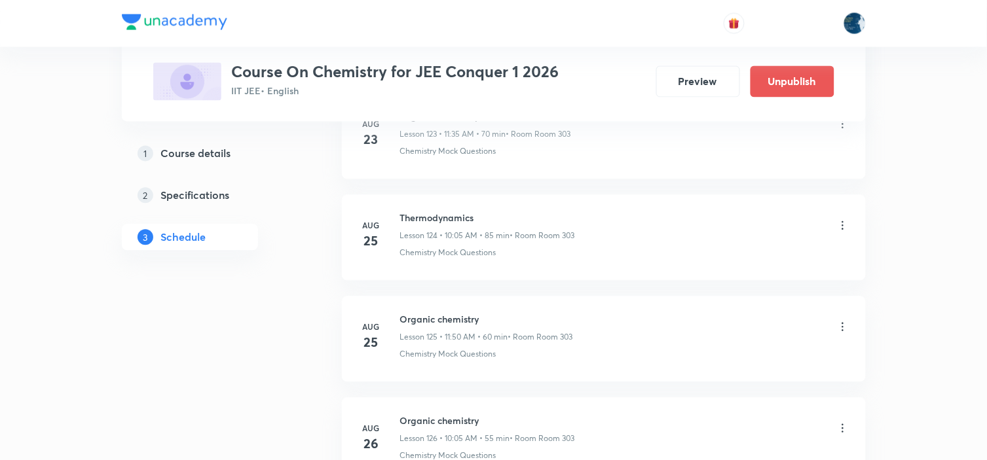
scroll to position [14595, 0]
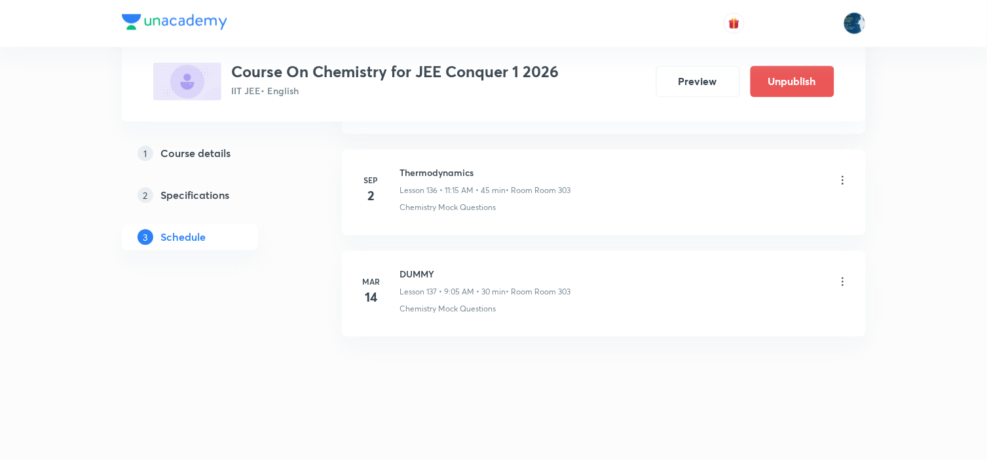
click at [428, 171] on h6 "Thermodynamics" at bounding box center [485, 173] width 171 height 14
copy h6 "Thermodynamics"
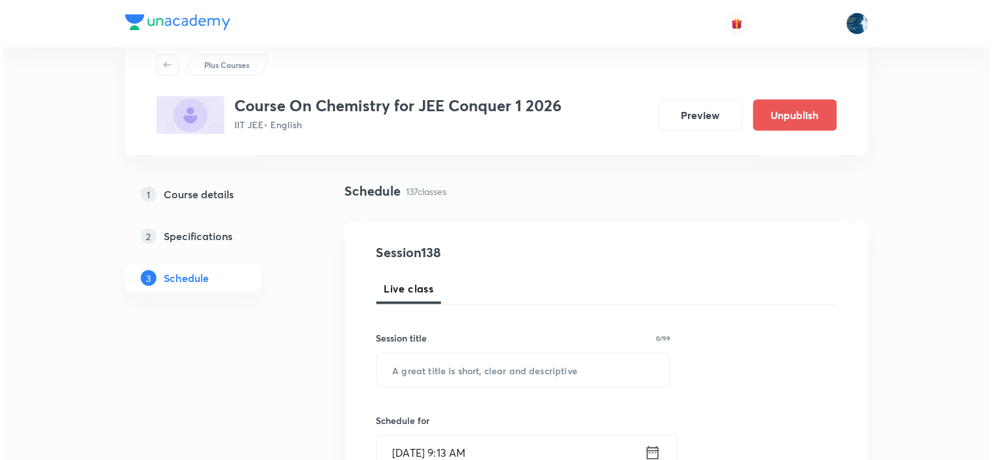
scroll to position [73, 0]
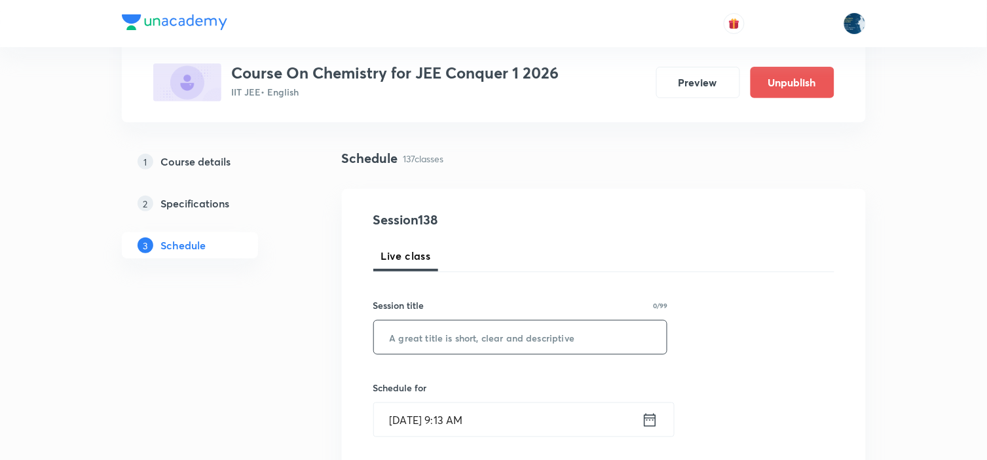
click at [534, 338] on input "text" at bounding box center [520, 337] width 293 height 33
paste input "Thermodynamics"
type input "Thermodynamics"
click at [650, 416] on icon at bounding box center [650, 420] width 16 height 18
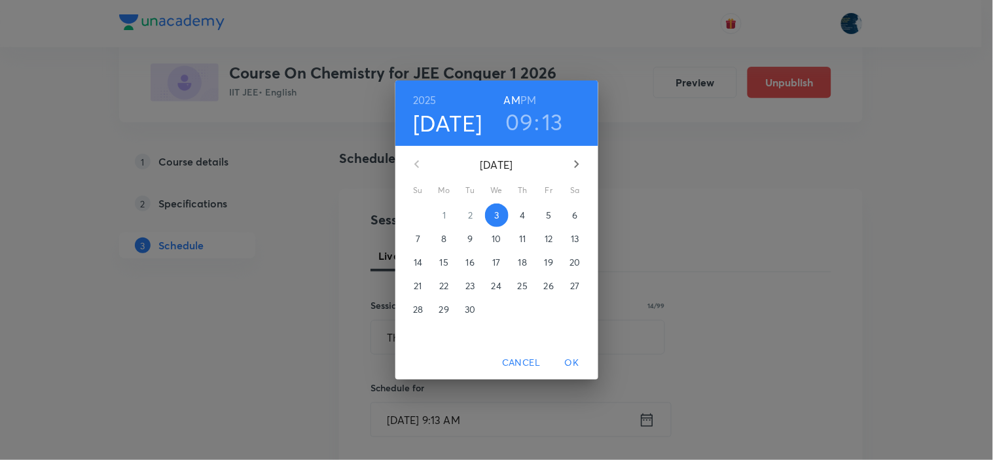
click at [524, 128] on h3 "09" at bounding box center [520, 122] width 28 height 28
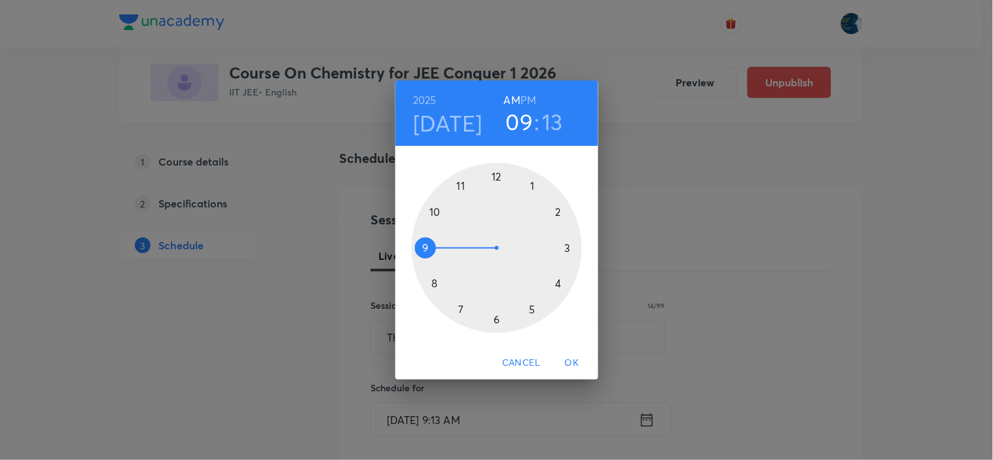
click at [435, 208] on div at bounding box center [497, 248] width 170 height 170
click at [534, 188] on div at bounding box center [497, 248] width 170 height 170
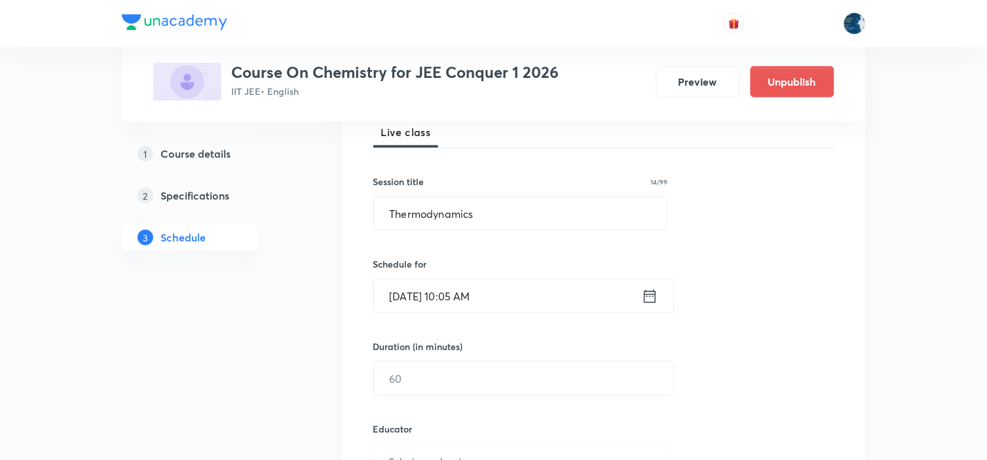
scroll to position [218, 0]
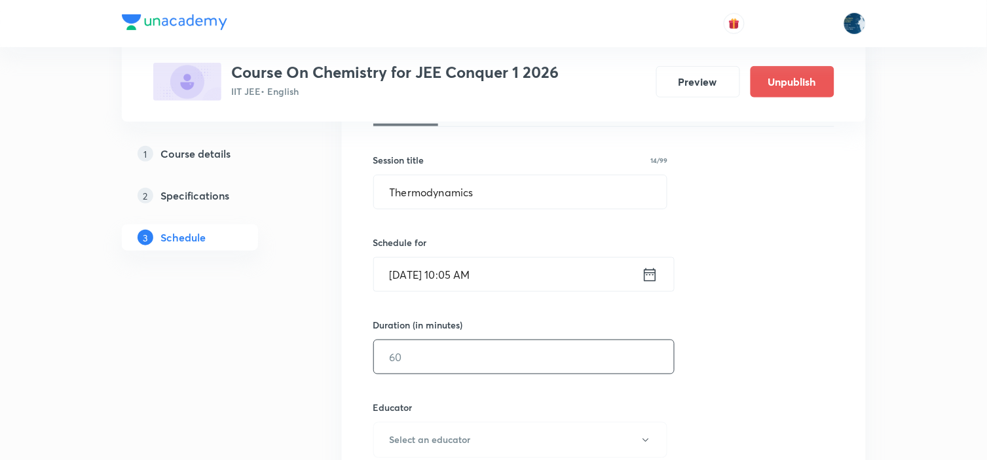
click at [473, 365] on input "text" at bounding box center [524, 357] width 300 height 33
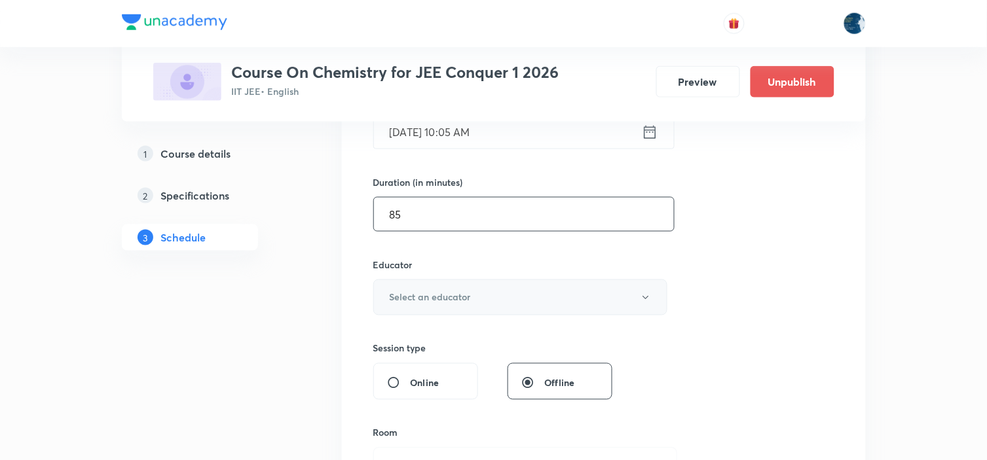
scroll to position [363, 0]
type input "85"
click at [495, 295] on button "Select an educator" at bounding box center [520, 295] width 295 height 36
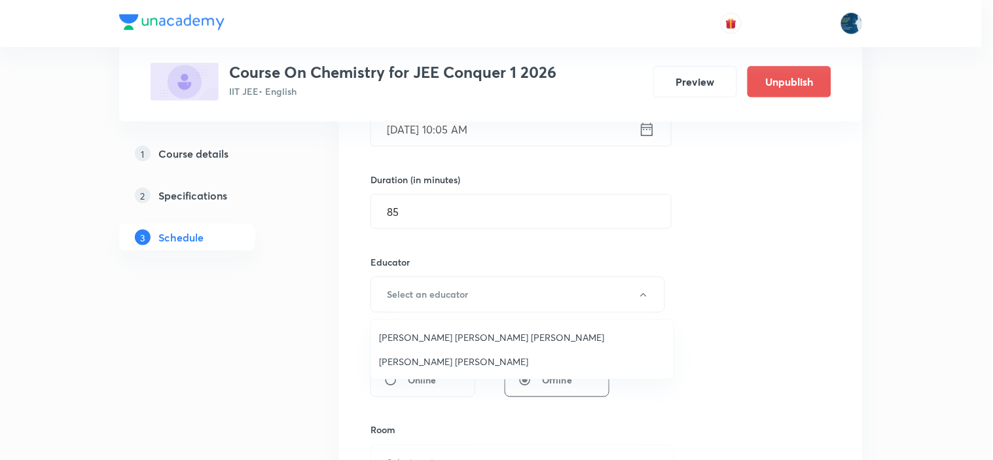
click at [487, 331] on span "[PERSON_NAME] [PERSON_NAME] [PERSON_NAME]" at bounding box center [522, 338] width 287 height 14
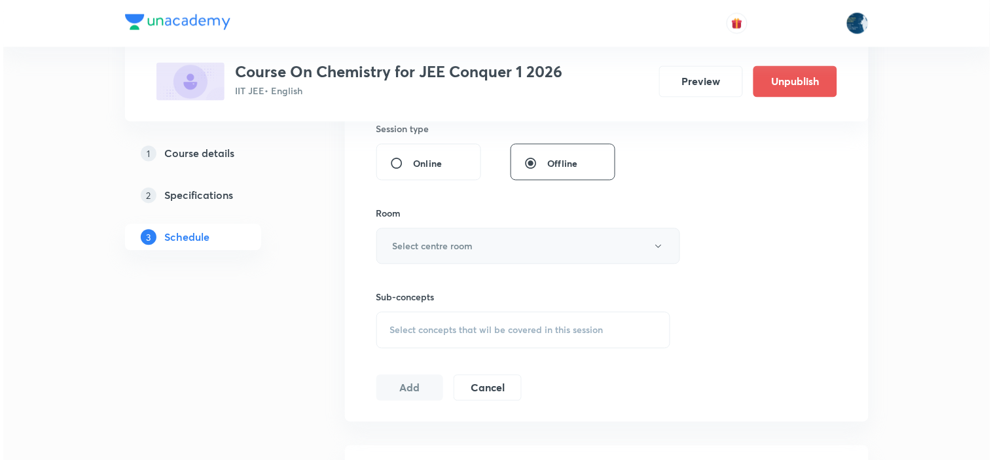
scroll to position [582, 0]
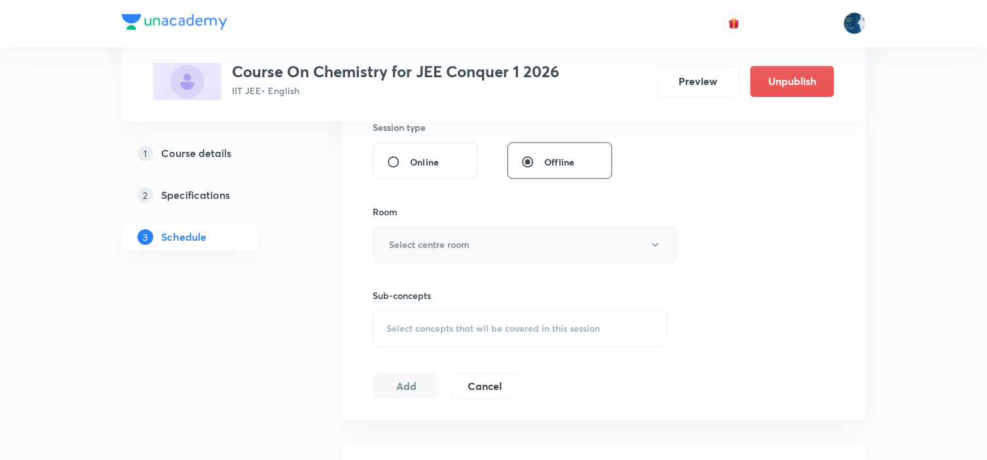
click at [583, 246] on button "Select centre room" at bounding box center [525, 245] width 304 height 36
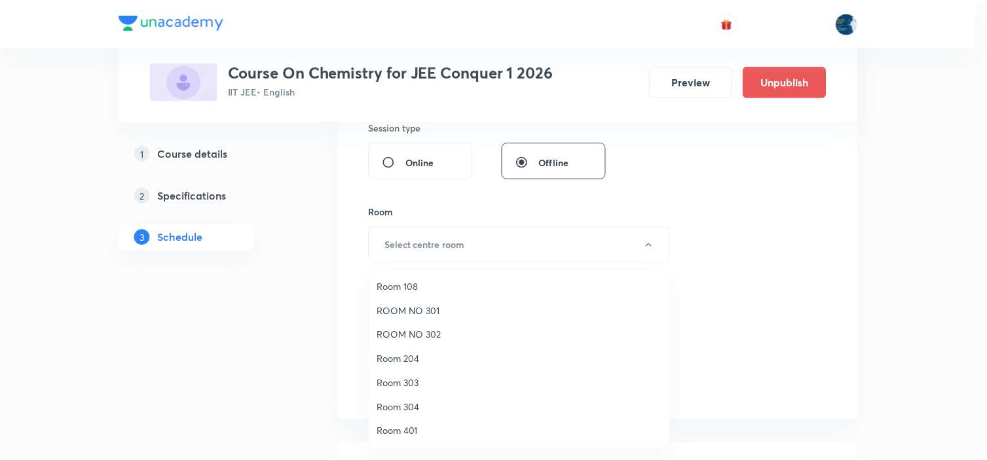
scroll to position [243, 0]
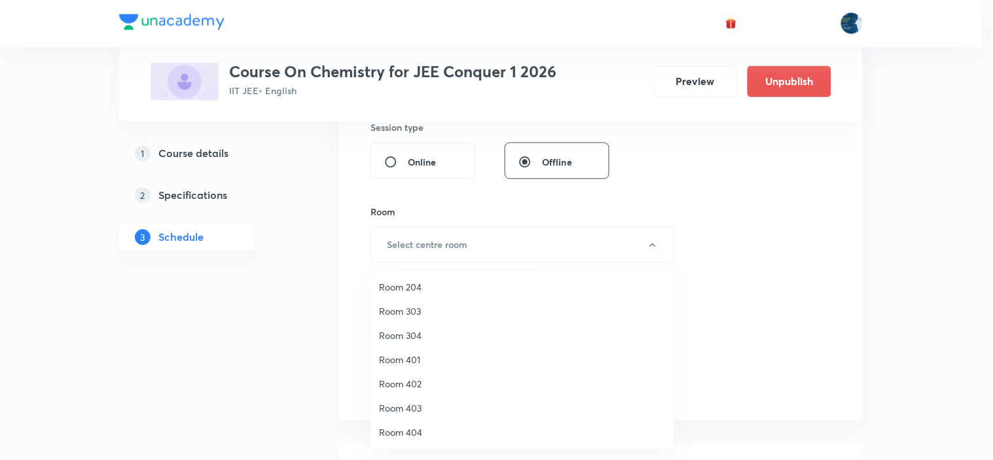
click at [419, 306] on span "Room 303" at bounding box center [522, 312] width 287 height 14
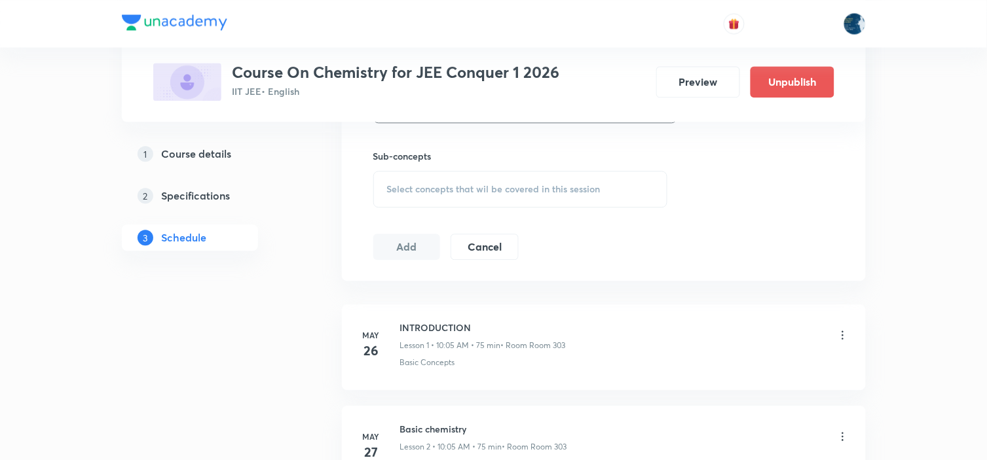
scroll to position [728, 0]
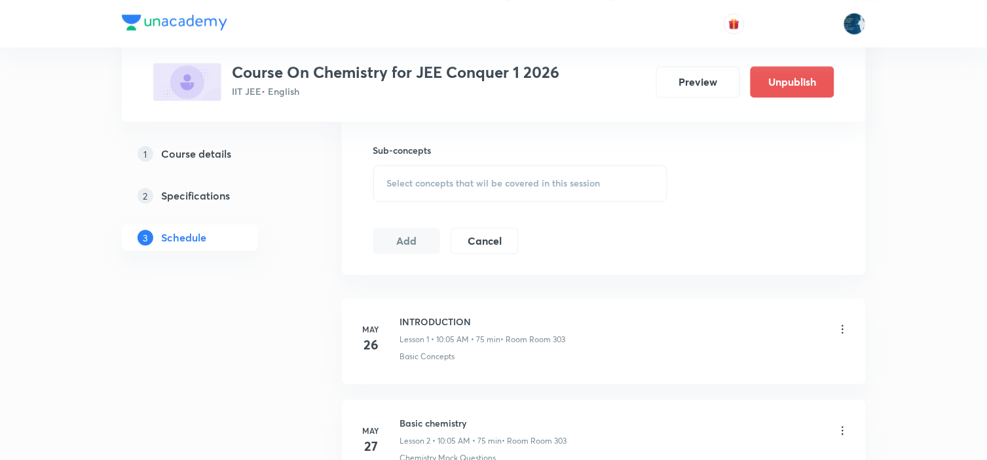
click at [565, 170] on div "Select concepts that wil be covered in this session" at bounding box center [520, 183] width 295 height 37
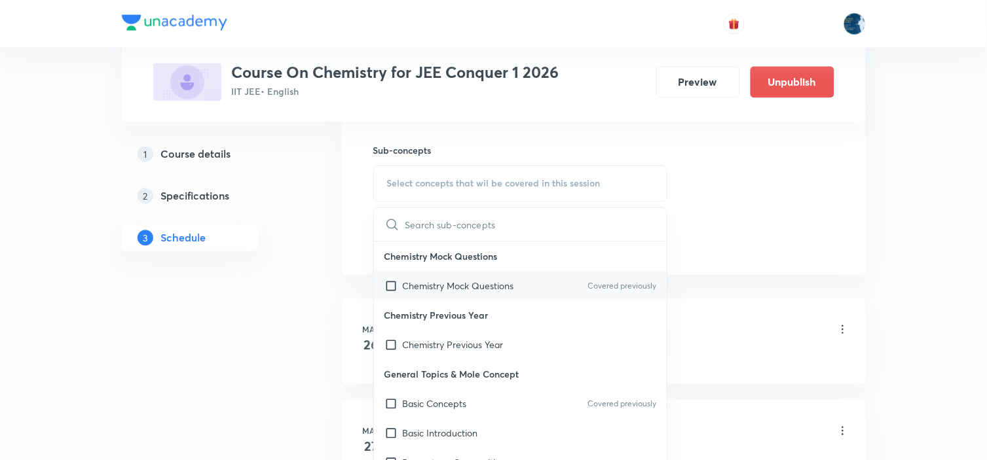
click at [626, 279] on div "Chemistry Mock Questions Covered previously" at bounding box center [520, 285] width 293 height 29
checkbox input "true"
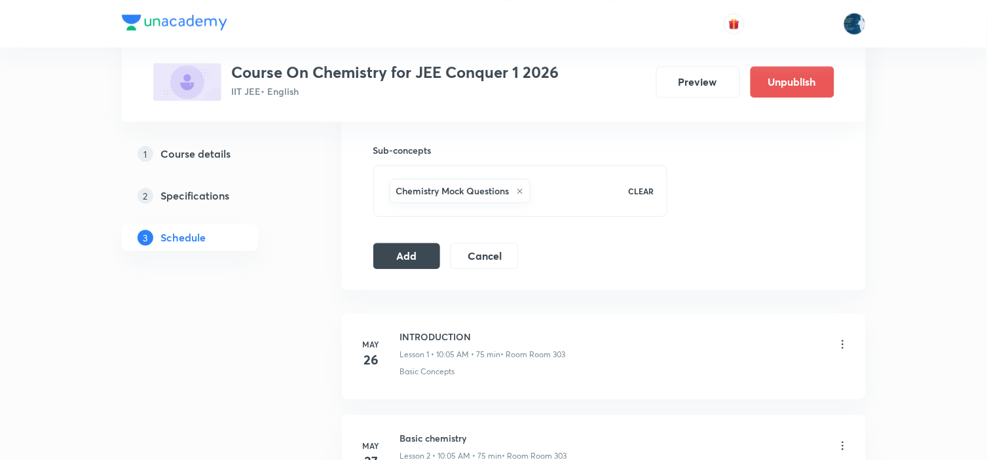
click at [398, 257] on button "Add" at bounding box center [406, 255] width 67 height 26
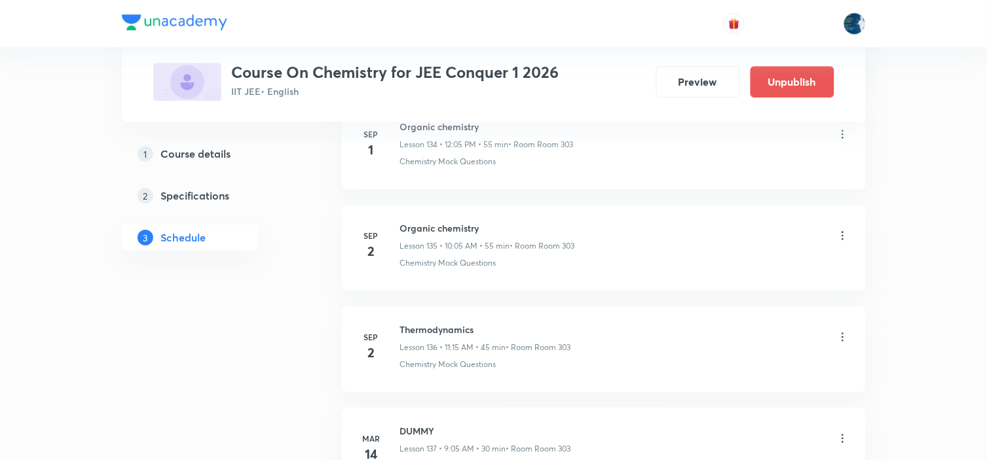
scroll to position [13720, 0]
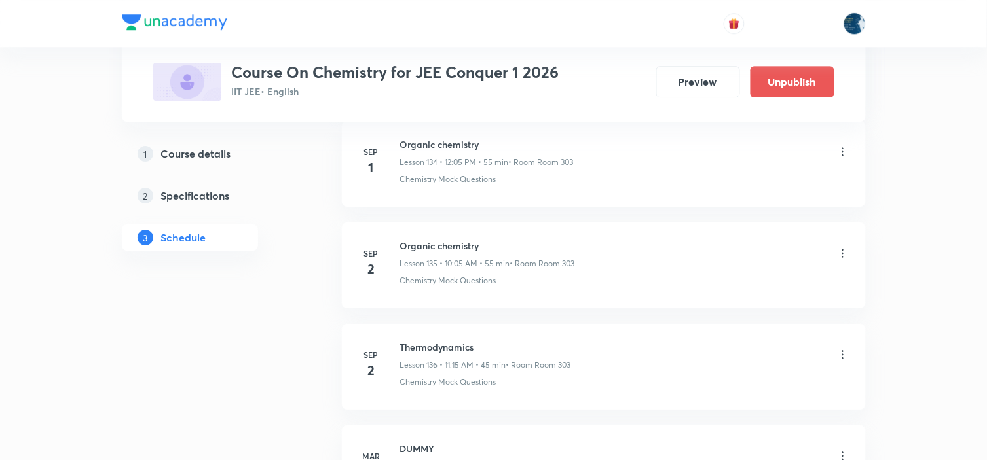
click at [427, 253] on h6 "Organic chemistry" at bounding box center [487, 246] width 175 height 14
copy h6 "Organic chemistry"
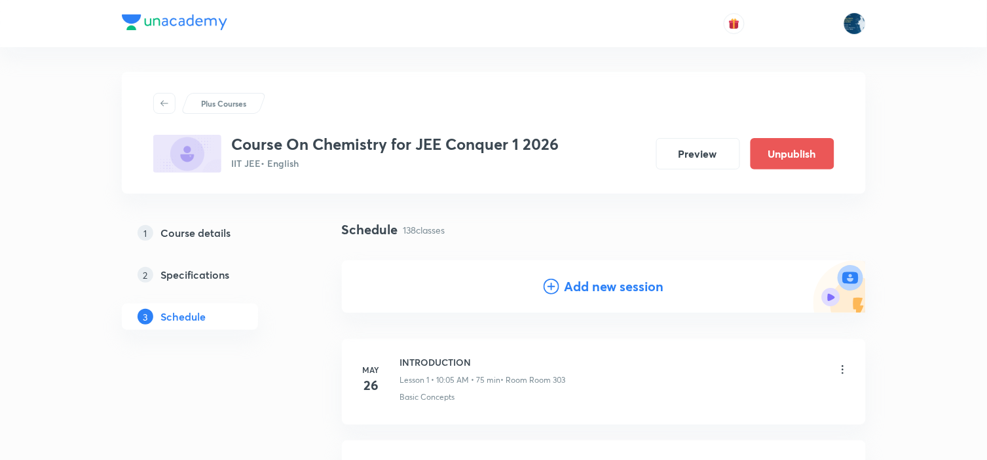
scroll to position [0, 0]
click at [627, 288] on h4 "Add new session" at bounding box center [615, 288] width 100 height 20
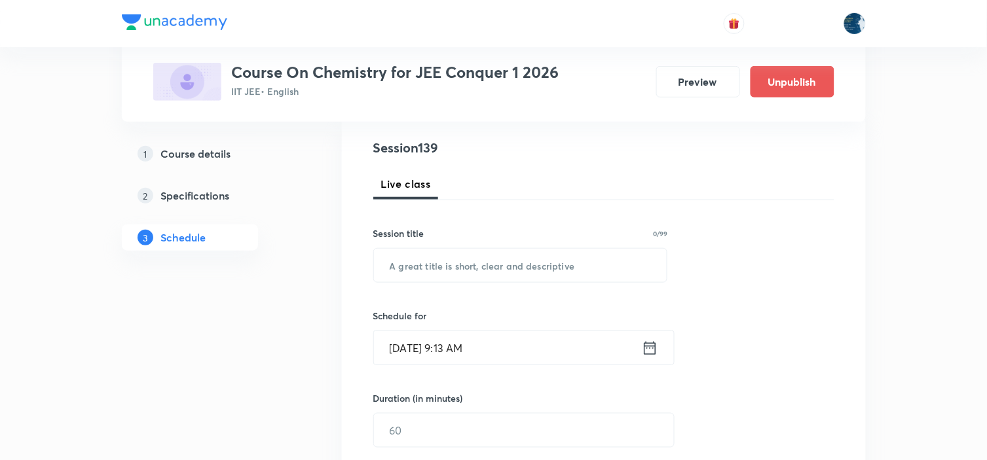
scroll to position [145, 0]
click at [503, 251] on input "text" at bounding box center [520, 264] width 293 height 33
click at [495, 265] on input "text" at bounding box center [520, 264] width 293 height 33
paste input "Organic chemistry"
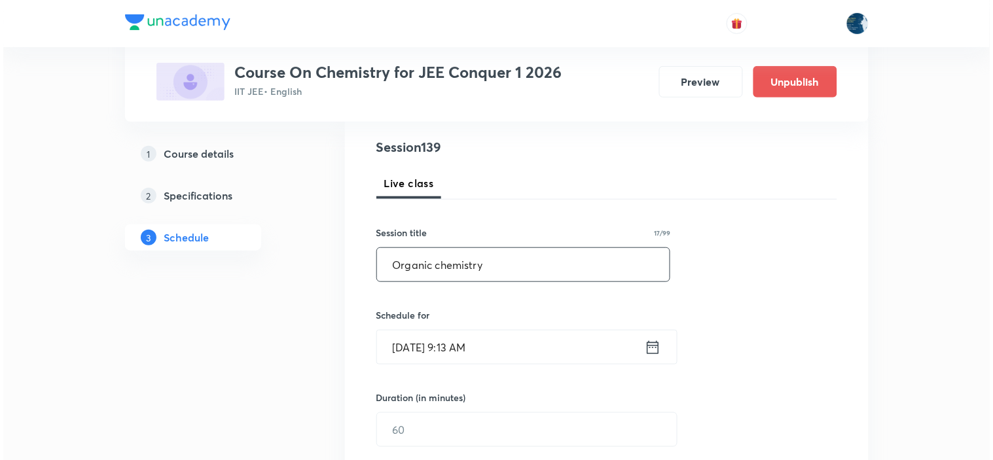
scroll to position [218, 0]
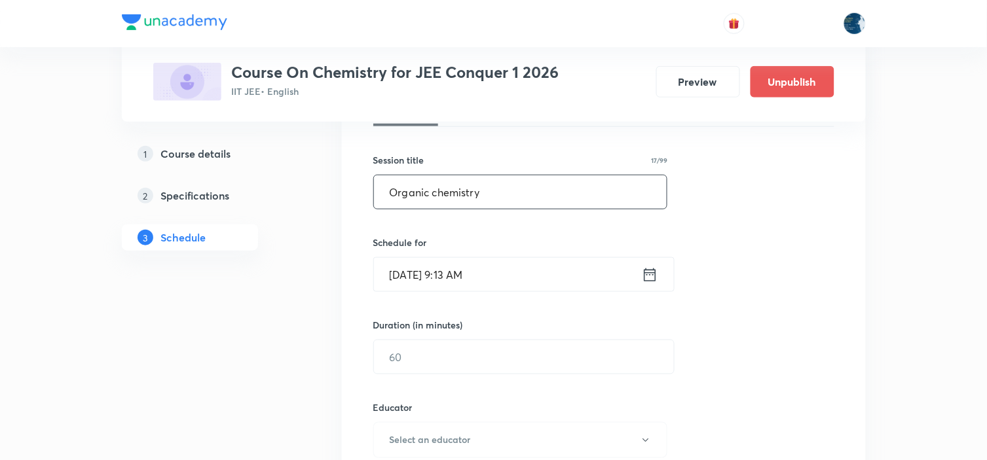
type input "Organic chemistry"
click at [650, 276] on icon at bounding box center [650, 275] width 16 height 18
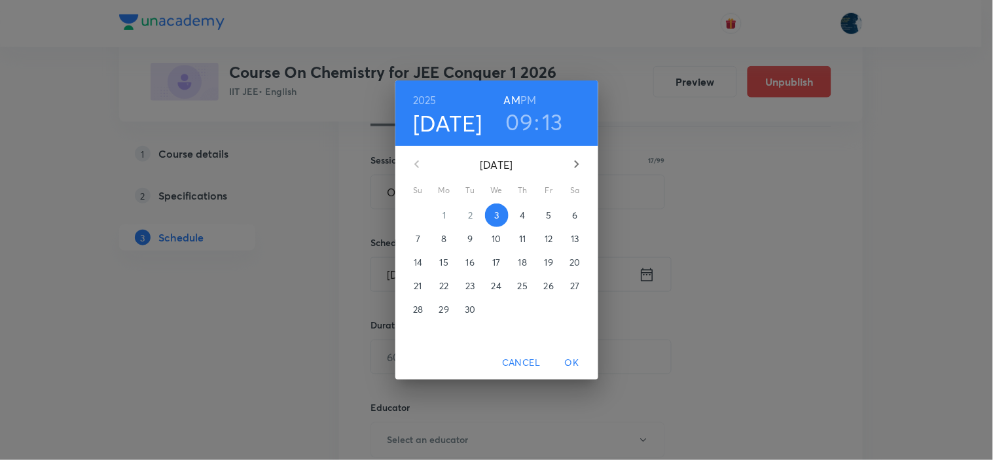
click at [525, 120] on h3 "09" at bounding box center [520, 122] width 28 height 28
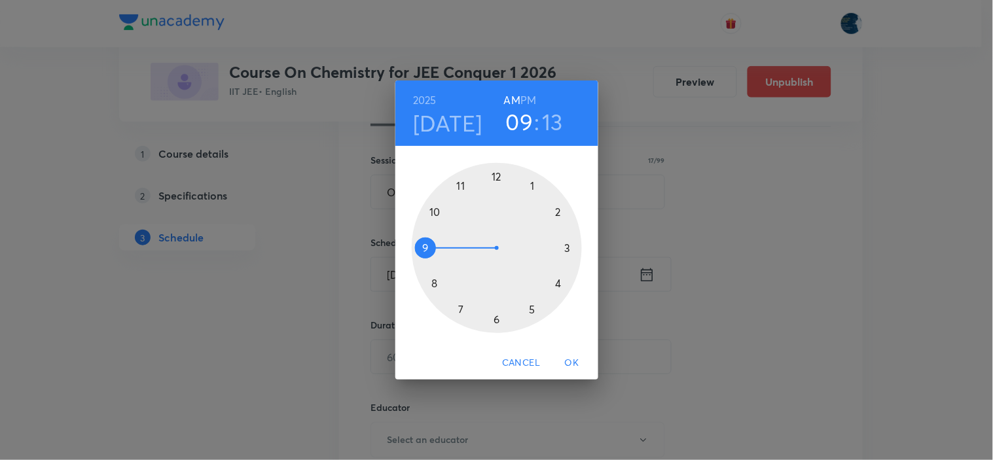
click at [459, 184] on div at bounding box center [497, 248] width 170 height 170
click at [439, 214] on div at bounding box center [497, 248] width 170 height 170
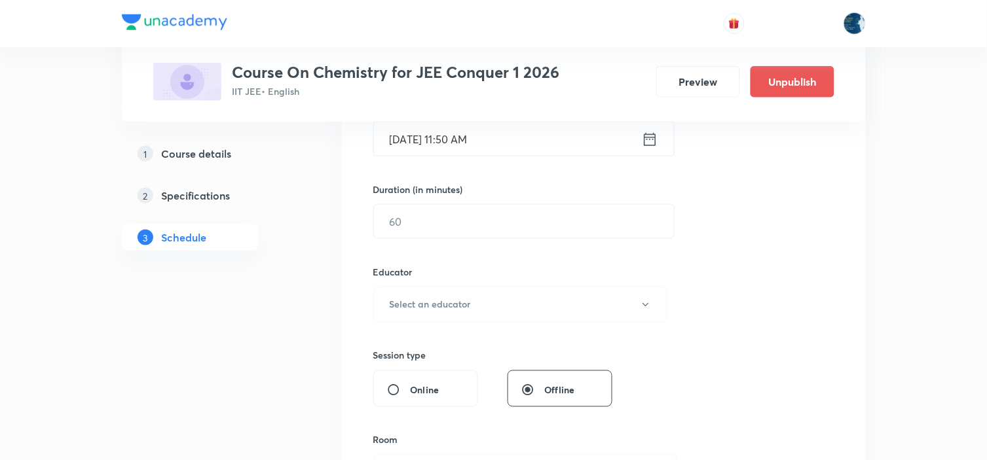
scroll to position [363, 0]
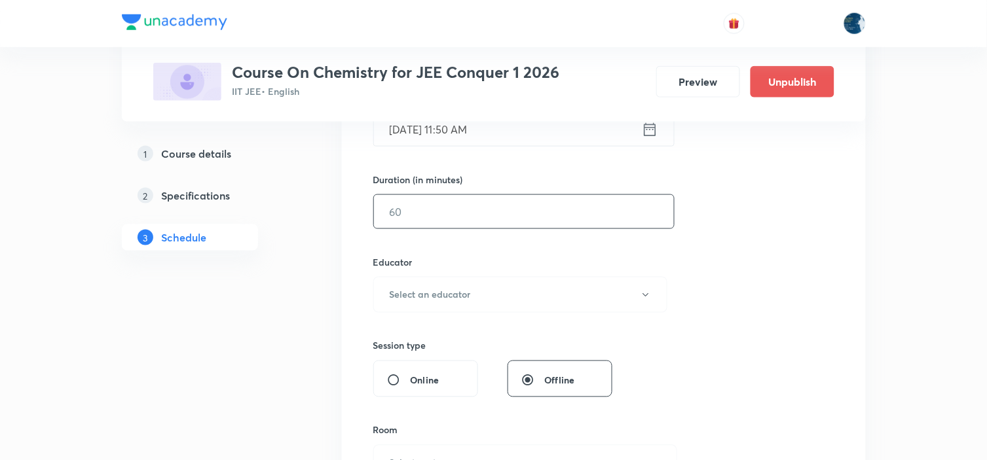
click at [534, 208] on input "text" at bounding box center [524, 211] width 300 height 33
type input "60"
click at [573, 298] on button "Select an educator" at bounding box center [520, 295] width 295 height 36
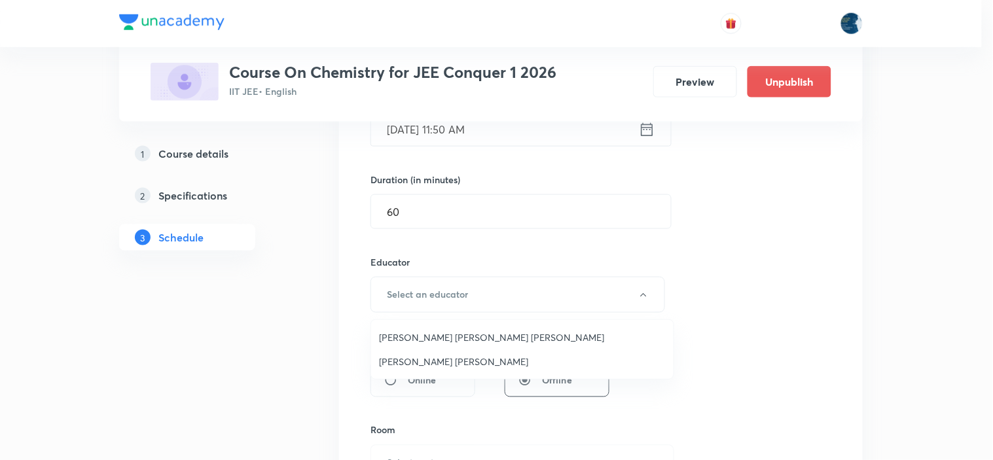
click at [453, 358] on span "Sripati Surya Dilip" at bounding box center [522, 362] width 287 height 14
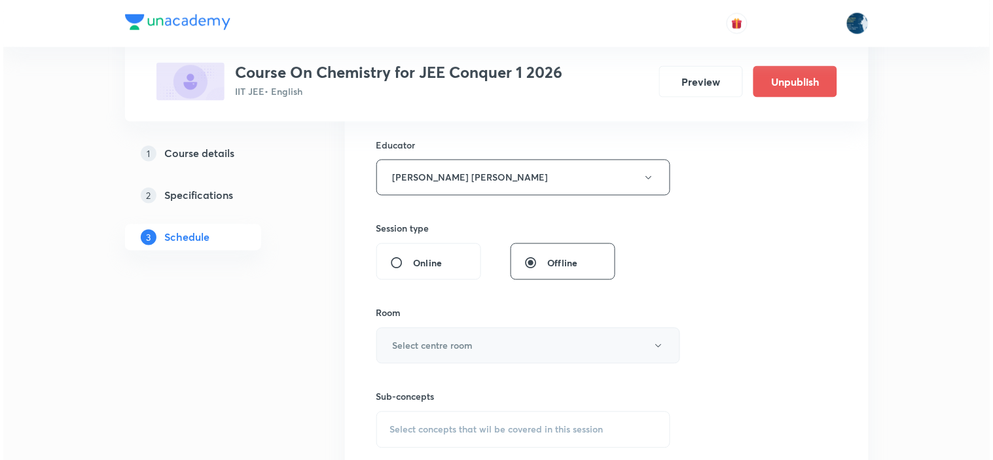
scroll to position [509, 0]
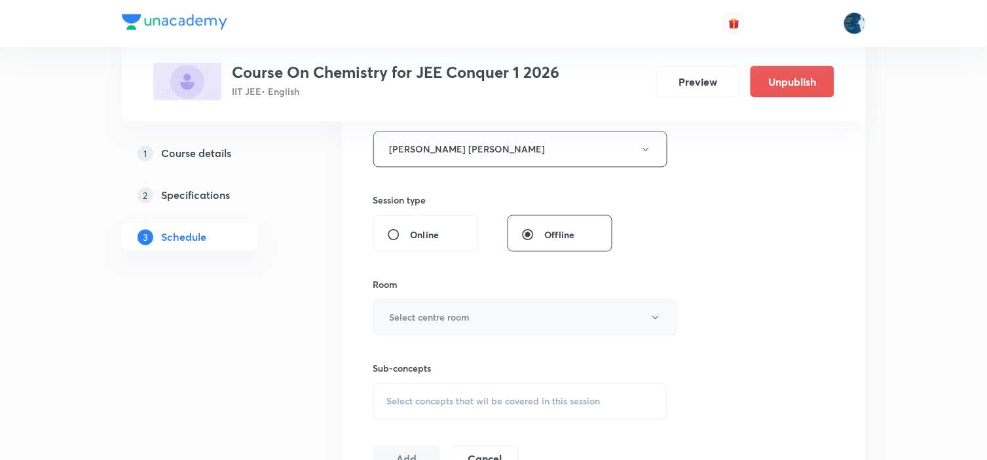
click at [542, 308] on button "Select centre room" at bounding box center [525, 318] width 304 height 36
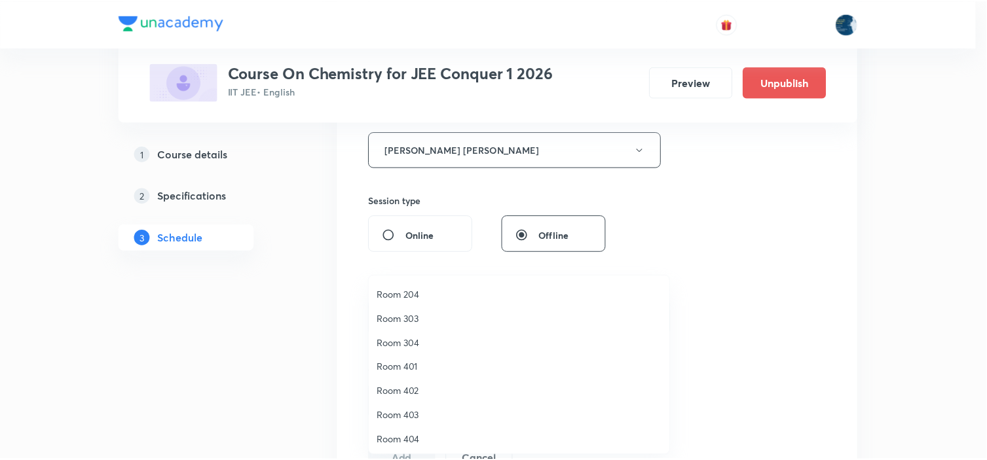
scroll to position [243, 0]
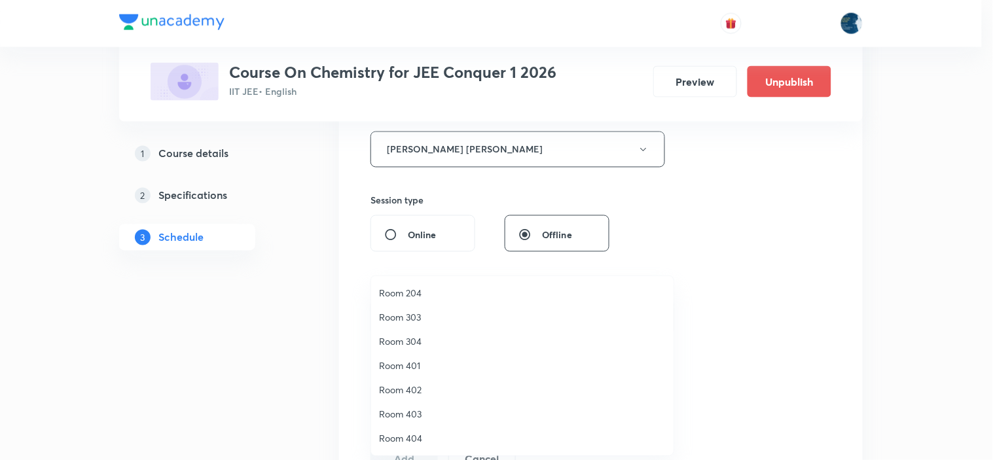
click at [445, 312] on span "Room 303" at bounding box center [522, 317] width 287 height 14
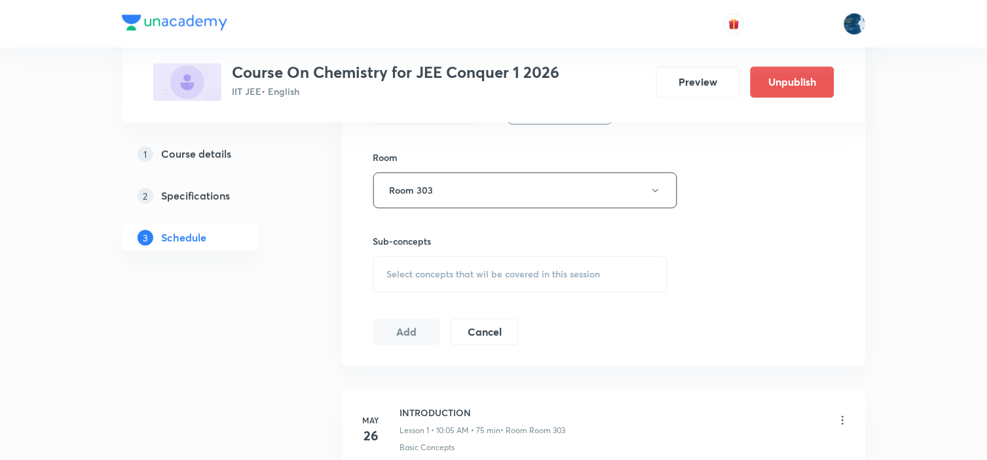
scroll to position [655, 0]
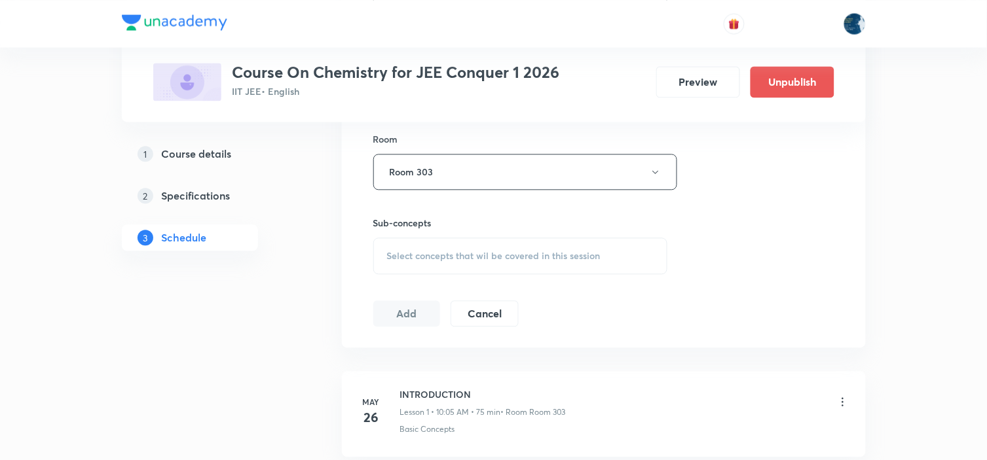
click at [568, 264] on div "Select concepts that wil be covered in this session" at bounding box center [520, 256] width 295 height 37
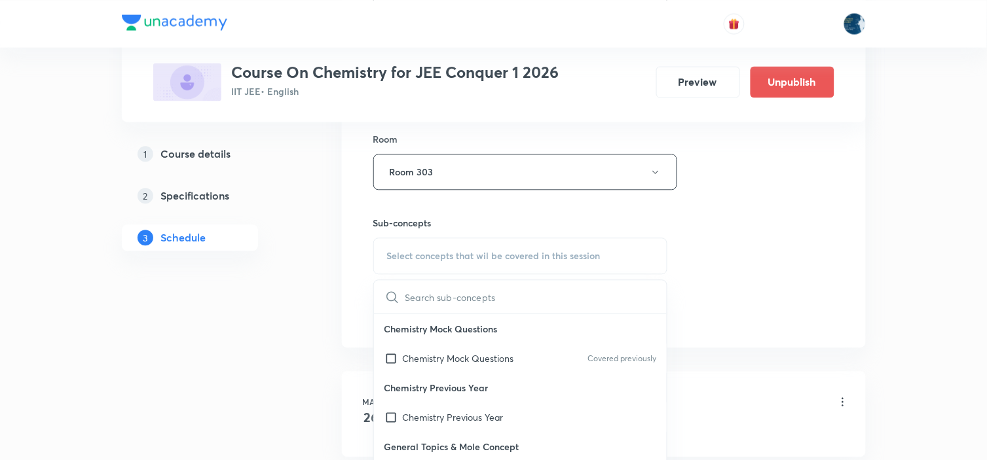
drag, startPoint x: 604, startPoint y: 344, endPoint x: 664, endPoint y: 312, distance: 68.3
click at [604, 345] on div "Chemistry Mock Questions Covered previously" at bounding box center [520, 358] width 293 height 29
checkbox input "true"
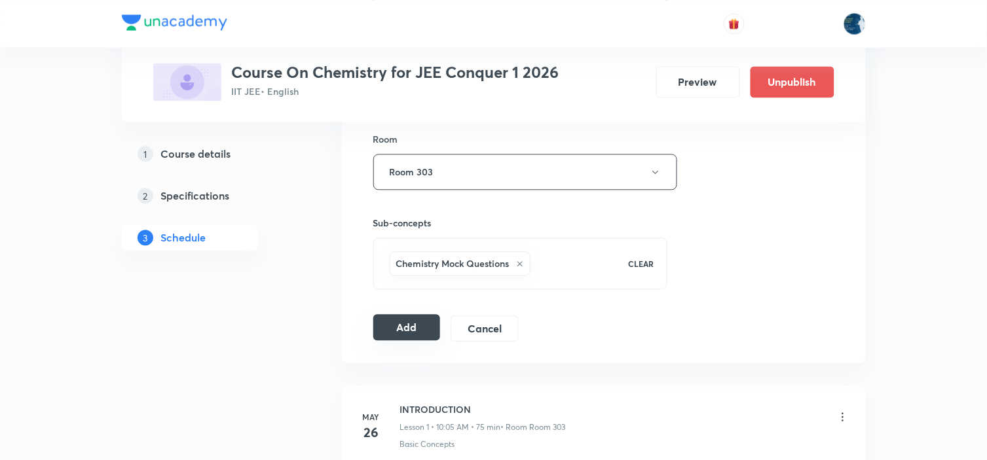
click at [416, 329] on button "Add" at bounding box center [406, 327] width 67 height 26
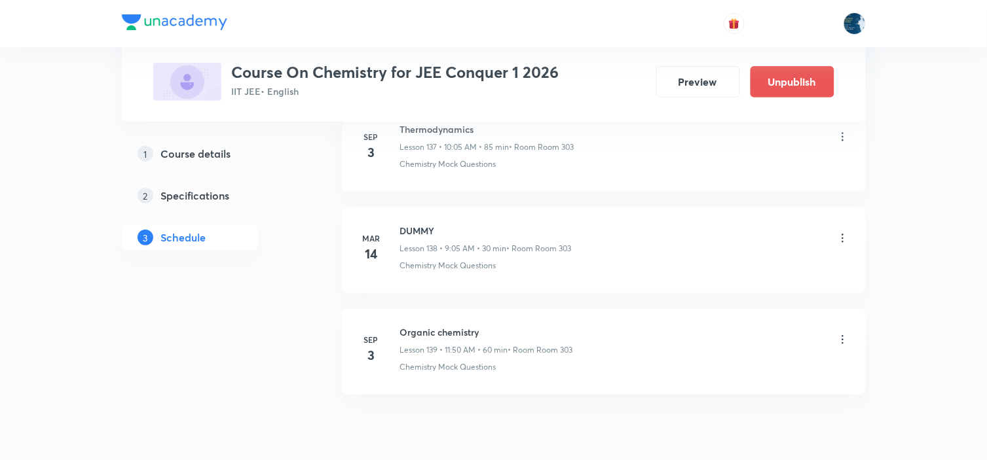
scroll to position [14113, 0]
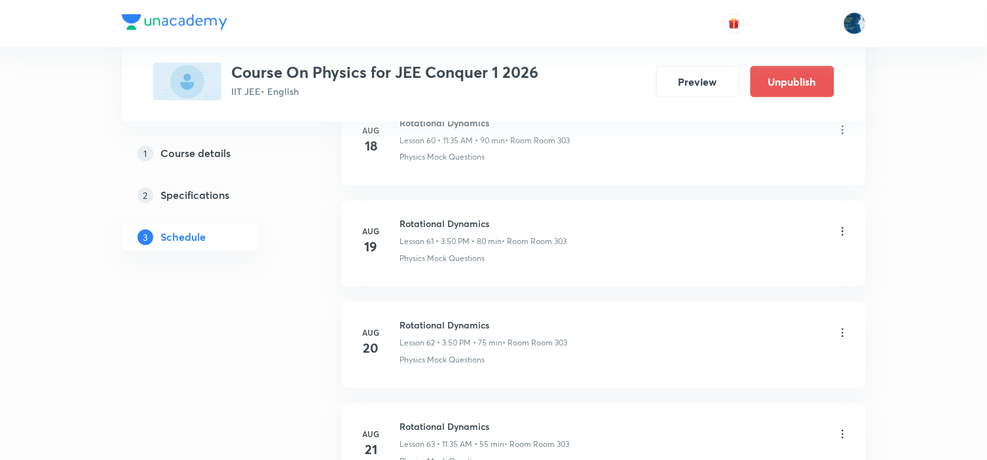
scroll to position [8007, 0]
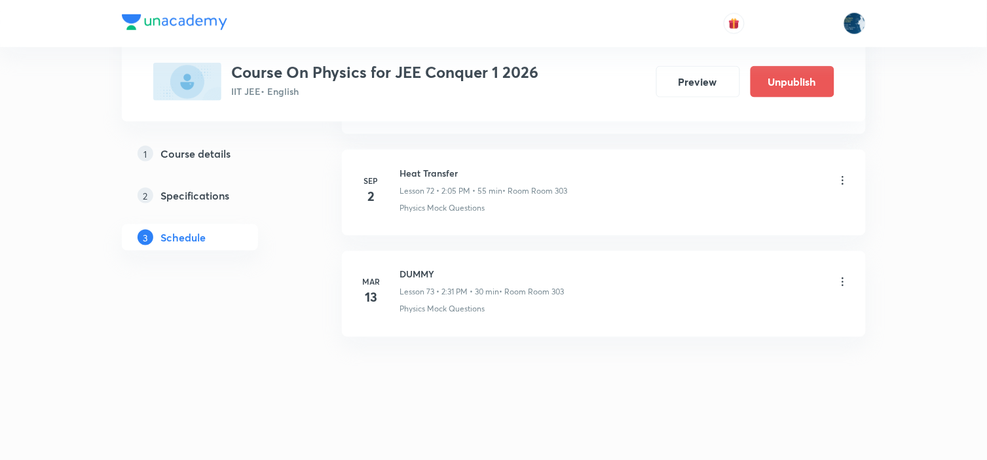
click at [407, 166] on h6 "Heat Transfer" at bounding box center [484, 173] width 168 height 14
copy h6 "Heat Transfer"
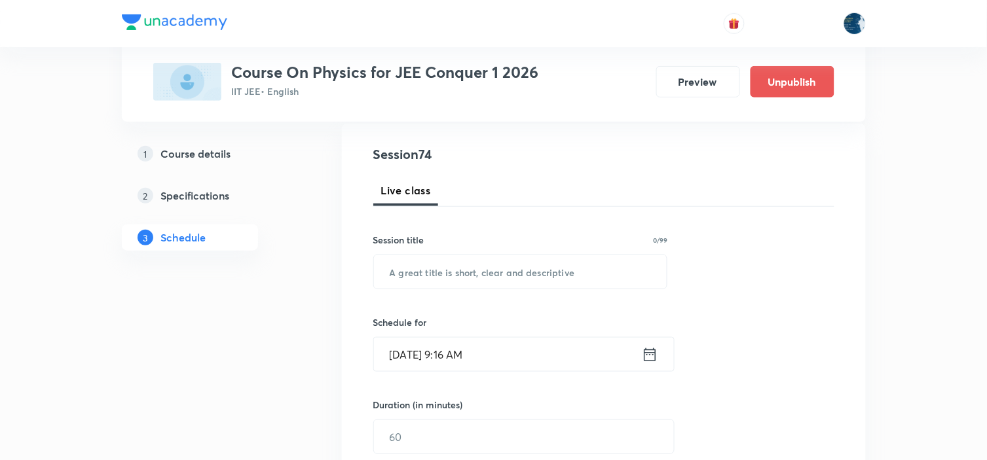
scroll to position [145, 0]
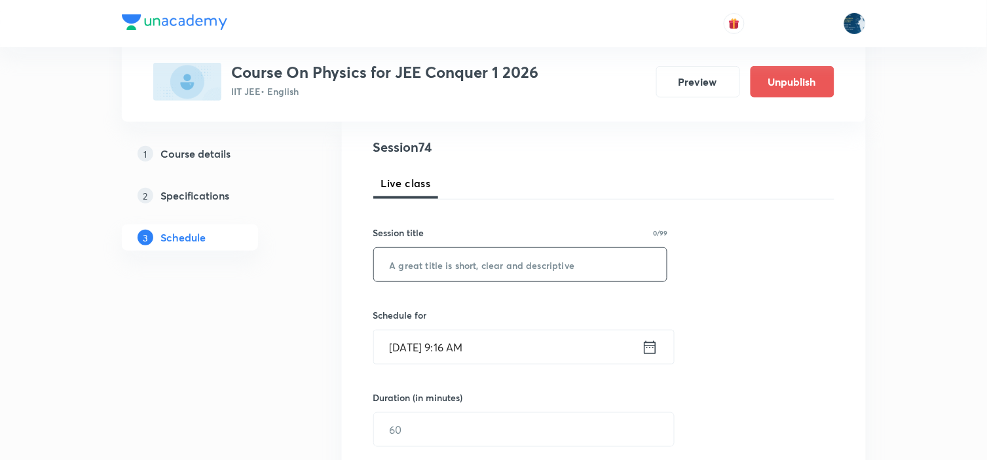
click at [519, 262] on input "text" at bounding box center [520, 264] width 293 height 33
paste input "Heat Transfer"
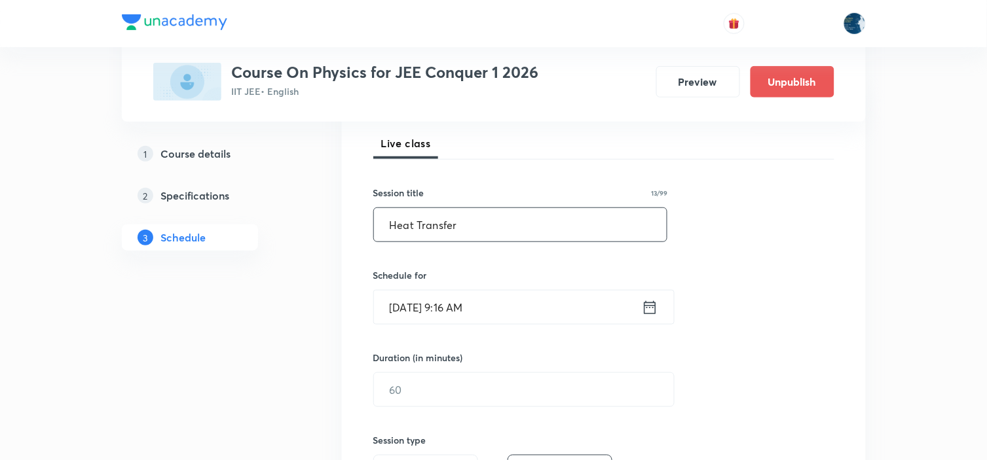
scroll to position [218, 0]
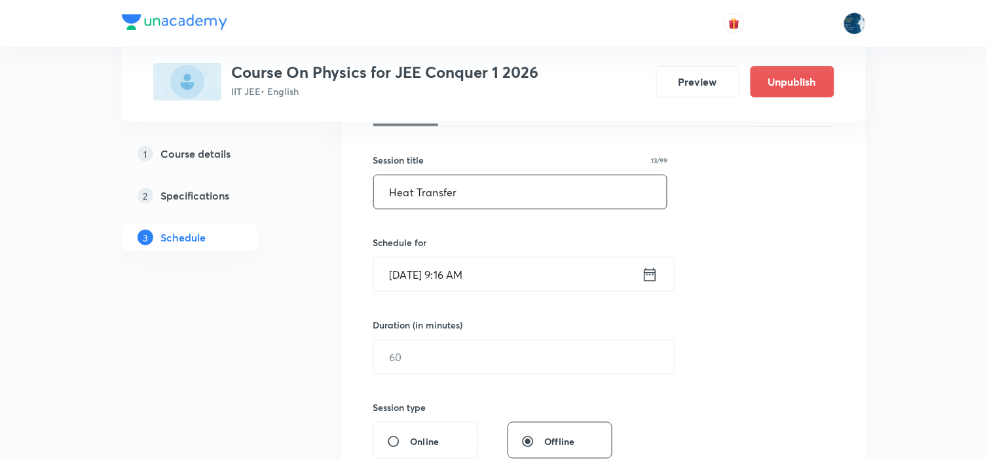
type input "Heat Transfer"
click at [655, 272] on icon at bounding box center [650, 274] width 12 height 13
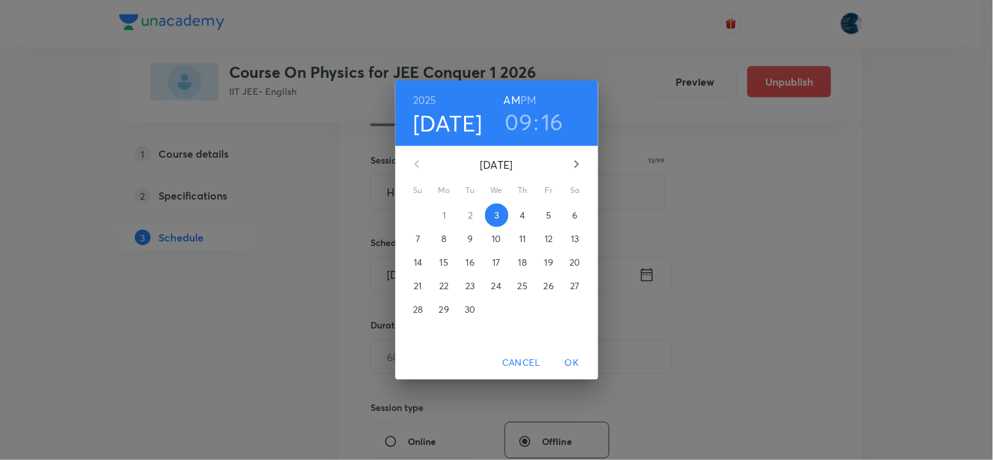
click at [524, 100] on h6 "PM" at bounding box center [529, 100] width 16 height 18
click at [521, 120] on h3 "09" at bounding box center [520, 122] width 28 height 28
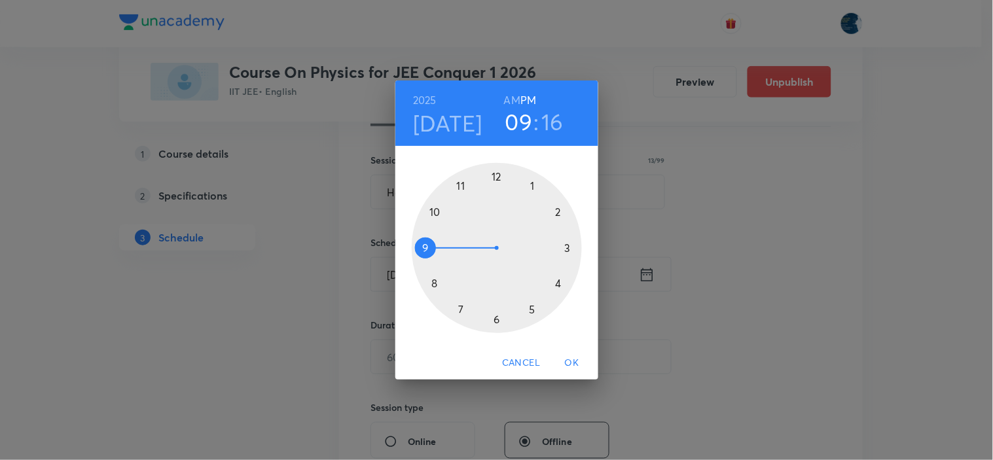
click at [555, 215] on div at bounding box center [497, 248] width 170 height 170
click at [534, 187] on div at bounding box center [497, 248] width 170 height 170
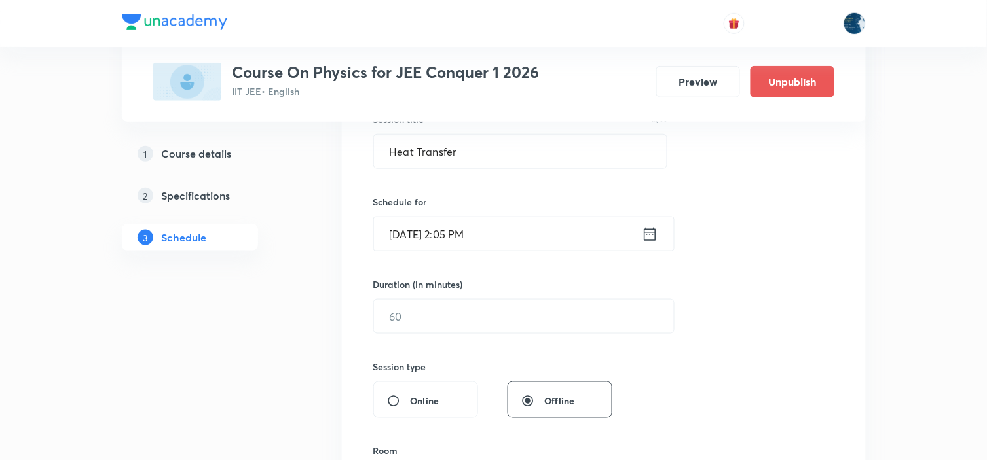
scroll to position [291, 0]
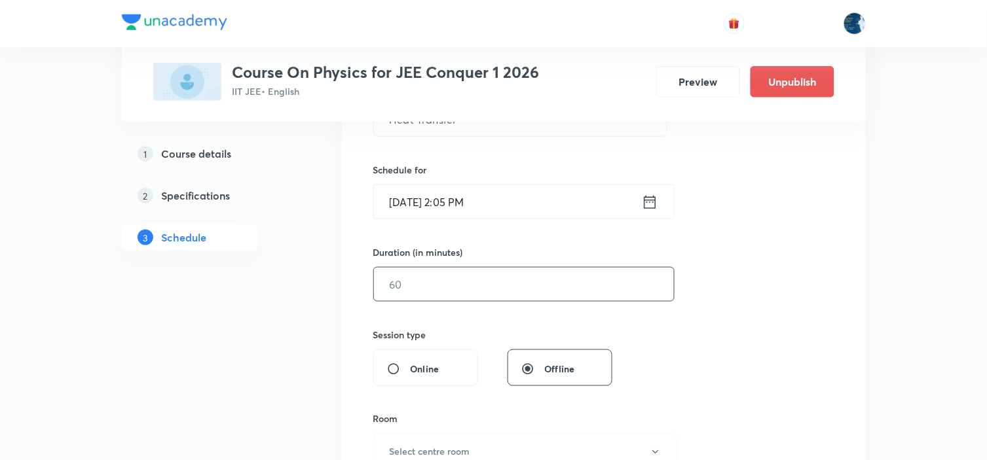
click at [542, 284] on input "text" at bounding box center [524, 284] width 300 height 33
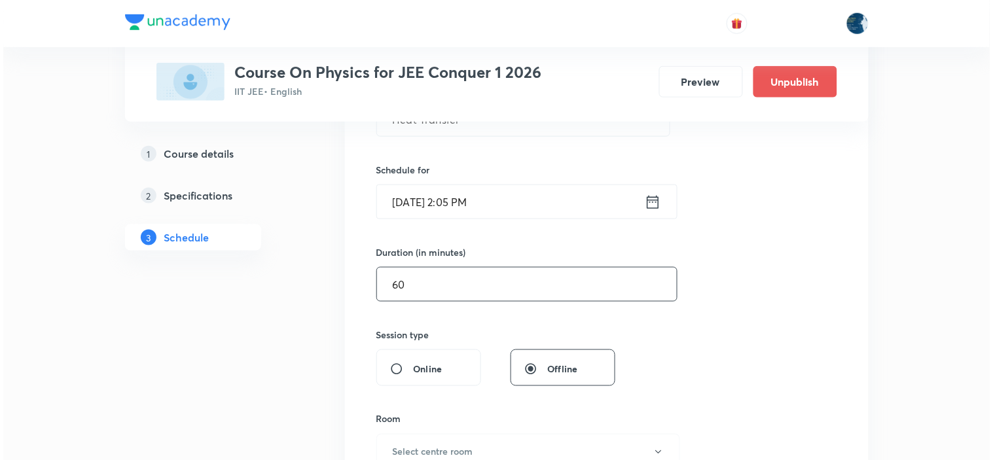
scroll to position [436, 0]
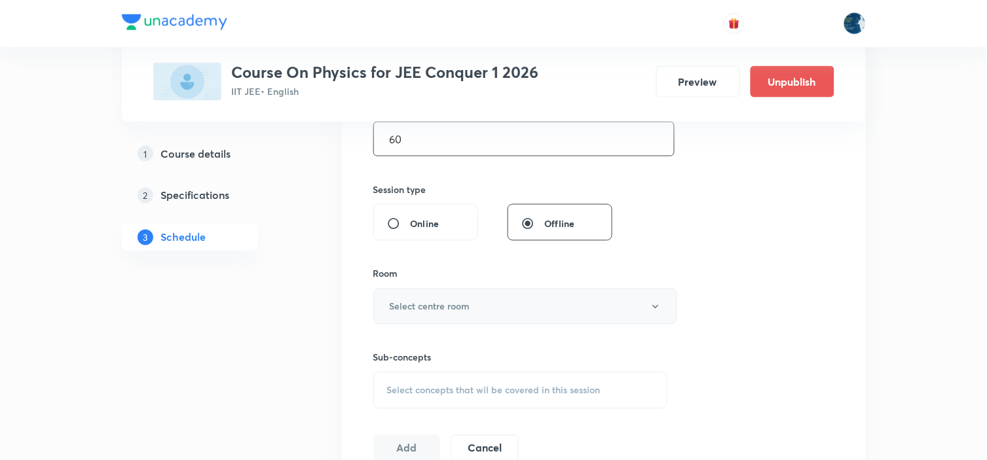
type input "60"
click at [523, 304] on button "Select centre room" at bounding box center [525, 307] width 304 height 36
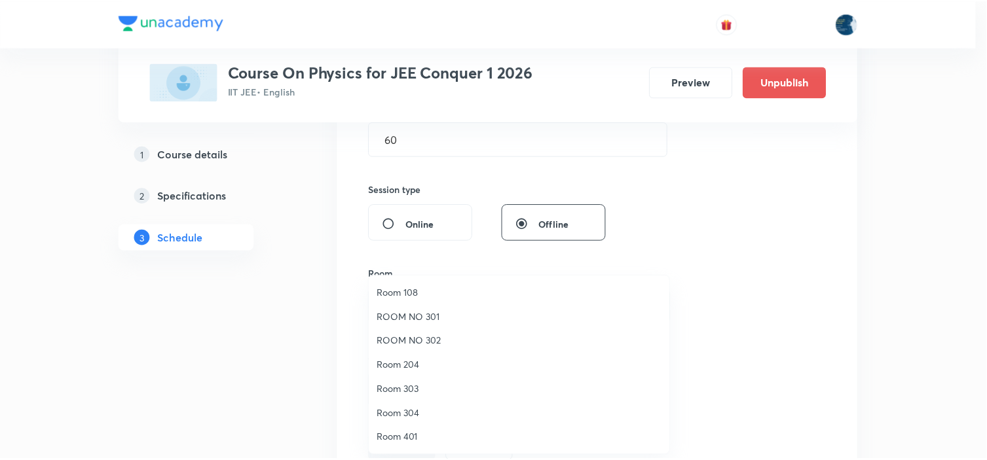
scroll to position [243, 0]
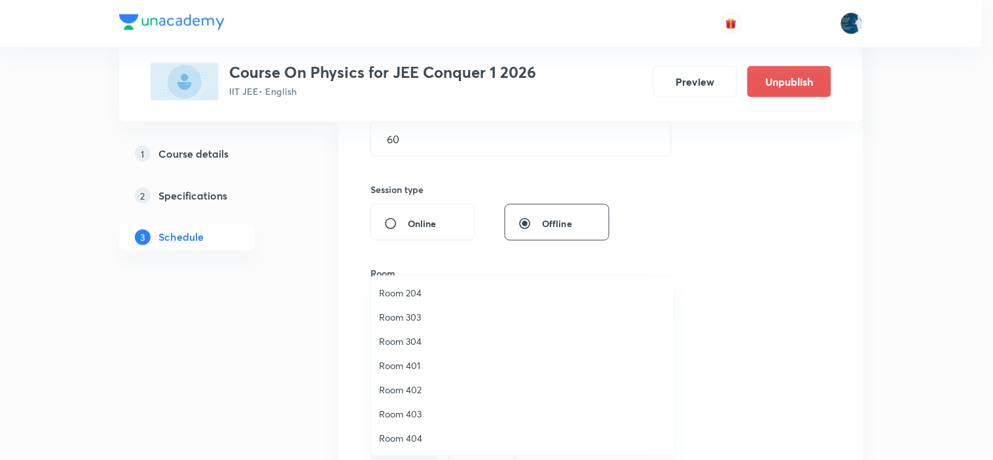
click at [430, 319] on span "Room 303" at bounding box center [522, 317] width 287 height 14
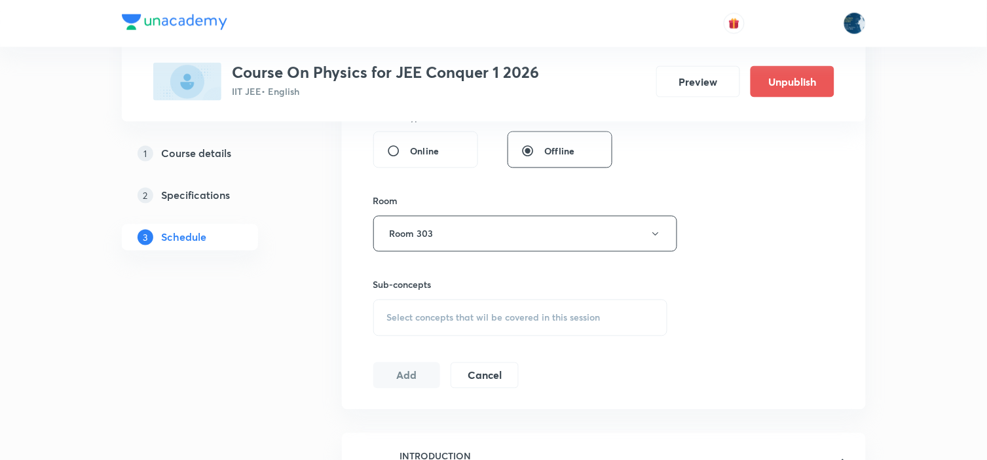
click at [535, 319] on span "Select concepts that wil be covered in this session" at bounding box center [493, 318] width 213 height 10
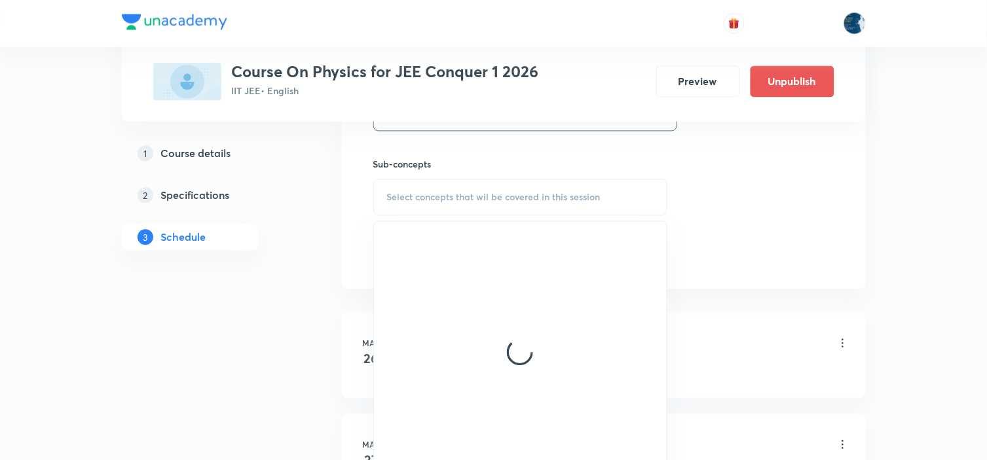
scroll to position [655, 0]
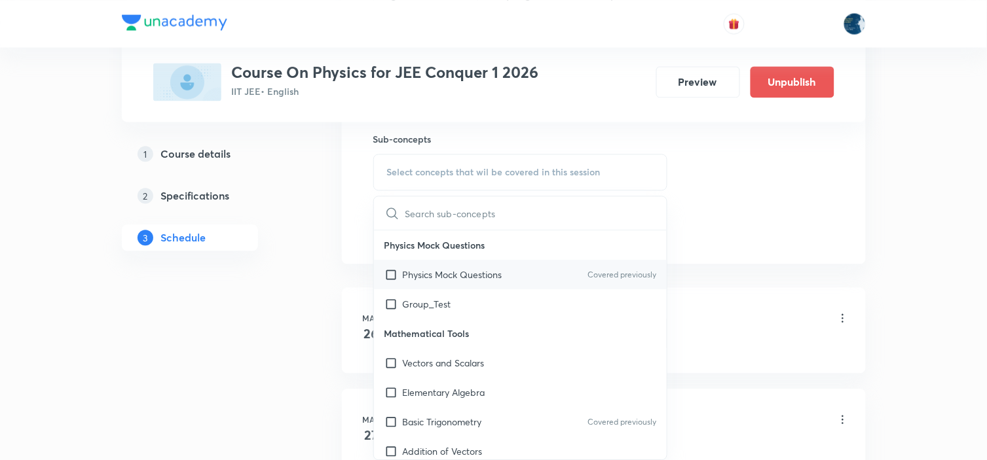
click at [629, 282] on div "Physics Mock Questions Covered previously" at bounding box center [520, 274] width 293 height 29
checkbox input "true"
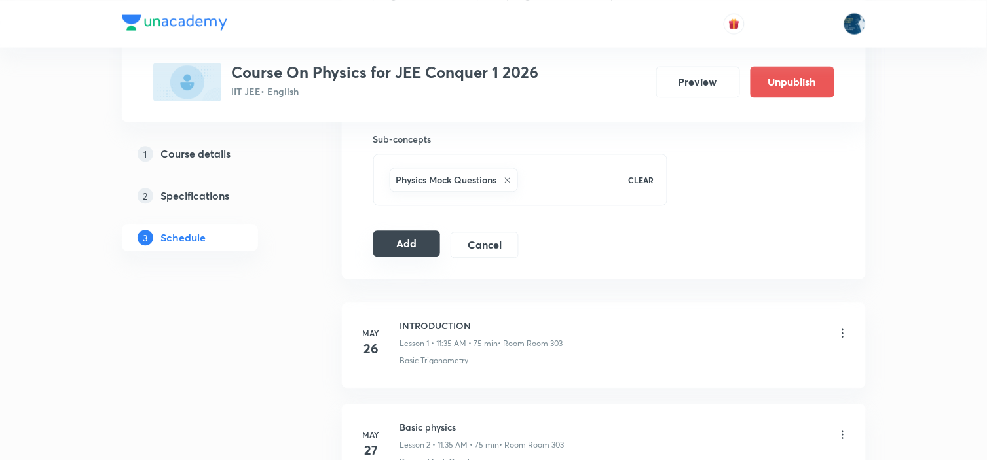
click at [415, 244] on button "Add" at bounding box center [406, 244] width 67 height 26
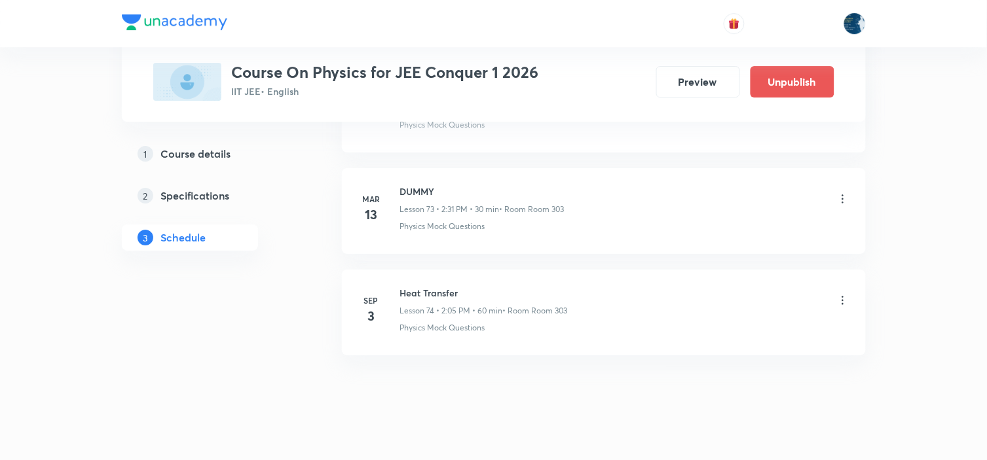
scroll to position [7507, 0]
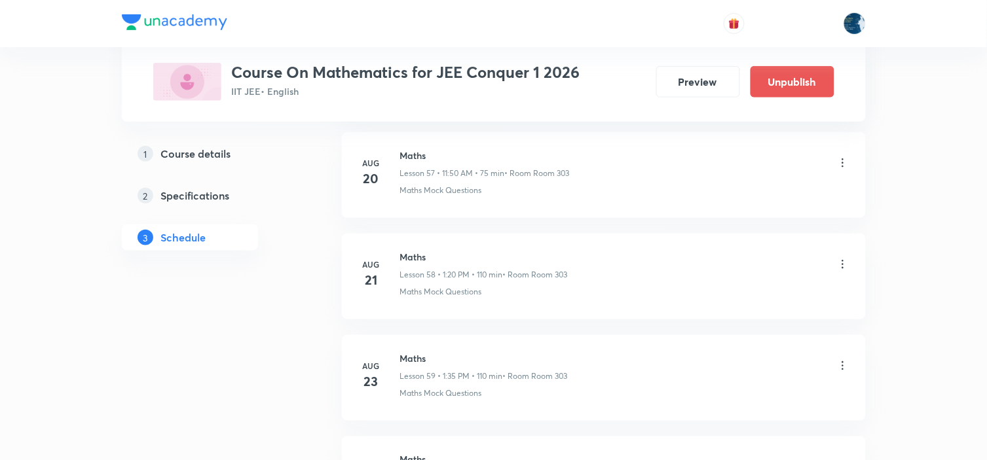
scroll to position [7482, 0]
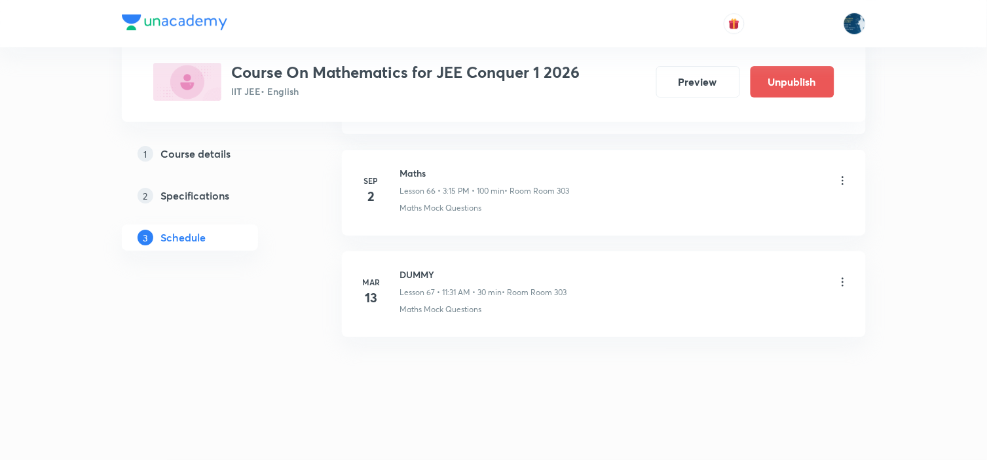
click at [408, 176] on h6 "Maths" at bounding box center [485, 173] width 170 height 14
copy h6 "Maths"
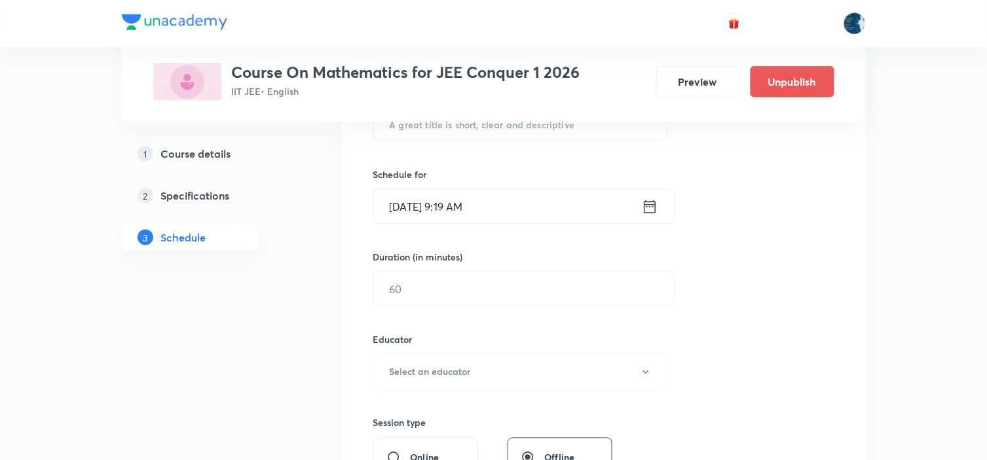
scroll to position [218, 0]
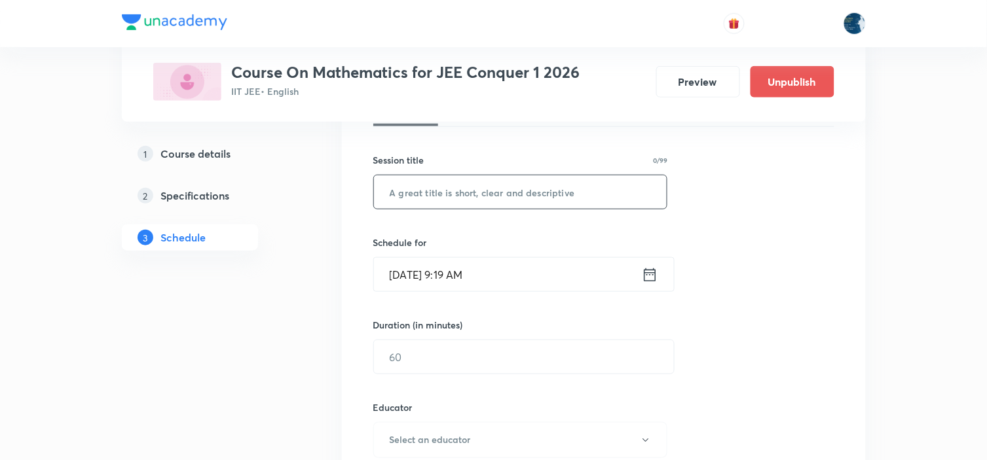
click at [483, 190] on input "text" at bounding box center [520, 192] width 293 height 33
click at [481, 190] on input "text" at bounding box center [520, 192] width 293 height 33
paste input "Maths"
type input "Maths"
click at [656, 279] on icon at bounding box center [650, 274] width 12 height 13
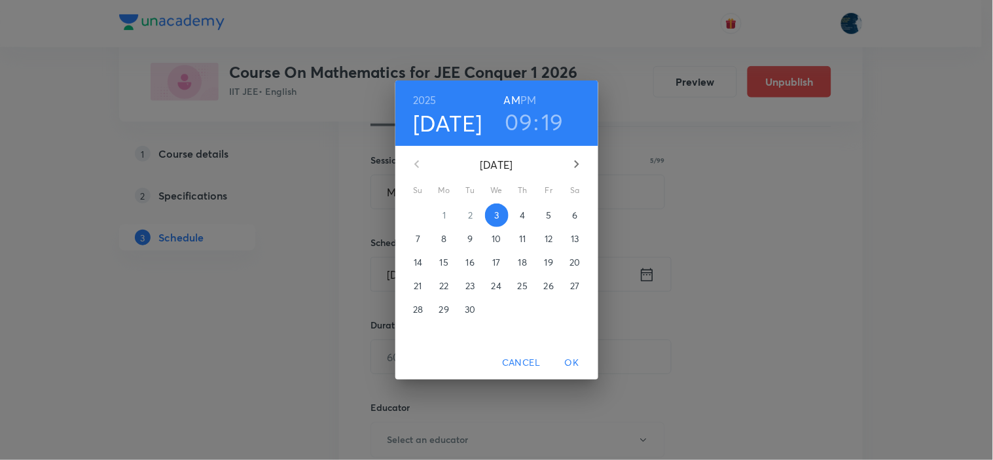
click at [527, 100] on h6 "PM" at bounding box center [529, 100] width 16 height 18
click at [525, 119] on h3 "09" at bounding box center [520, 122] width 28 height 28
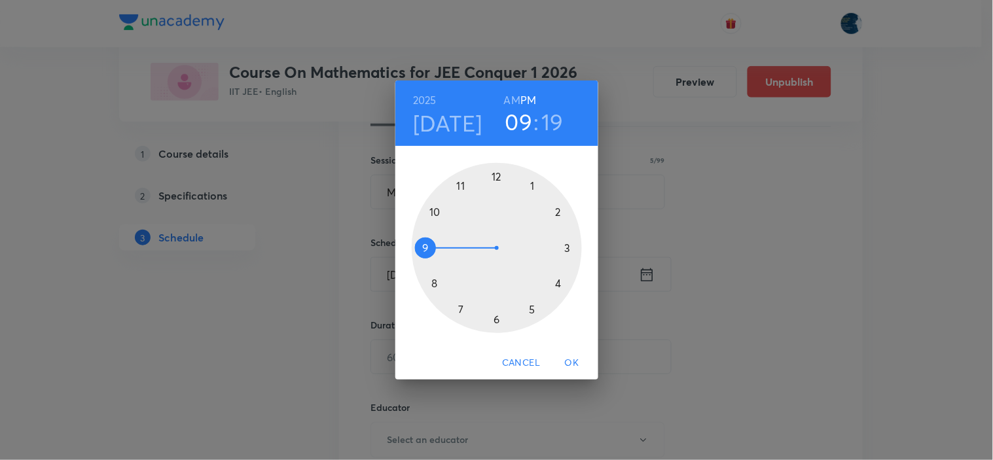
click at [568, 249] on div at bounding box center [497, 248] width 170 height 170
click at [560, 284] on div at bounding box center [497, 248] width 170 height 170
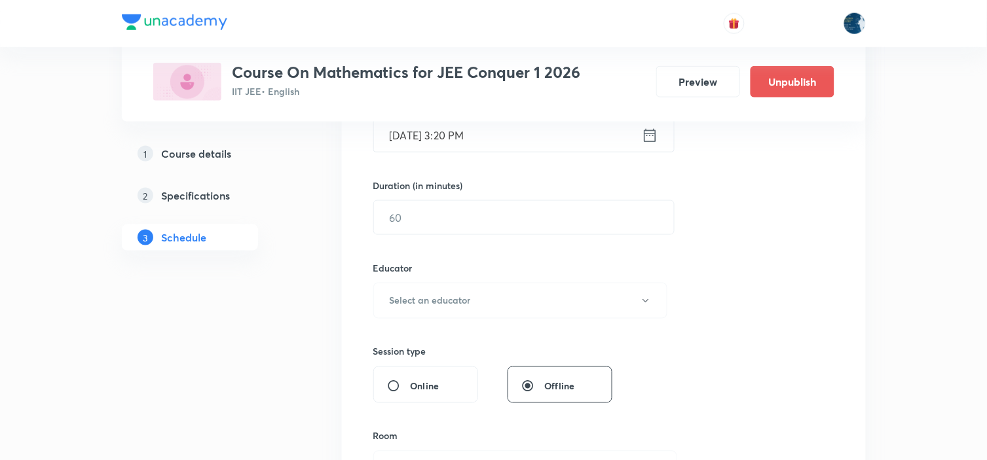
scroll to position [363, 0]
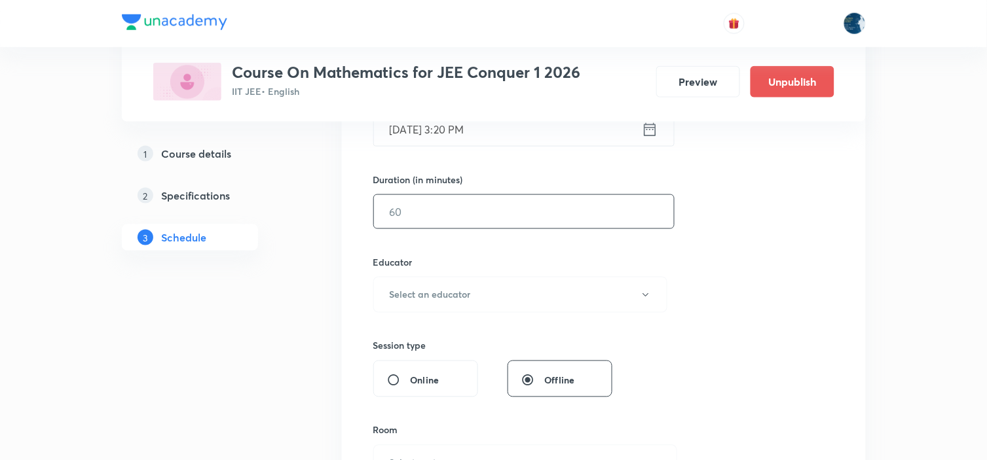
click at [553, 216] on input "text" at bounding box center [524, 211] width 300 height 33
type input "110"
click at [524, 277] on button "Select an educator" at bounding box center [520, 295] width 295 height 36
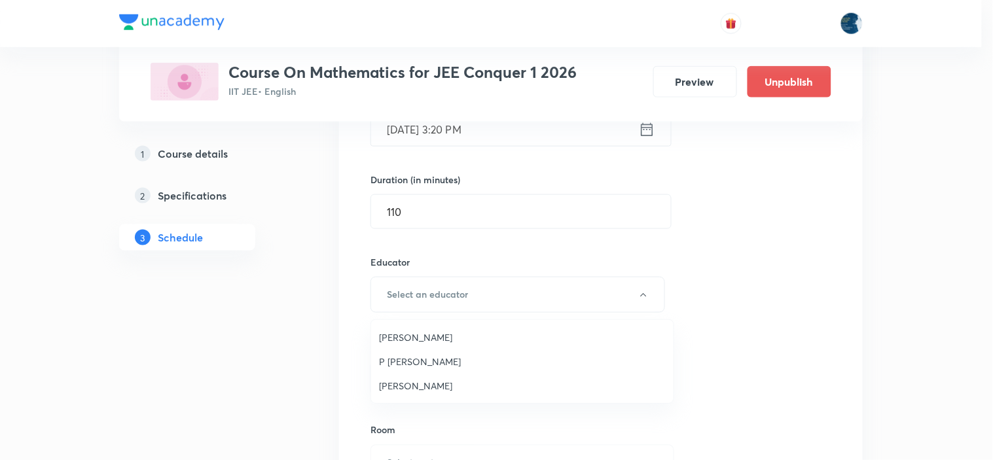
click at [456, 339] on span "Polampalli Rajesh" at bounding box center [522, 338] width 287 height 14
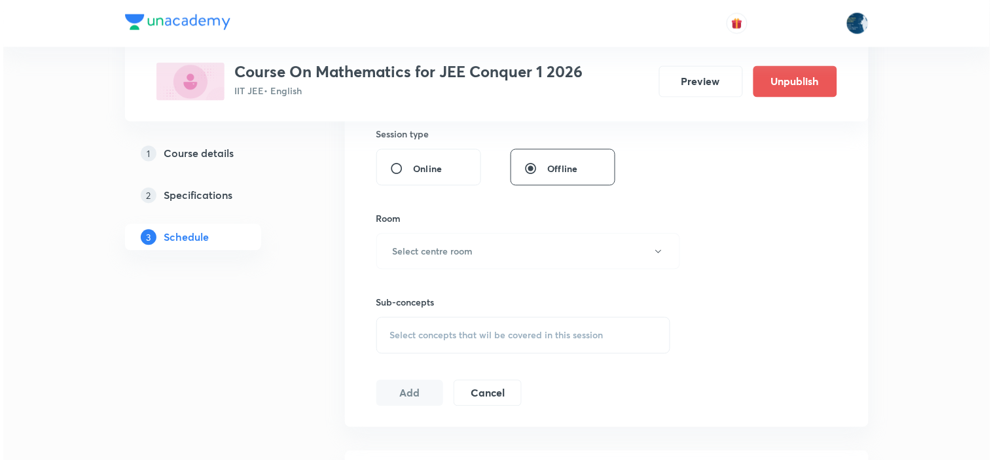
scroll to position [582, 0]
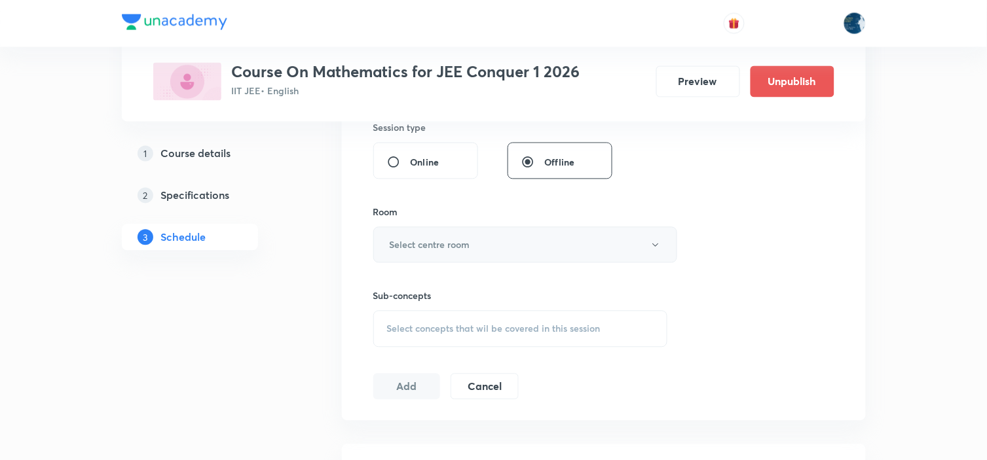
click at [501, 238] on button "Select centre room" at bounding box center [525, 245] width 304 height 36
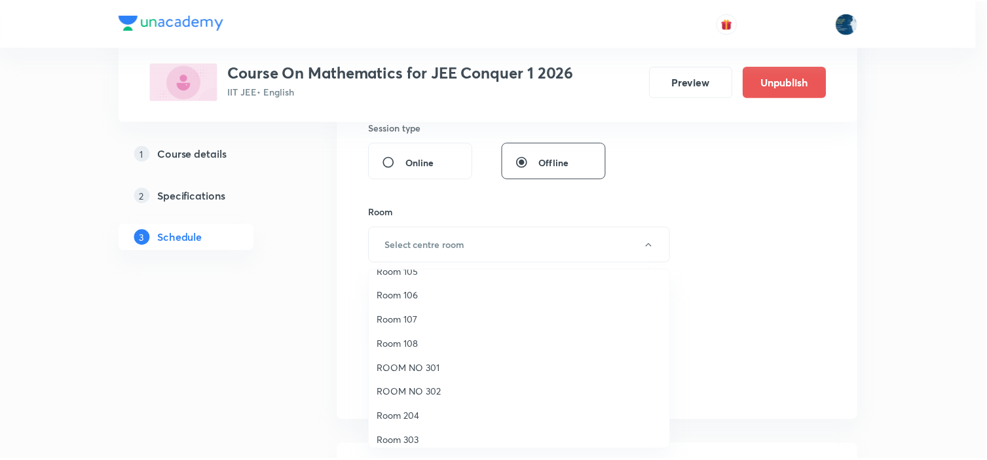
scroll to position [243, 0]
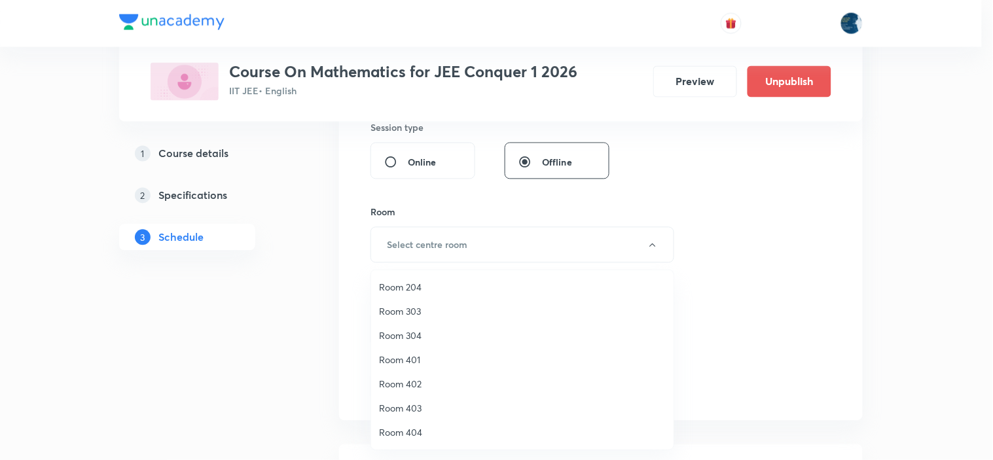
click at [409, 303] on li "Room 303" at bounding box center [522, 311] width 303 height 24
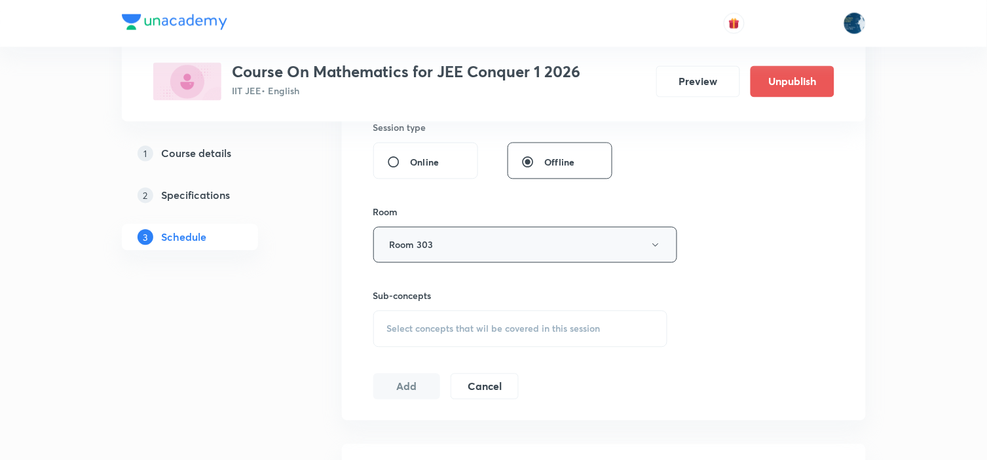
scroll to position [655, 0]
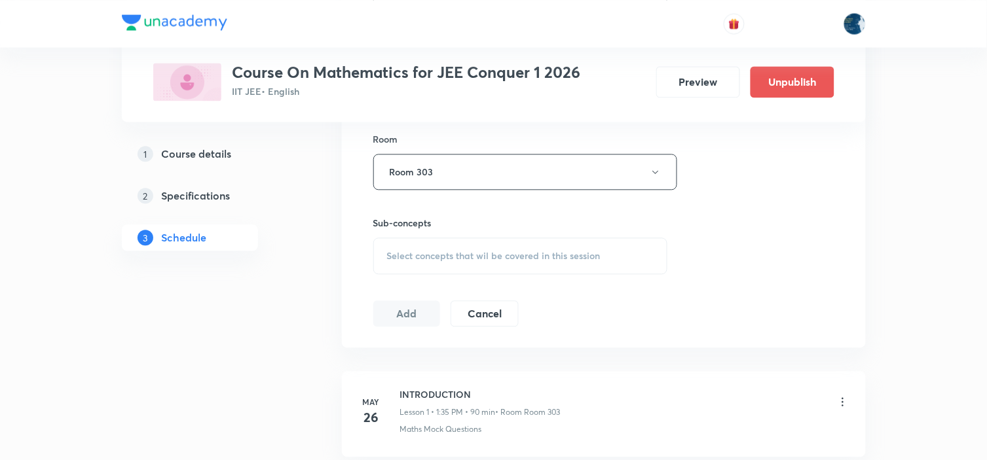
click at [551, 260] on span "Select concepts that wil be covered in this session" at bounding box center [493, 256] width 213 height 10
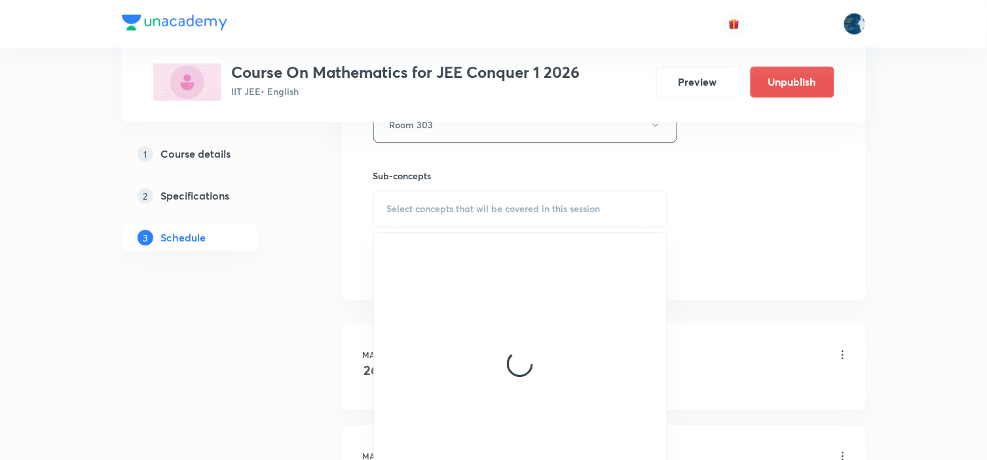
scroll to position [728, 0]
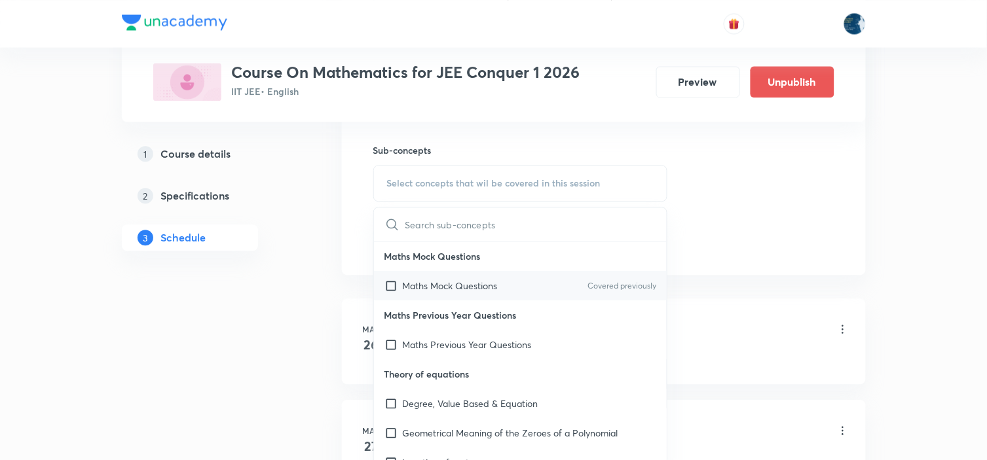
click at [620, 276] on div "Maths Mock Questions Covered previously" at bounding box center [520, 285] width 293 height 29
checkbox input "true"
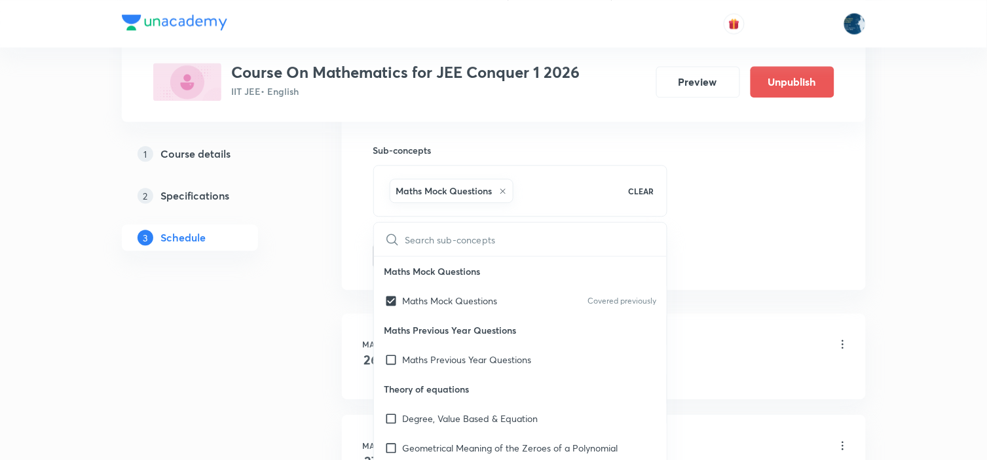
drag, startPoint x: 697, startPoint y: 226, endPoint x: 646, endPoint y: 208, distance: 54.7
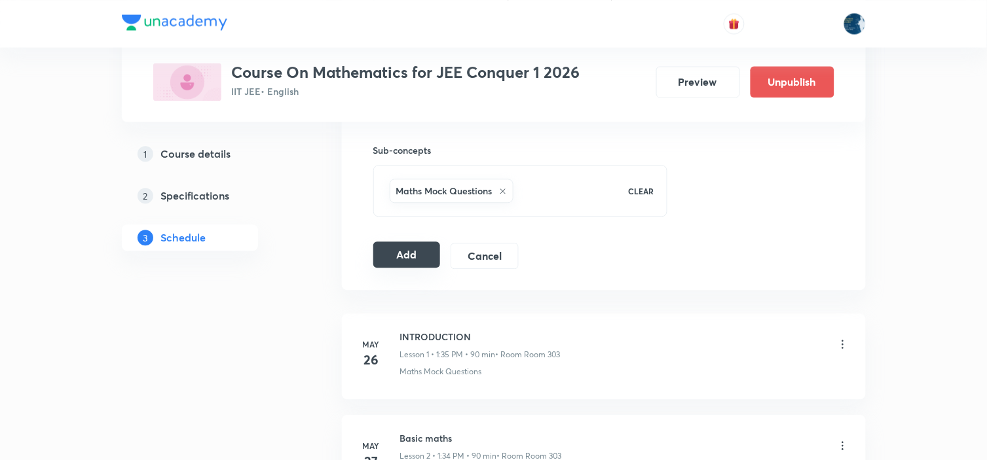
click at [398, 255] on button "Add" at bounding box center [406, 255] width 67 height 26
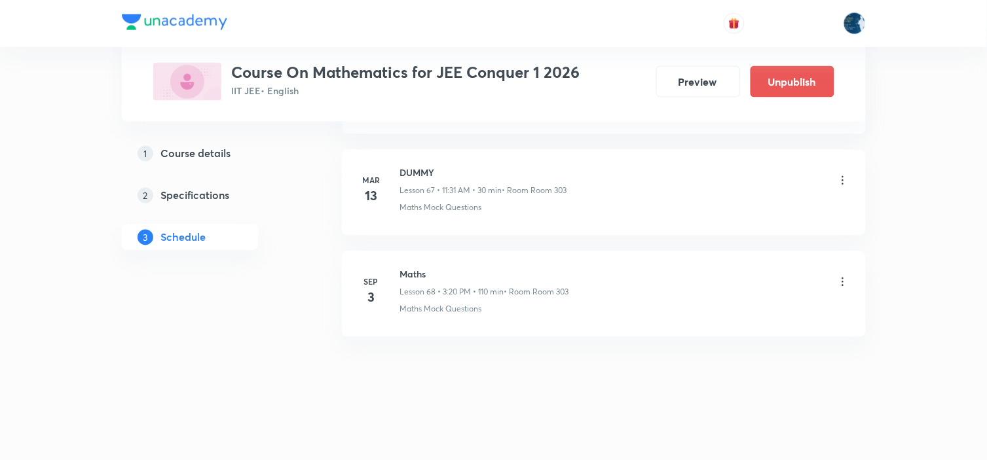
scroll to position [6897, 0]
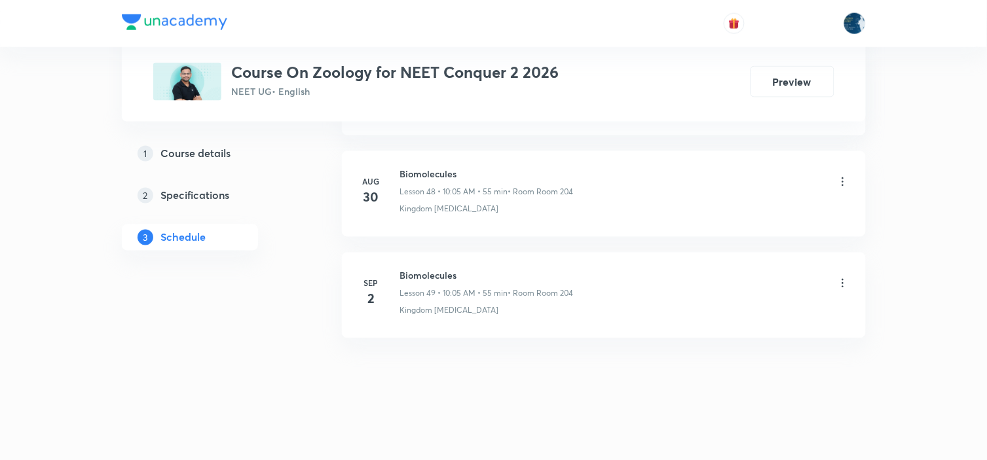
scroll to position [5569, 0]
click at [443, 185] on p "Lesson 48 • 10:05 AM • 55 min" at bounding box center [454, 191] width 108 height 12
click at [442, 171] on h6 "Biomolecules" at bounding box center [487, 173] width 174 height 14
copy h6 "Biomolecules"
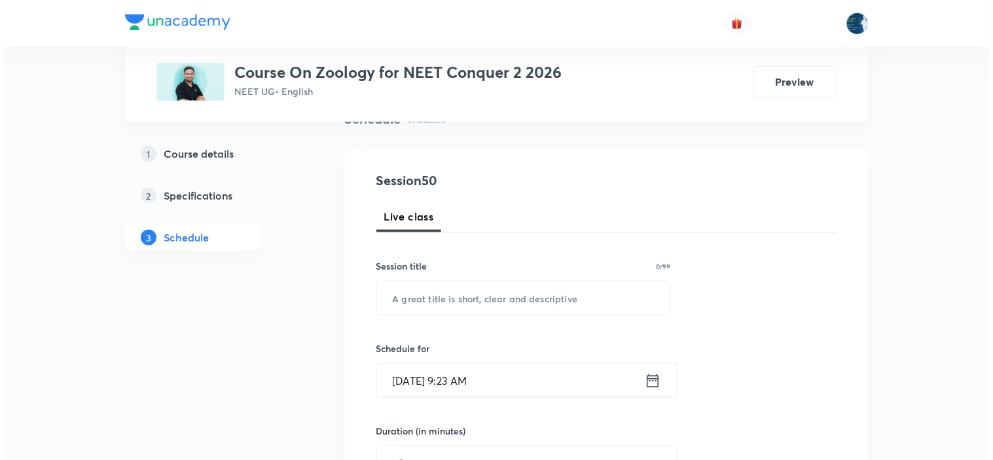
scroll to position [145, 0]
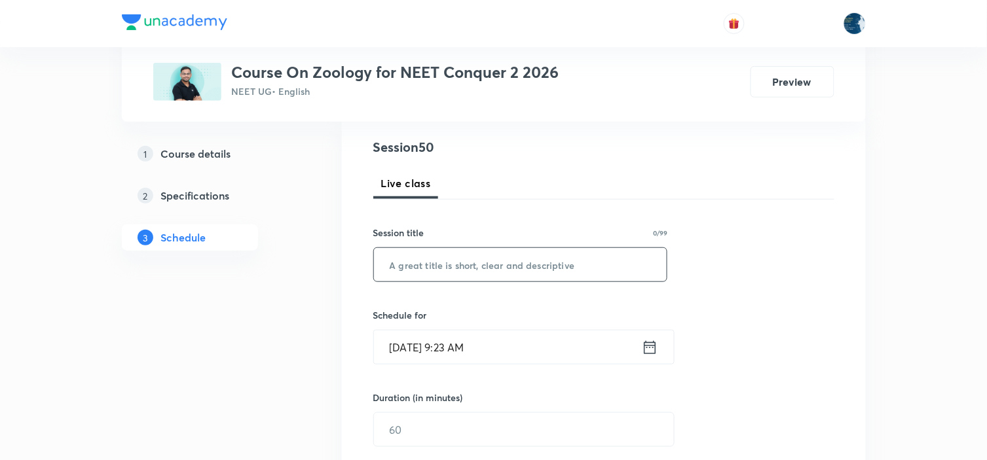
click at [463, 272] on input "text" at bounding box center [520, 264] width 293 height 33
paste input "Biomolecules"
type input "Biomolecules"
click at [652, 350] on icon at bounding box center [650, 348] width 16 height 18
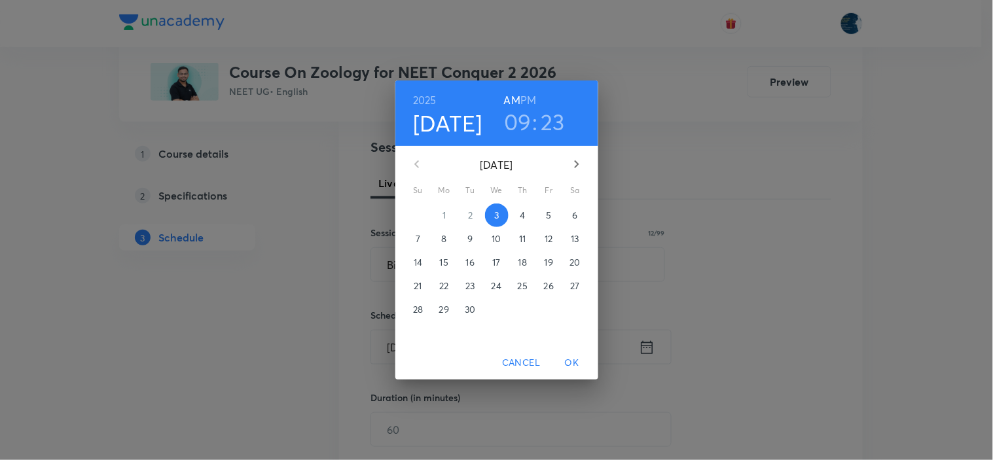
click at [509, 113] on h3 "09" at bounding box center [518, 122] width 28 height 28
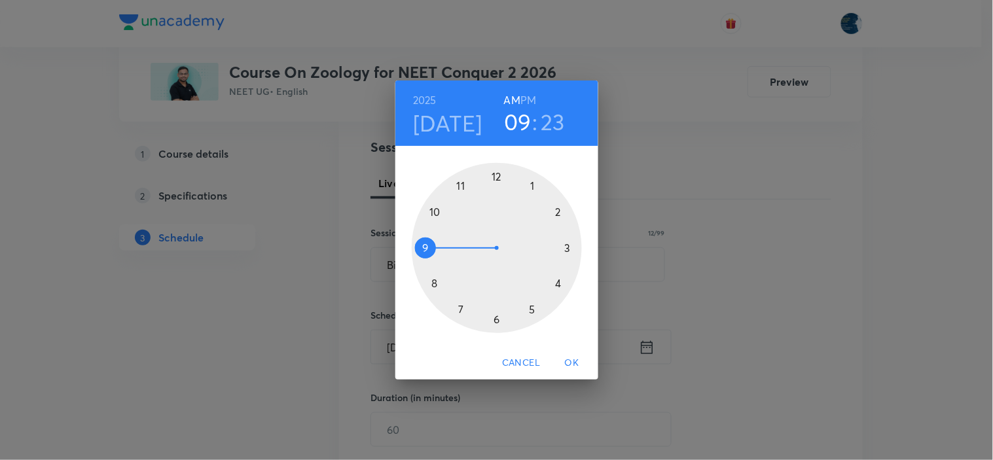
click at [435, 212] on div at bounding box center [497, 248] width 170 height 170
click at [532, 183] on div at bounding box center [497, 248] width 170 height 170
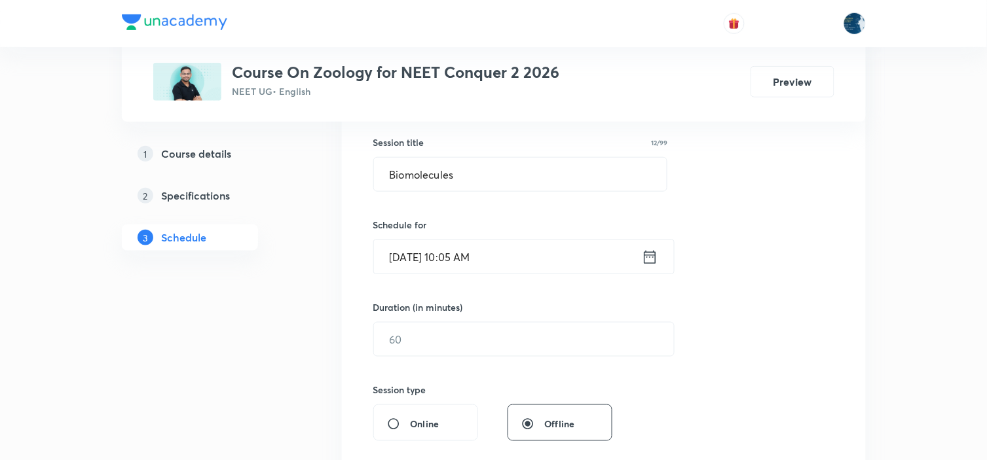
scroll to position [291, 0]
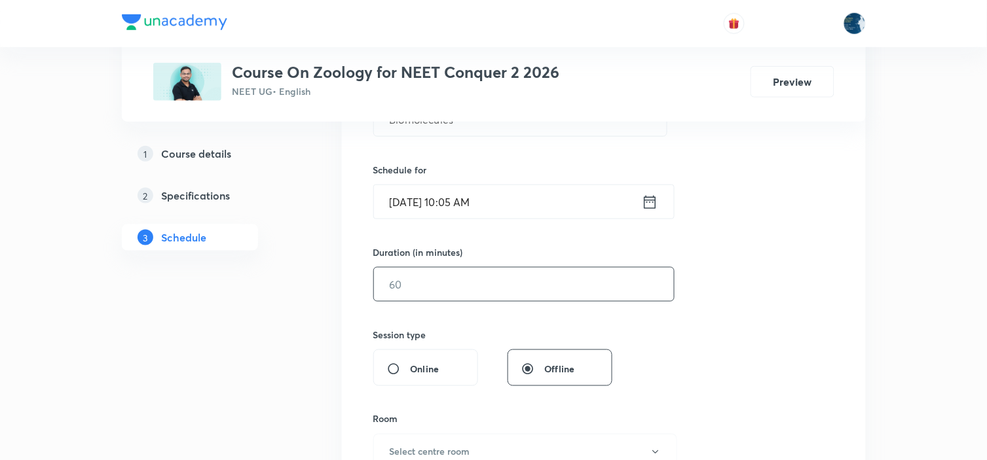
click at [489, 283] on input "text" at bounding box center [524, 284] width 300 height 33
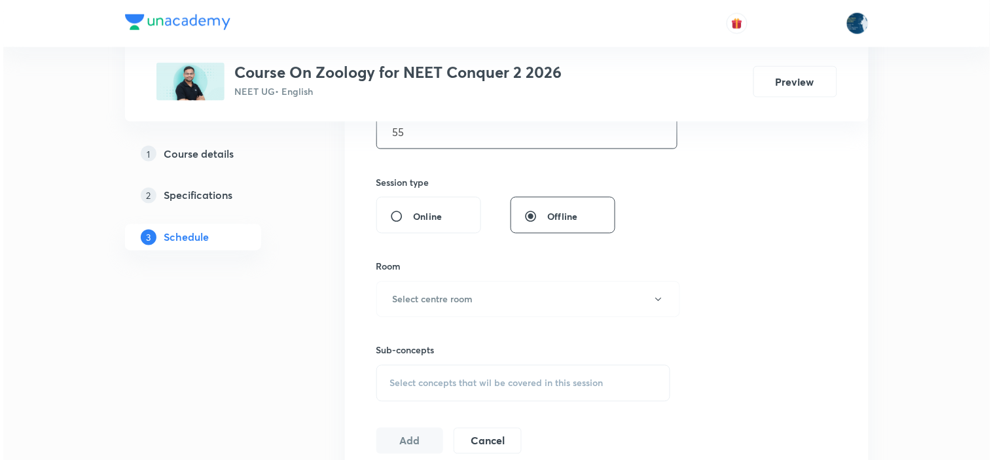
scroll to position [582, 0]
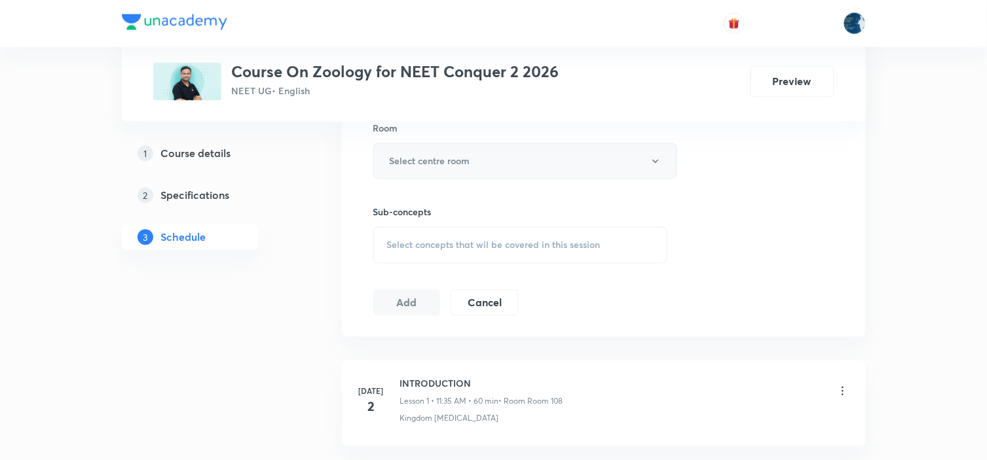
type input "55"
click at [520, 143] on button "Select centre room" at bounding box center [525, 161] width 304 height 36
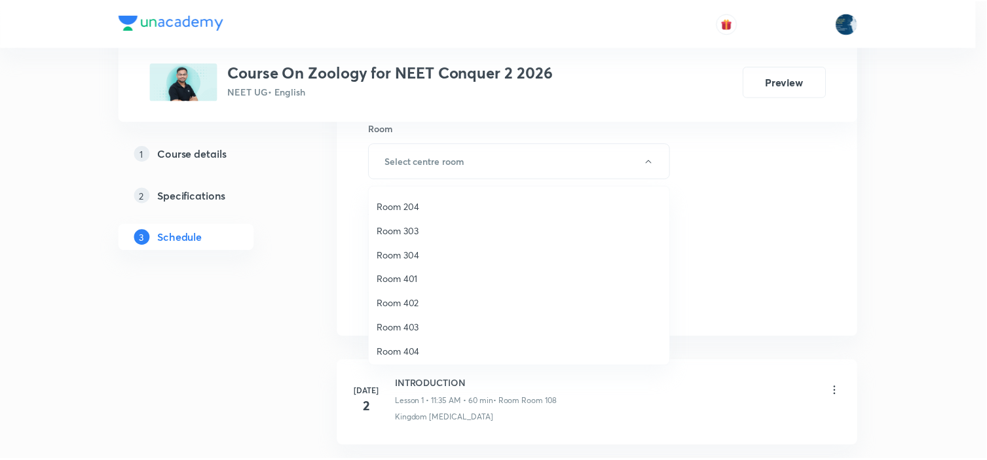
scroll to position [243, 0]
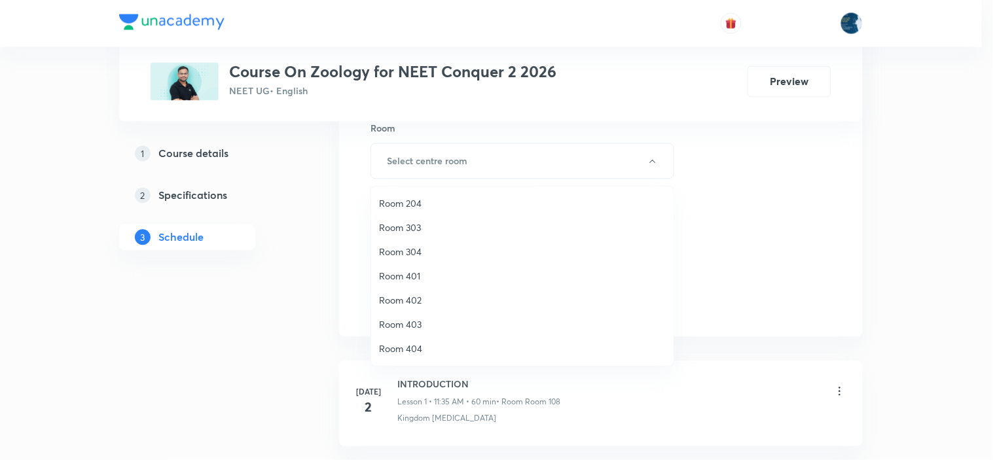
click at [428, 198] on span "Room 204" at bounding box center [522, 203] width 287 height 14
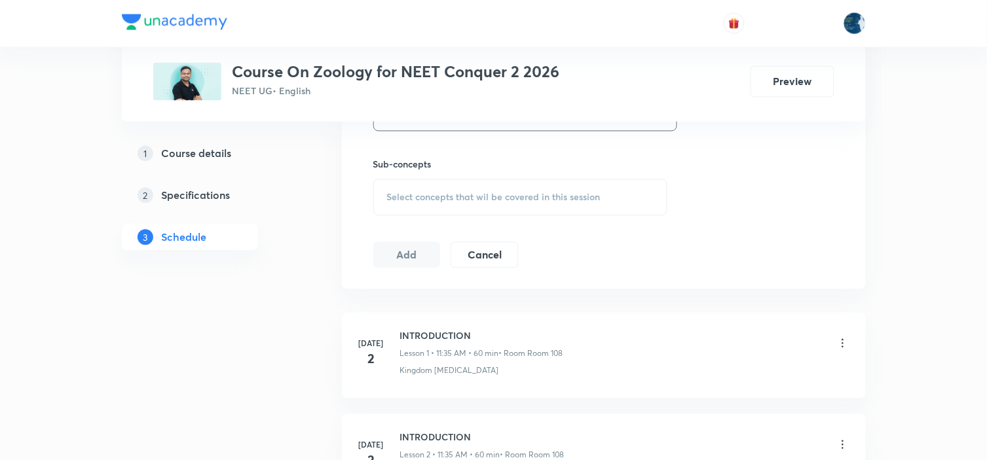
scroll to position [655, 0]
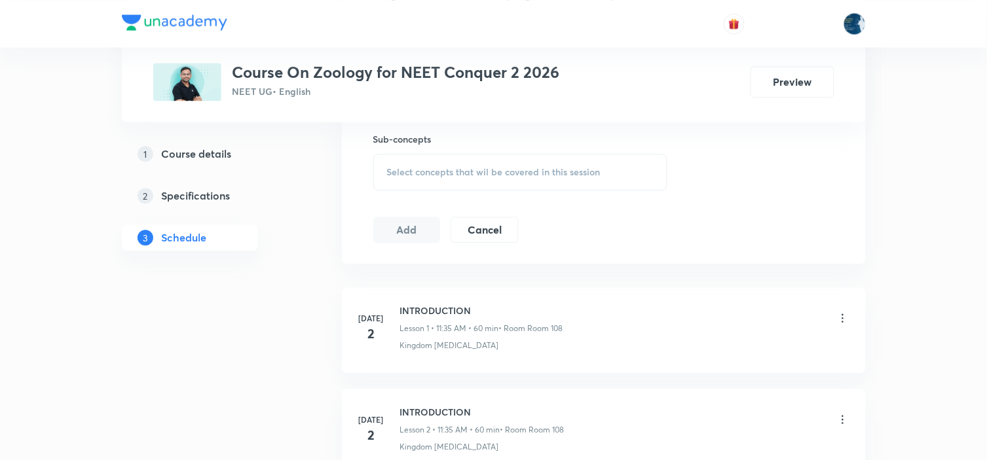
click at [567, 175] on span "Select concepts that wil be covered in this session" at bounding box center [493, 172] width 213 height 10
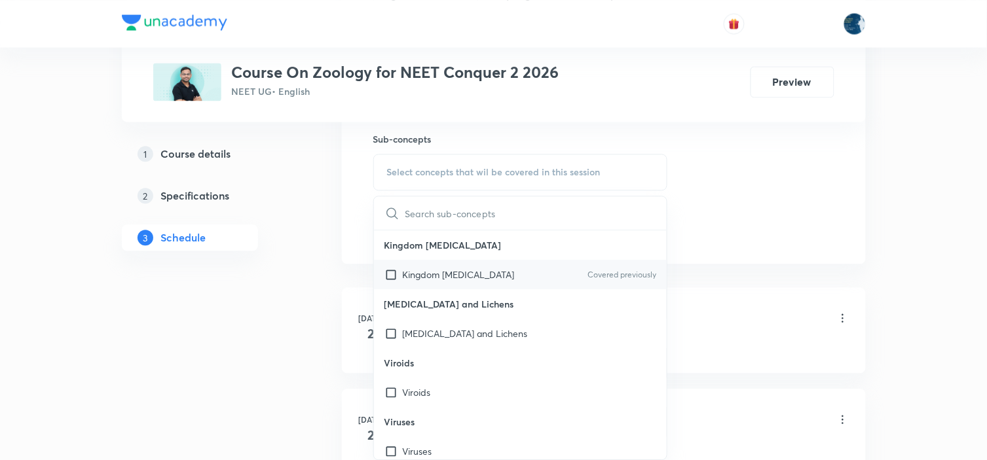
click at [608, 270] on p "Covered previously" at bounding box center [621, 275] width 69 height 12
checkbox input "true"
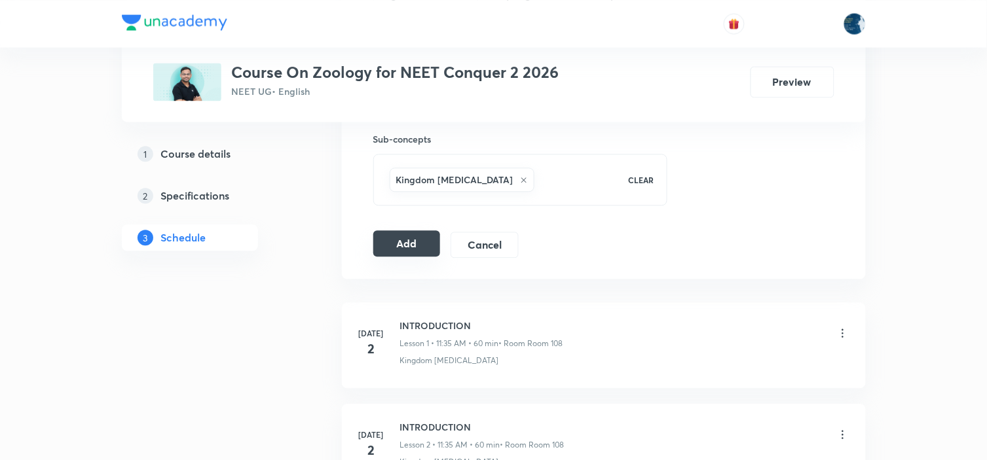
click at [402, 247] on button "Add" at bounding box center [406, 244] width 67 height 26
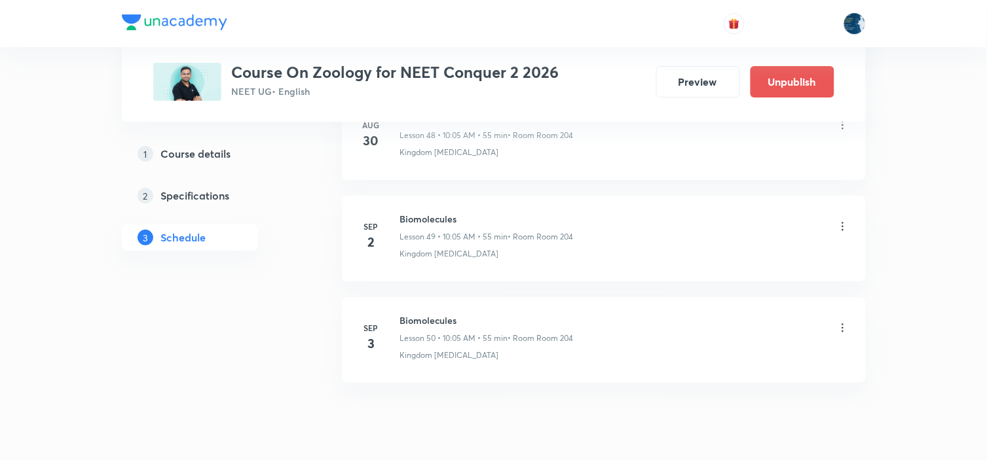
scroll to position [5067, 0]
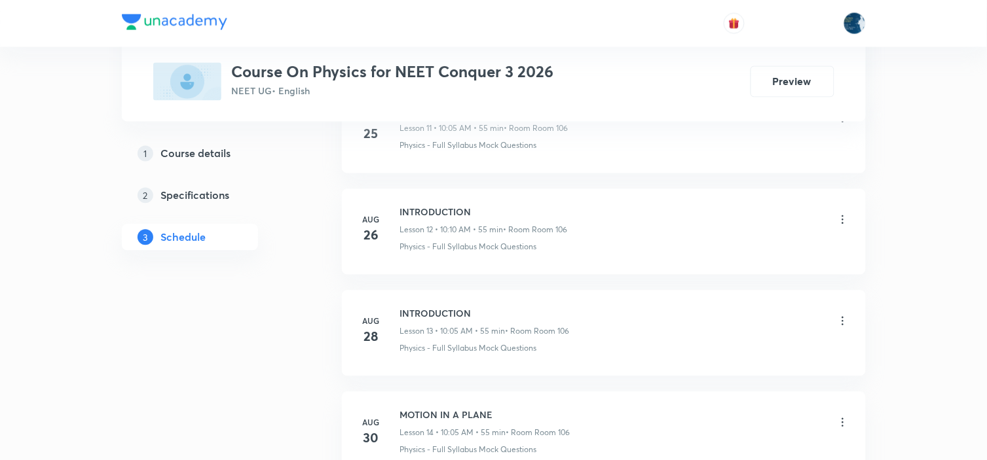
scroll to position [2113, 0]
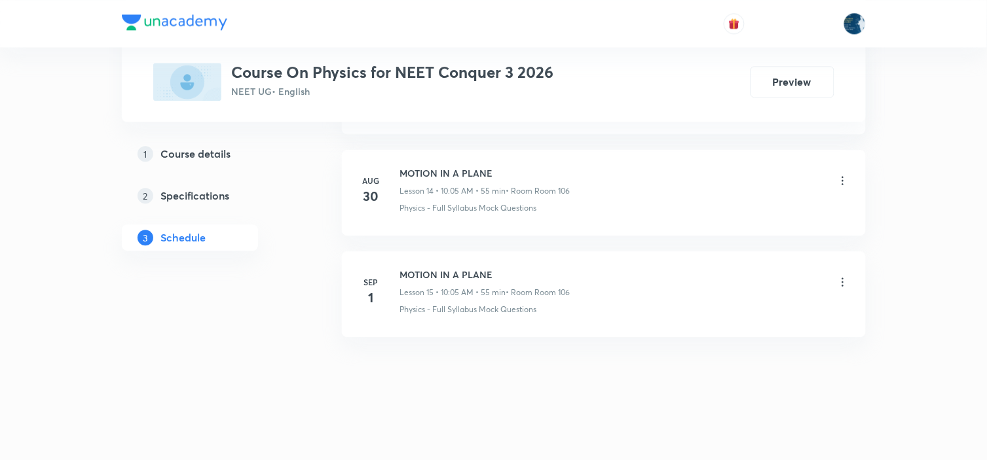
click at [449, 269] on h6 "MOTION IN A PLANE" at bounding box center [485, 275] width 170 height 14
copy h6 "MOTION IN A PLANE"
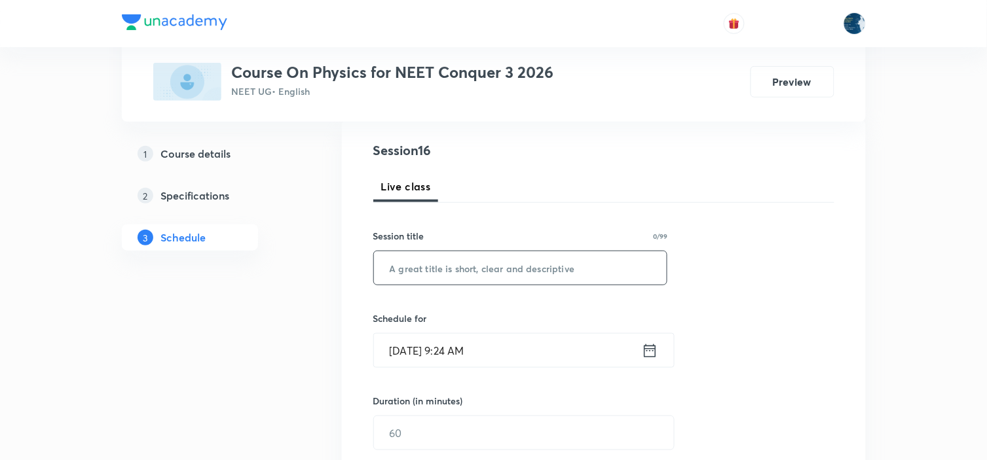
scroll to position [145, 0]
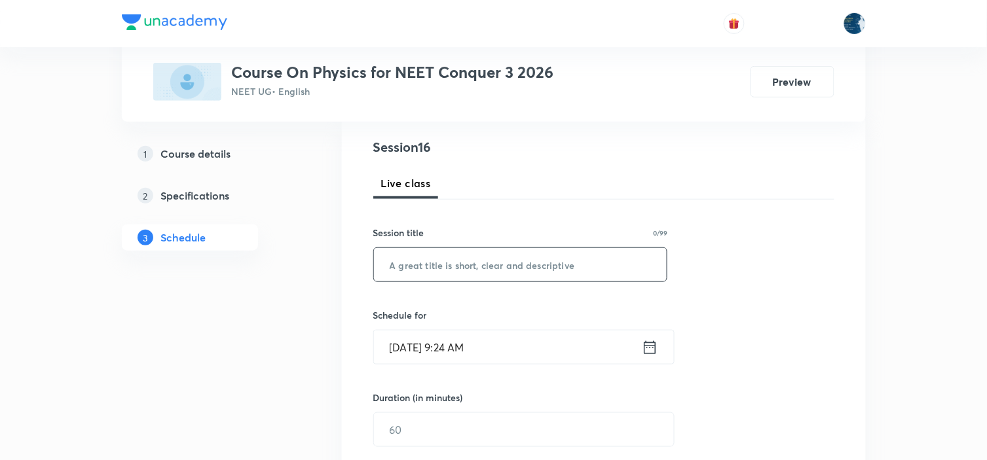
click at [508, 263] on input "text" at bounding box center [520, 264] width 293 height 33
paste input "MOTION IN A PLANE"
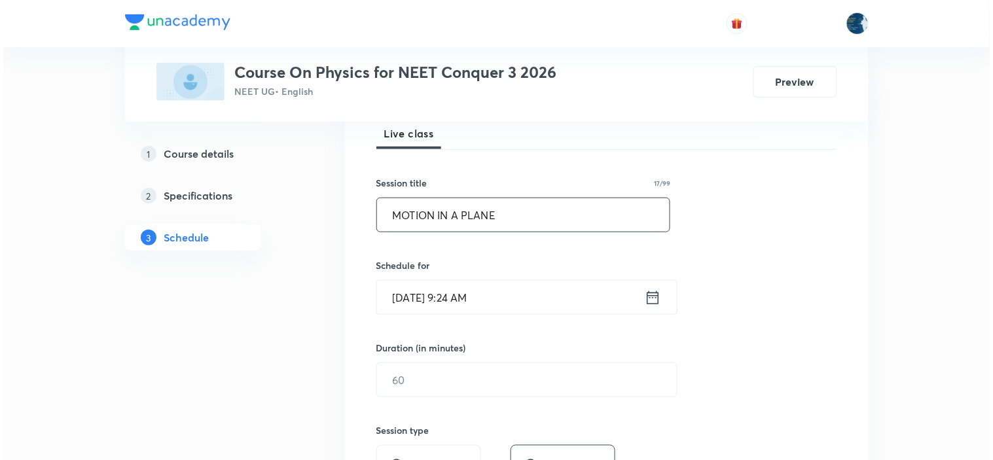
scroll to position [291, 0]
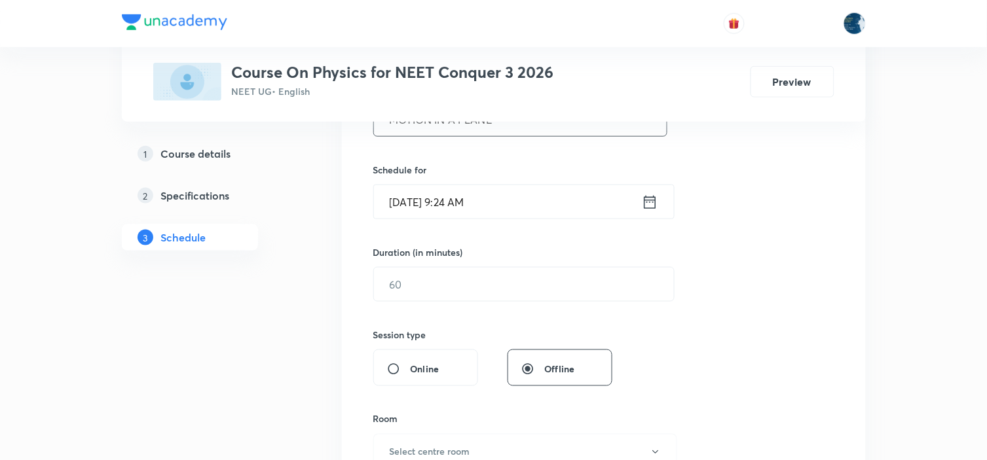
type input "MOTION IN A PLANE"
click at [652, 206] on icon at bounding box center [650, 202] width 16 height 18
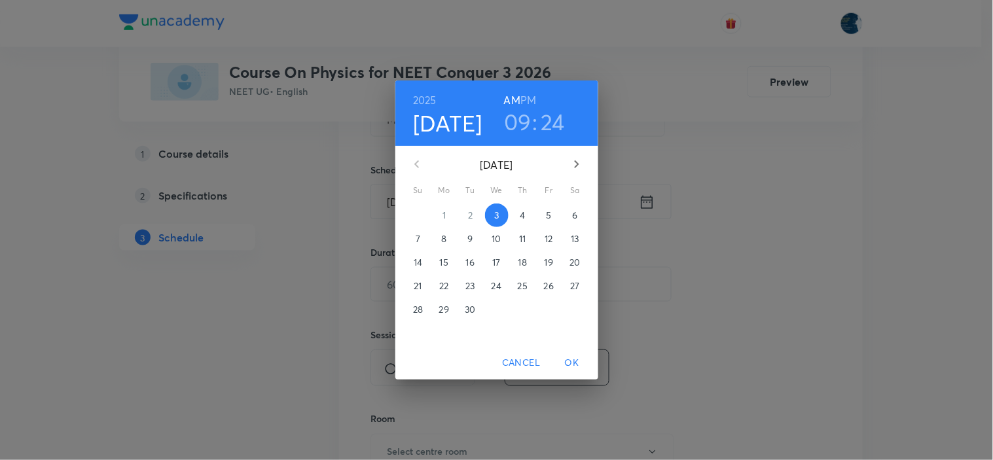
click at [521, 124] on h3 "09" at bounding box center [518, 122] width 28 height 28
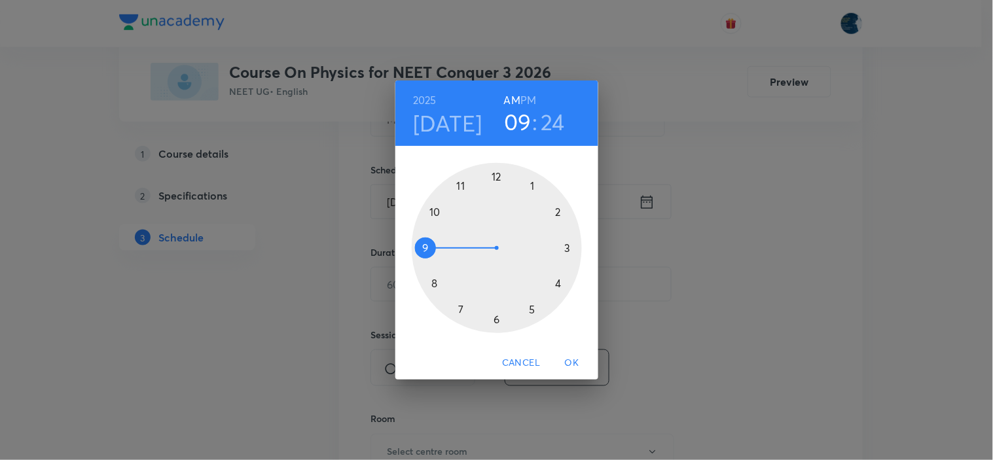
click at [436, 213] on div at bounding box center [497, 248] width 170 height 170
click at [536, 184] on div at bounding box center [497, 248] width 170 height 170
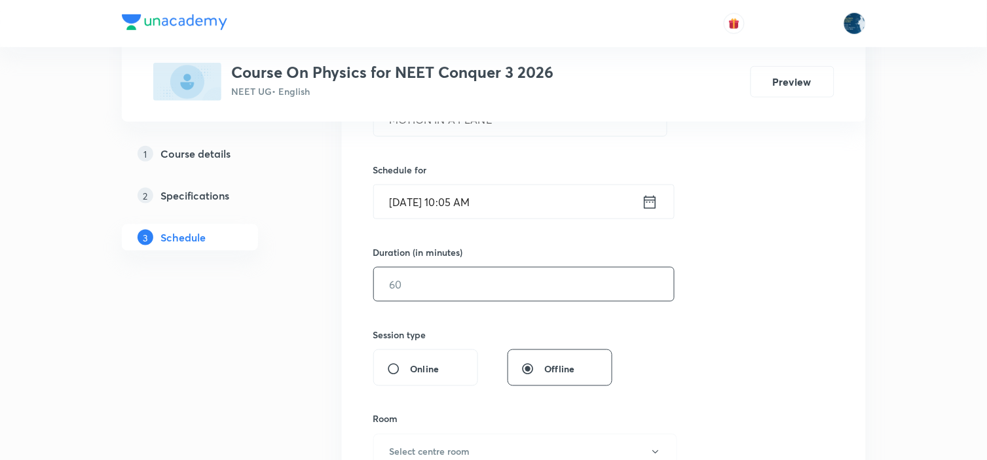
click at [531, 280] on input "text" at bounding box center [524, 284] width 300 height 33
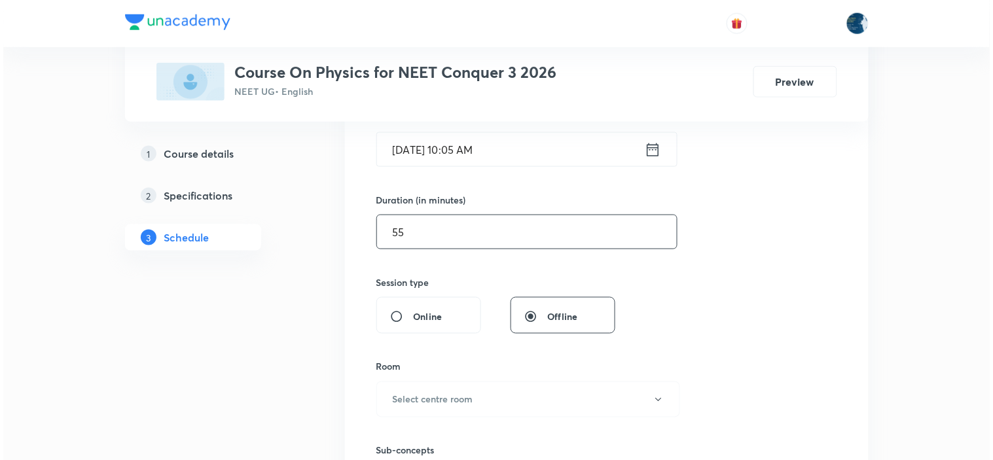
scroll to position [436, 0]
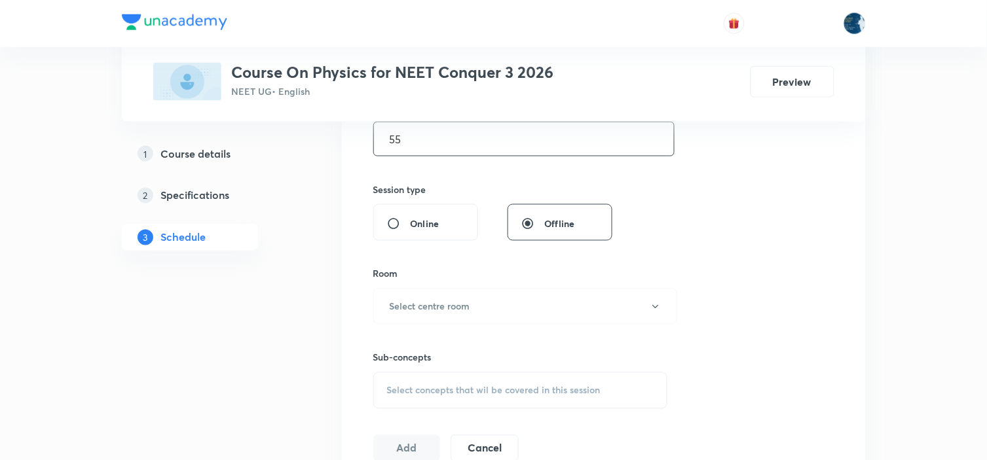
type input "55"
click at [537, 287] on div "Room Select centre room" at bounding box center [520, 296] width 295 height 58
click at [532, 303] on button "Select centre room" at bounding box center [525, 307] width 304 height 36
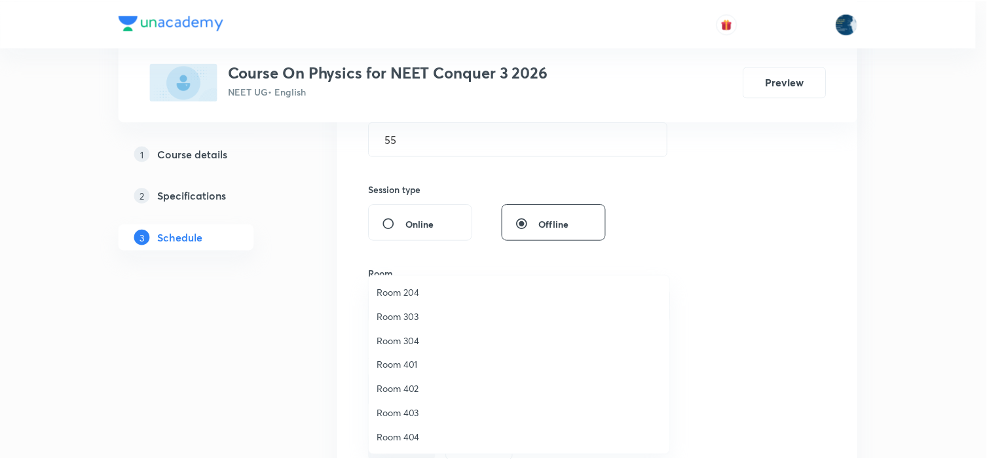
scroll to position [0, 0]
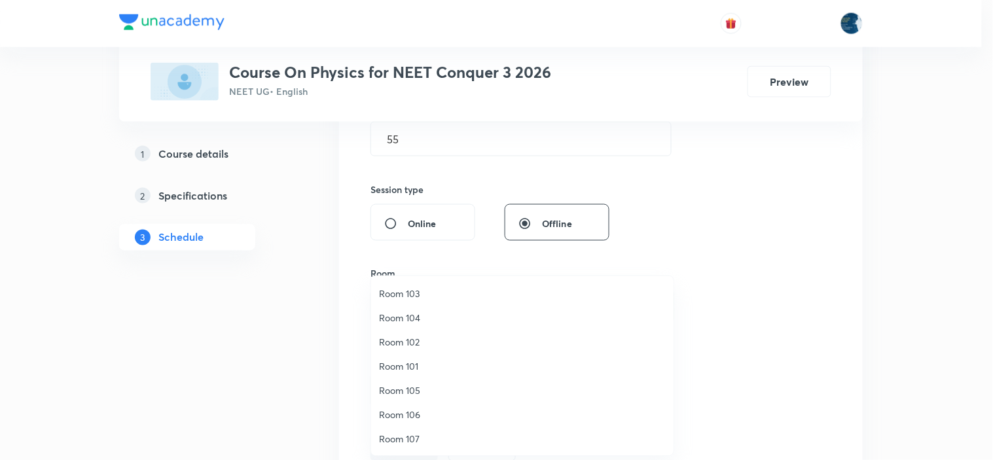
click at [428, 415] on span "Room 106" at bounding box center [522, 415] width 287 height 14
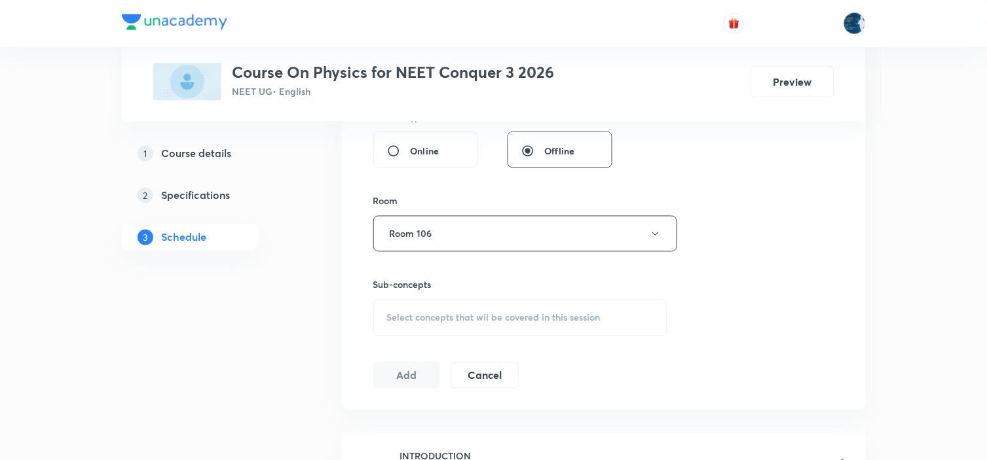
click at [567, 324] on div "Select concepts that wil be covered in this session" at bounding box center [520, 318] width 295 height 37
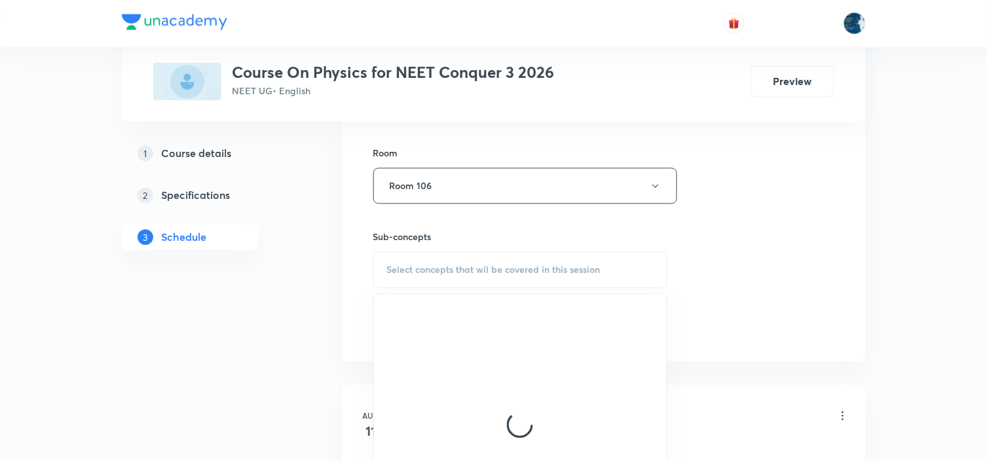
scroll to position [582, 0]
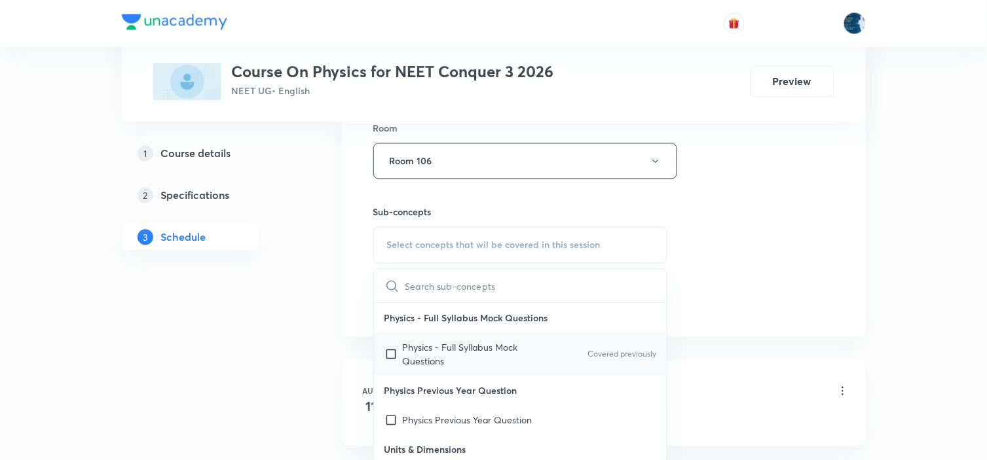
click at [633, 362] on div "Physics - Full Syllabus Mock Questions Covered previously" at bounding box center [520, 354] width 293 height 43
checkbox input "true"
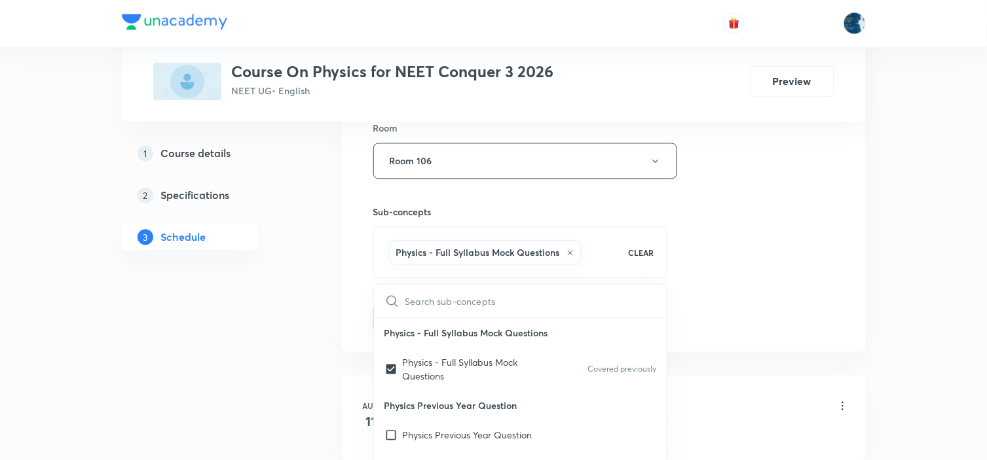
click at [757, 284] on div "Session 16 Live class Session title 17/99 MOTION IN A PLANE ​ Schedule for Sep …" at bounding box center [603, 16] width 461 height 630
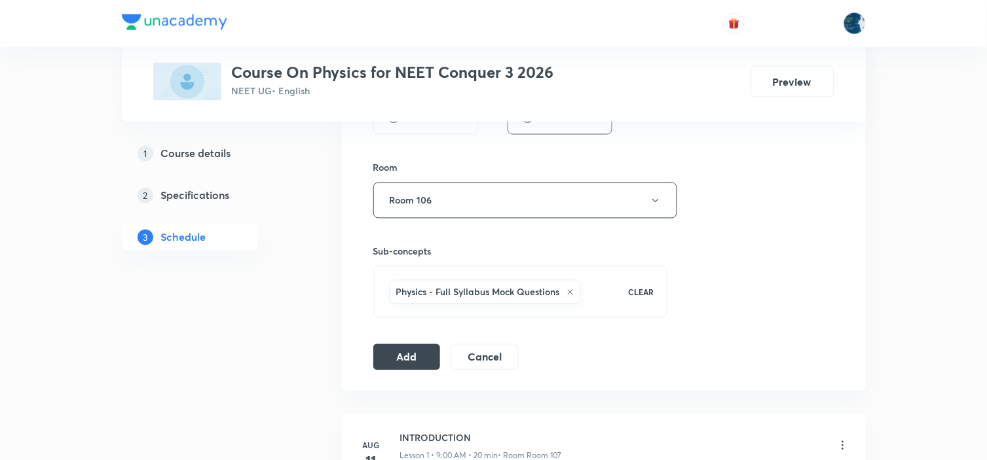
scroll to position [728, 0]
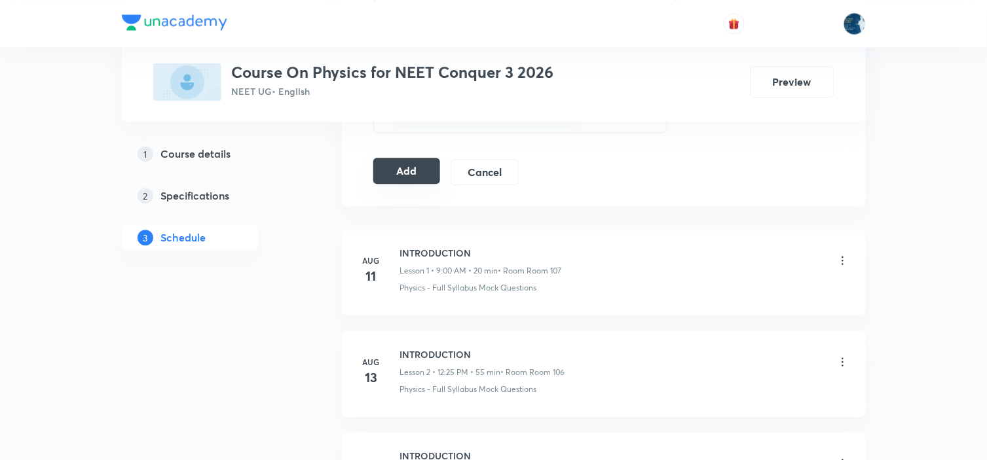
click at [418, 168] on button "Add" at bounding box center [406, 171] width 67 height 26
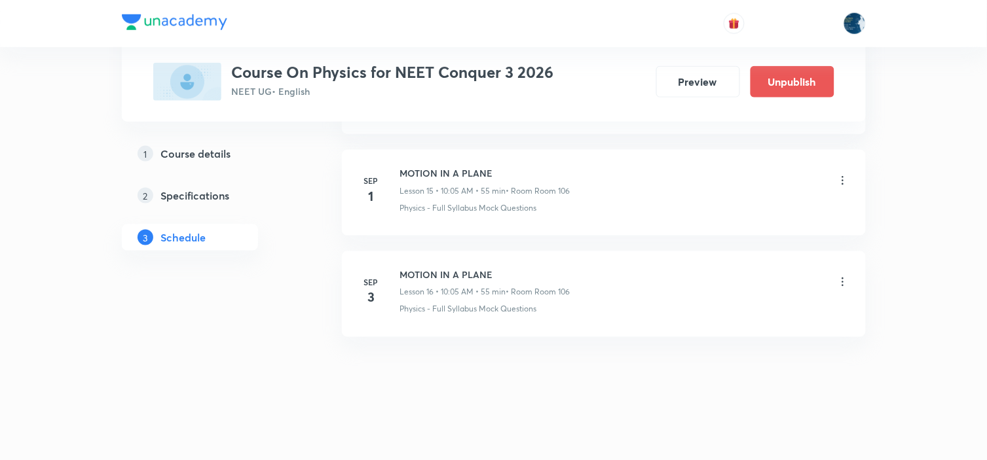
scroll to position [1613, 0]
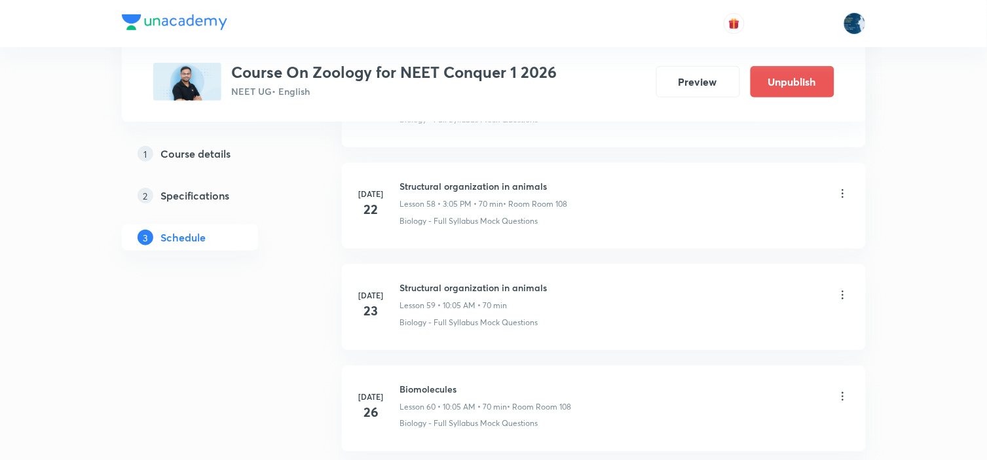
scroll to position [8922, 0]
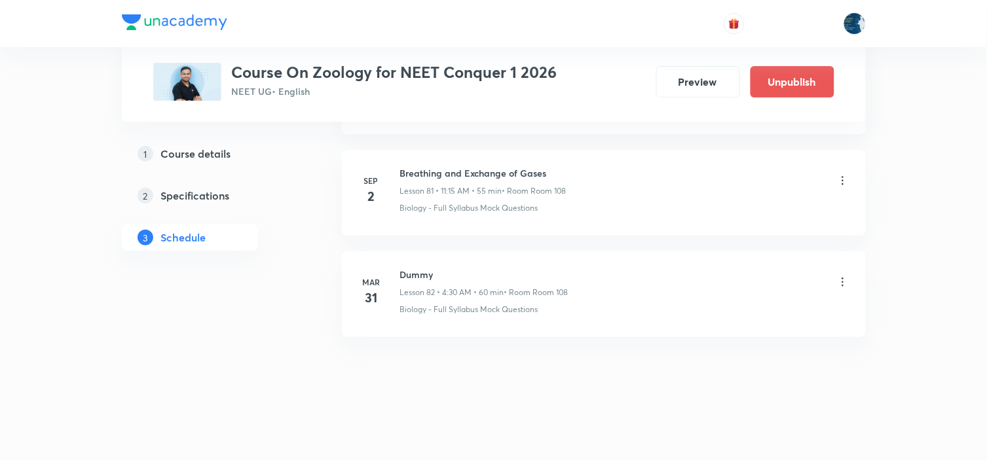
click at [427, 171] on h6 "Breathing and Exchange of Gases" at bounding box center [483, 173] width 166 height 14
copy h6 "Breathing and Exchange of Gases"
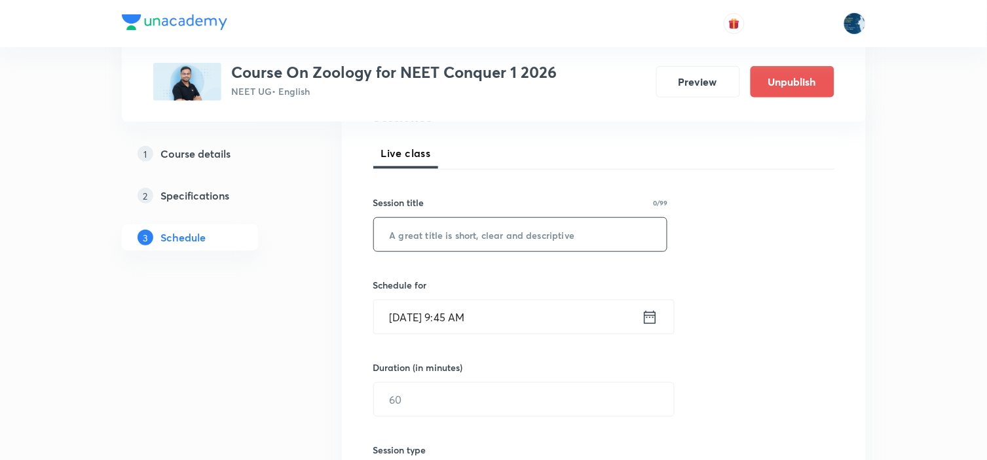
scroll to position [218, 0]
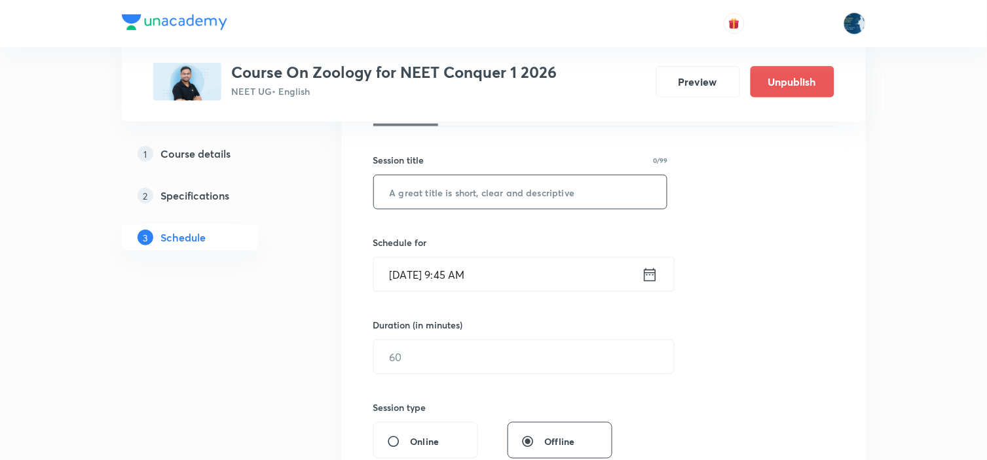
click at [509, 198] on input "text" at bounding box center [520, 192] width 293 height 33
paste input "Breathing and Exchange of Gases"
type input "Breathing and Exchange of Gases"
click at [645, 271] on icon at bounding box center [650, 275] width 16 height 18
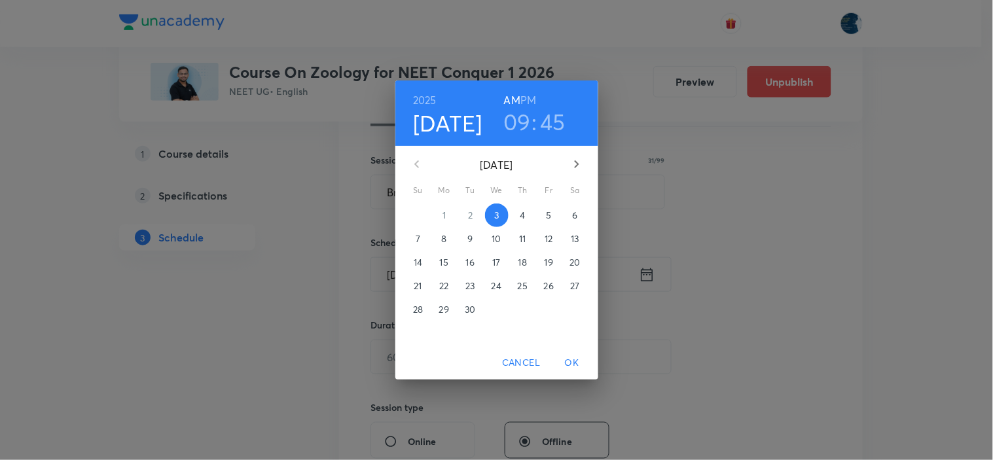
drag, startPoint x: 511, startPoint y: 121, endPoint x: 496, endPoint y: 153, distance: 34.9
click at [511, 126] on h3 "09" at bounding box center [518, 122] width 28 height 28
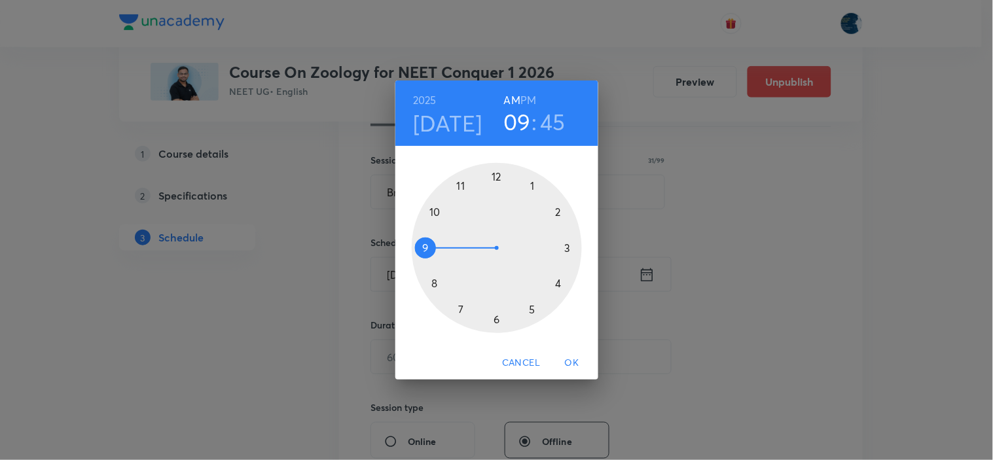
click at [460, 187] on div at bounding box center [497, 248] width 170 height 170
click at [568, 250] on div at bounding box center [497, 248] width 170 height 170
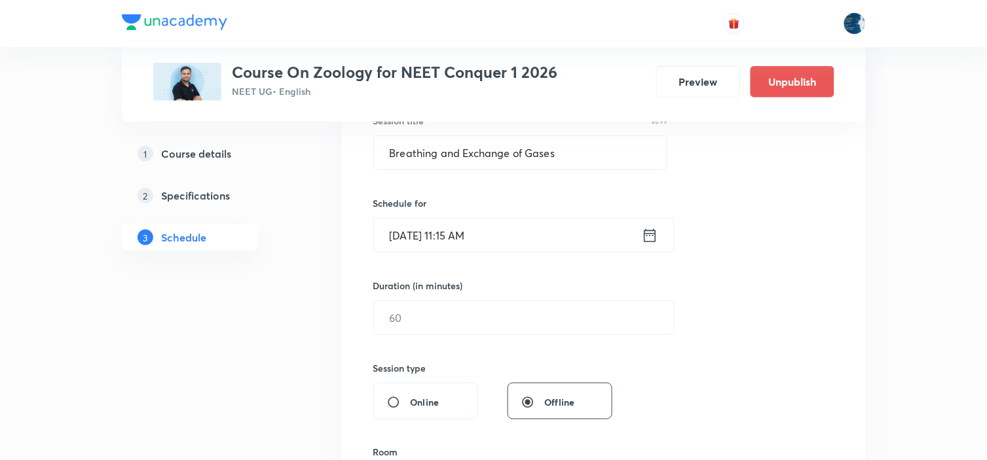
scroll to position [291, 0]
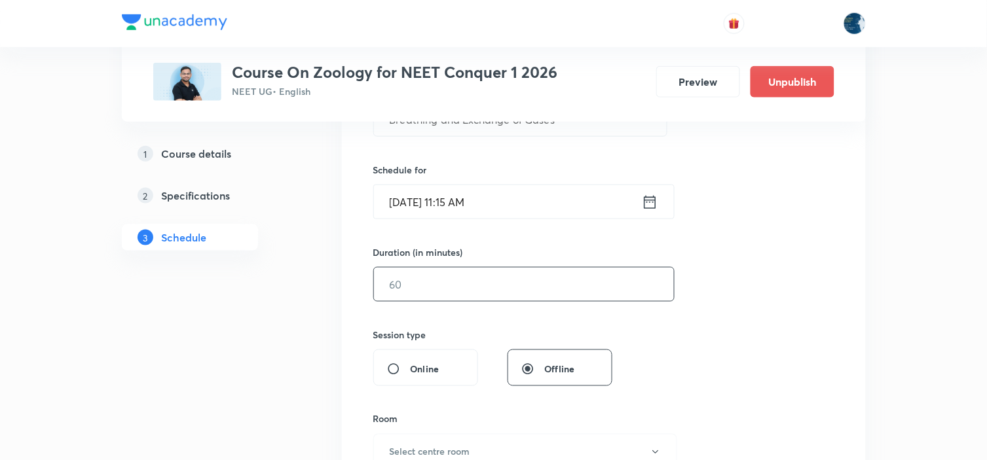
click at [522, 286] on input "text" at bounding box center [524, 284] width 300 height 33
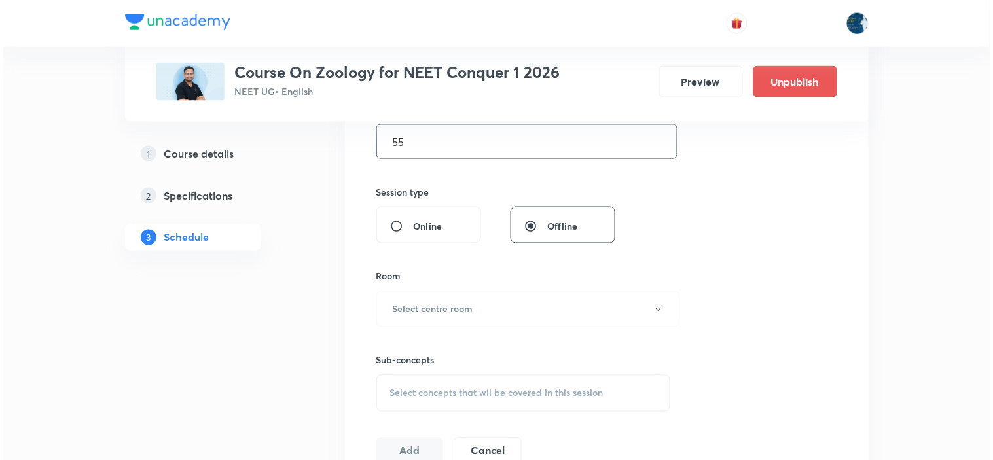
scroll to position [436, 0]
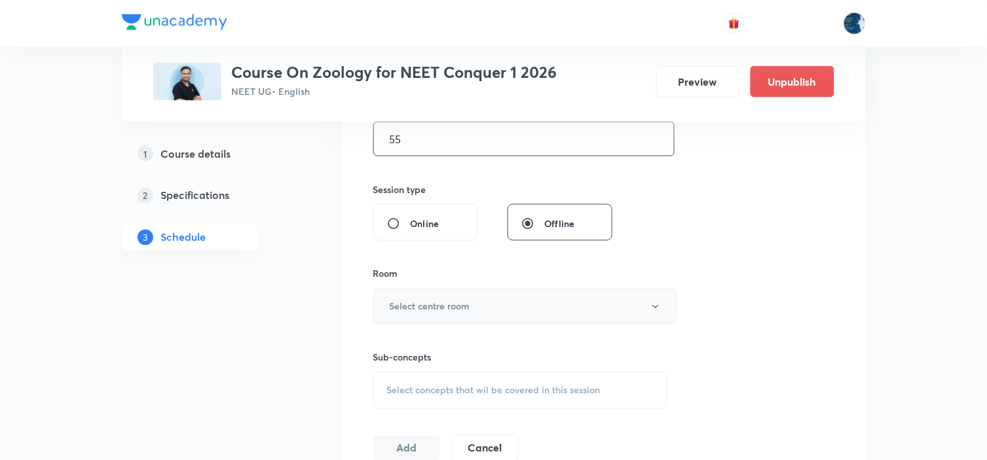
type input "55"
click at [545, 297] on button "Select centre room" at bounding box center [525, 307] width 304 height 36
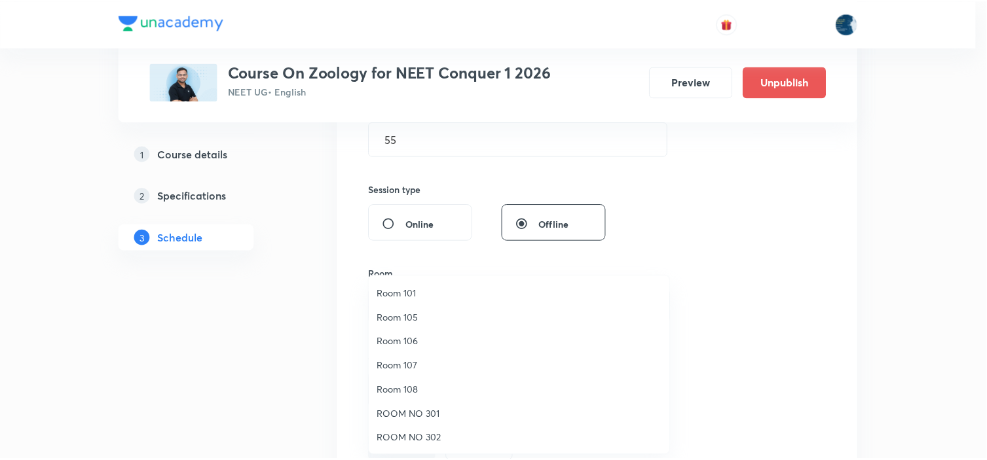
scroll to position [145, 0]
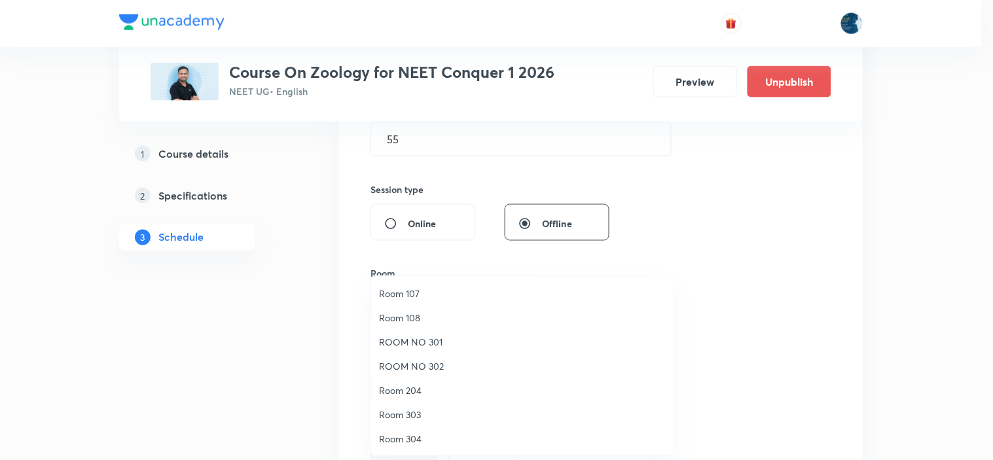
click at [448, 318] on span "Room 108" at bounding box center [522, 318] width 287 height 14
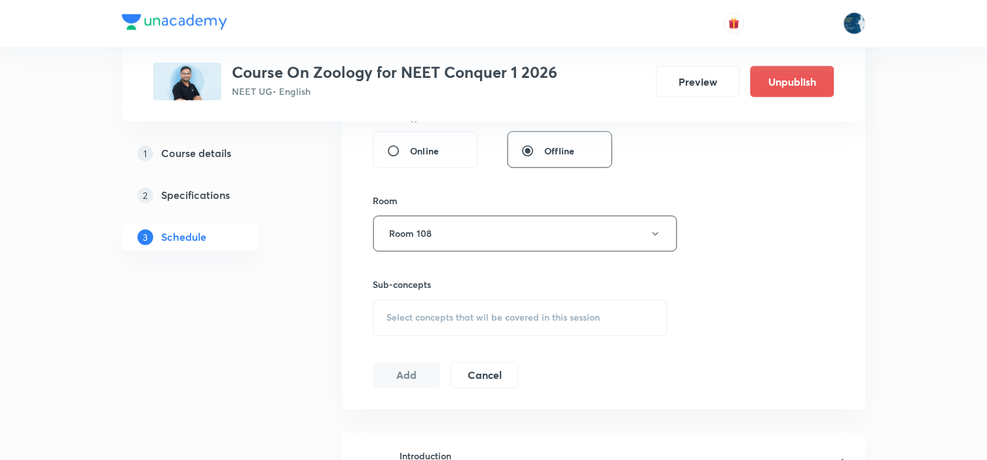
drag, startPoint x: 601, startPoint y: 314, endPoint x: 632, endPoint y: 300, distance: 34.0
click at [601, 316] on div "Select concepts that wil be covered in this session" at bounding box center [520, 318] width 295 height 37
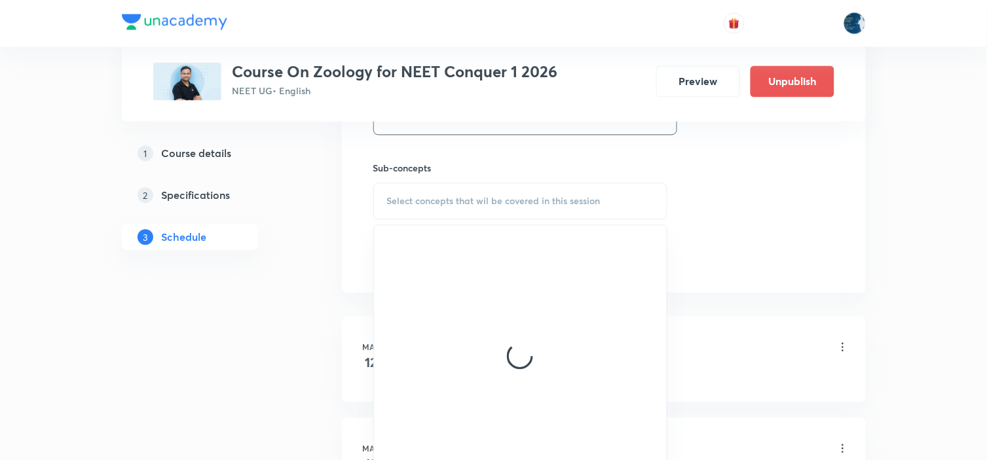
scroll to position [655, 0]
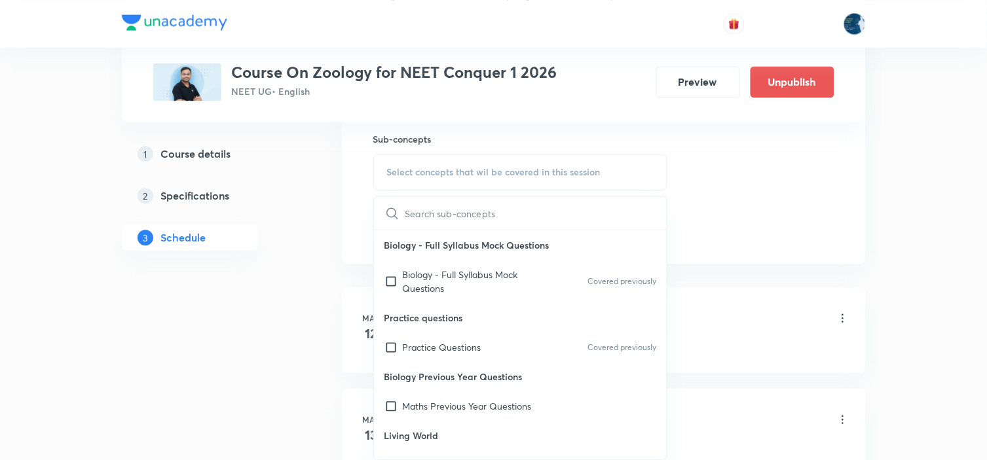
drag, startPoint x: 624, startPoint y: 275, endPoint x: 712, endPoint y: 220, distance: 103.6
click at [624, 276] on div "Biology - Full Syllabus Mock Questions Covered previously" at bounding box center [520, 281] width 293 height 43
checkbox input "true"
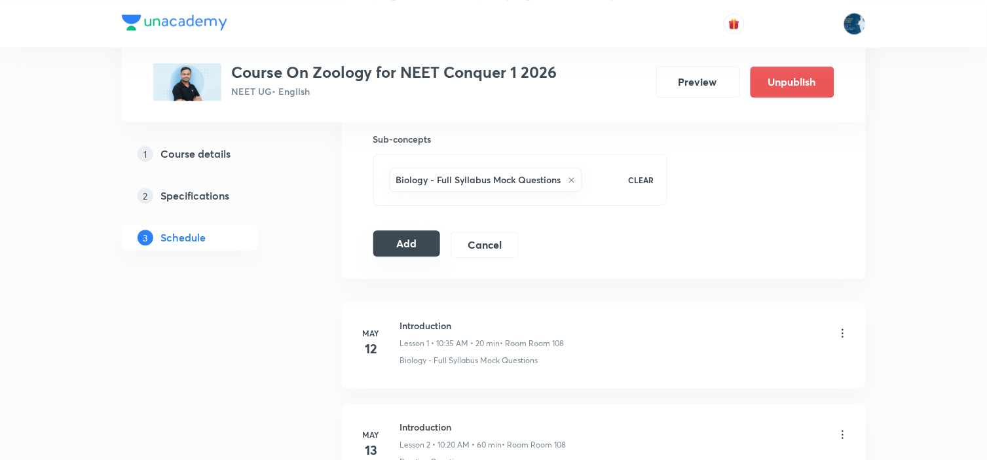
click at [403, 253] on button "Add" at bounding box center [406, 244] width 67 height 26
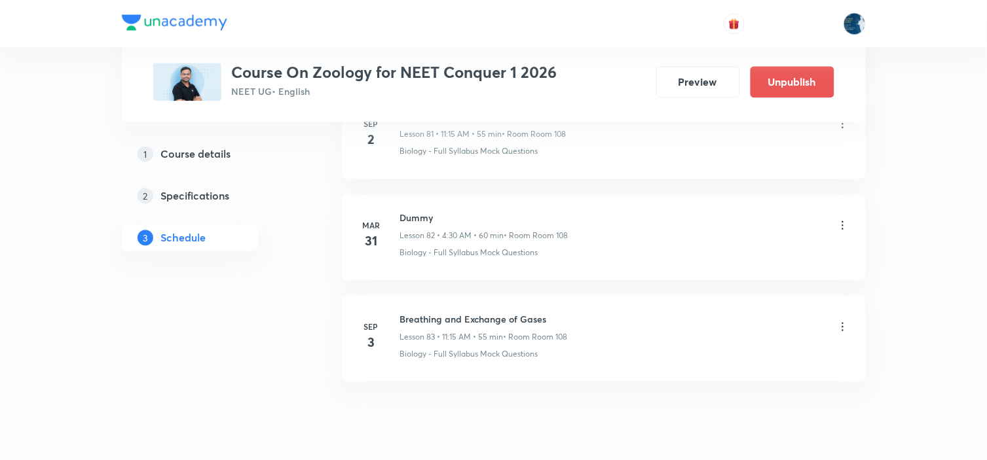
scroll to position [8422, 0]
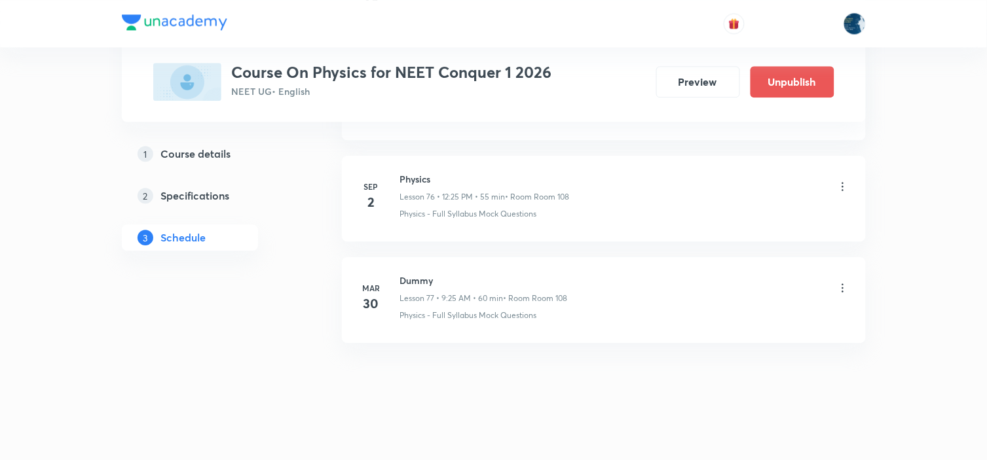
scroll to position [8498, 0]
click at [421, 171] on h6 "Physics" at bounding box center [485, 173] width 170 height 14
click at [417, 169] on h6 "Physics" at bounding box center [485, 173] width 170 height 14
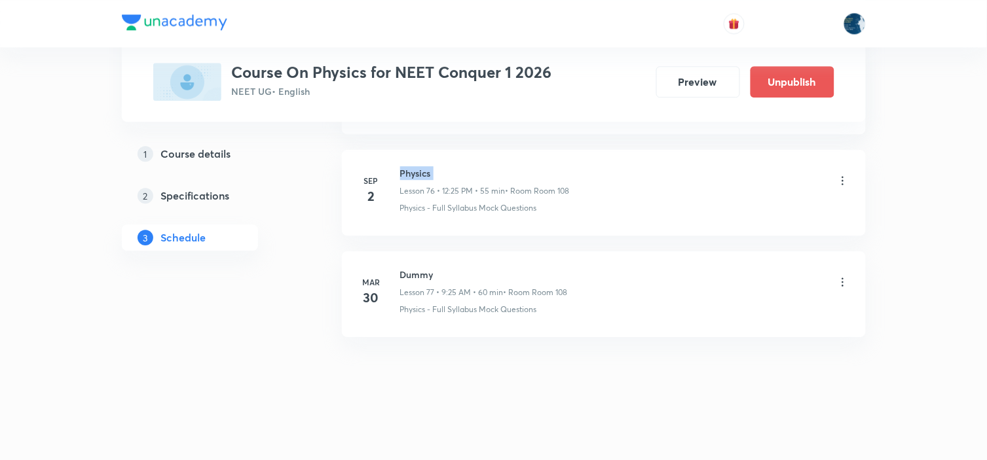
copy h6 "Physics"
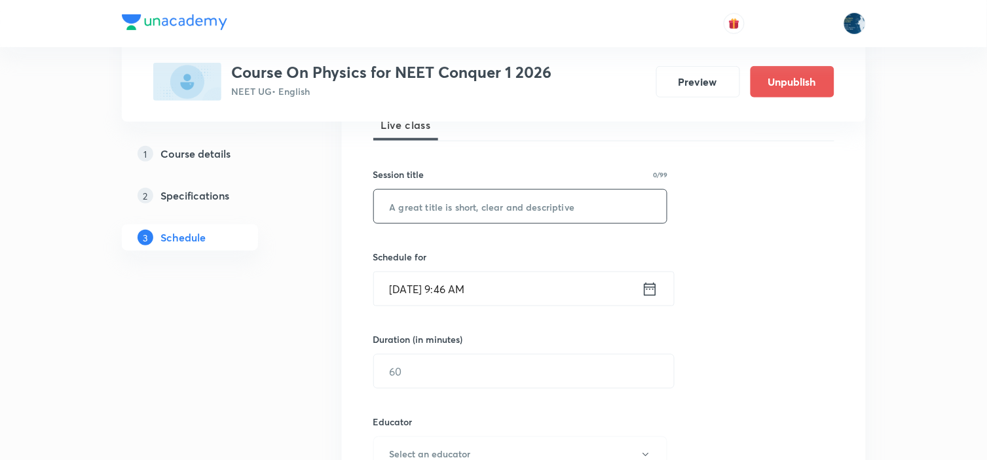
scroll to position [218, 0]
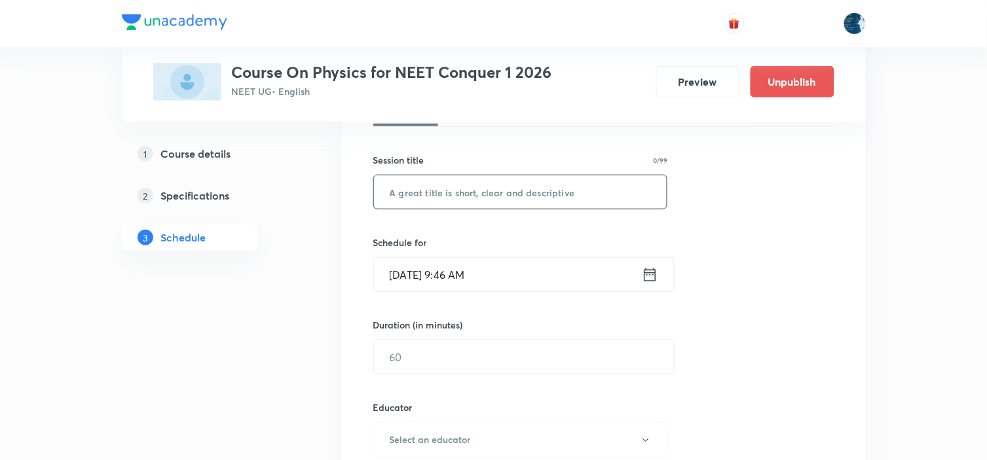
click at [498, 193] on input "text" at bounding box center [520, 192] width 293 height 33
paste input "Physics"
type input "Physics"
click at [642, 276] on icon at bounding box center [650, 275] width 16 height 18
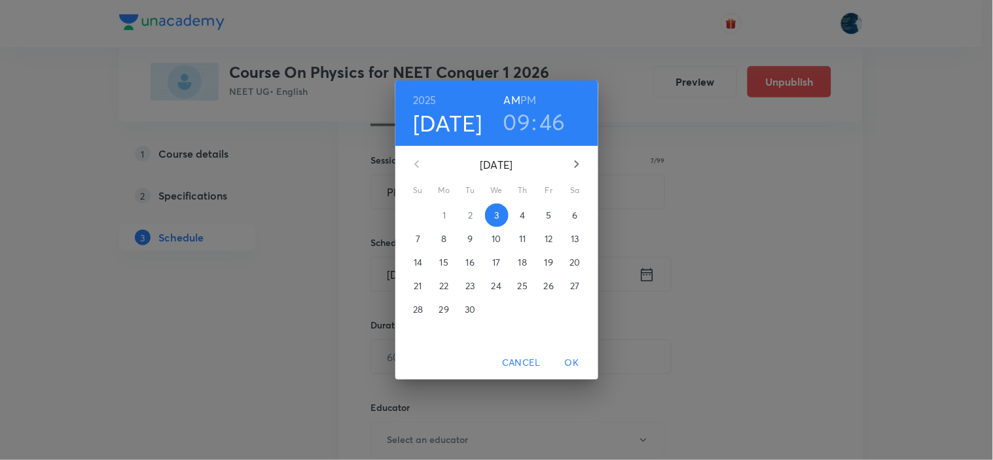
click at [536, 102] on h6 "PM" at bounding box center [529, 100] width 16 height 18
click at [518, 121] on h3 "09" at bounding box center [518, 122] width 28 height 28
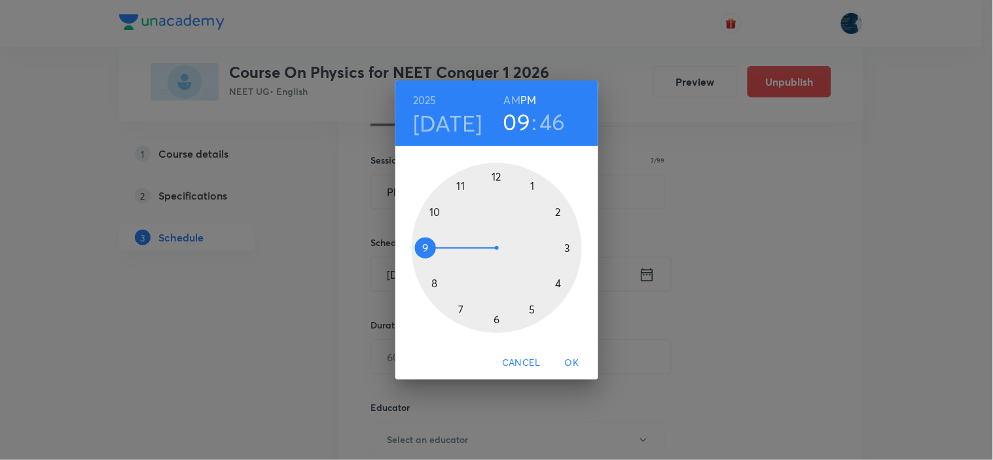
click at [496, 175] on div at bounding box center [497, 248] width 170 height 170
click at [534, 306] on div at bounding box center [497, 248] width 170 height 170
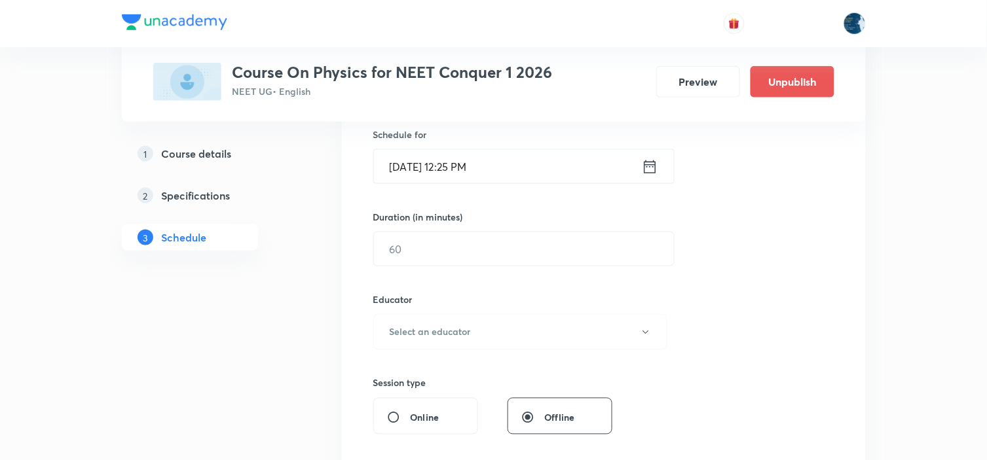
scroll to position [363, 0]
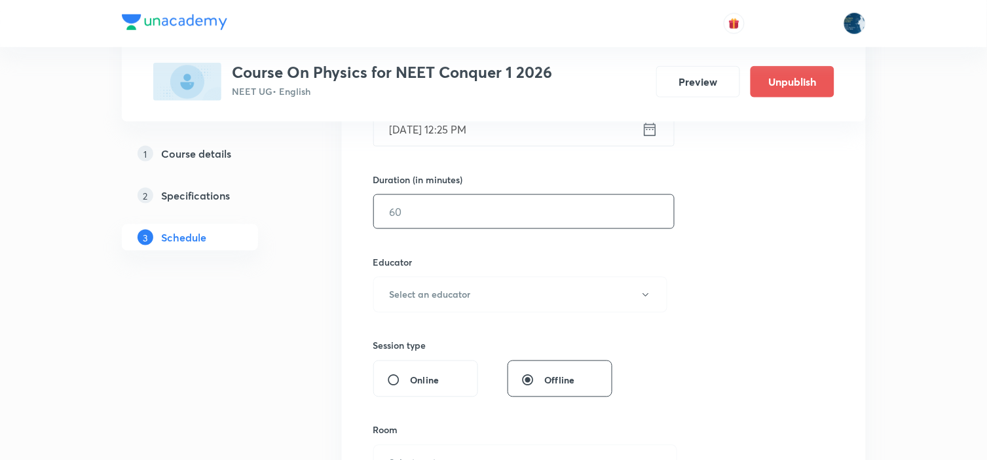
click at [530, 202] on input "text" at bounding box center [524, 211] width 300 height 33
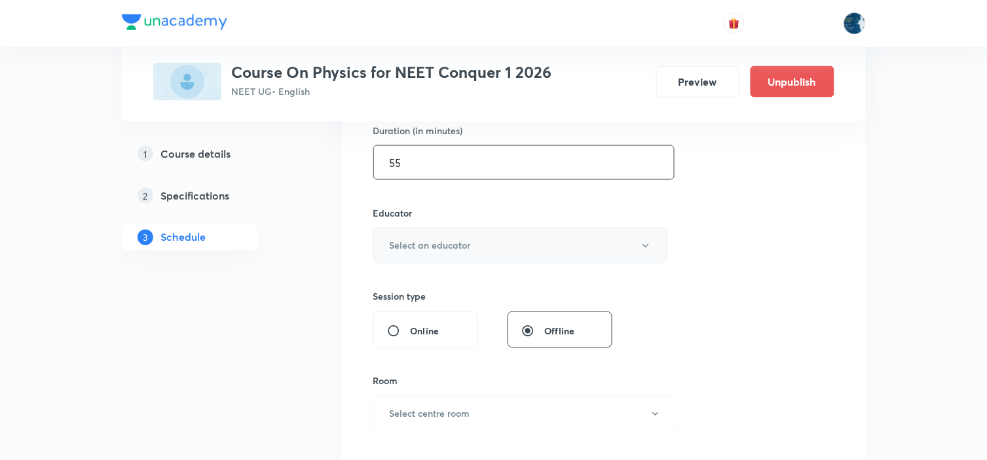
scroll to position [436, 0]
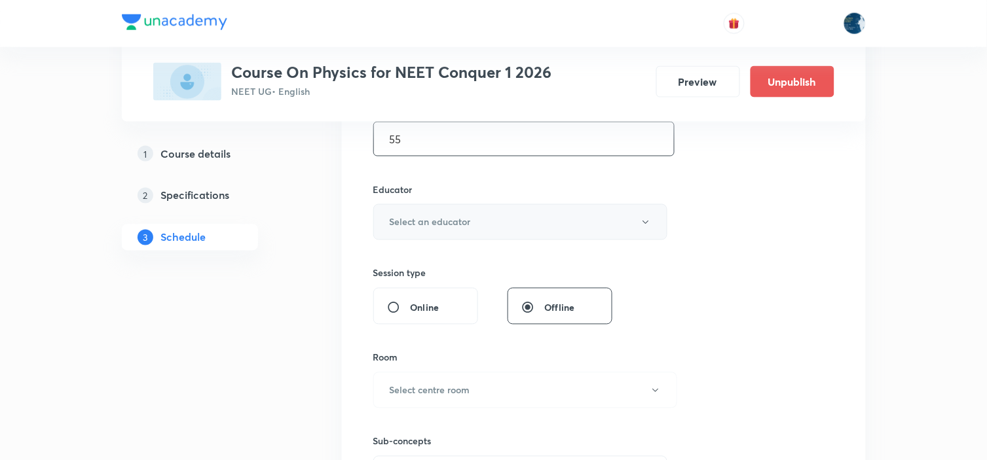
type input "55"
click at [551, 204] on button "Select an educator" at bounding box center [520, 222] width 295 height 36
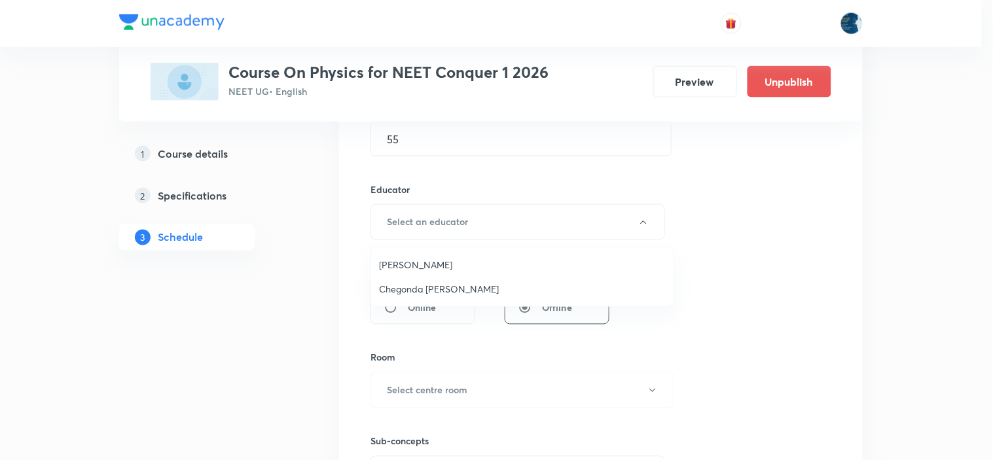
click at [460, 266] on span "[PERSON_NAME]" at bounding box center [522, 265] width 287 height 14
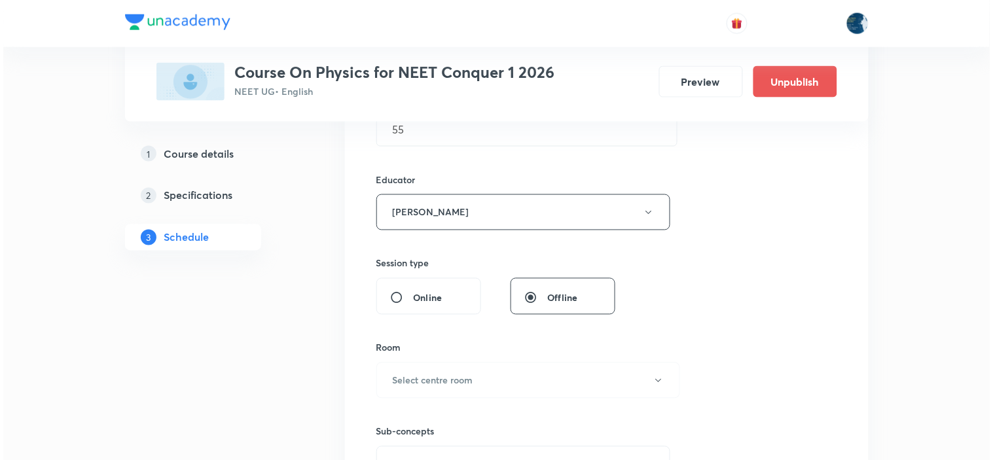
scroll to position [509, 0]
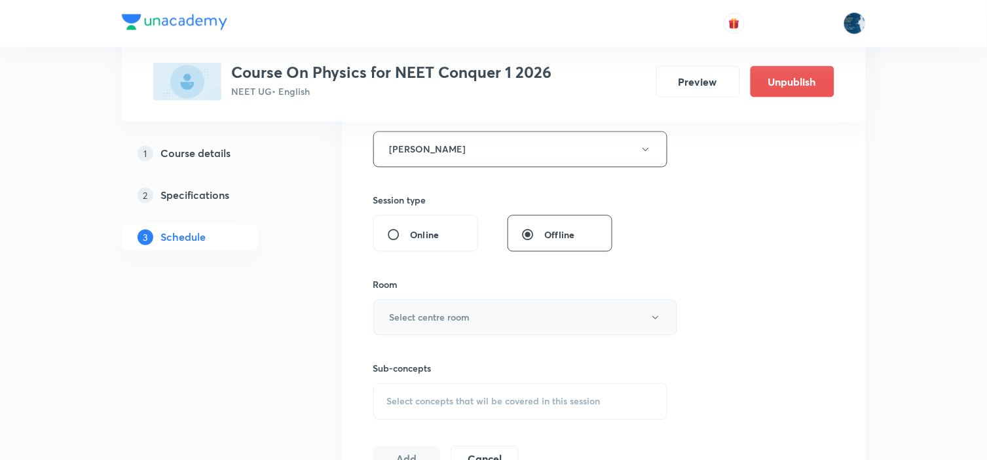
click at [525, 323] on button "Select centre room" at bounding box center [525, 318] width 304 height 36
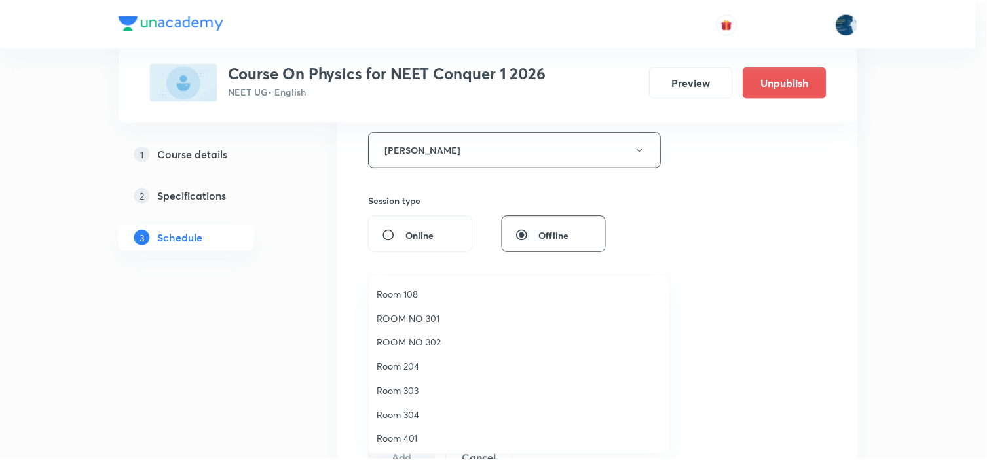
scroll to position [145, 0]
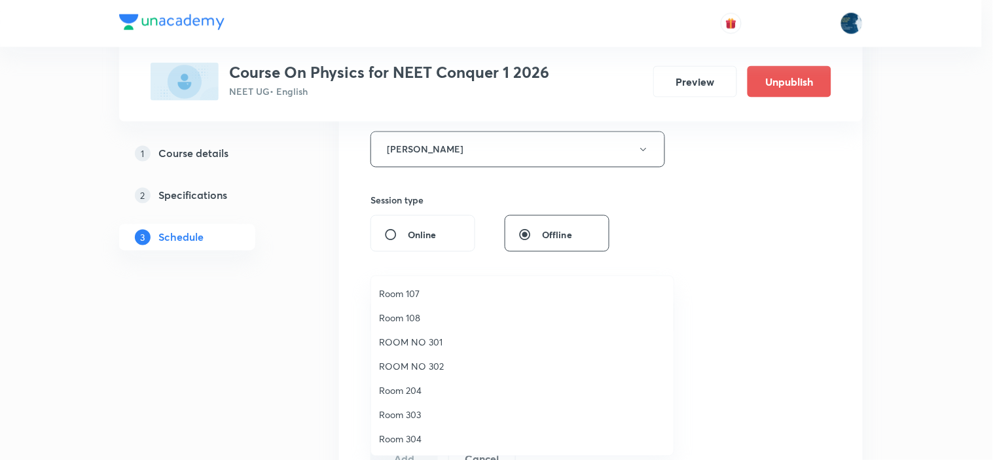
click at [426, 306] on li "Room 108" at bounding box center [522, 318] width 303 height 24
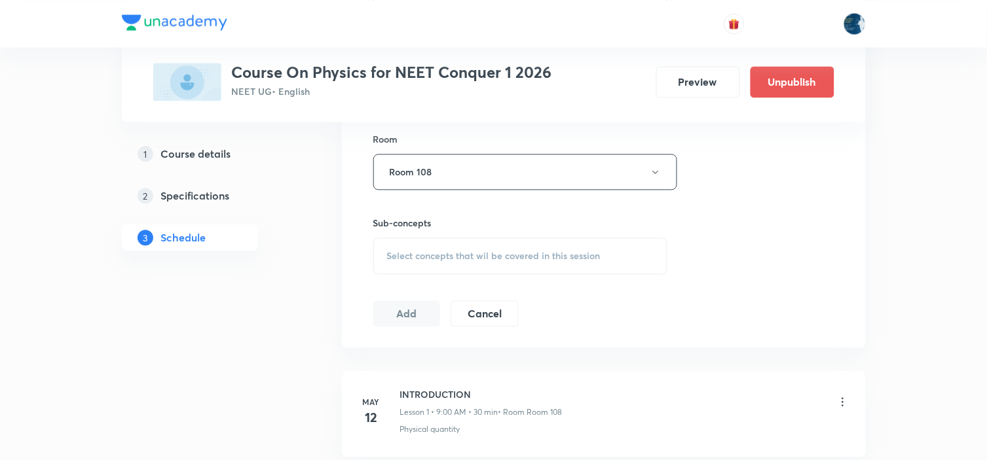
click at [588, 259] on span "Select concepts that wil be covered in this session" at bounding box center [493, 256] width 213 height 10
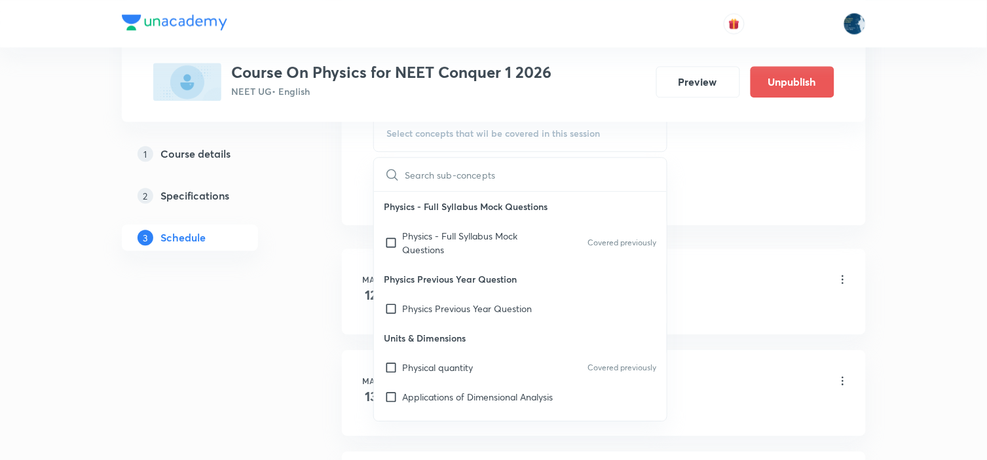
scroll to position [800, 0]
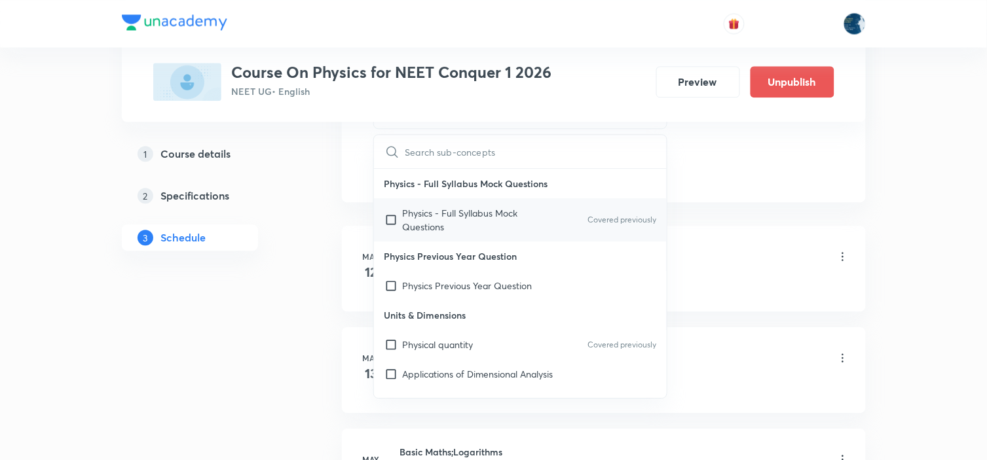
click at [625, 223] on p "Covered previously" at bounding box center [621, 220] width 69 height 12
checkbox input "true"
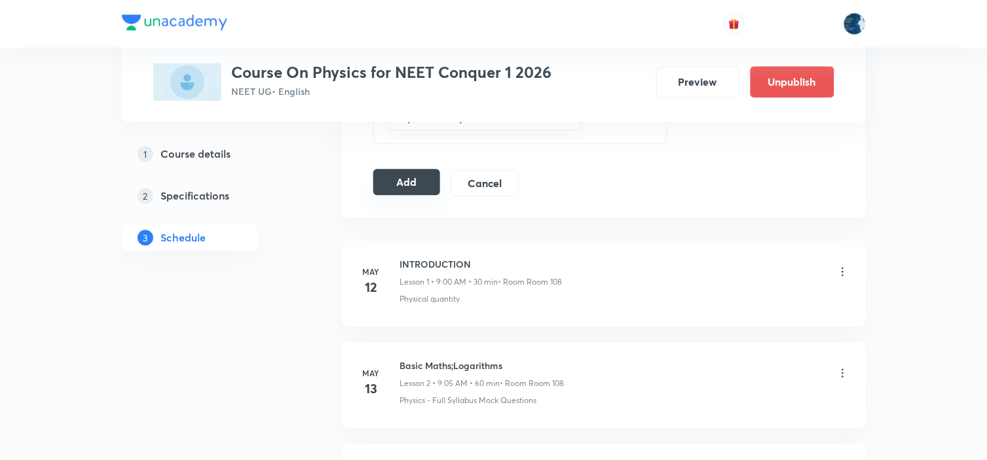
click at [401, 184] on button "Add" at bounding box center [406, 182] width 67 height 26
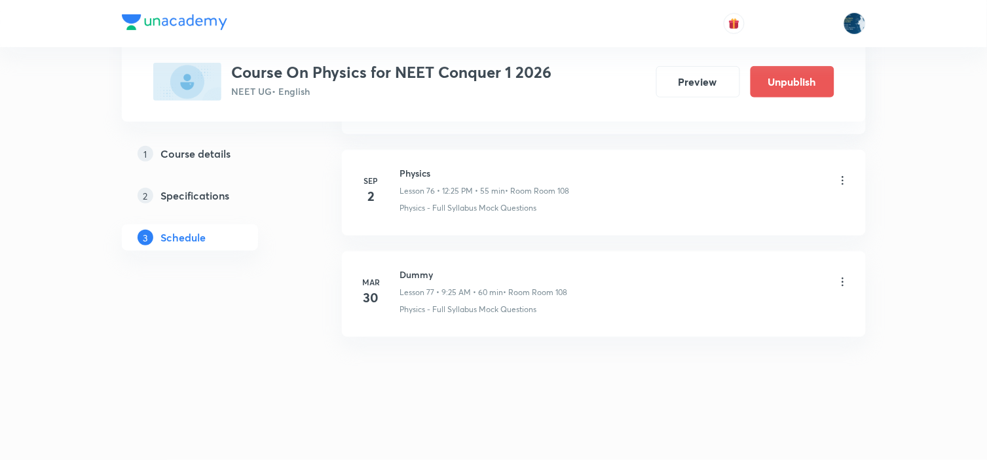
scroll to position [7811, 0]
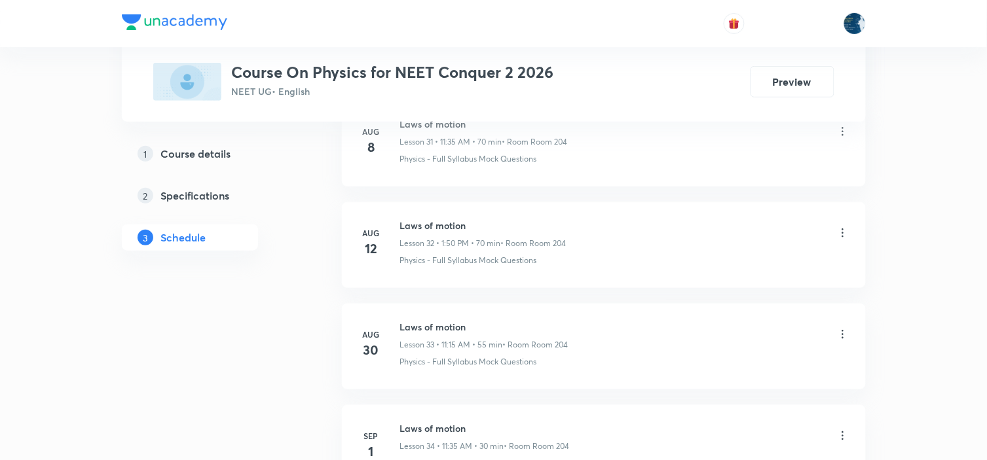
scroll to position [4231, 0]
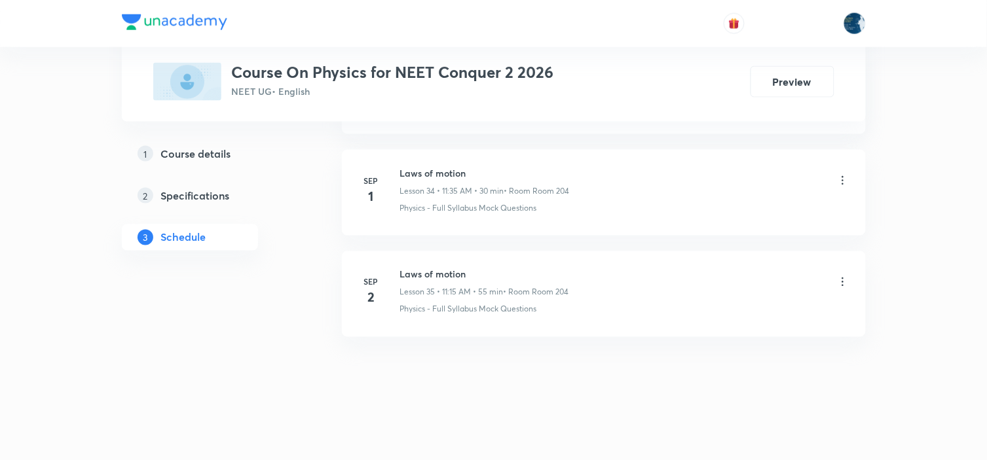
click at [419, 277] on h6 "Laws of motion" at bounding box center [484, 275] width 169 height 14
copy h6 "Laws of motion"
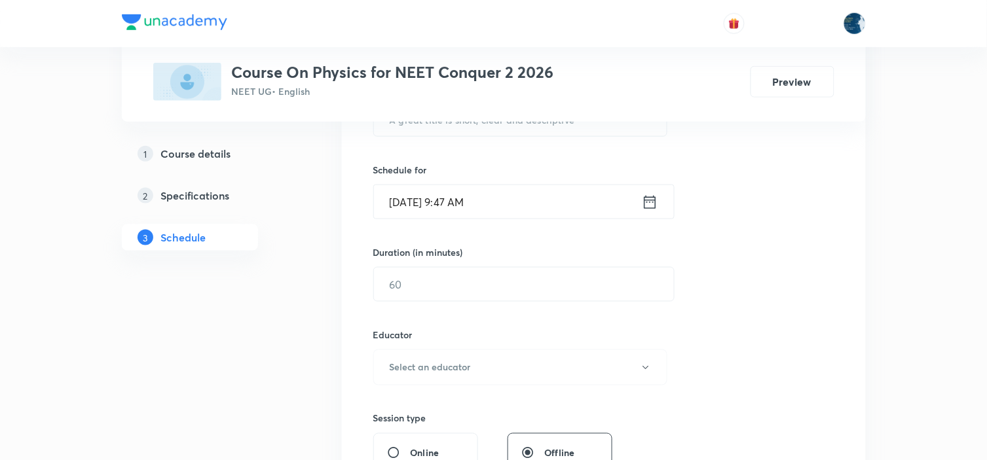
scroll to position [218, 0]
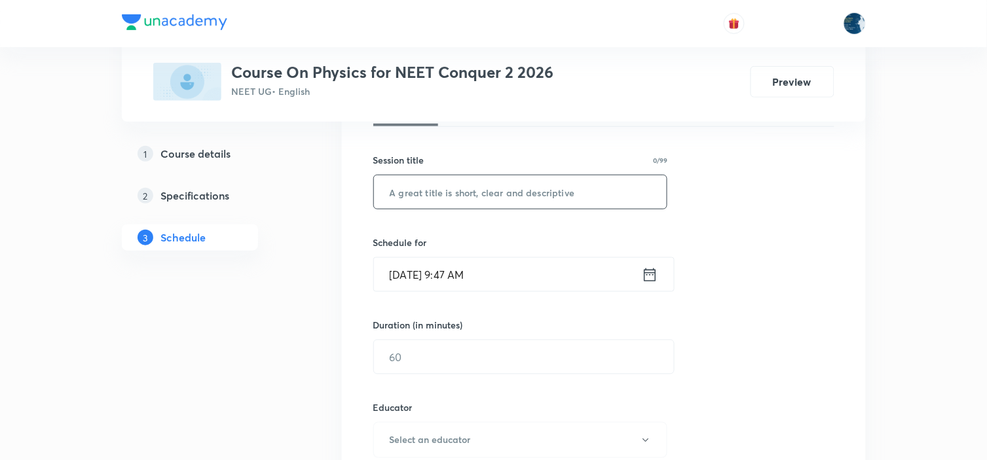
click at [475, 202] on input "text" at bounding box center [520, 192] width 293 height 33
paste input "Laws of motion"
type input "Laws of motion"
click at [642, 273] on icon at bounding box center [650, 275] width 16 height 18
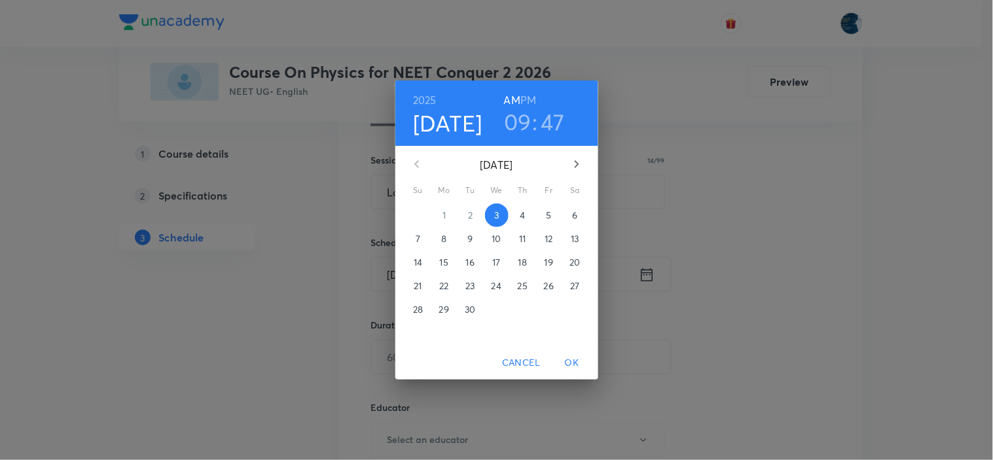
click at [525, 120] on h3 "09" at bounding box center [518, 122] width 28 height 28
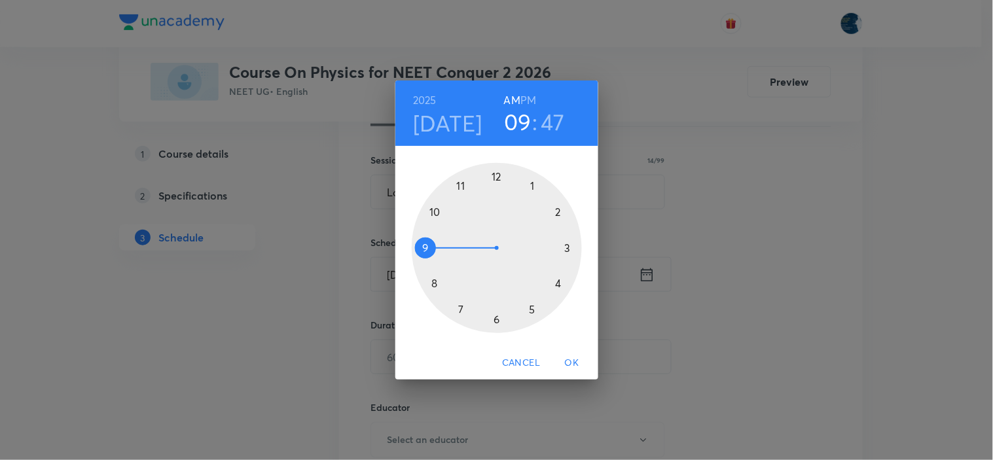
click at [462, 188] on div at bounding box center [497, 248] width 170 height 170
click at [570, 248] on div at bounding box center [497, 248] width 170 height 170
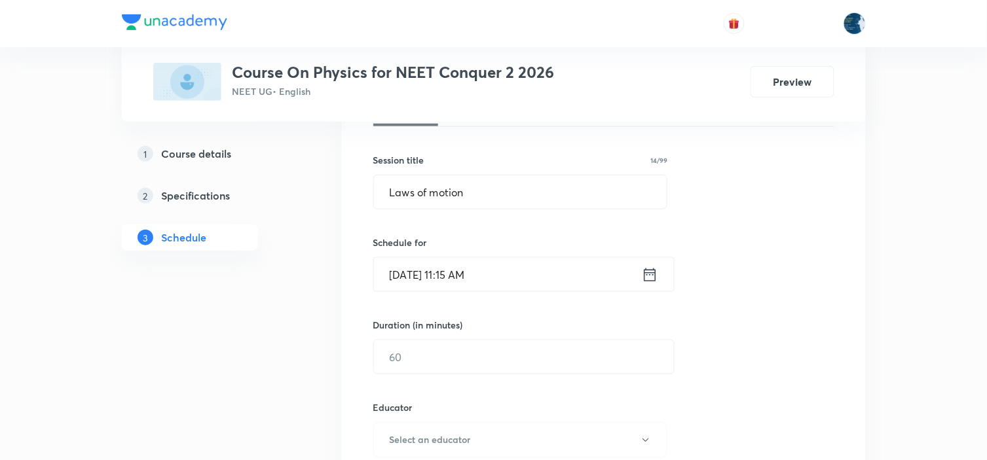
scroll to position [291, 0]
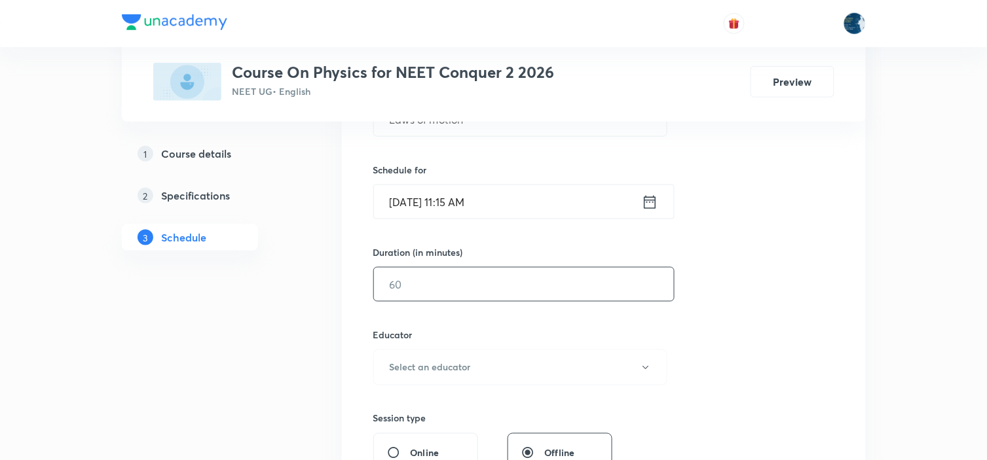
click at [551, 284] on input "text" at bounding box center [524, 284] width 300 height 33
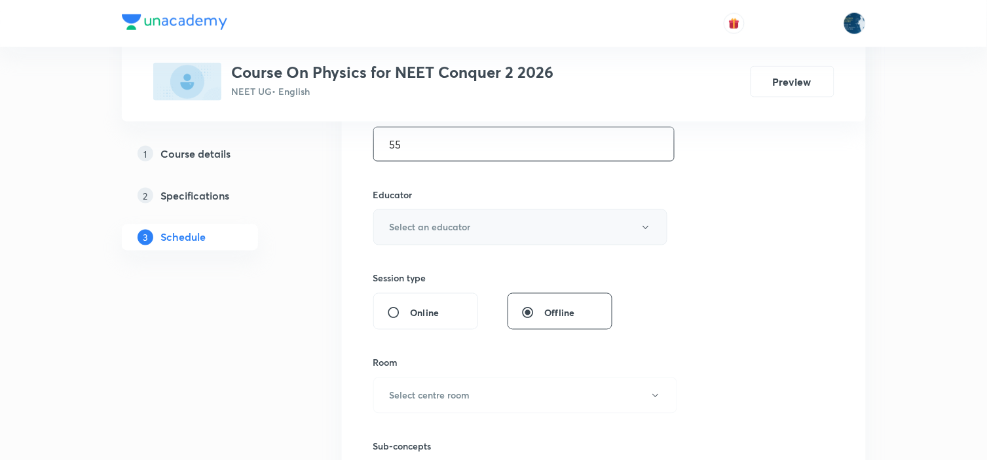
scroll to position [436, 0]
type input "55"
click at [570, 220] on button "Select an educator" at bounding box center [520, 222] width 295 height 36
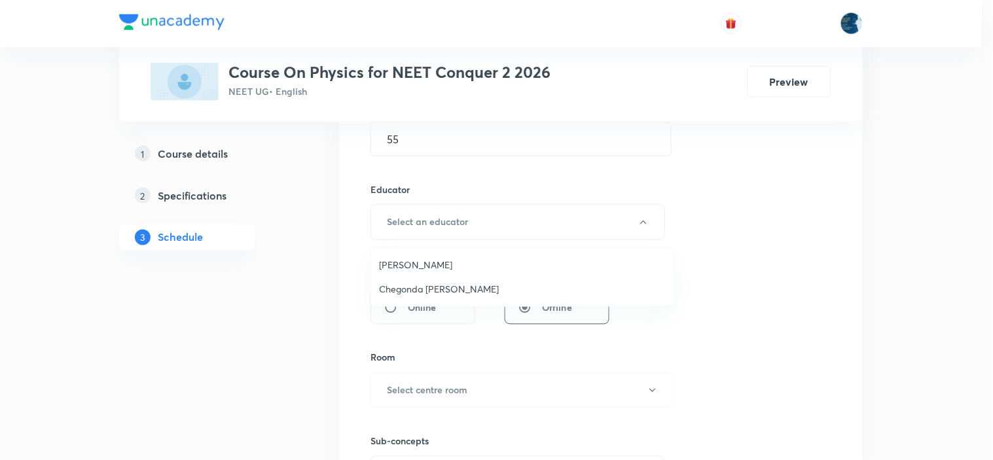
click at [463, 265] on span "[PERSON_NAME]" at bounding box center [522, 265] width 287 height 14
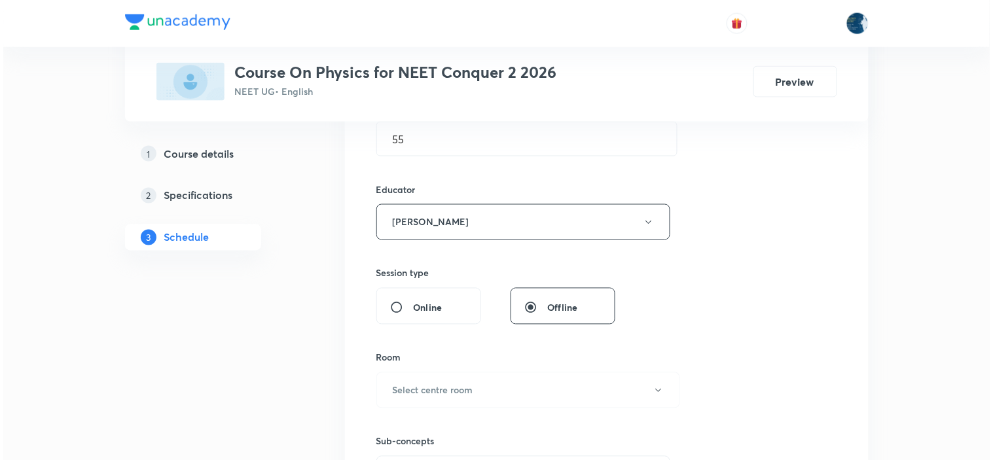
scroll to position [509, 0]
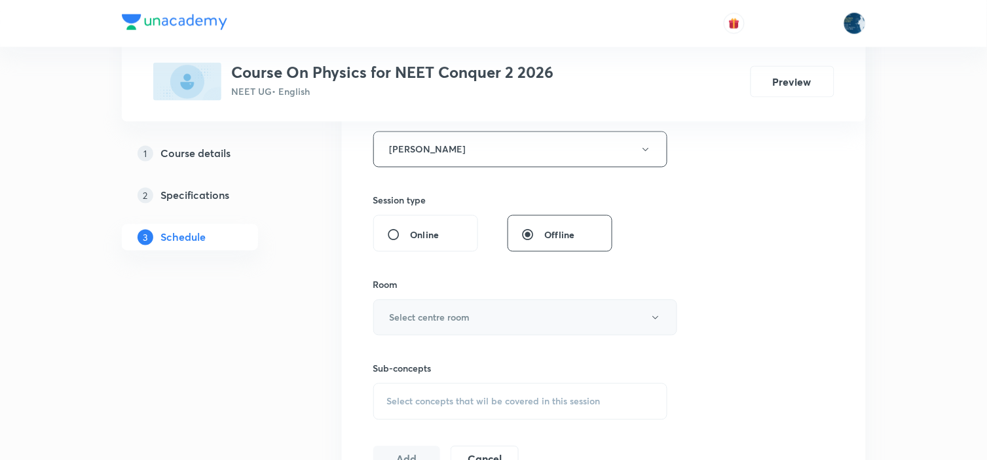
click at [521, 310] on button "Select centre room" at bounding box center [525, 318] width 304 height 36
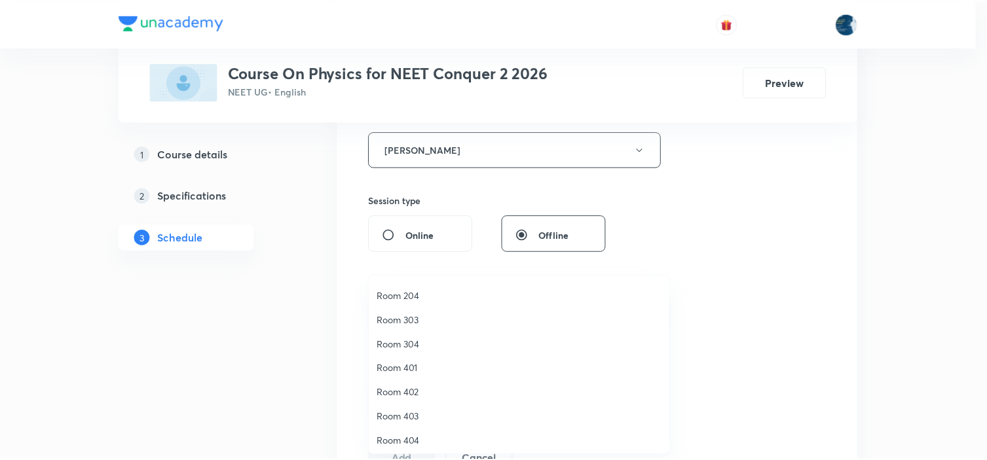
scroll to position [243, 0]
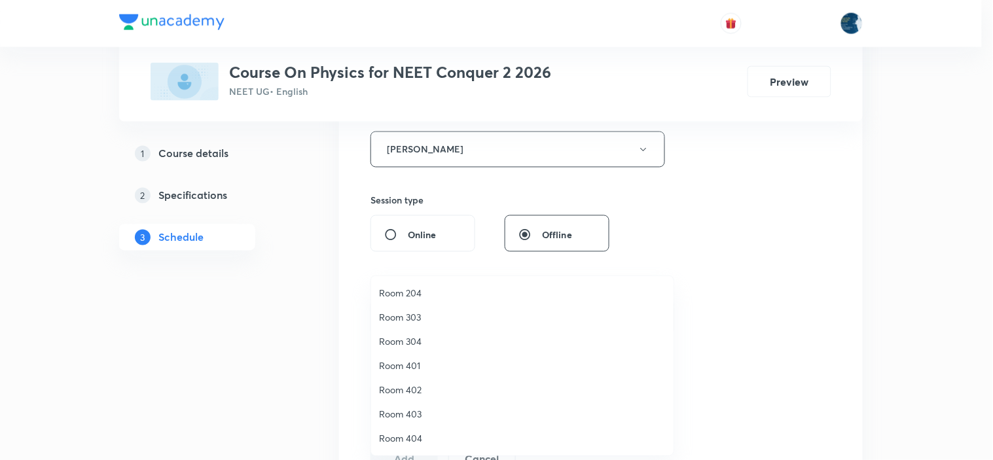
click at [428, 282] on li "Room 204" at bounding box center [522, 293] width 303 height 24
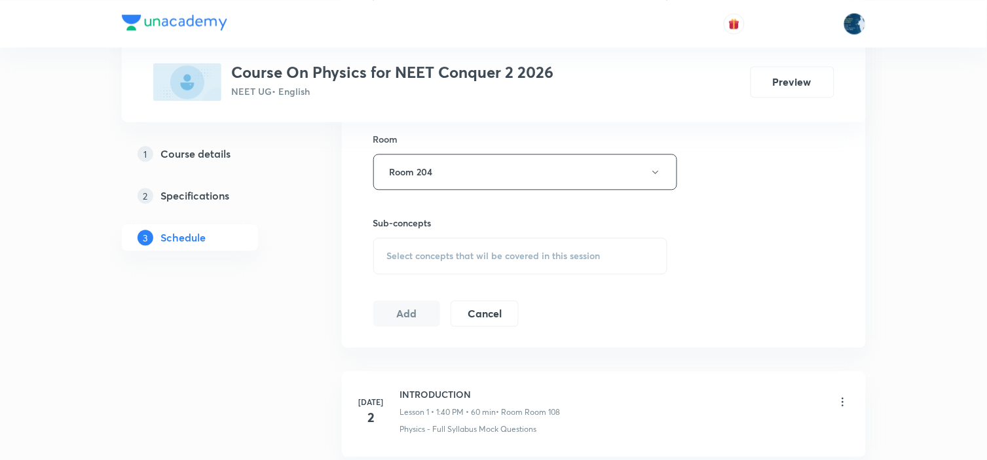
click at [593, 257] on span "Select concepts that wil be covered in this session" at bounding box center [493, 256] width 213 height 10
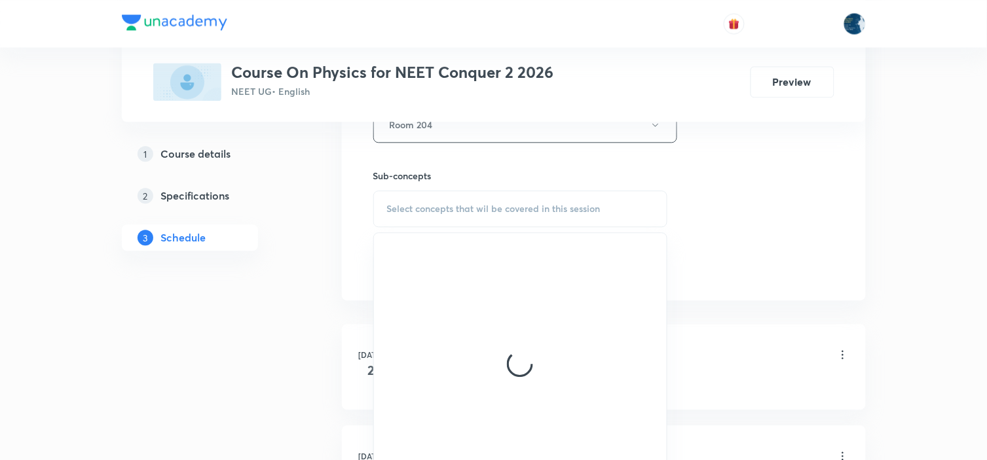
scroll to position [728, 0]
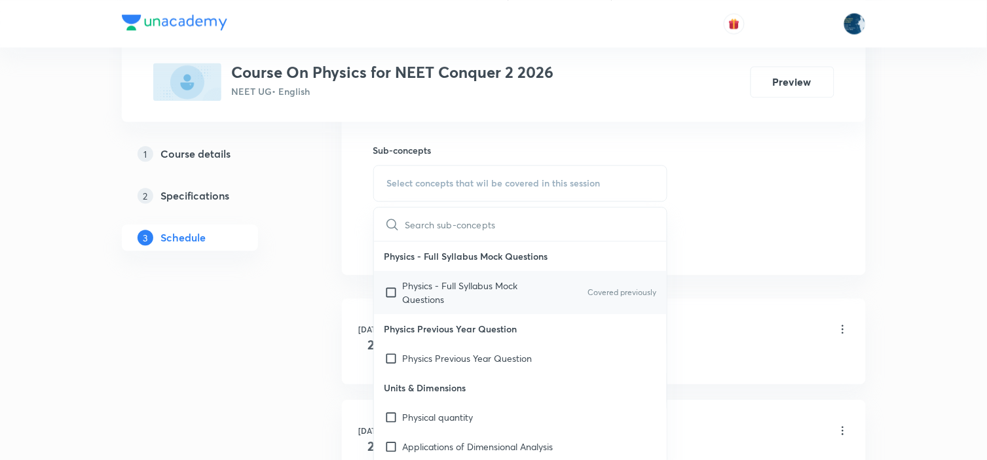
click at [644, 295] on p "Covered previously" at bounding box center [621, 293] width 69 height 12
checkbox input "true"
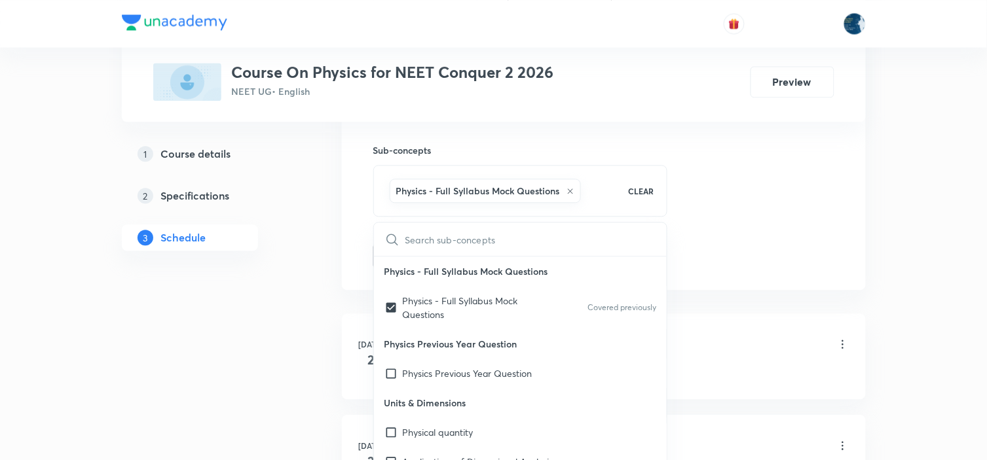
drag, startPoint x: 819, startPoint y: 202, endPoint x: 485, endPoint y: 188, distance: 334.3
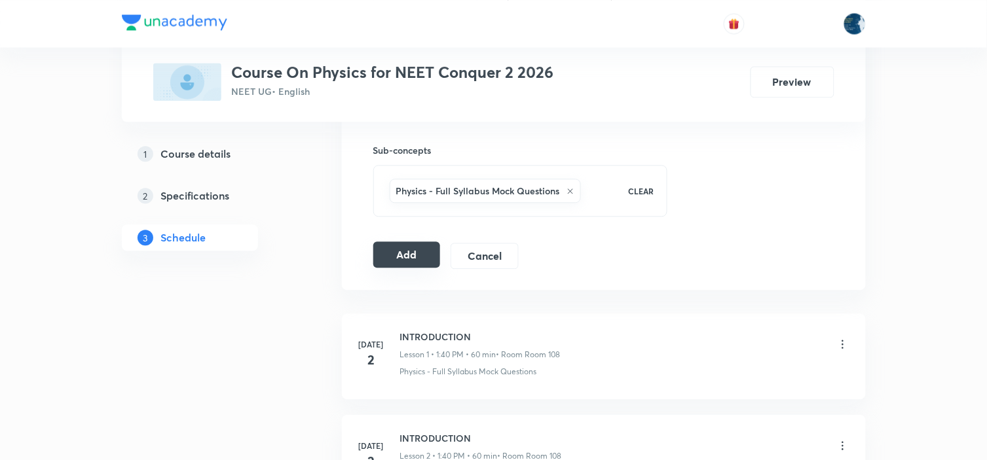
click at [407, 257] on button "Add" at bounding box center [406, 255] width 67 height 26
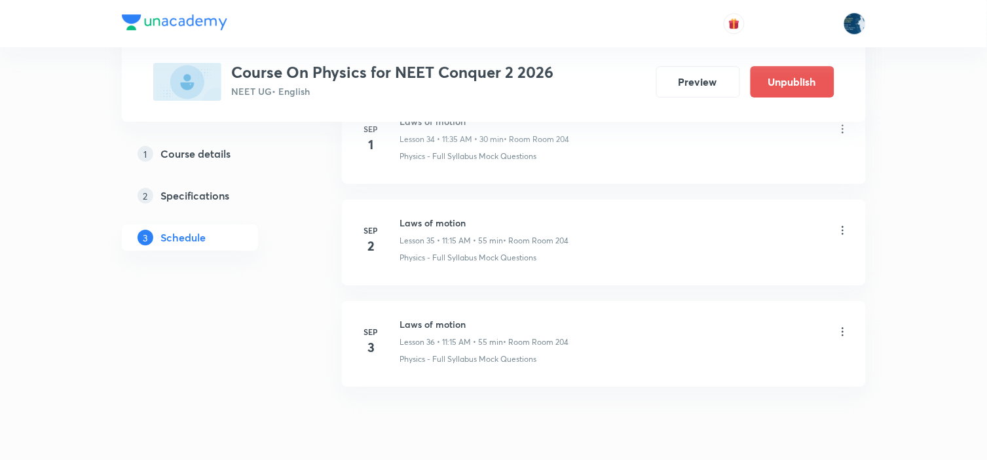
scroll to position [3645, 0]
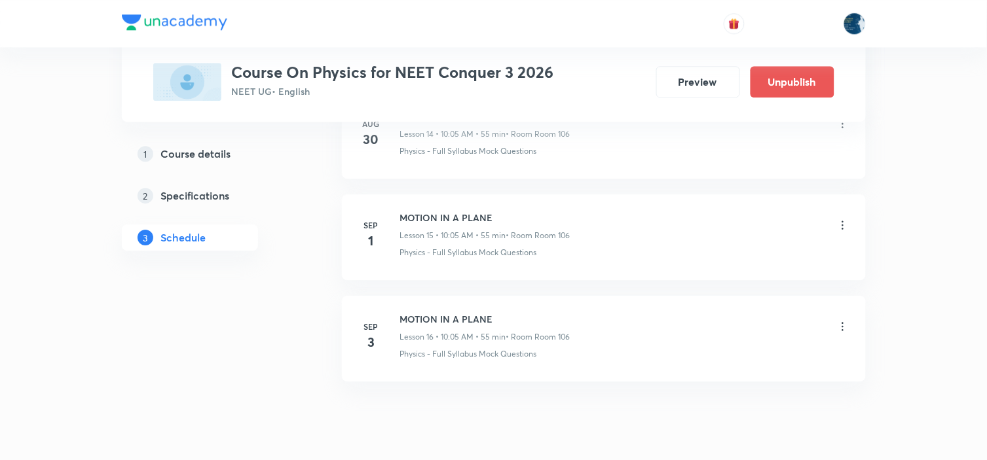
scroll to position [2215, 0]
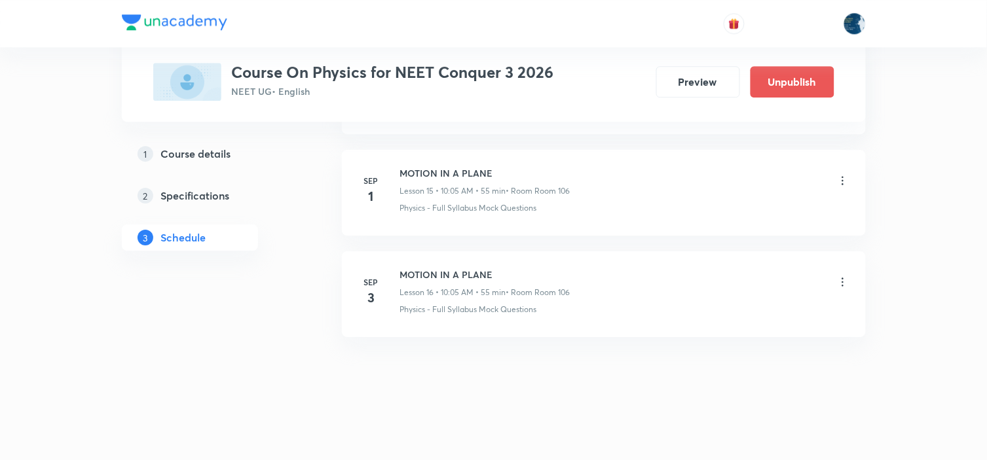
click at [431, 278] on h6 "MOTION IN A PLANE" at bounding box center [485, 275] width 170 height 14
copy h6 "MOTION IN A PLANE"
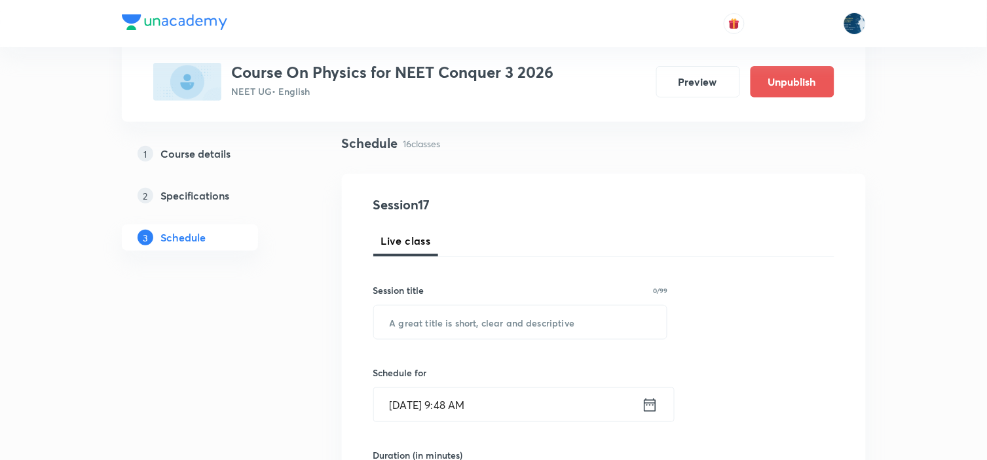
scroll to position [145, 0]
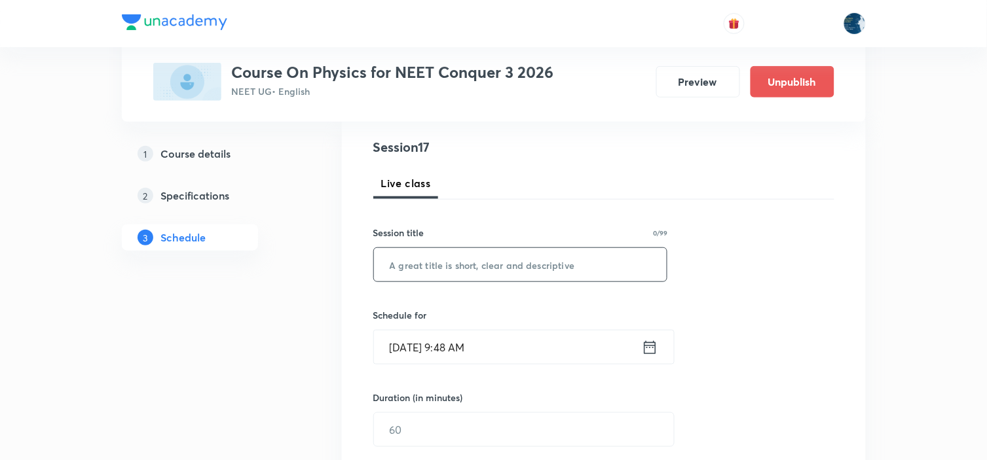
click at [503, 263] on input "text" at bounding box center [520, 264] width 293 height 33
paste input "MOTION IN A PLANE"
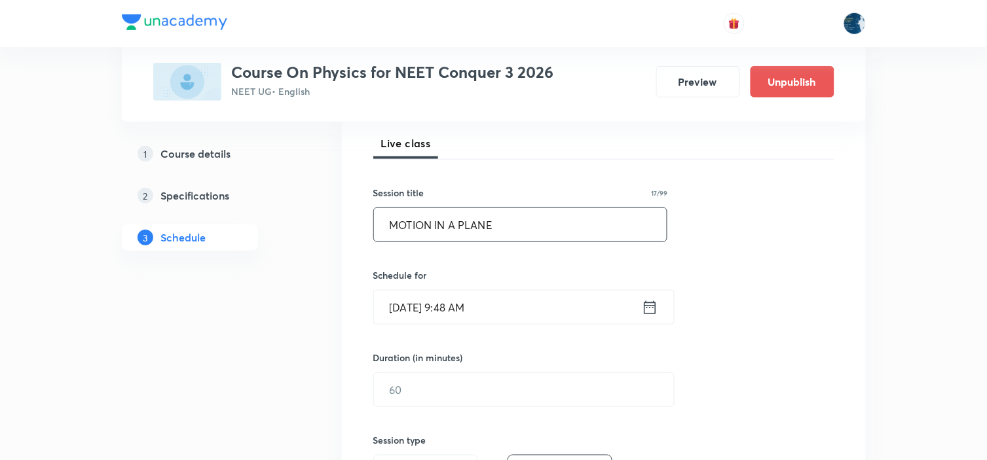
scroll to position [218, 0]
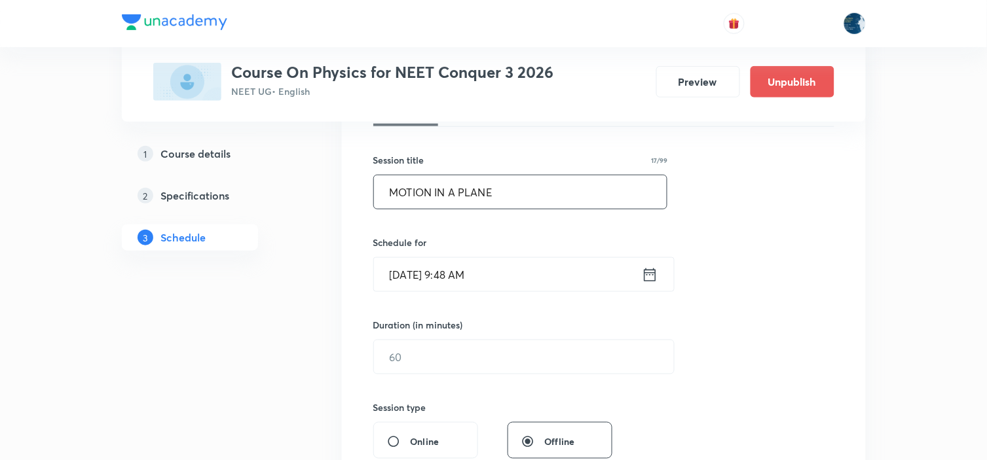
type input "MOTION IN A PLANE"
click at [656, 270] on icon at bounding box center [650, 274] width 12 height 13
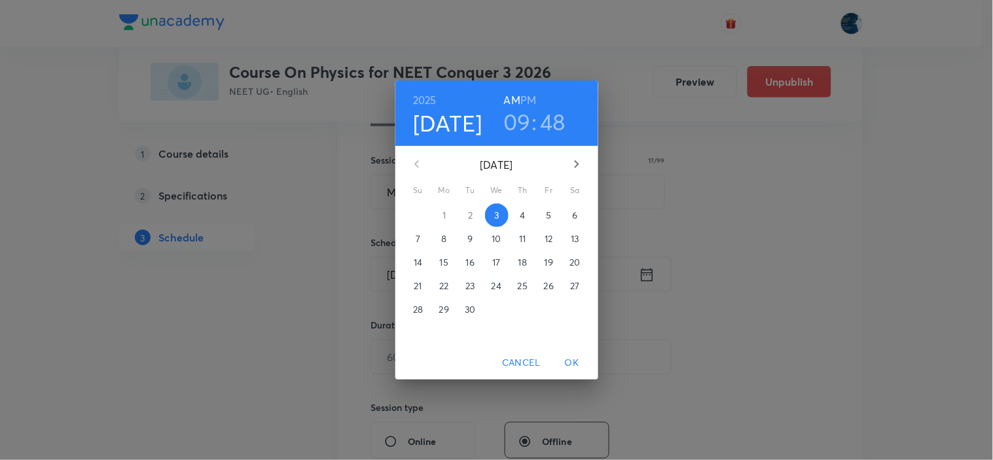
click at [917, 244] on div "[DATE] 09 : 48 AM PM [DATE] Su Mo Tu We Th Fr Sa 31 1 2 3 4 5 6 7 8 9 10 11 12 …" at bounding box center [496, 230] width 993 height 460
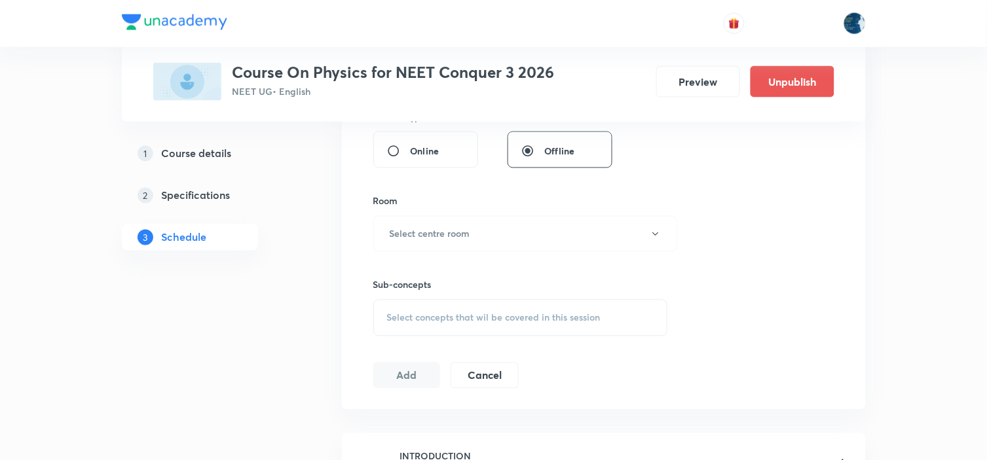
scroll to position [2215, 0]
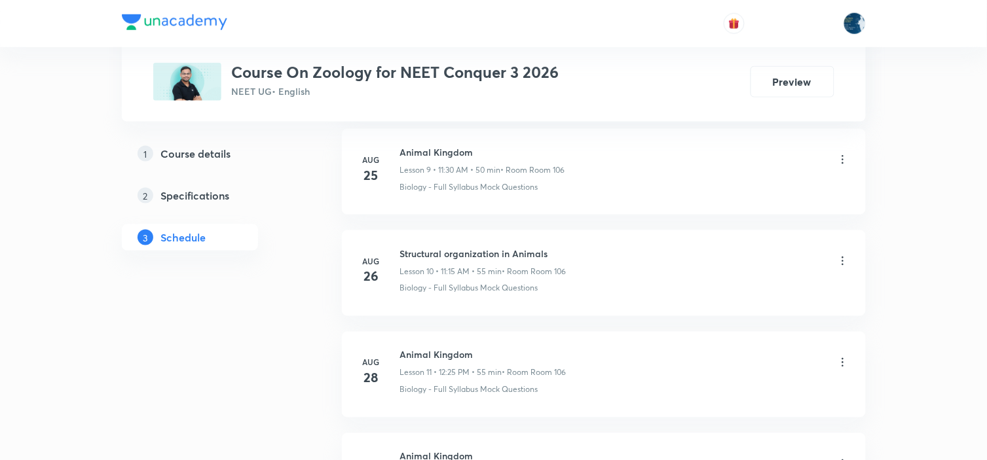
scroll to position [2012, 0]
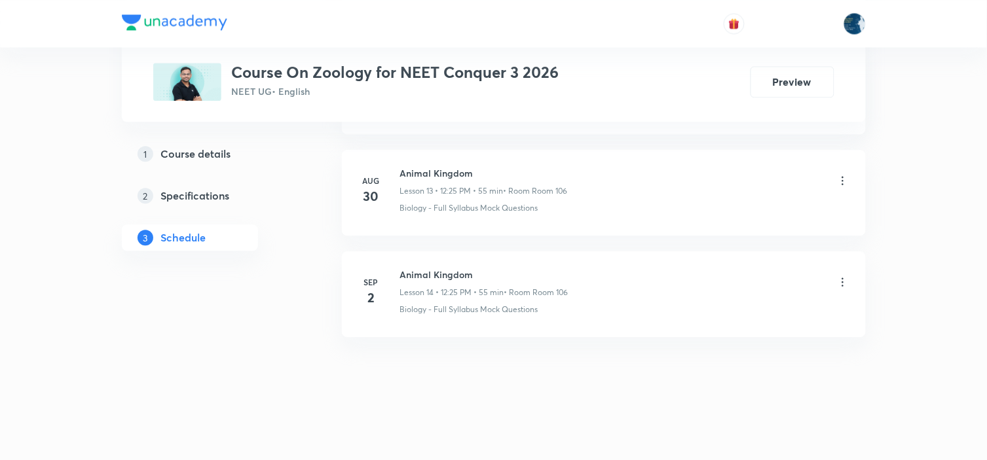
click at [427, 277] on h6 "Animal Kingdom" at bounding box center [484, 275] width 168 height 14
copy h6 "Animal Kingdom"
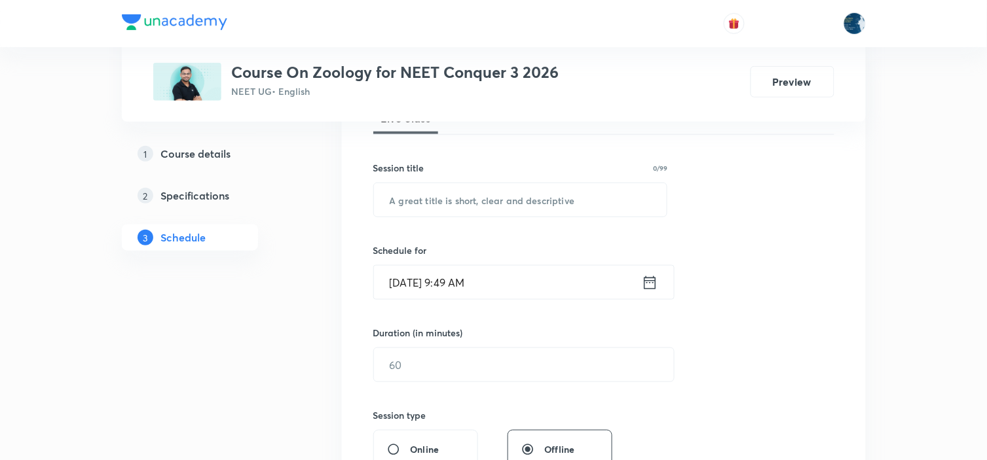
scroll to position [218, 0]
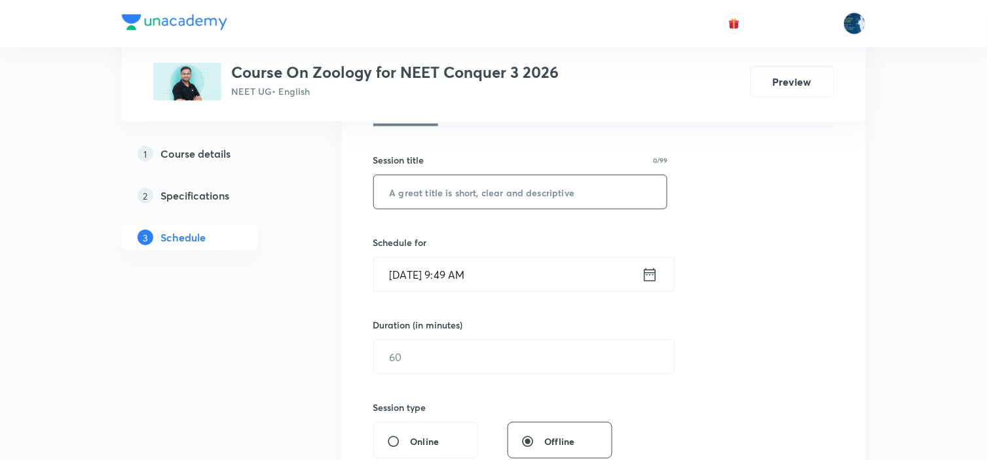
click at [478, 197] on input "text" at bounding box center [520, 192] width 293 height 33
paste input "Animal Kingdom"
type input "Animal Kingdom"
click at [647, 278] on icon at bounding box center [650, 275] width 16 height 18
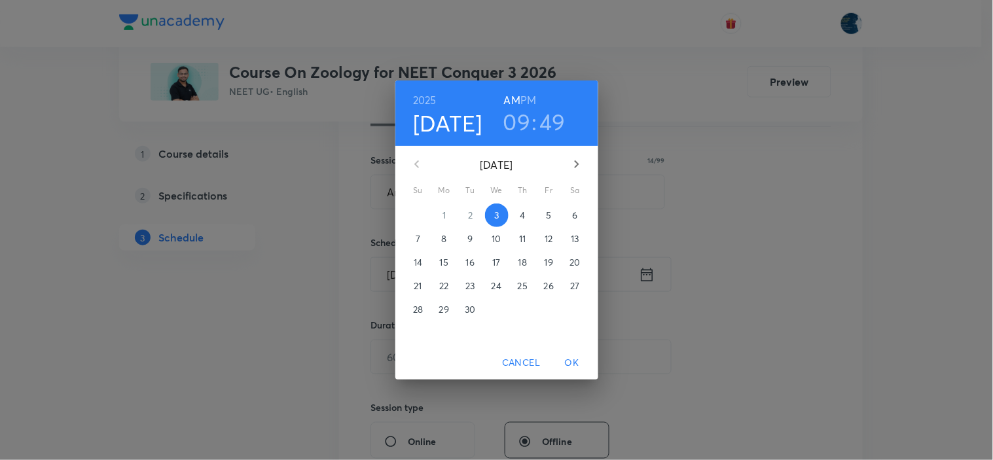
click at [528, 102] on h6 "PM" at bounding box center [529, 100] width 16 height 18
click at [514, 113] on h3 "09" at bounding box center [518, 122] width 28 height 28
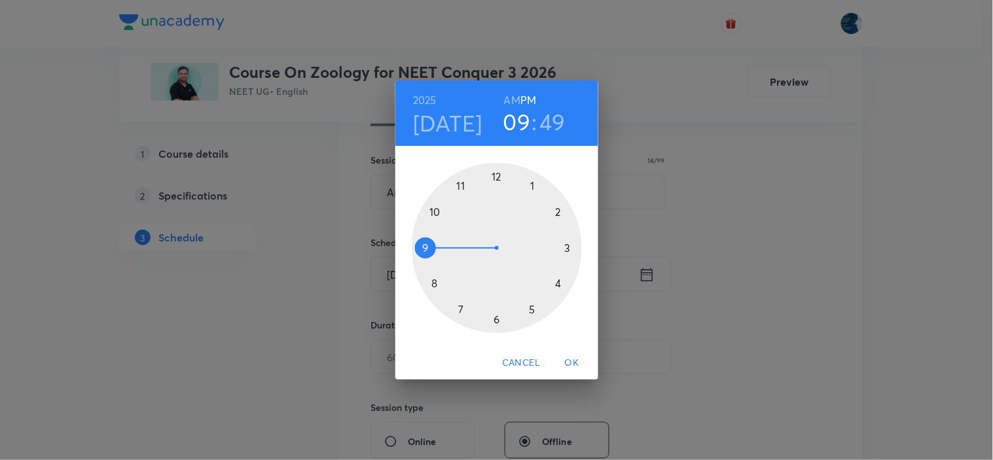
click at [496, 177] on div at bounding box center [497, 248] width 170 height 170
click at [528, 310] on div at bounding box center [497, 248] width 170 height 170
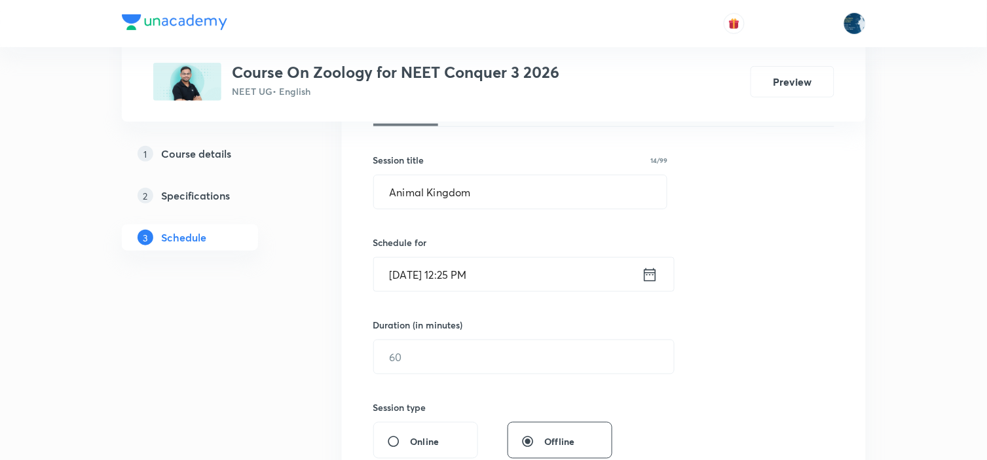
scroll to position [291, 0]
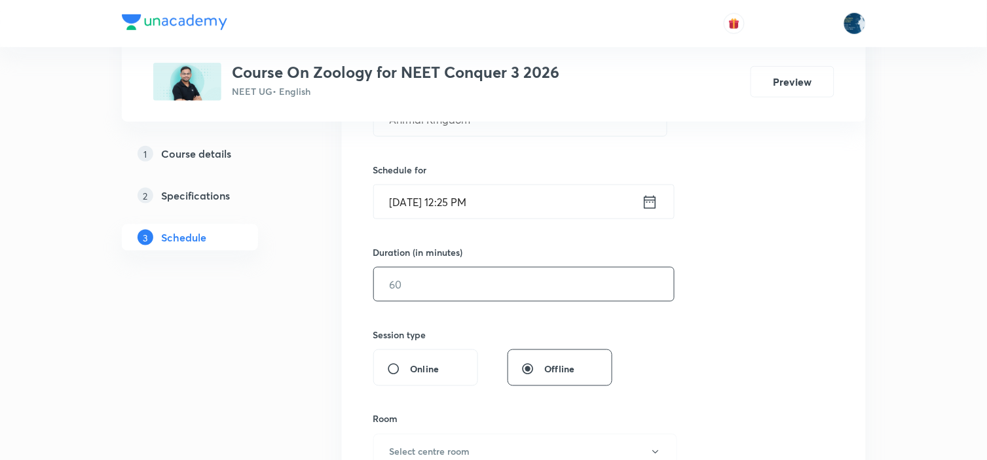
click at [566, 295] on input "text" at bounding box center [524, 284] width 300 height 33
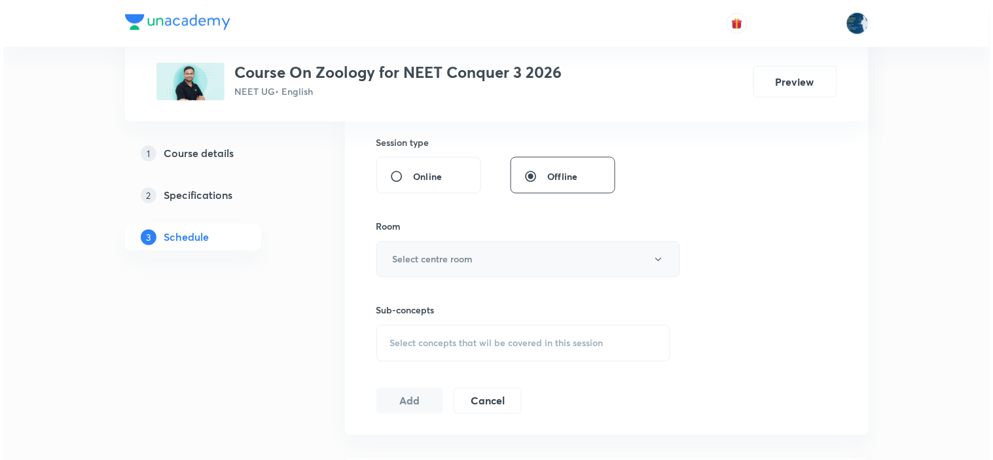
scroll to position [509, 0]
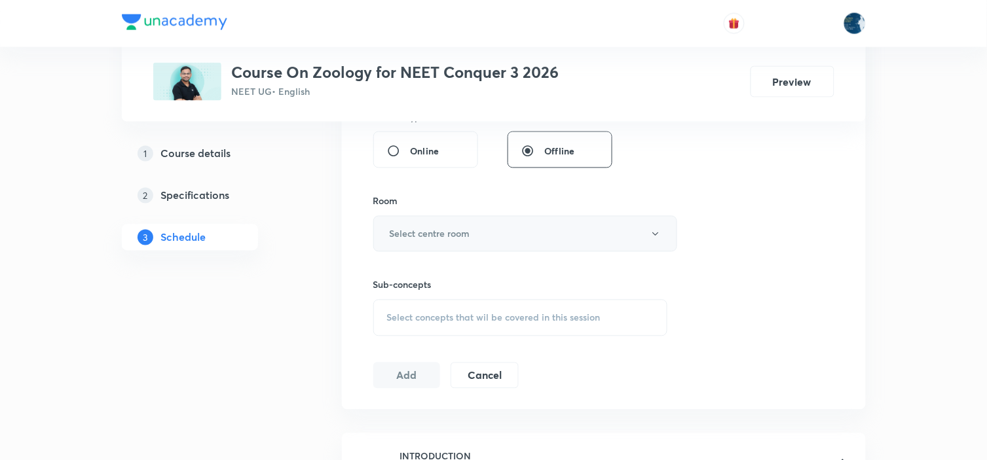
type input "55"
click at [552, 228] on button "Select centre room" at bounding box center [525, 234] width 304 height 36
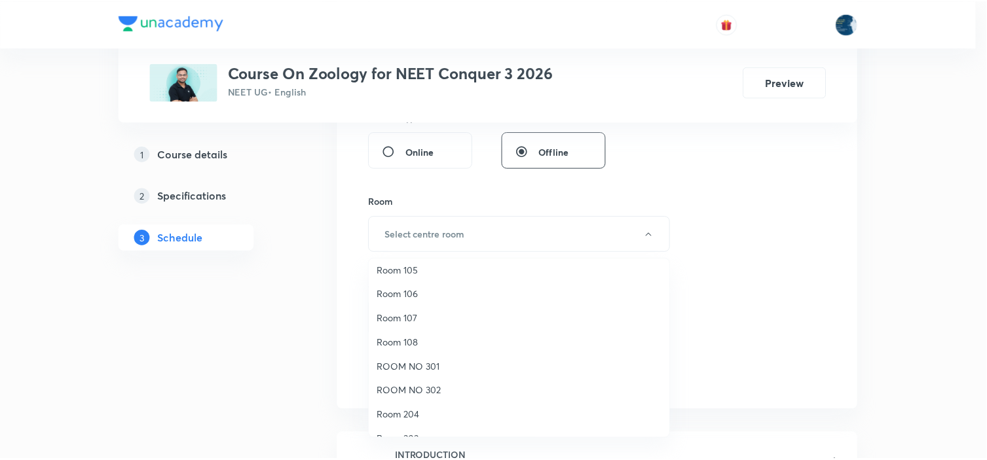
scroll to position [97, 0]
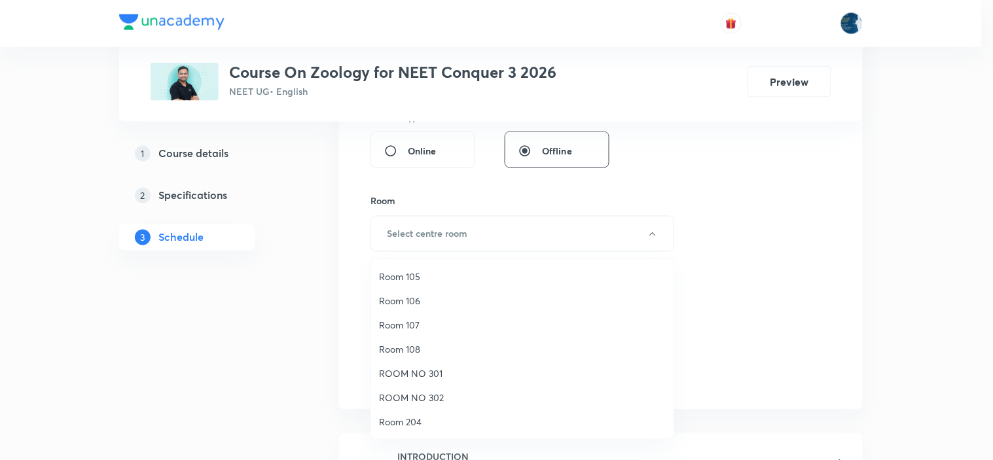
click at [400, 295] on span "Room 106" at bounding box center [522, 301] width 287 height 14
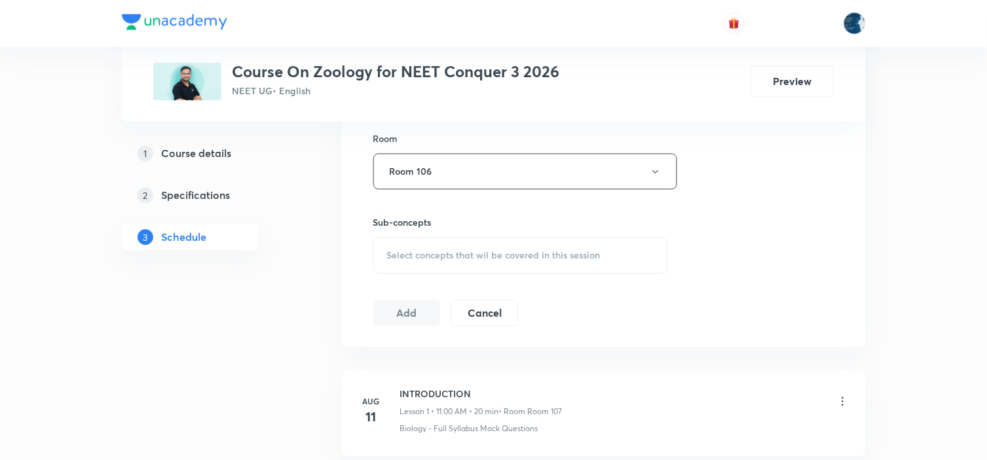
scroll to position [655, 0]
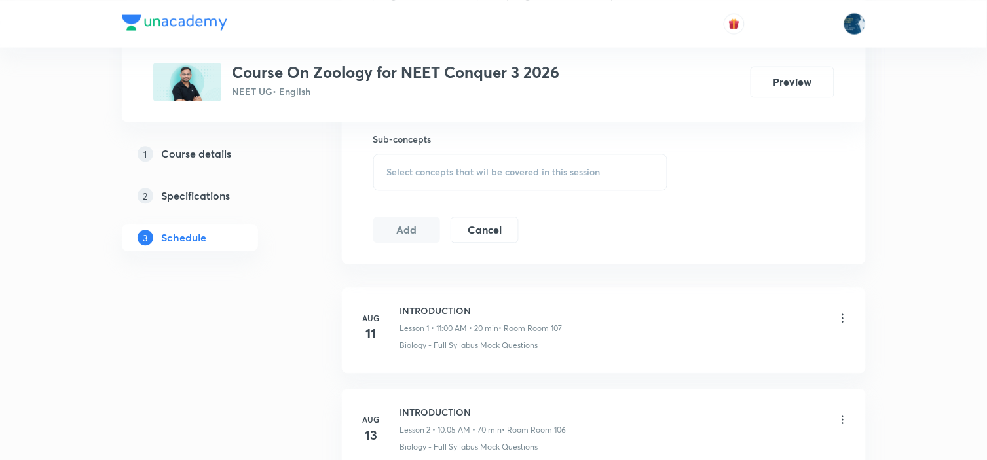
click at [570, 168] on span "Select concepts that wil be covered in this session" at bounding box center [493, 172] width 213 height 10
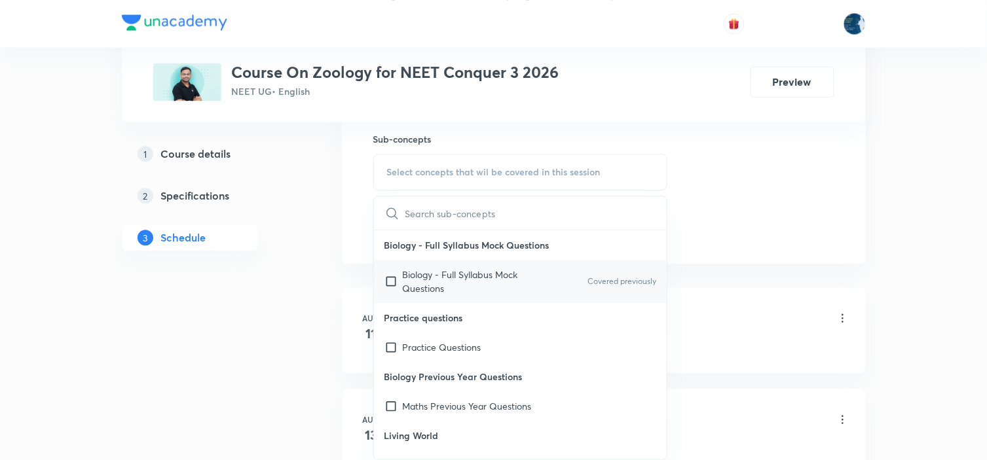
click at [635, 275] on div "Biology - Full Syllabus Mock Questions Covered previously" at bounding box center [520, 281] width 293 height 43
checkbox input "true"
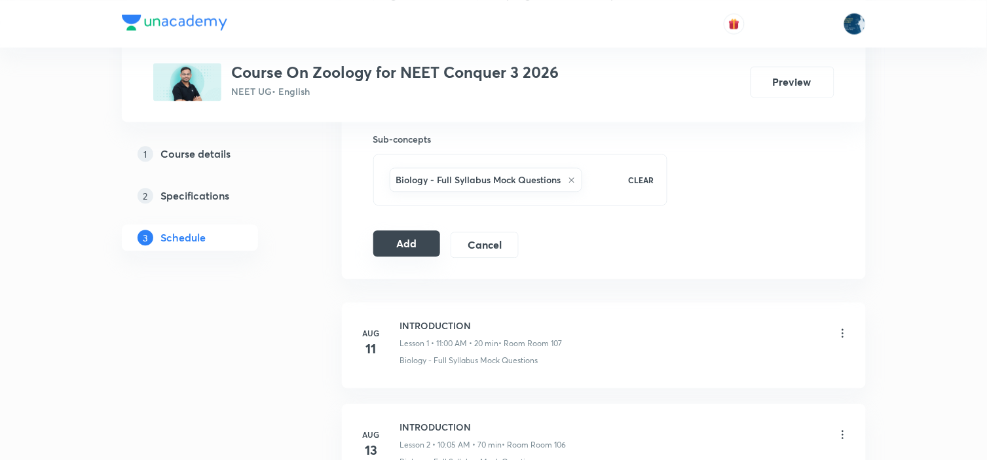
click at [397, 245] on button "Add" at bounding box center [406, 244] width 67 height 26
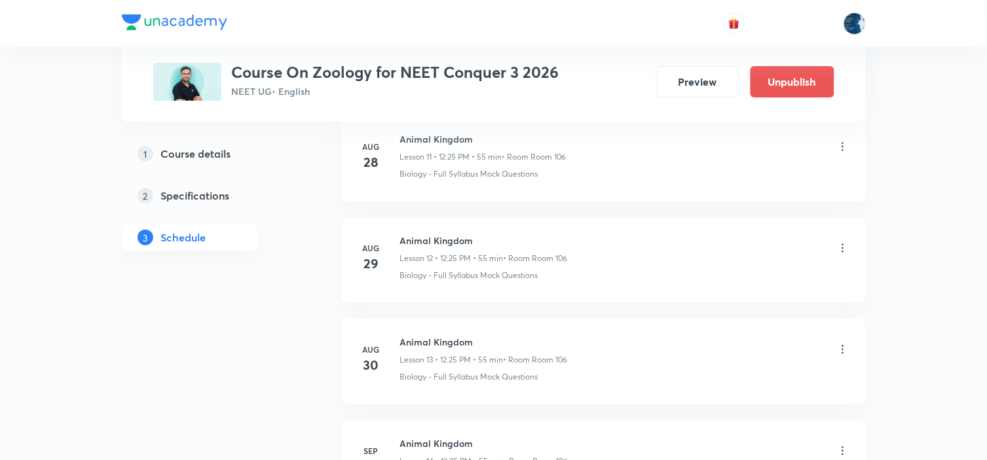
scroll to position [1511, 0]
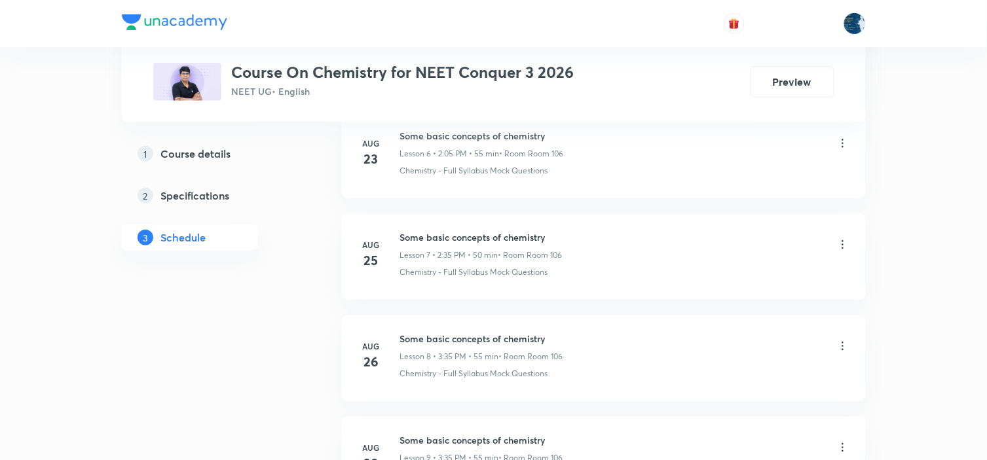
scroll to position [1893, 0]
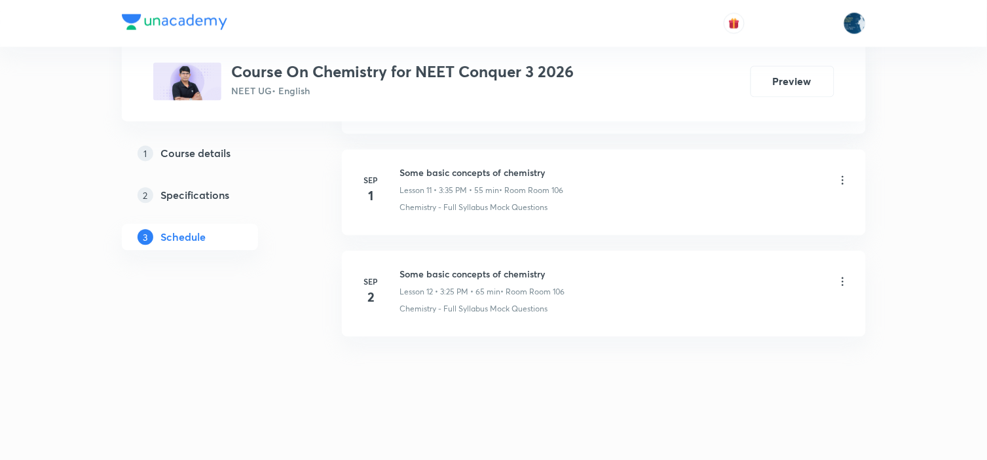
click at [411, 276] on h6 "Some basic concepts of chemistry" at bounding box center [482, 275] width 165 height 14
copy h6 "Some basic concepts of chemistry"
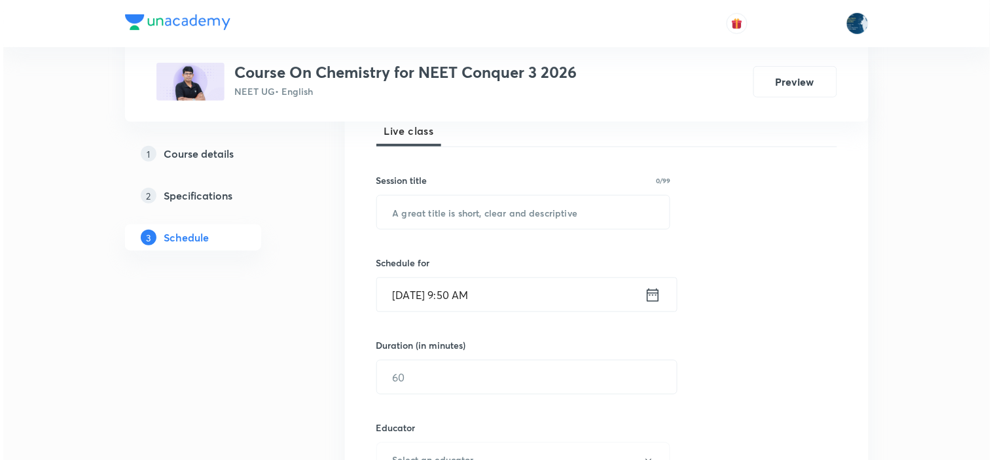
scroll to position [218, 0]
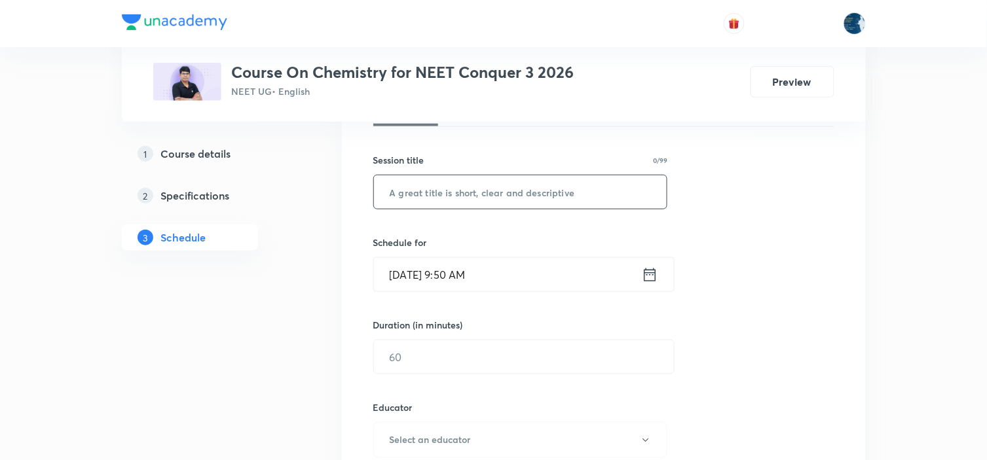
click at [468, 192] on input "text" at bounding box center [520, 192] width 293 height 33
paste input "Some basic concepts of chemistry"
type input "Some basic concepts of chemistry"
click at [643, 273] on icon at bounding box center [650, 275] width 16 height 18
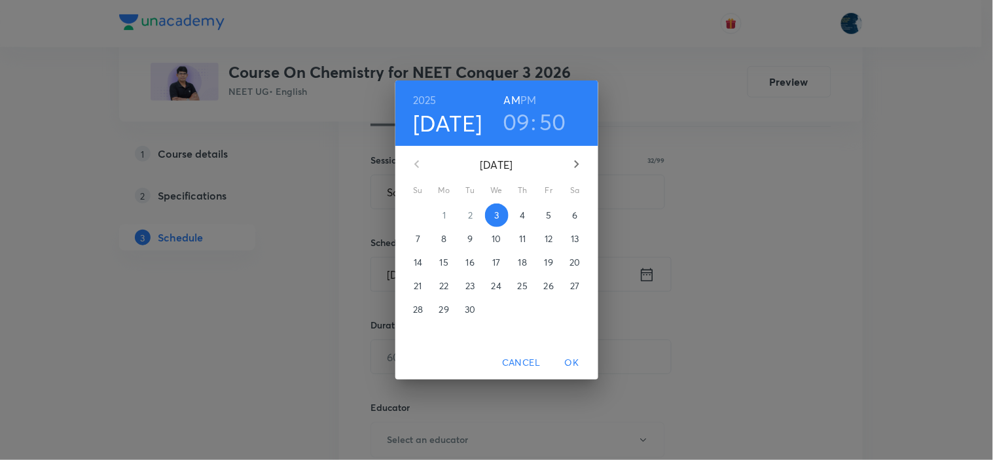
click at [529, 96] on h6 "PM" at bounding box center [529, 100] width 16 height 18
click at [523, 110] on h3 "09" at bounding box center [517, 122] width 28 height 28
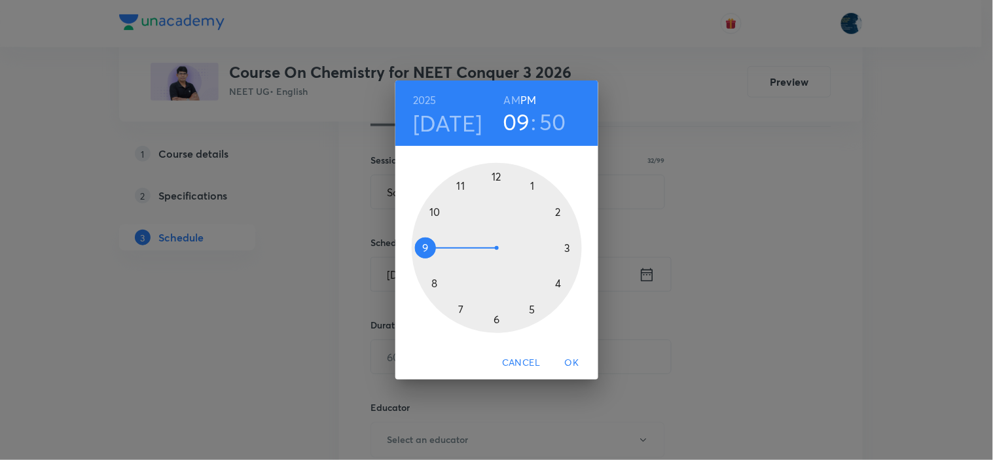
click at [566, 247] on div at bounding box center [497, 248] width 170 height 170
click at [462, 310] on div at bounding box center [497, 248] width 170 height 170
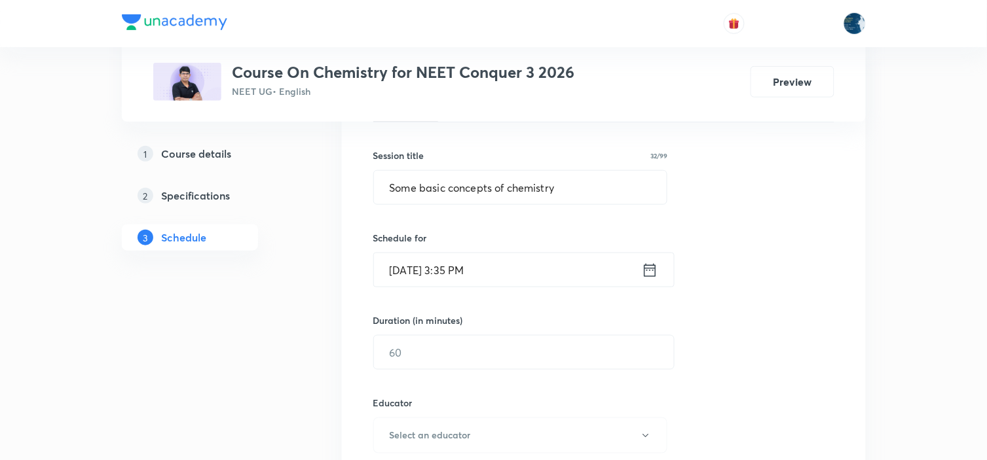
scroll to position [291, 0]
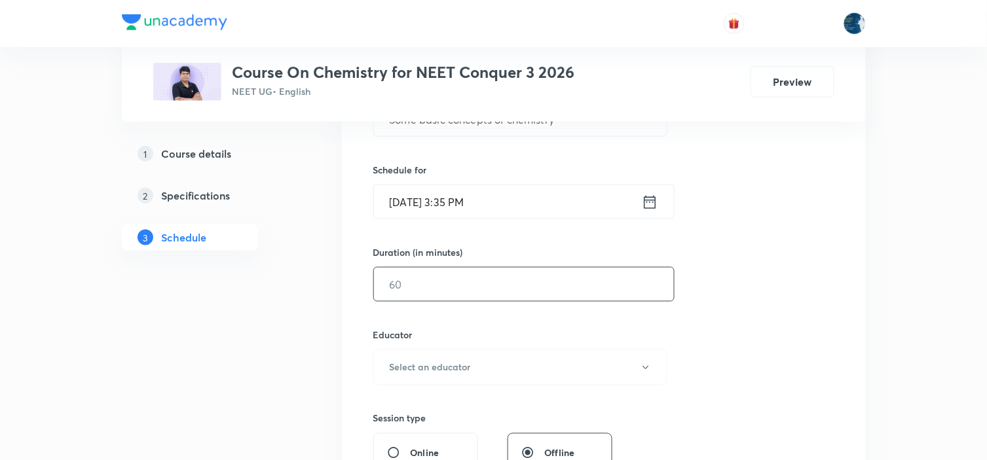
click at [528, 283] on input "text" at bounding box center [524, 284] width 300 height 33
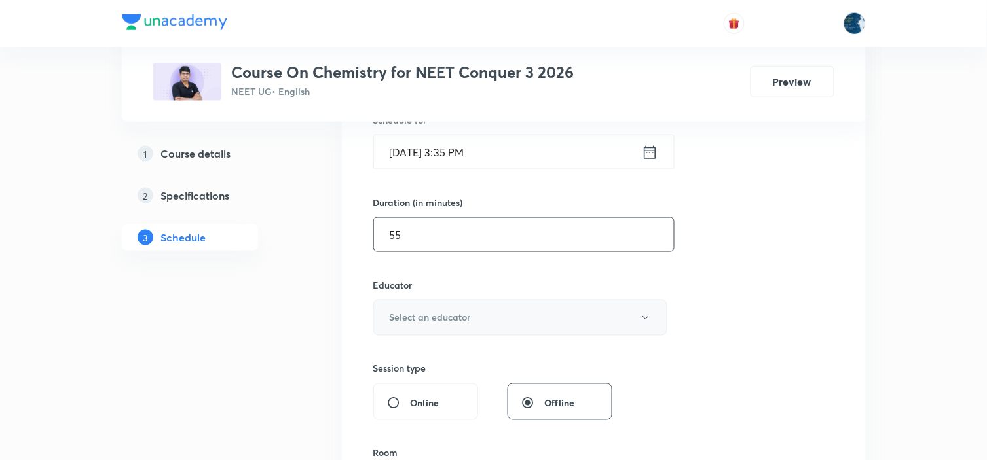
scroll to position [363, 0]
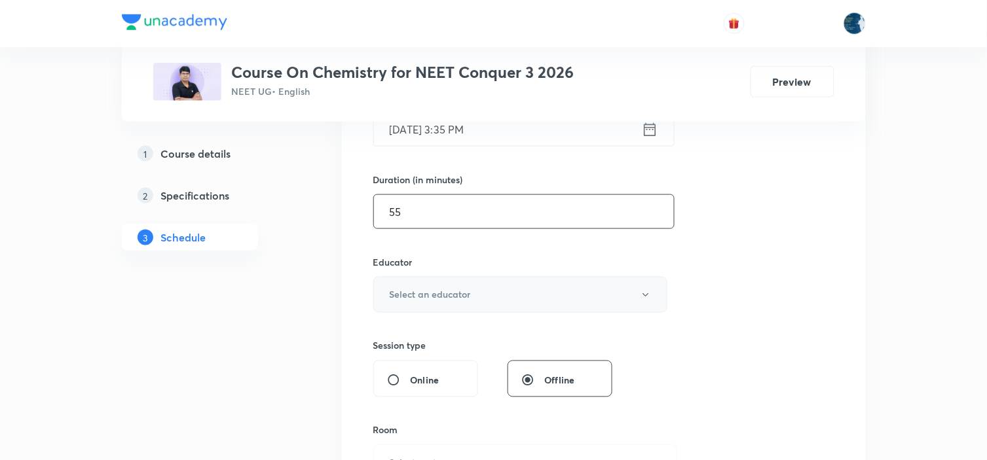
type input "55"
click at [593, 289] on button "Select an educator" at bounding box center [520, 295] width 295 height 36
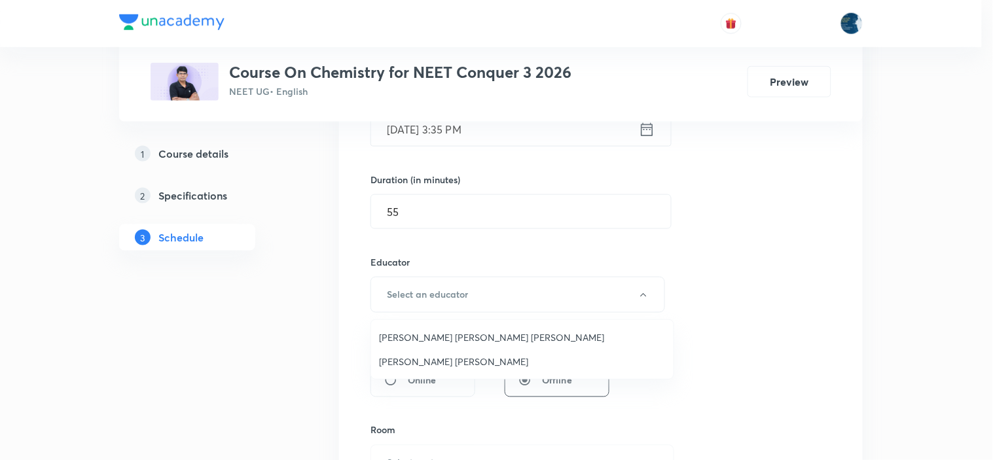
click at [479, 331] on span "[PERSON_NAME] [PERSON_NAME] [PERSON_NAME]" at bounding box center [522, 338] width 287 height 14
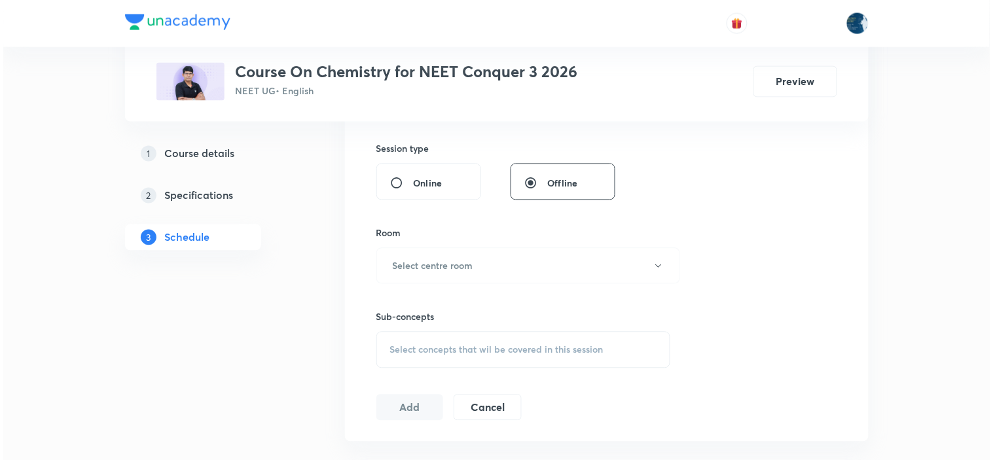
scroll to position [582, 0]
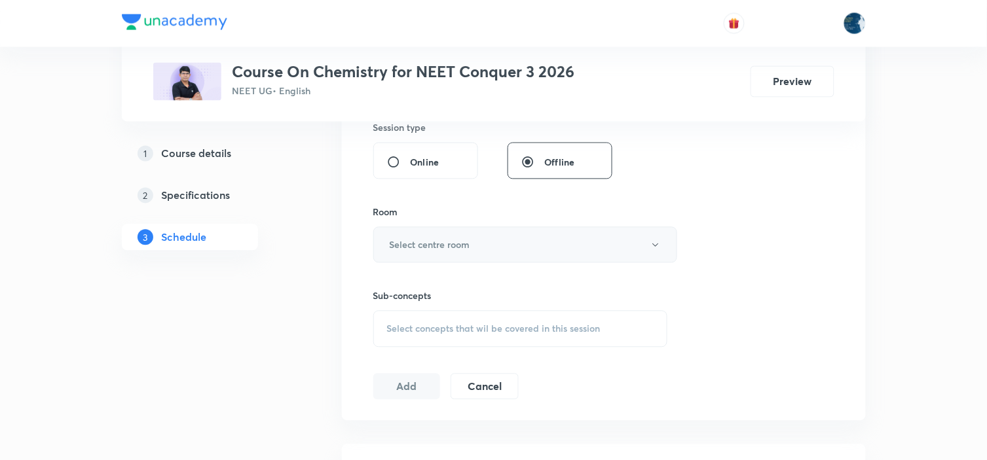
click at [496, 241] on button "Select centre room" at bounding box center [525, 245] width 304 height 36
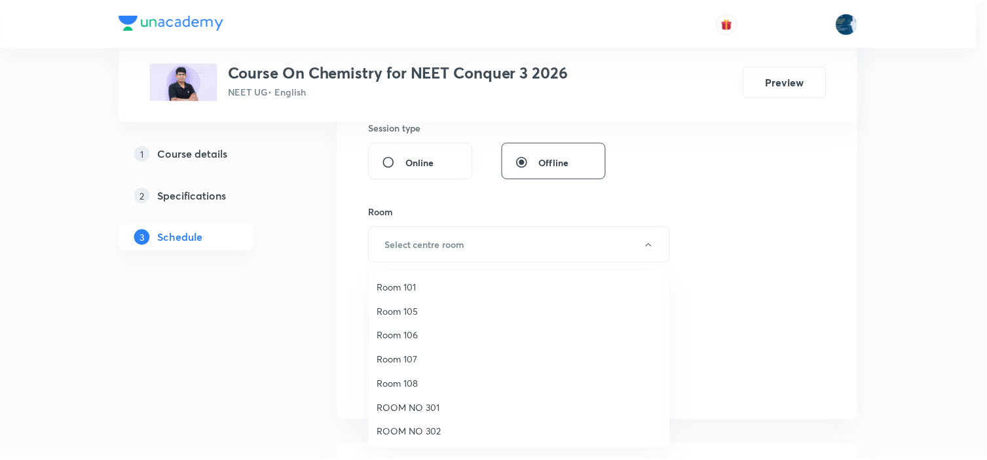
scroll to position [0, 0]
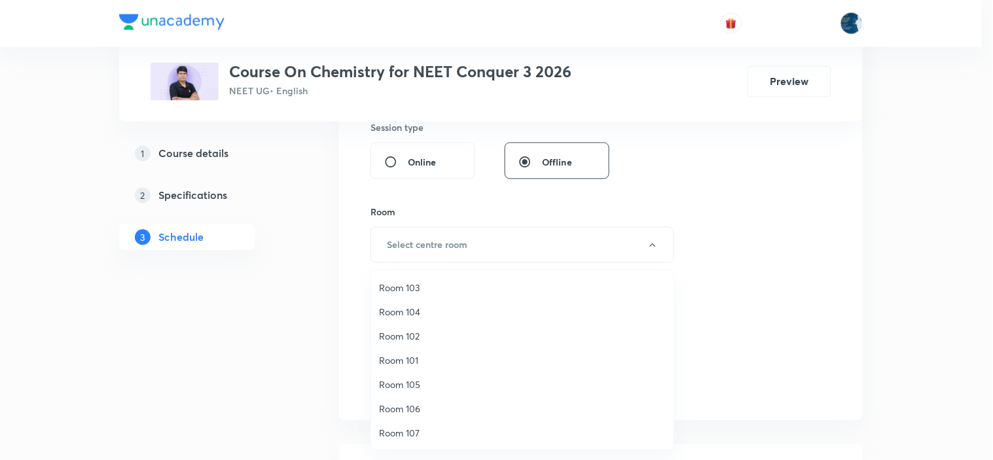
click at [395, 405] on span "Room 106" at bounding box center [522, 409] width 287 height 14
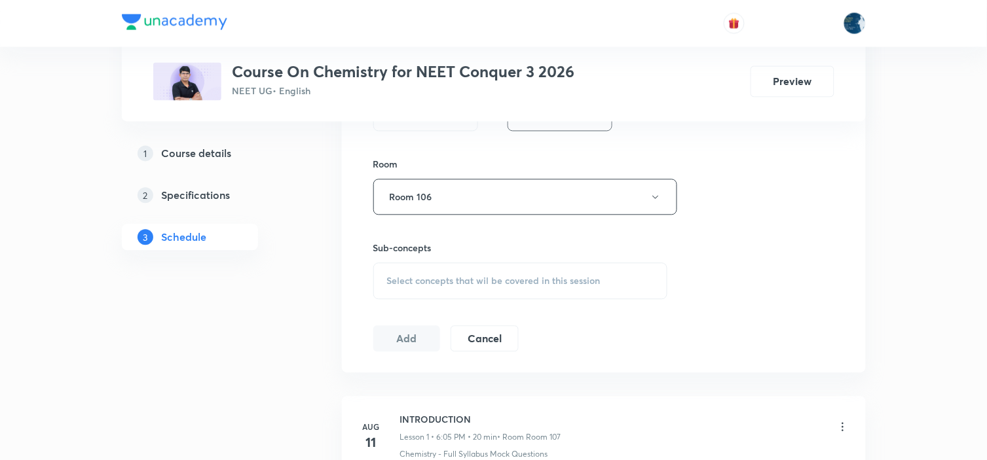
scroll to position [655, 0]
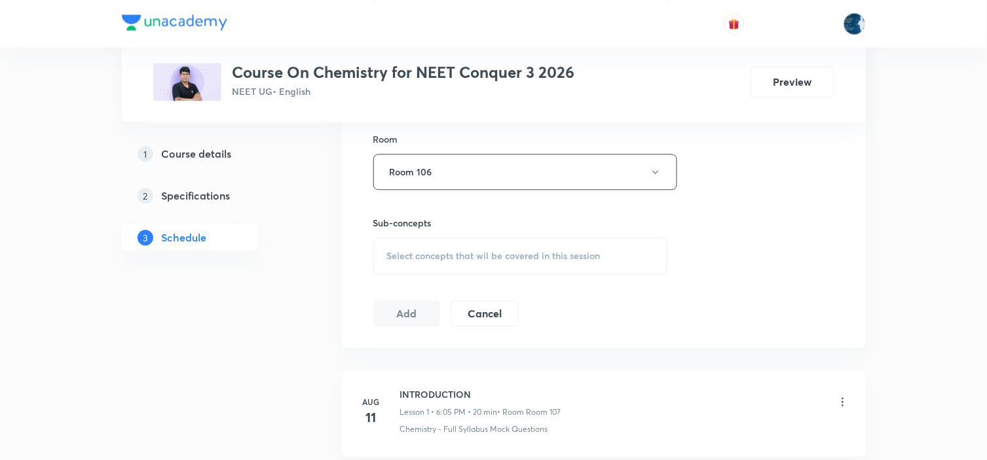
click at [554, 243] on div "Select concepts that wil be covered in this session" at bounding box center [520, 256] width 295 height 37
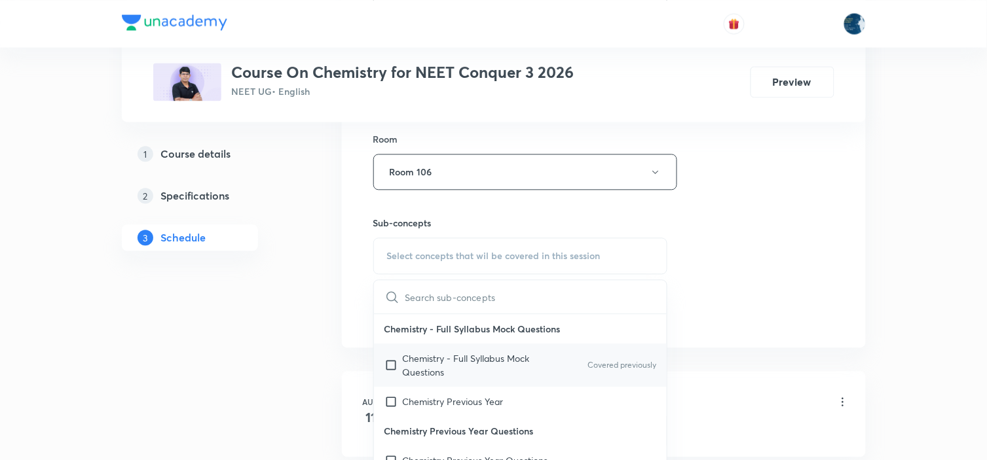
click at [618, 357] on div "Chemistry - Full Syllabus Mock Questions Covered previously" at bounding box center [520, 365] width 293 height 43
checkbox input "true"
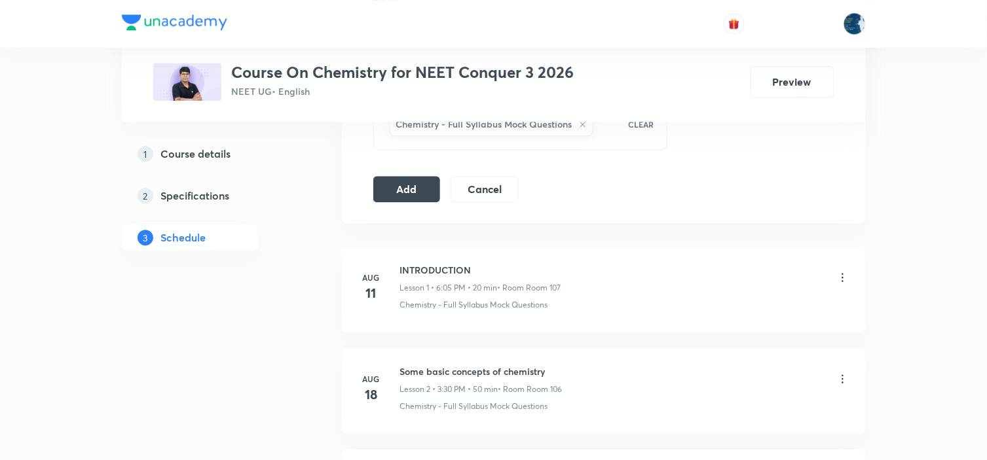
scroll to position [800, 0]
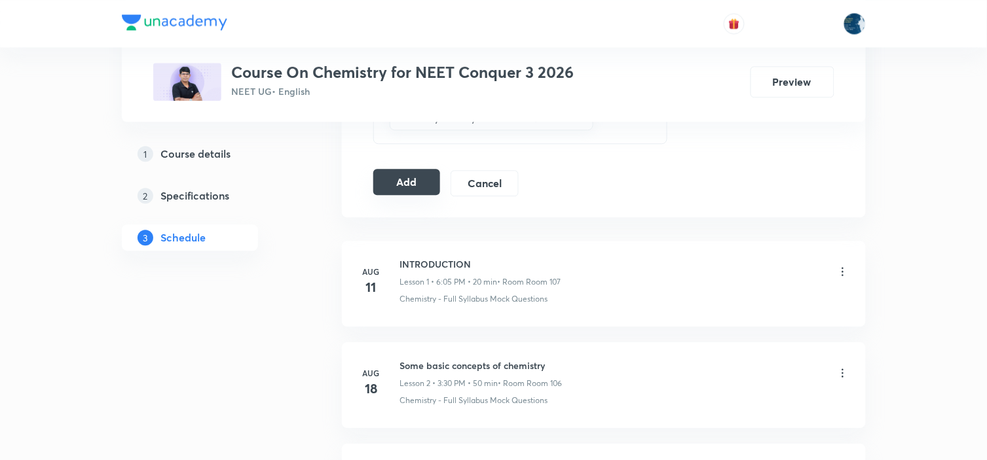
click at [384, 184] on button "Add" at bounding box center [406, 182] width 67 height 26
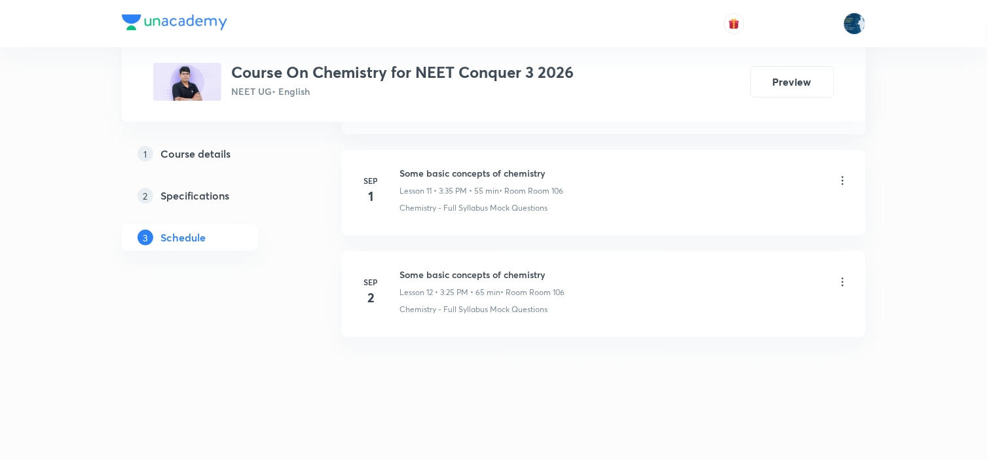
scroll to position [1206, 0]
